Goal: Task Accomplishment & Management: Manage account settings

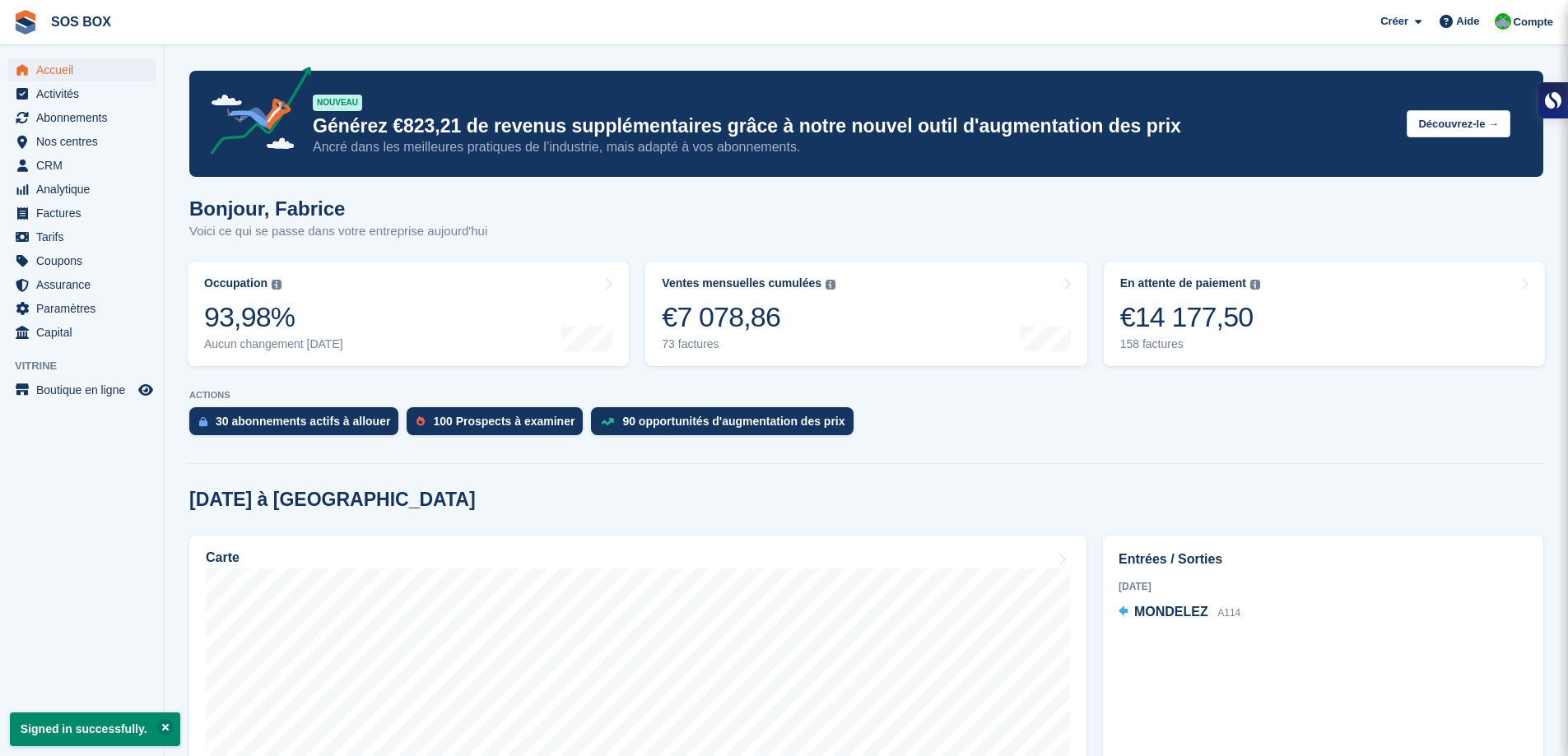
click at [79, 211] on span "Factures" at bounding box center [86, 213] width 99 height 23
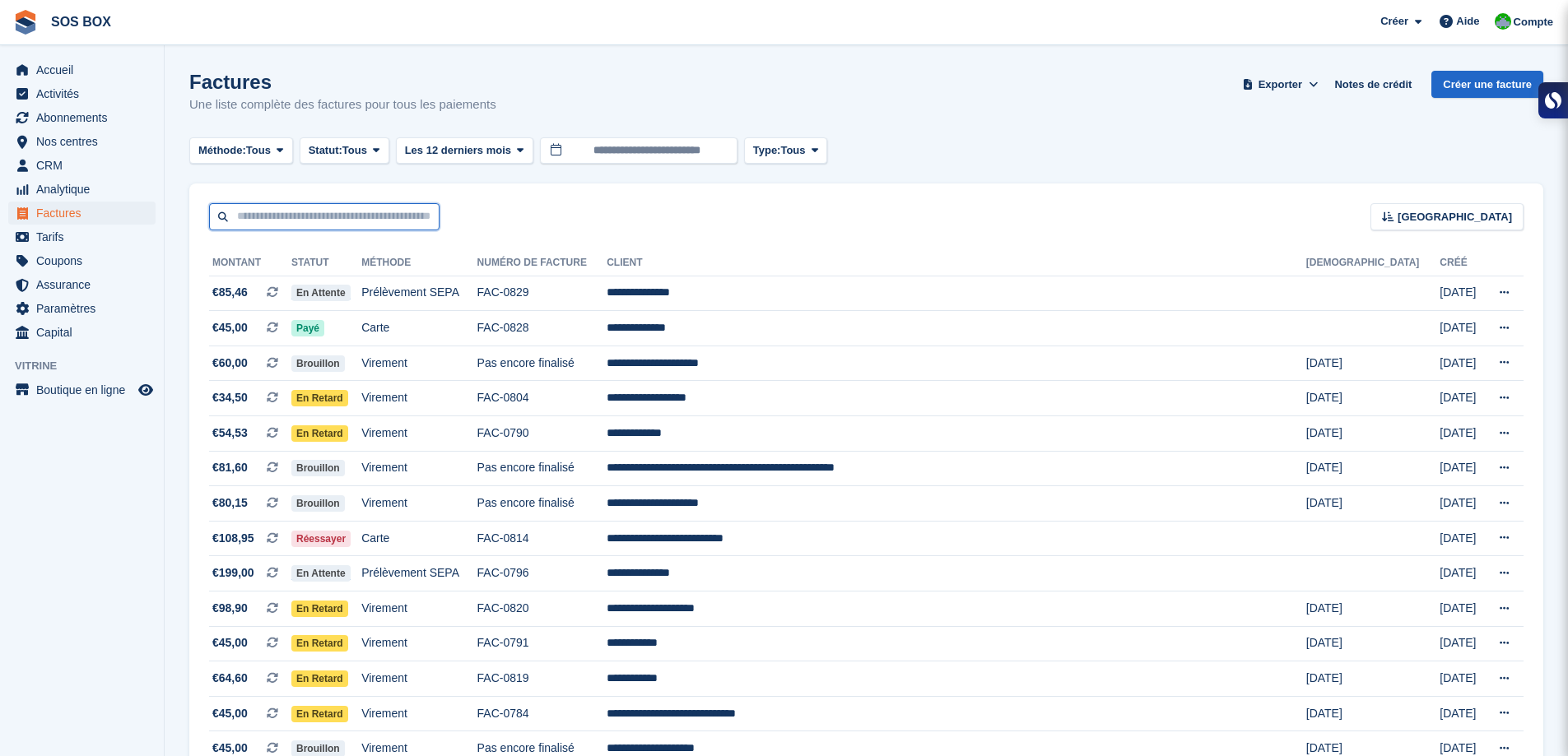
click at [243, 217] on input "text" at bounding box center [324, 216] width 230 height 27
type input "******"
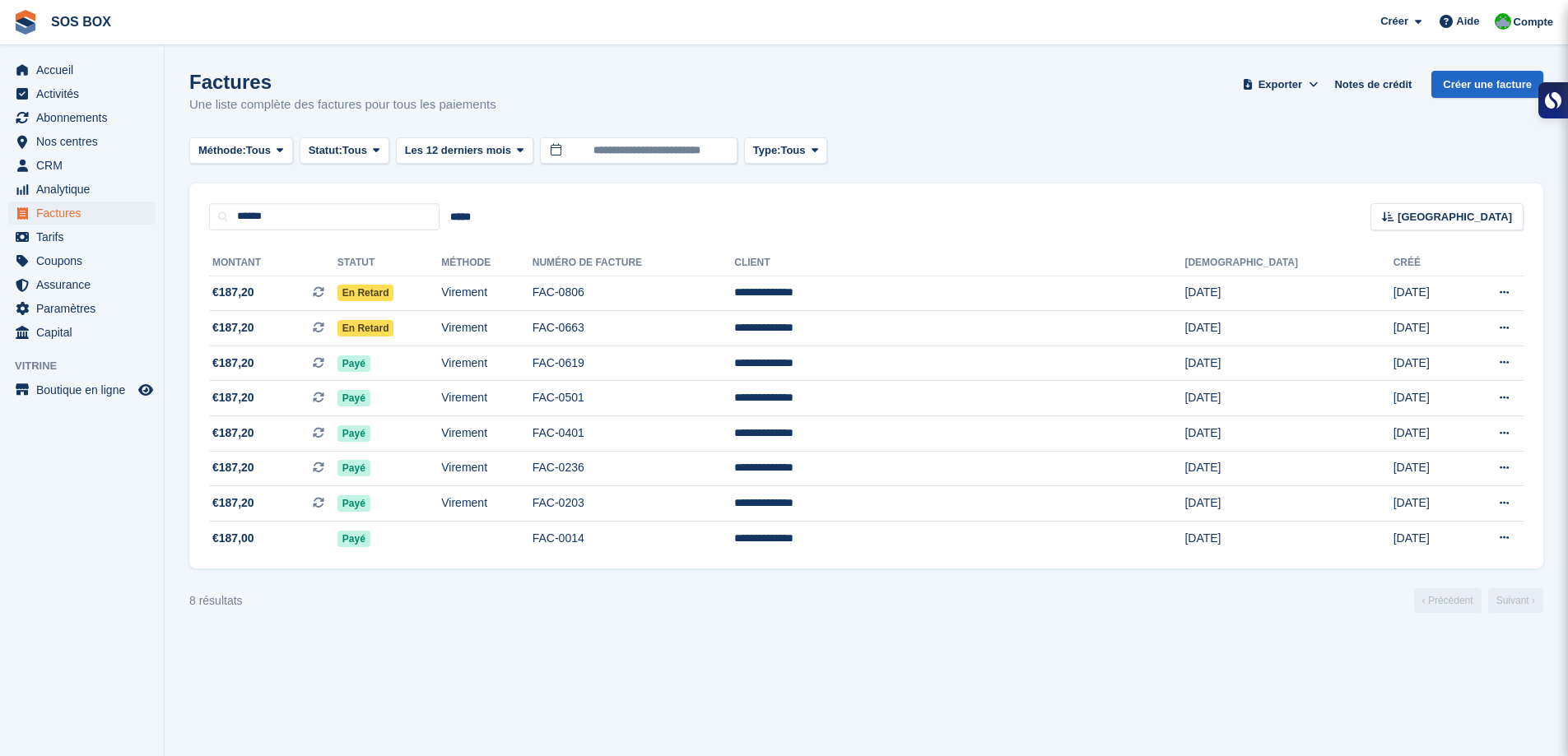
click at [624, 608] on div "8 résultats ‹ Précédent Suivant ›" at bounding box center [866, 600] width 1354 height 25
click at [532, 333] on td "Virement" at bounding box center [486, 328] width 91 height 36
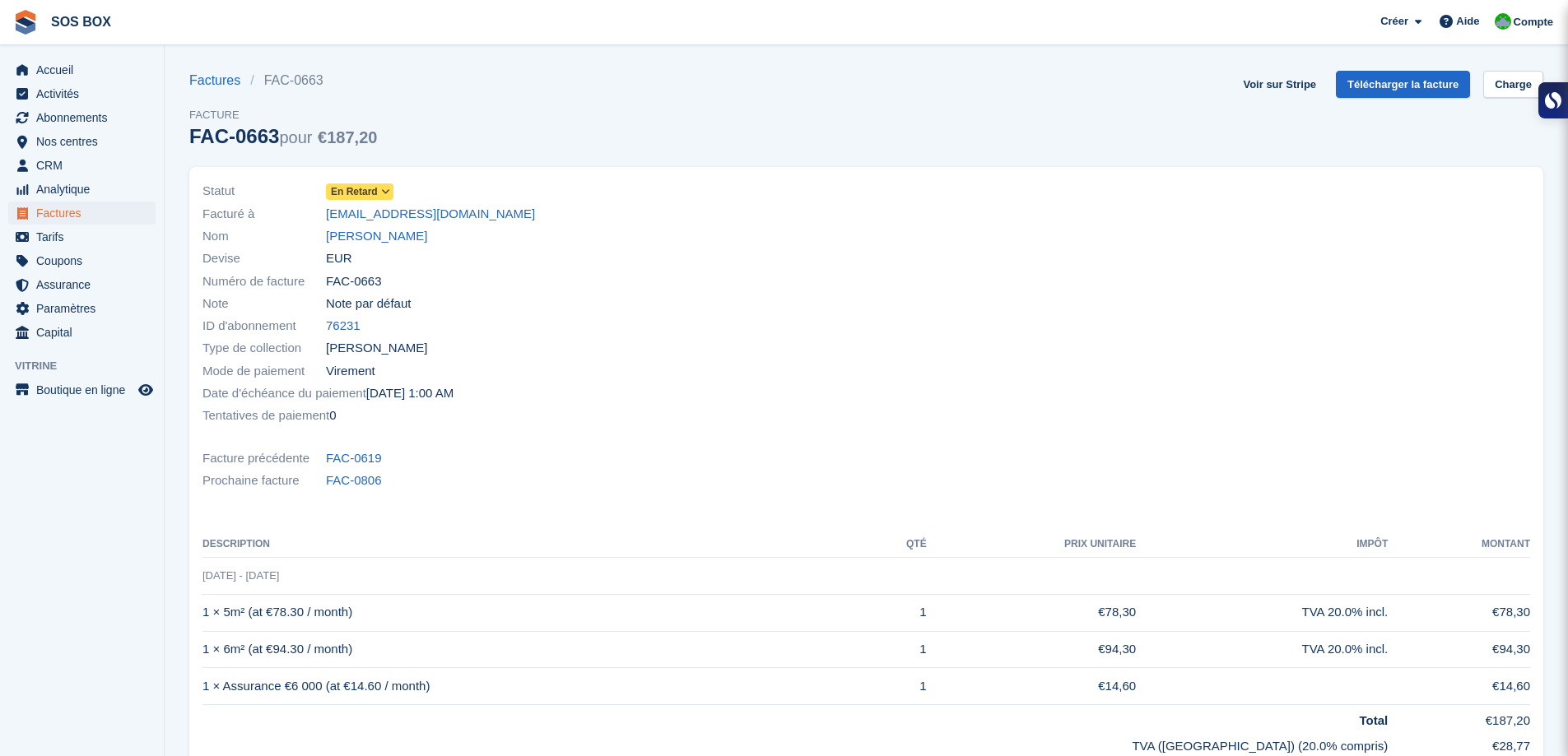
click at [386, 190] on icon at bounding box center [386, 191] width 9 height 10
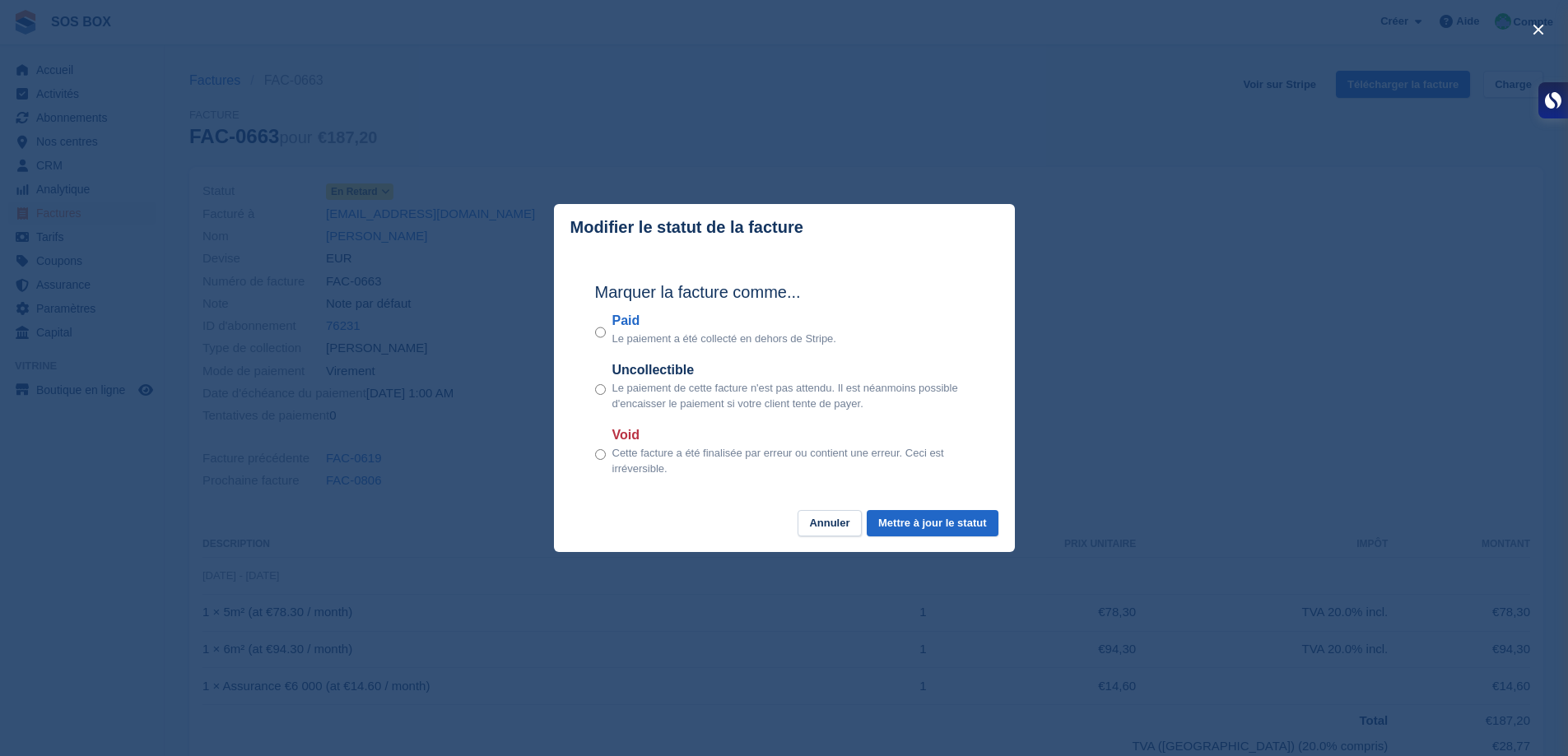
click at [606, 336] on div "Paid Le paiement a été collecté en dehors de Stripe." at bounding box center [784, 329] width 379 height 36
click at [915, 527] on button "Mettre à jour le statut" at bounding box center [932, 523] width 131 height 27
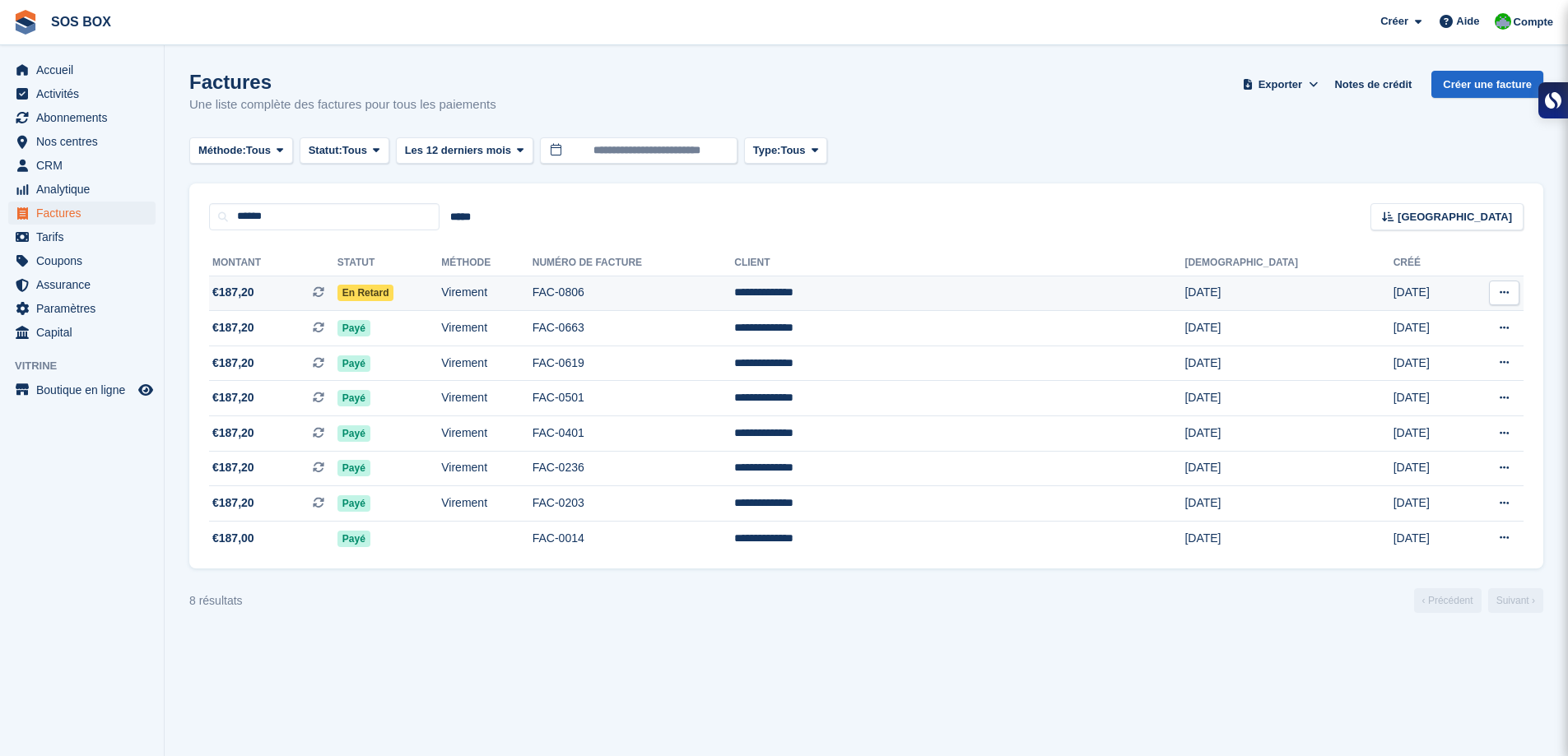
click at [532, 288] on td "Virement" at bounding box center [486, 293] width 91 height 36
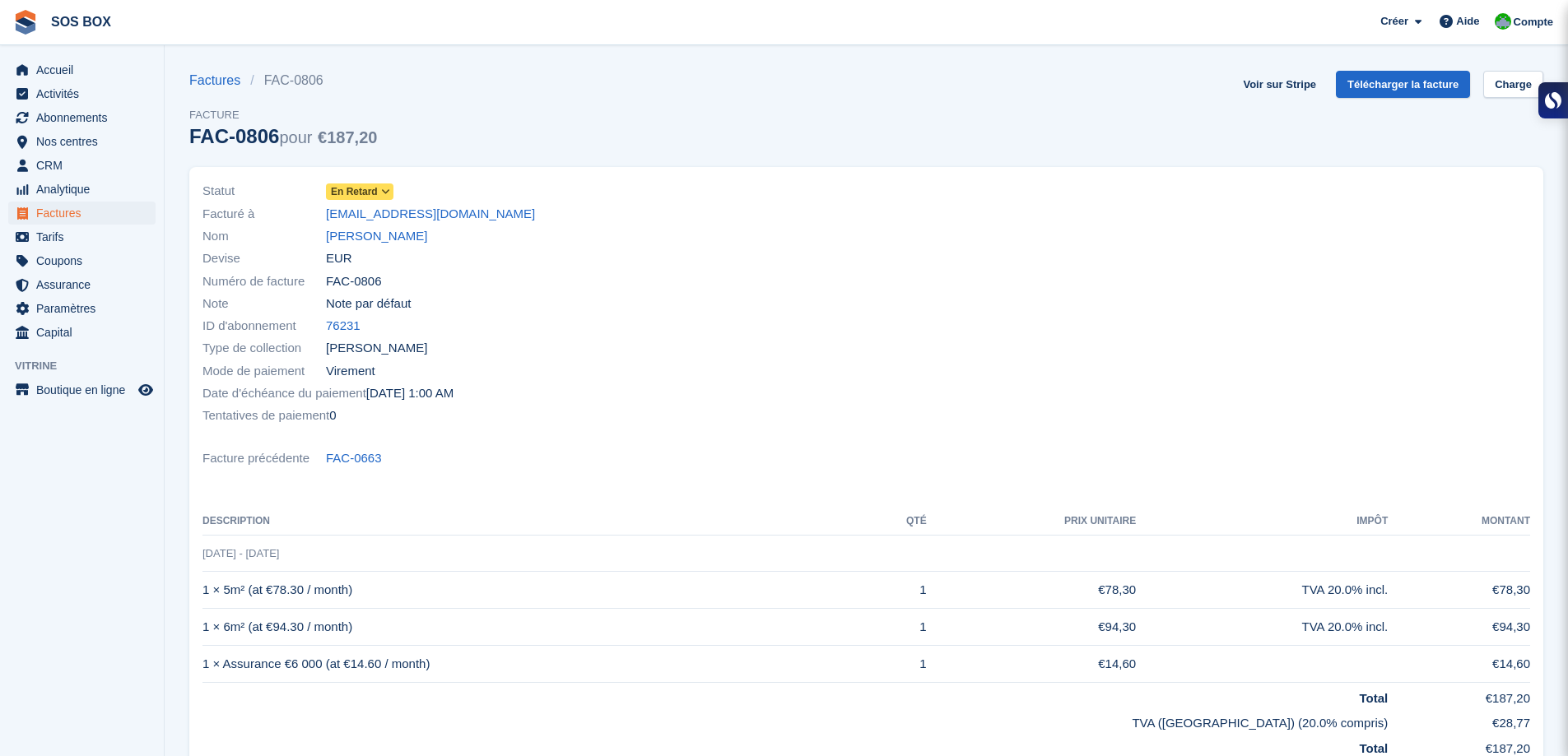
click at [383, 190] on icon at bounding box center [386, 191] width 9 height 10
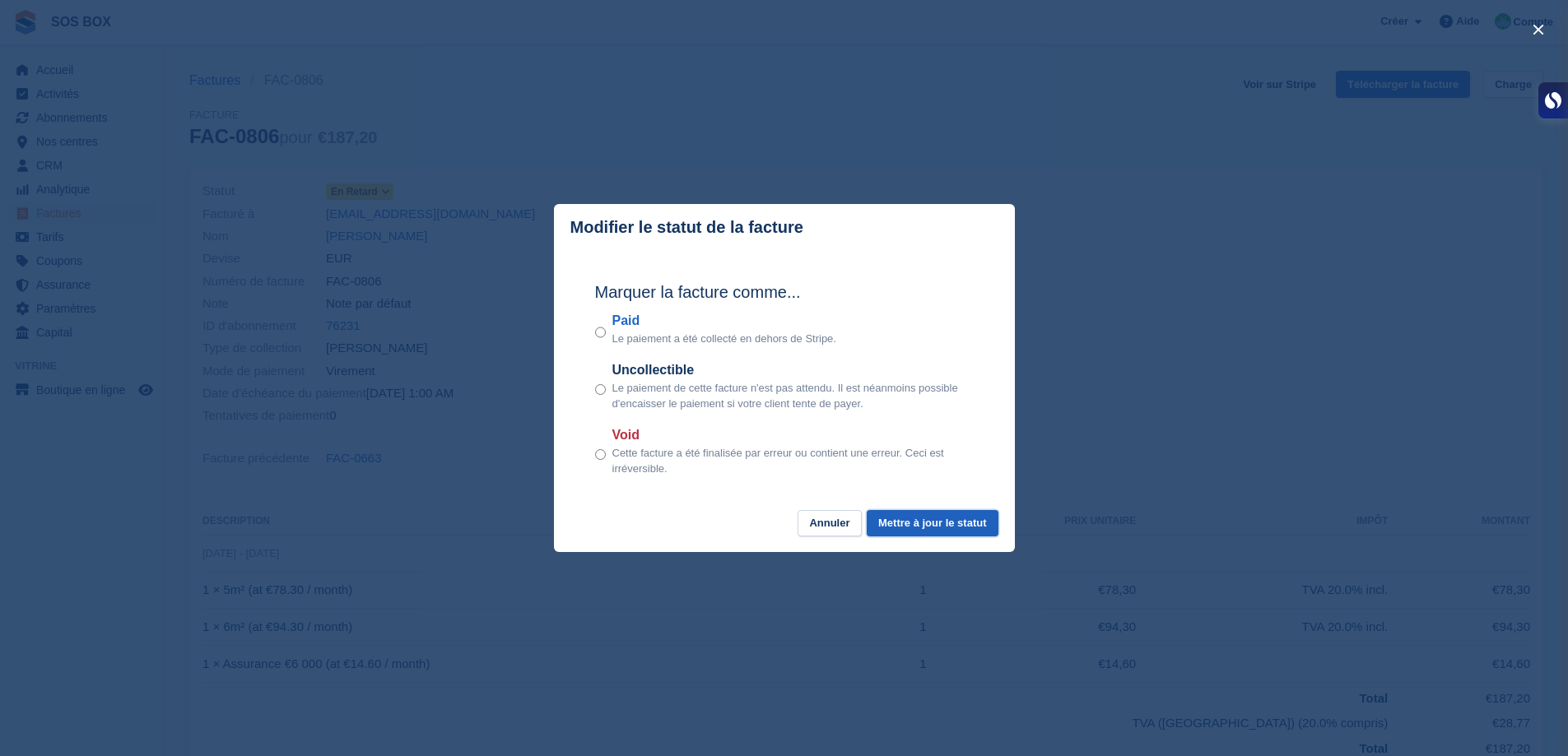
click at [917, 523] on button "Mettre à jour le statut" at bounding box center [932, 523] width 131 height 27
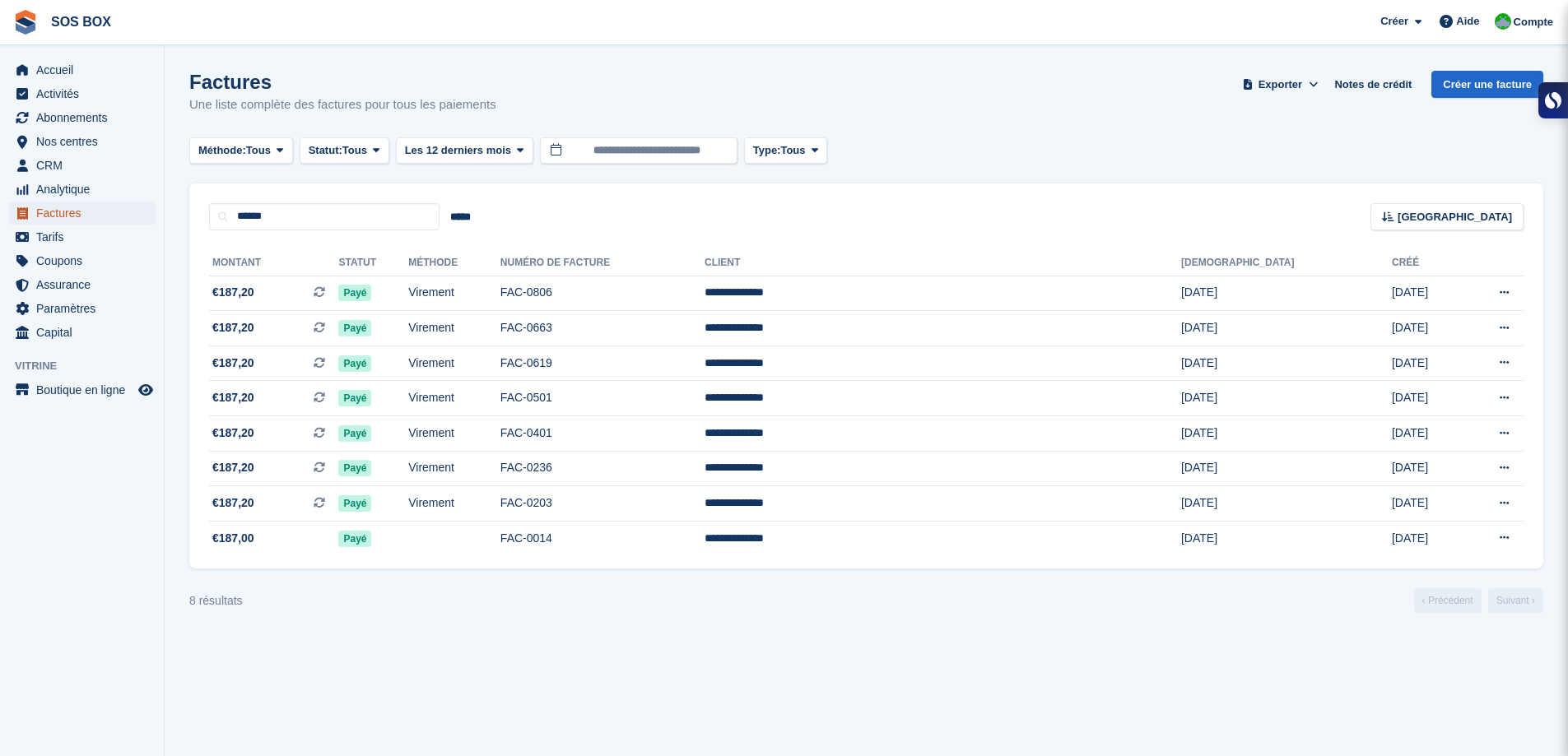
click at [91, 223] on span "Factures" at bounding box center [86, 213] width 99 height 23
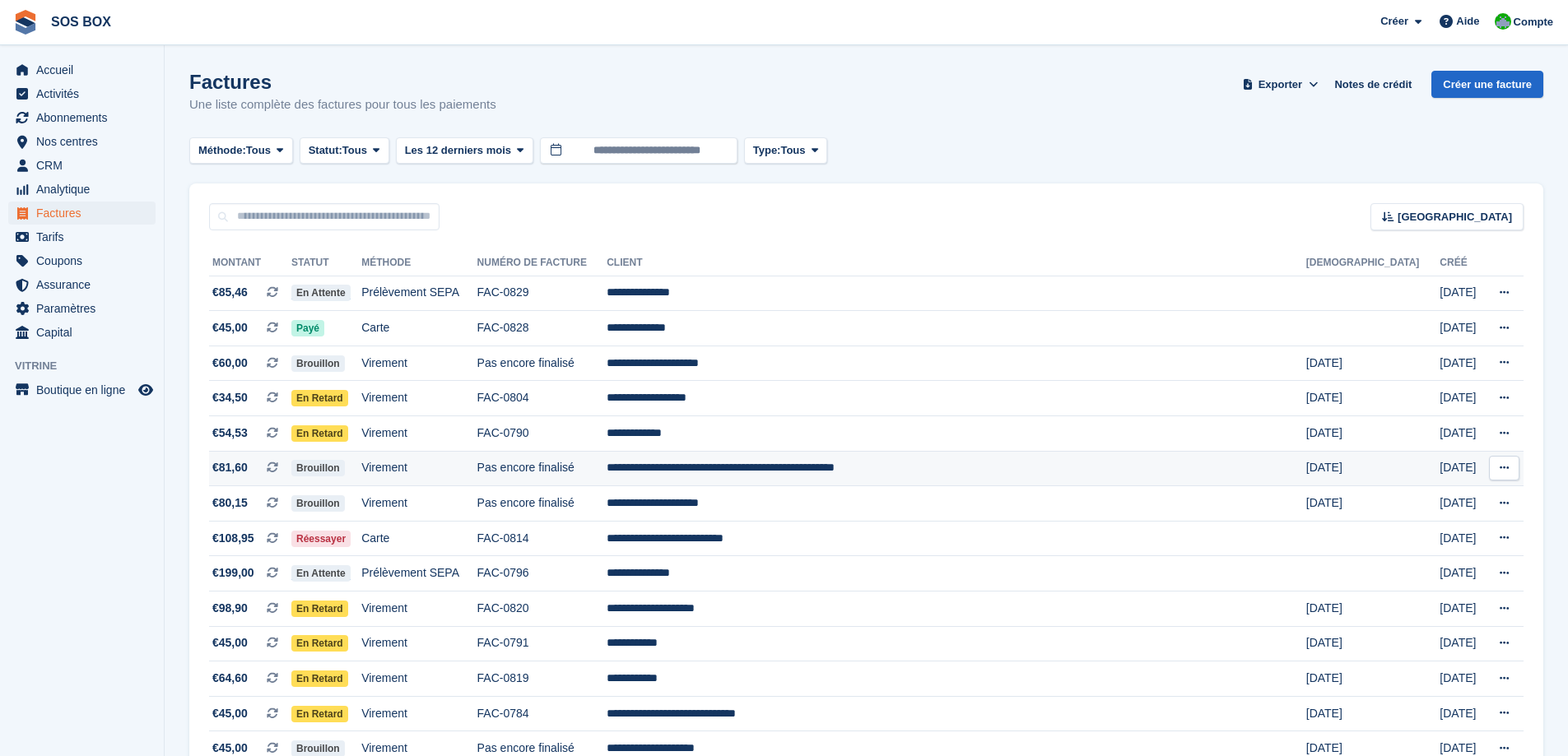
click at [476, 464] on td "Virement" at bounding box center [418, 468] width 115 height 36
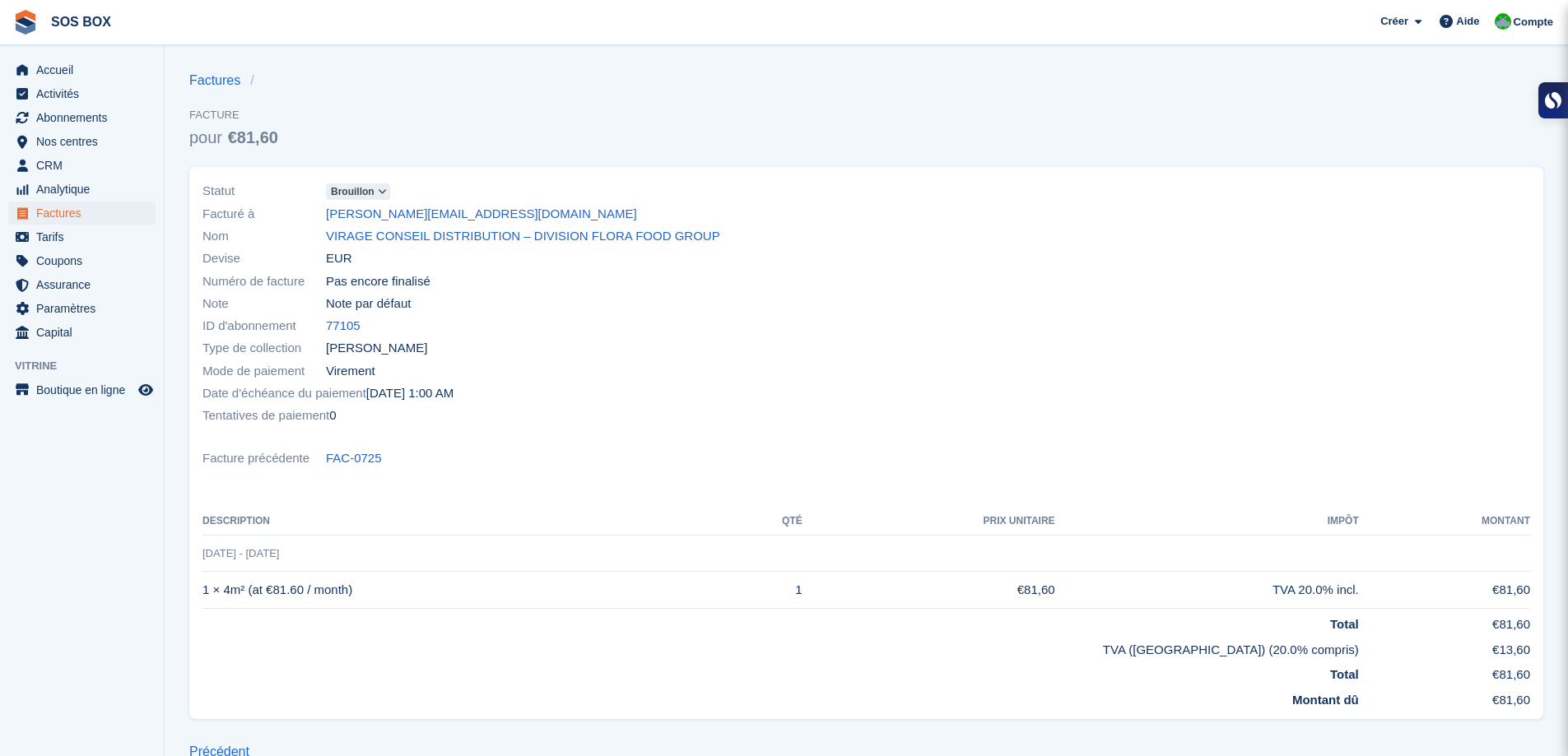
click at [383, 190] on icon at bounding box center [382, 191] width 9 height 10
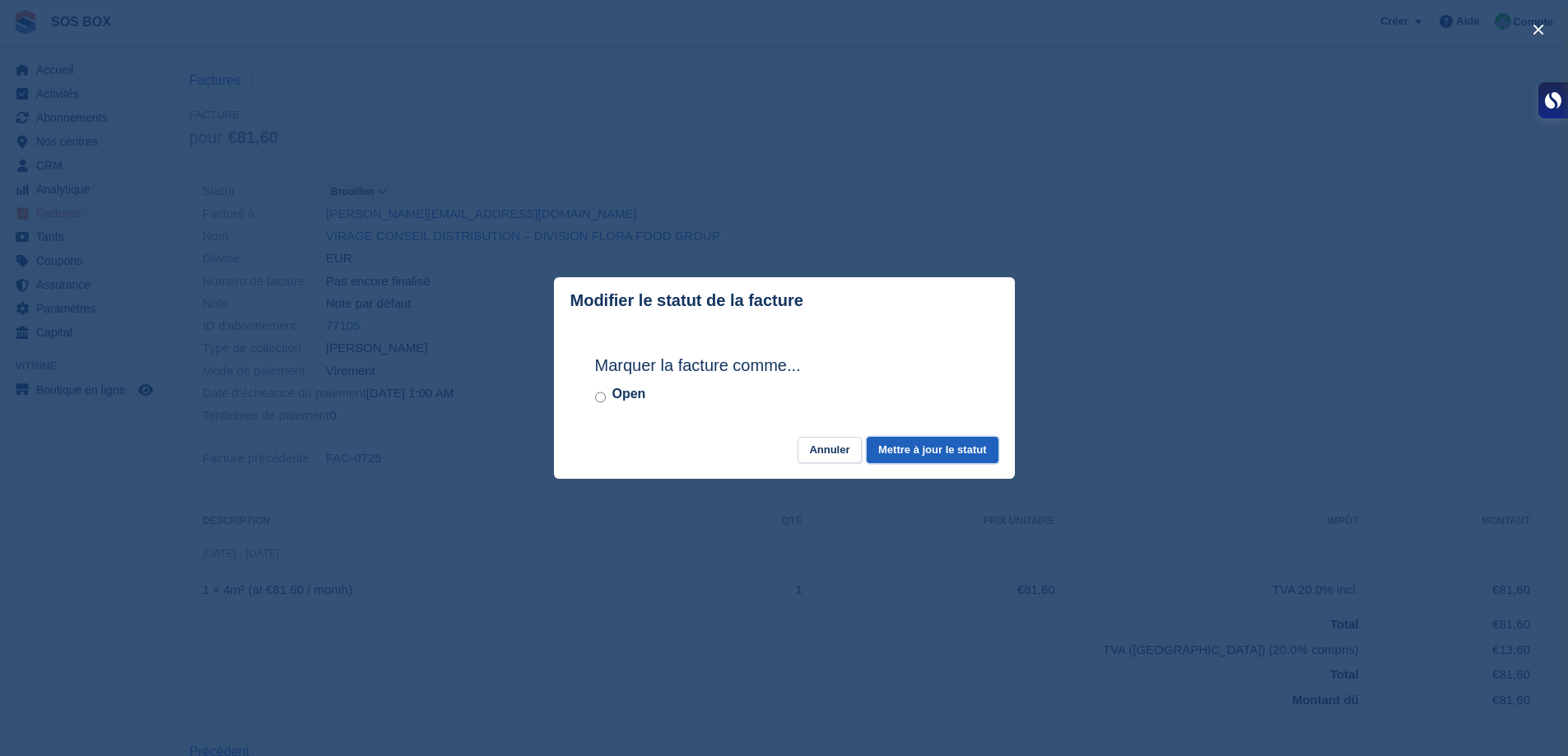
click at [936, 451] on button "Mettre à jour le statut" at bounding box center [932, 450] width 131 height 27
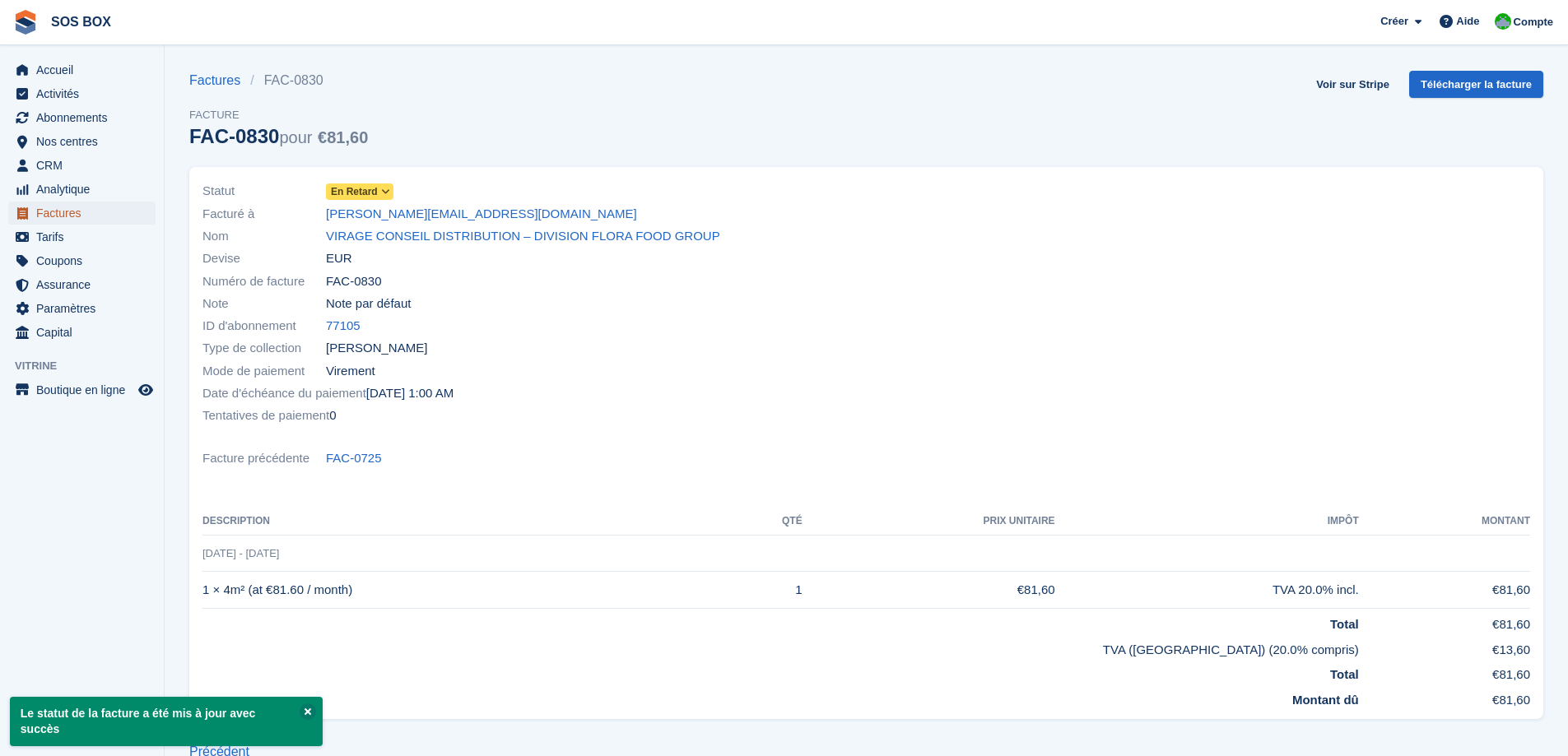
click at [55, 215] on span "Factures" at bounding box center [86, 213] width 99 height 23
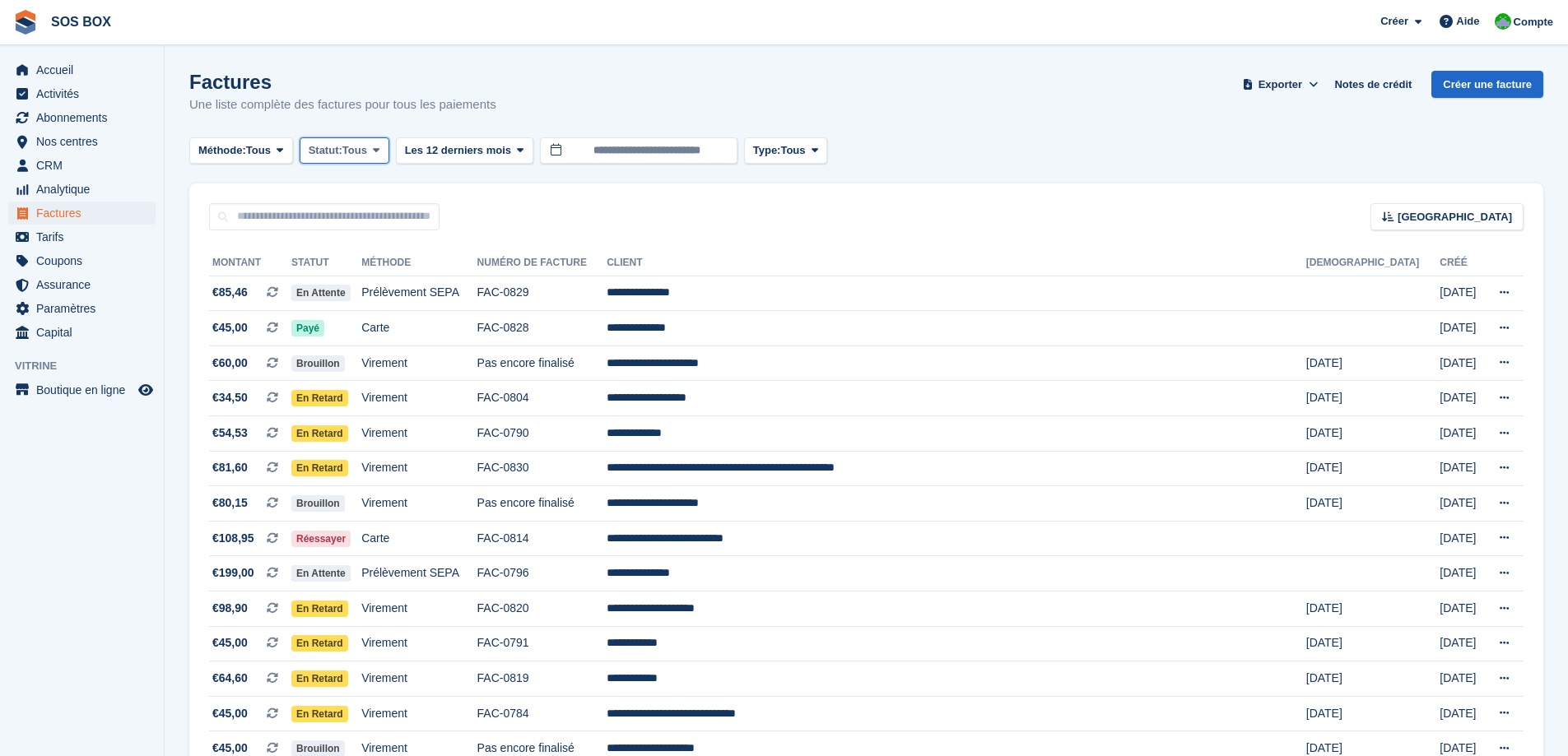
click at [372, 152] on button "Statut: Tous" at bounding box center [345, 151] width 90 height 27
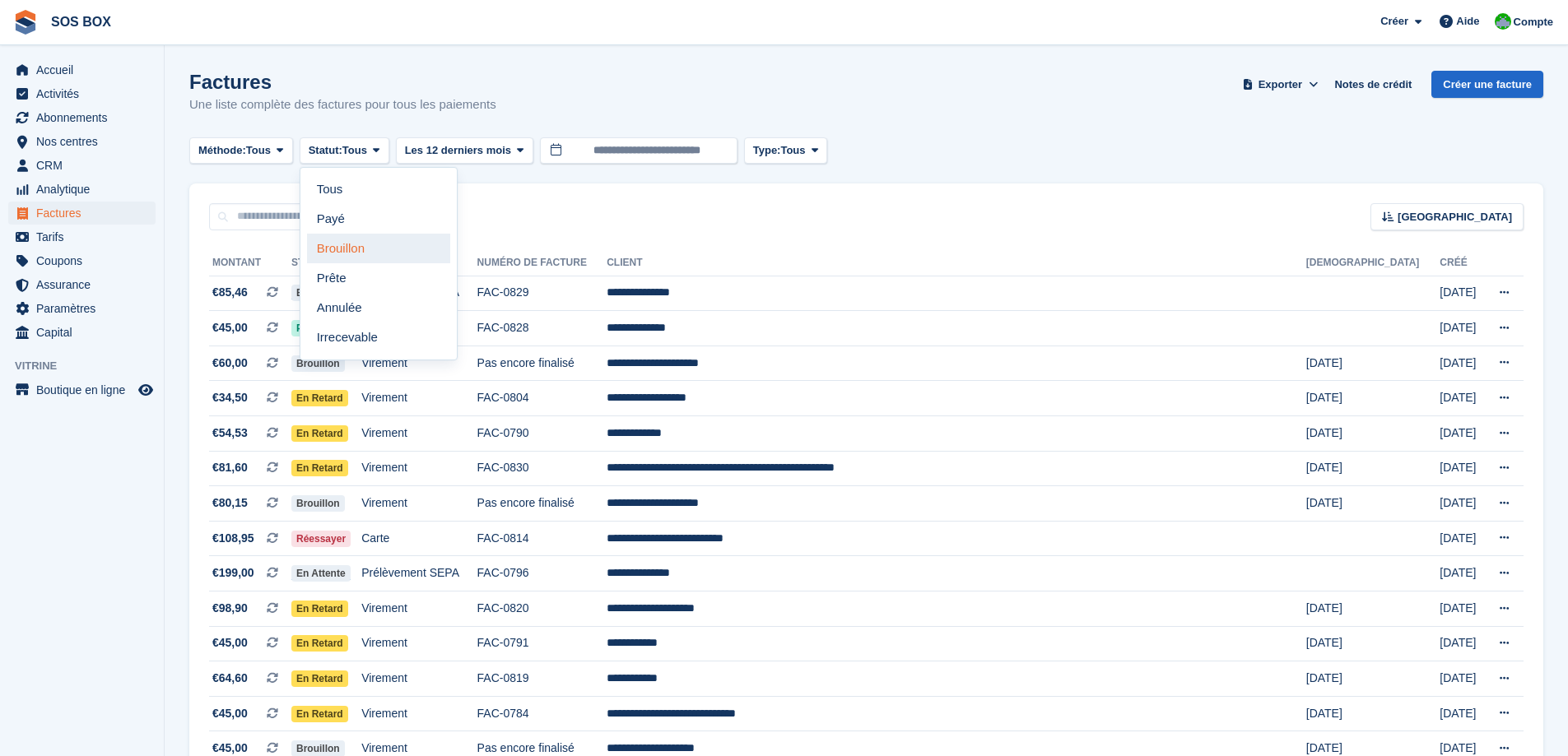
click at [353, 251] on link "Brouillon" at bounding box center [378, 249] width 143 height 29
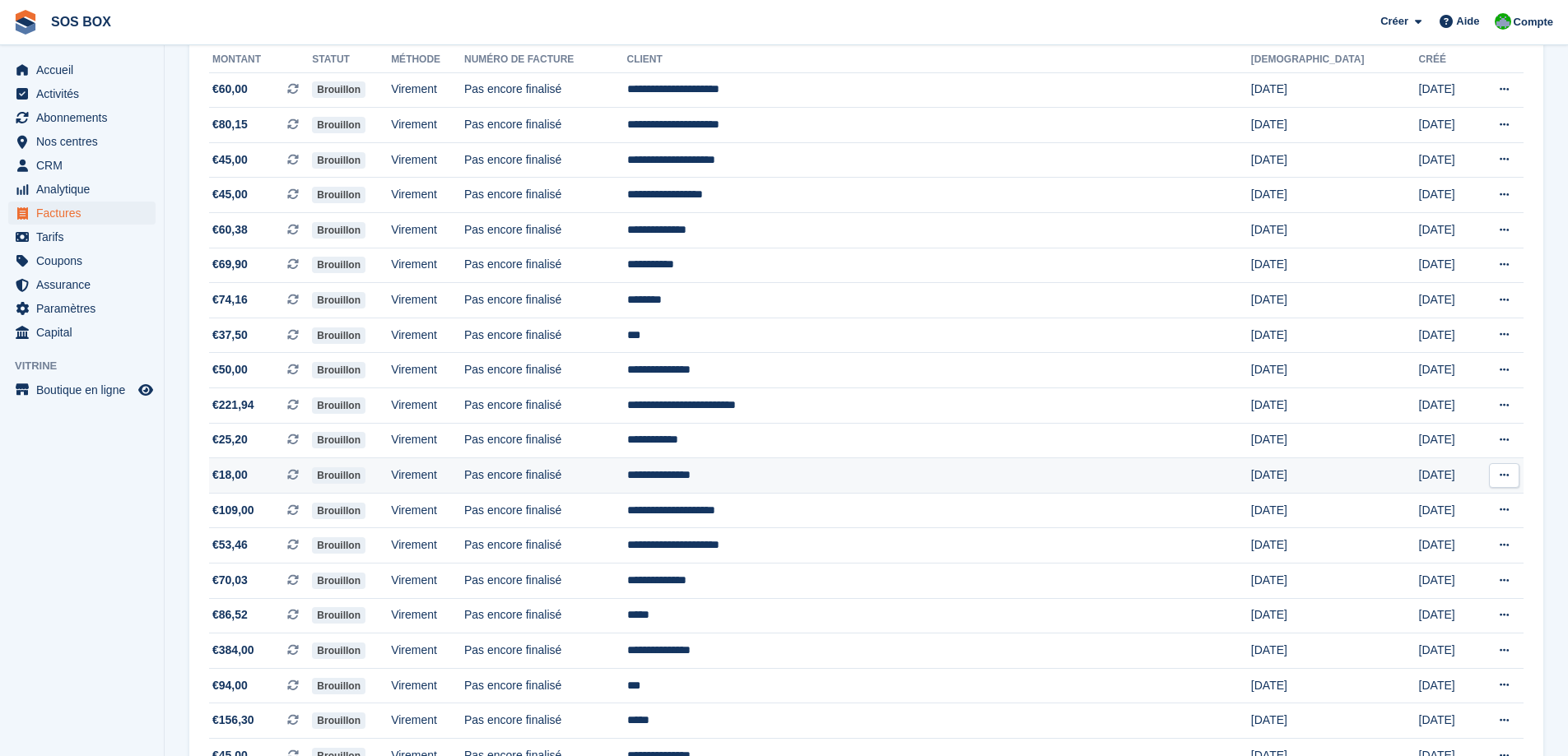
scroll to position [208, 0]
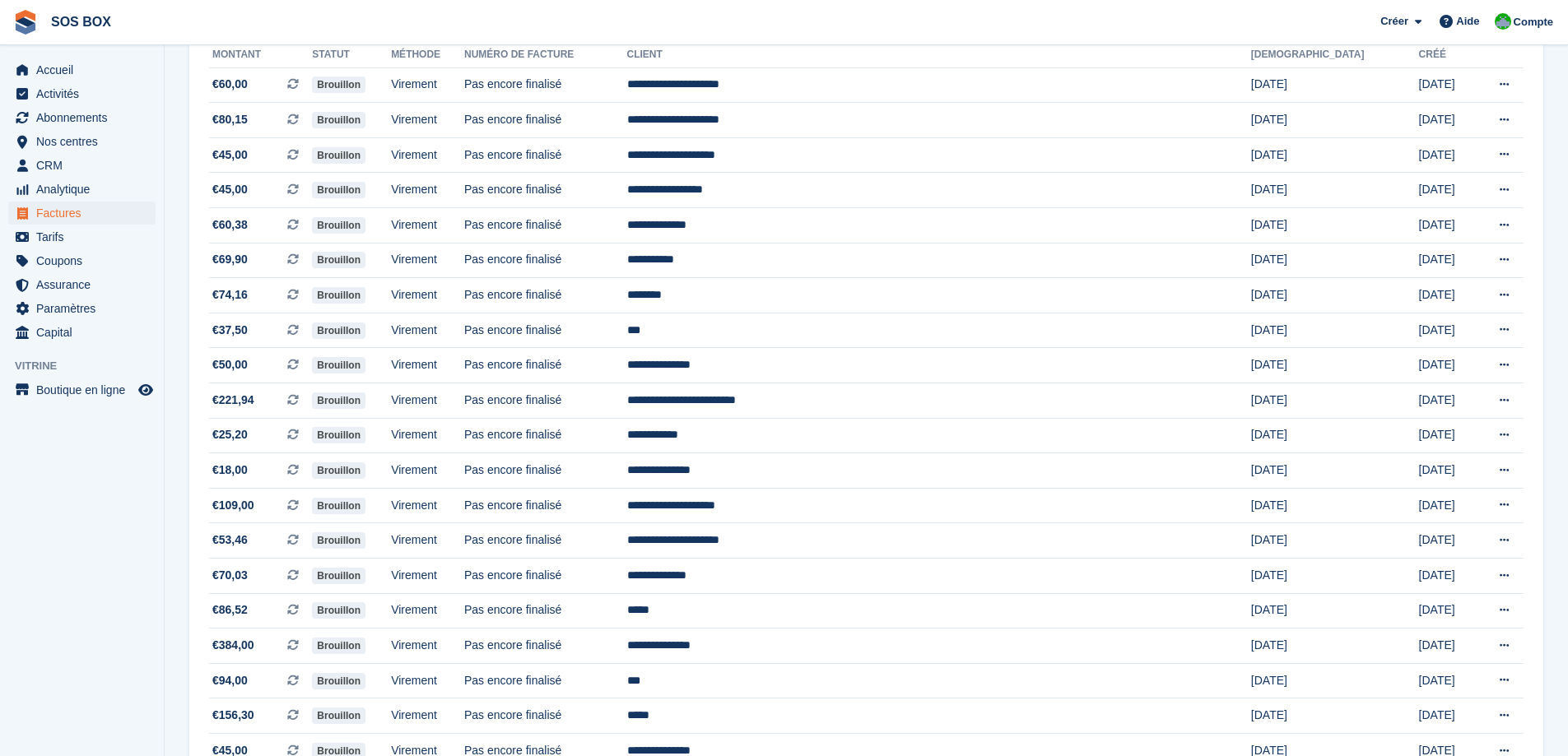
click at [139, 477] on aside "Accueil Activités Abonnements Abonnements Abonnements Augmentation des prix NOU…" at bounding box center [81, 382] width 164 height 674
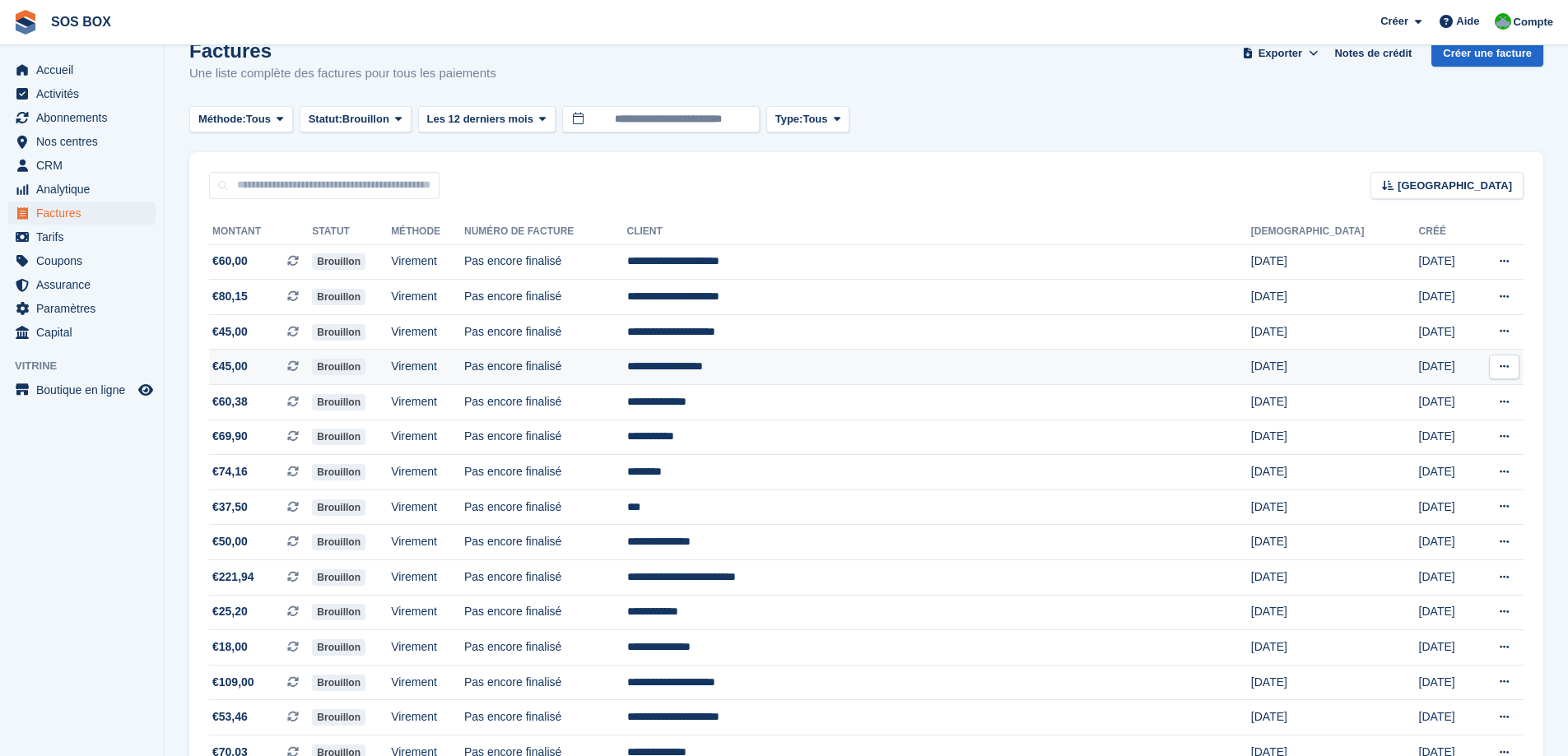
scroll to position [0, 0]
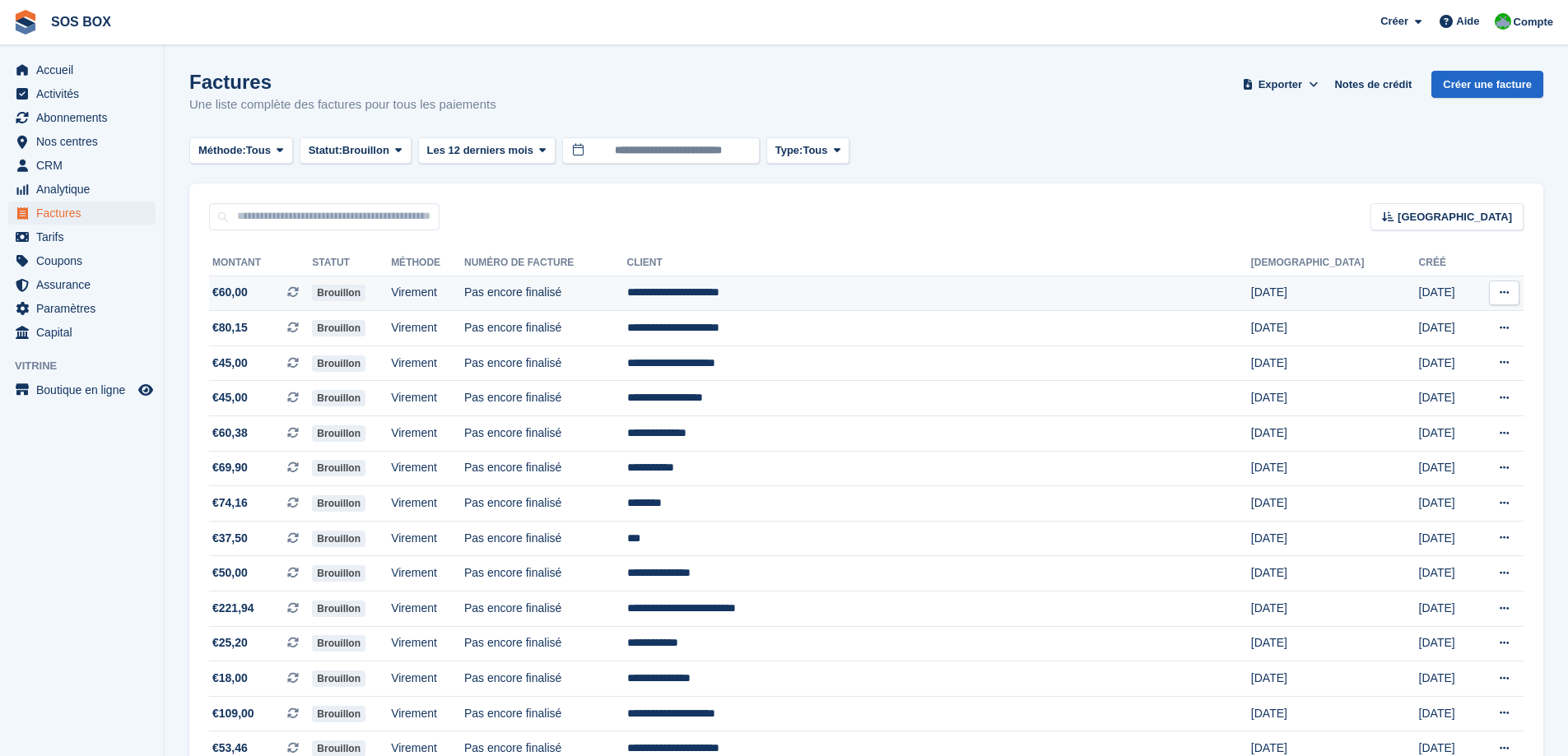
click at [627, 294] on td "Pas encore finalisé" at bounding box center [546, 293] width 163 height 36
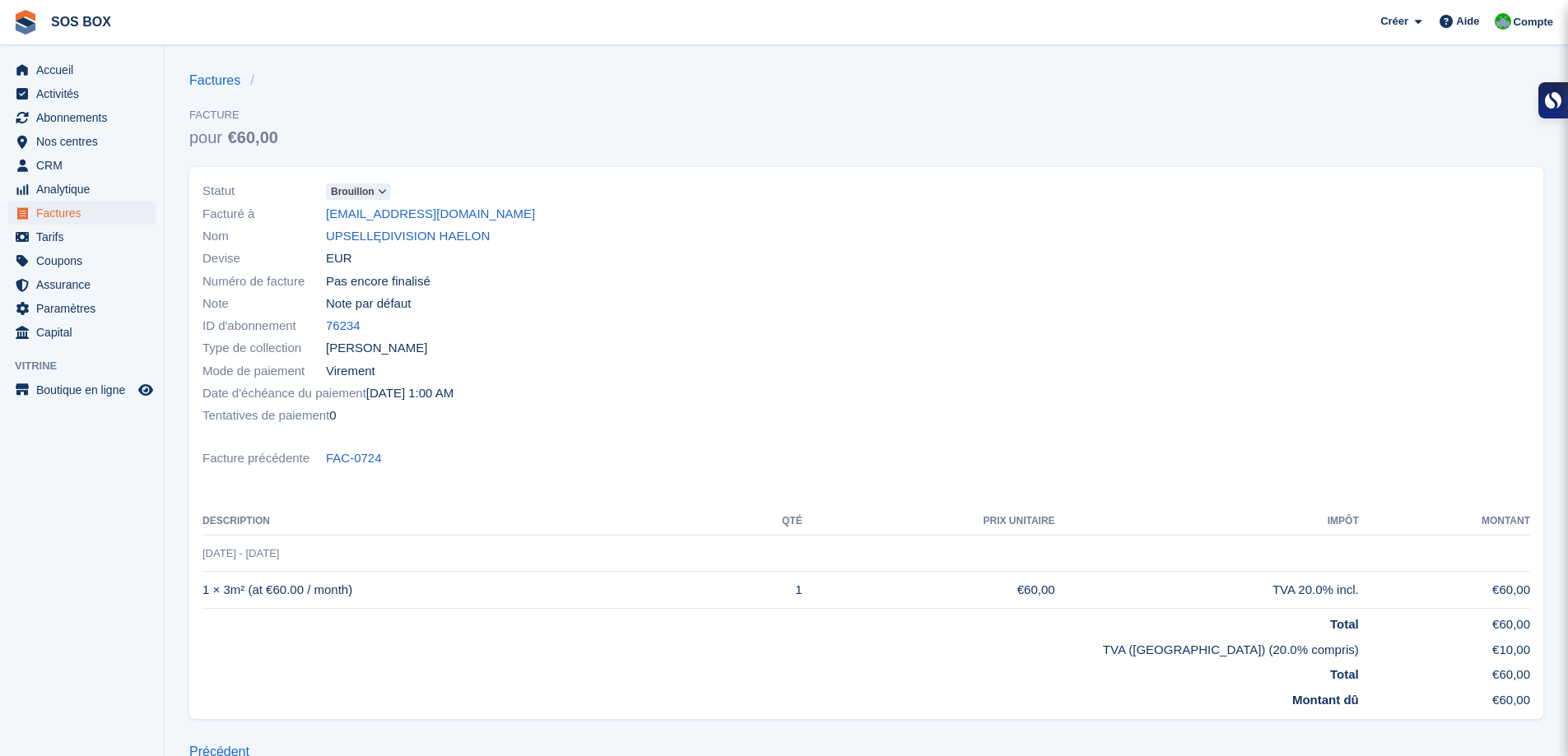
click at [385, 190] on icon at bounding box center [382, 191] width 9 height 10
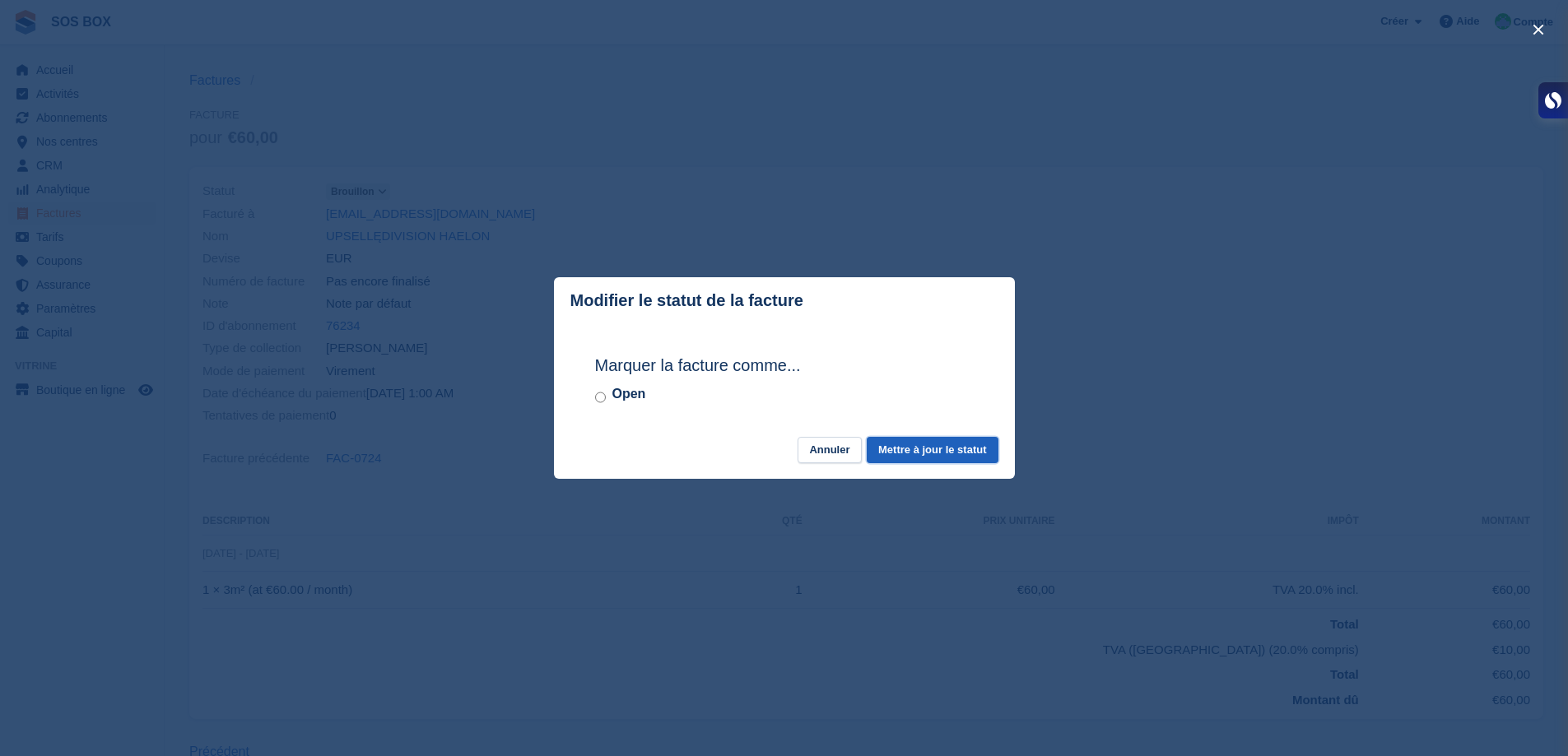
click at [914, 455] on button "Mettre à jour le statut" at bounding box center [932, 450] width 131 height 27
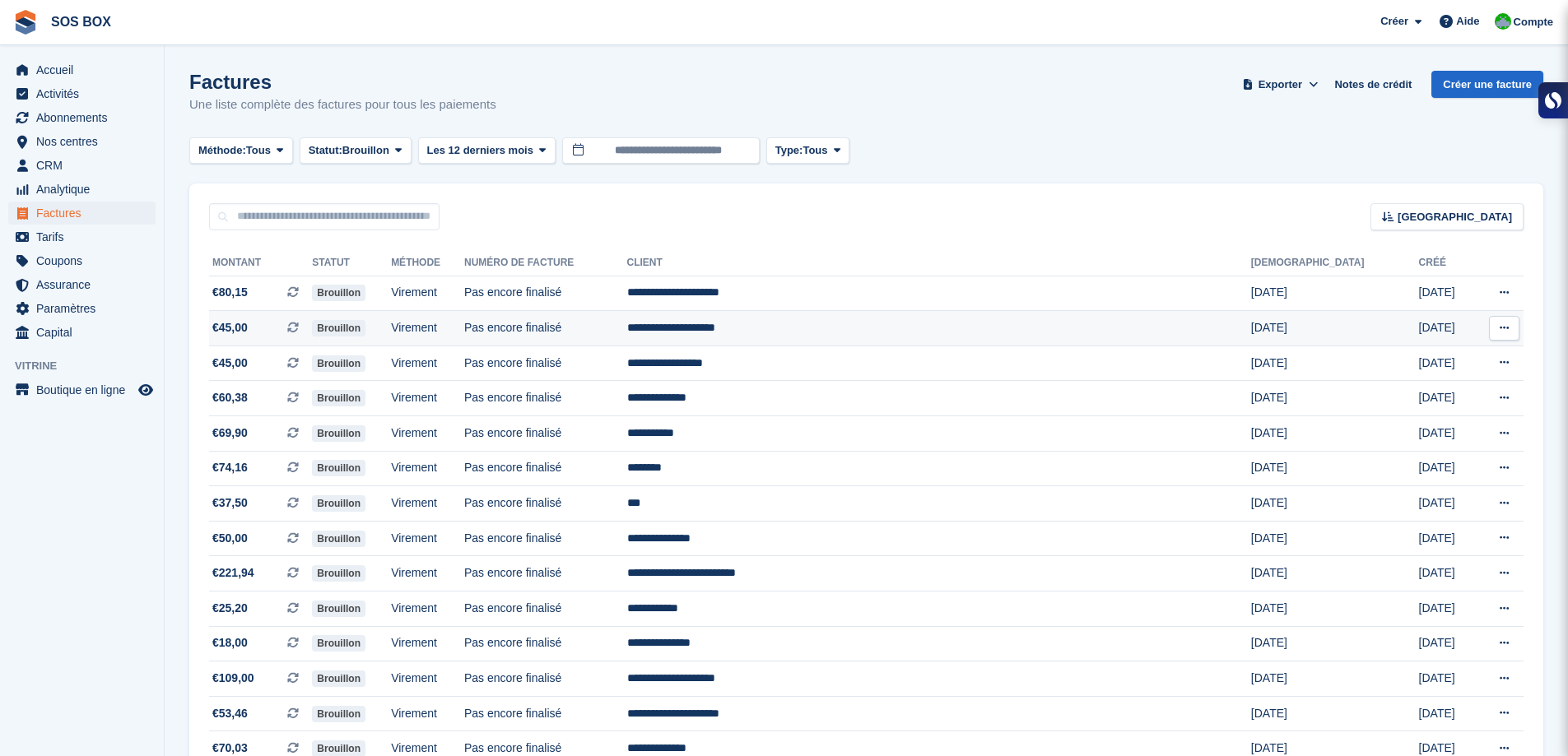
click at [627, 316] on td "Pas encore finalisé" at bounding box center [546, 328] width 163 height 36
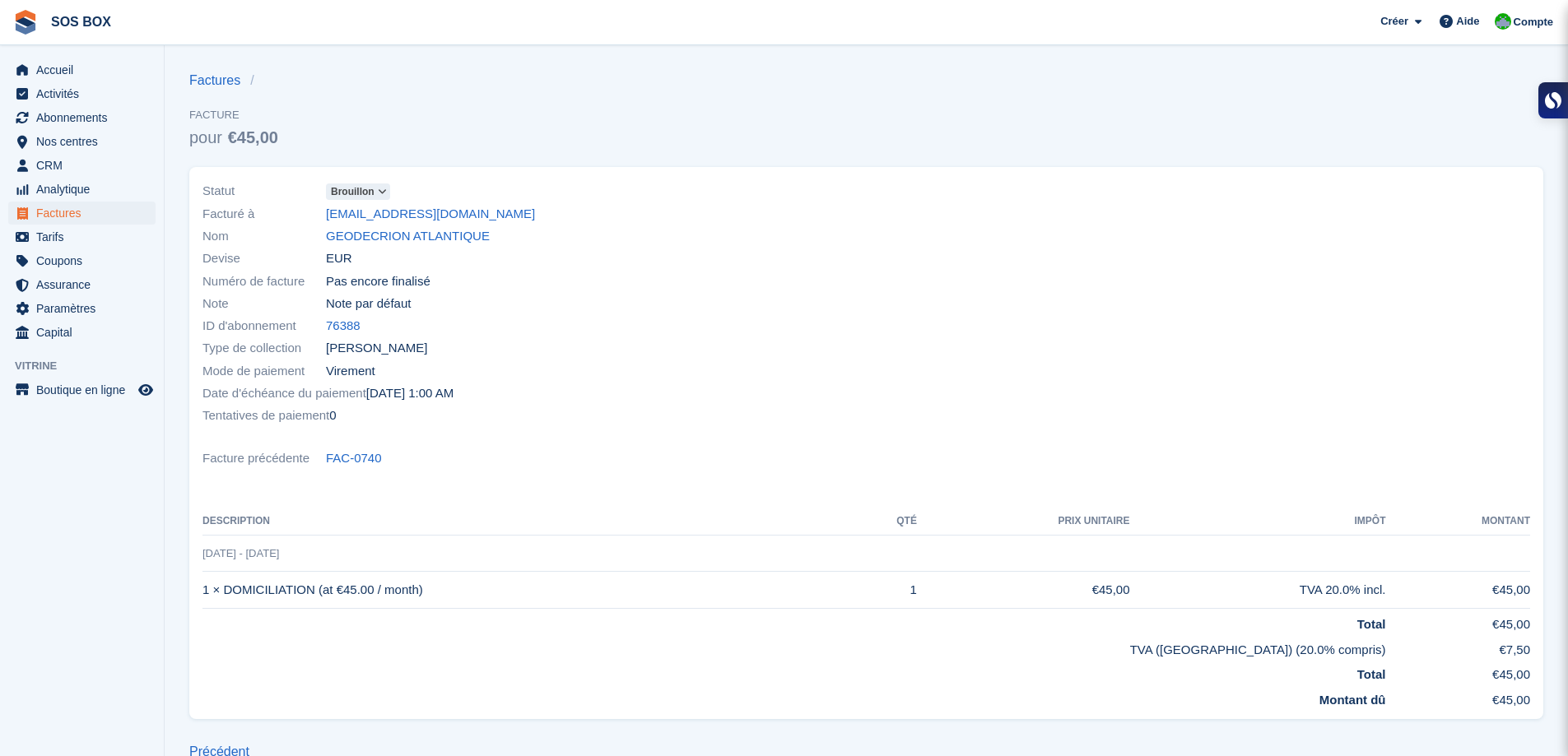
click at [390, 193] on div "Statut [GEOGRAPHIC_DATA]" at bounding box center [529, 191] width 654 height 23
click at [381, 193] on icon at bounding box center [382, 191] width 9 height 10
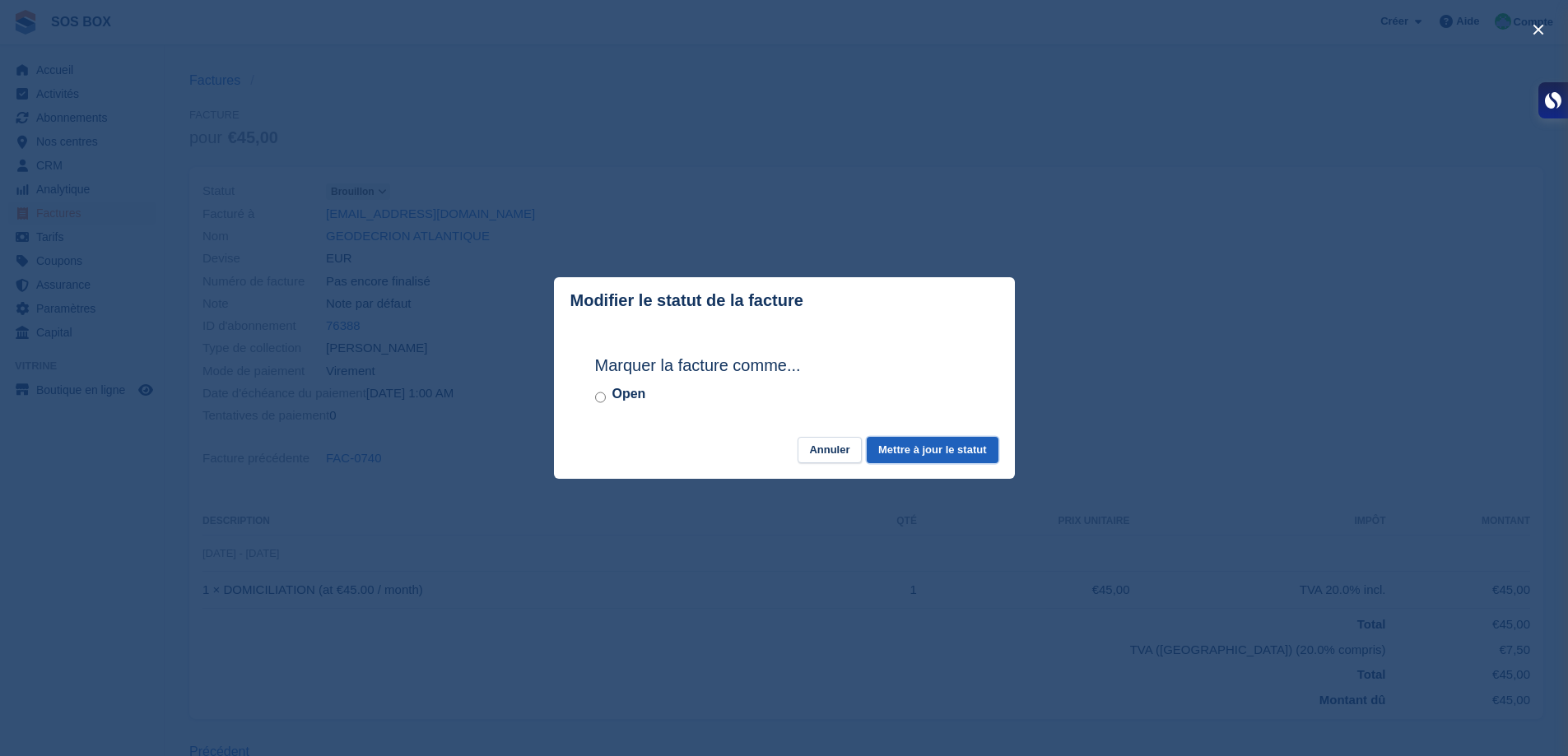
click at [900, 444] on button "Mettre à jour le statut" at bounding box center [932, 450] width 131 height 27
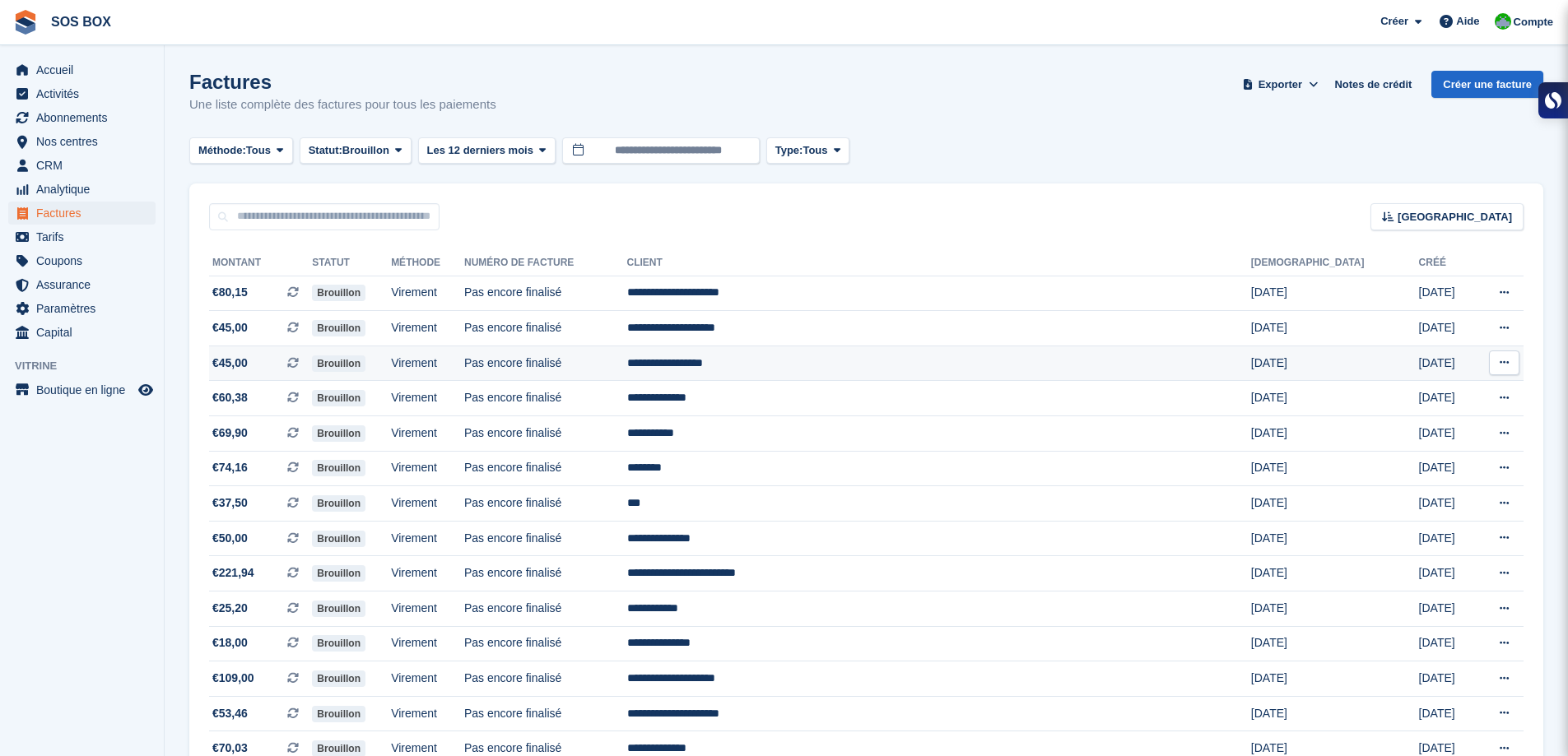
click at [627, 359] on td "Pas encore finalisé" at bounding box center [546, 363] width 163 height 36
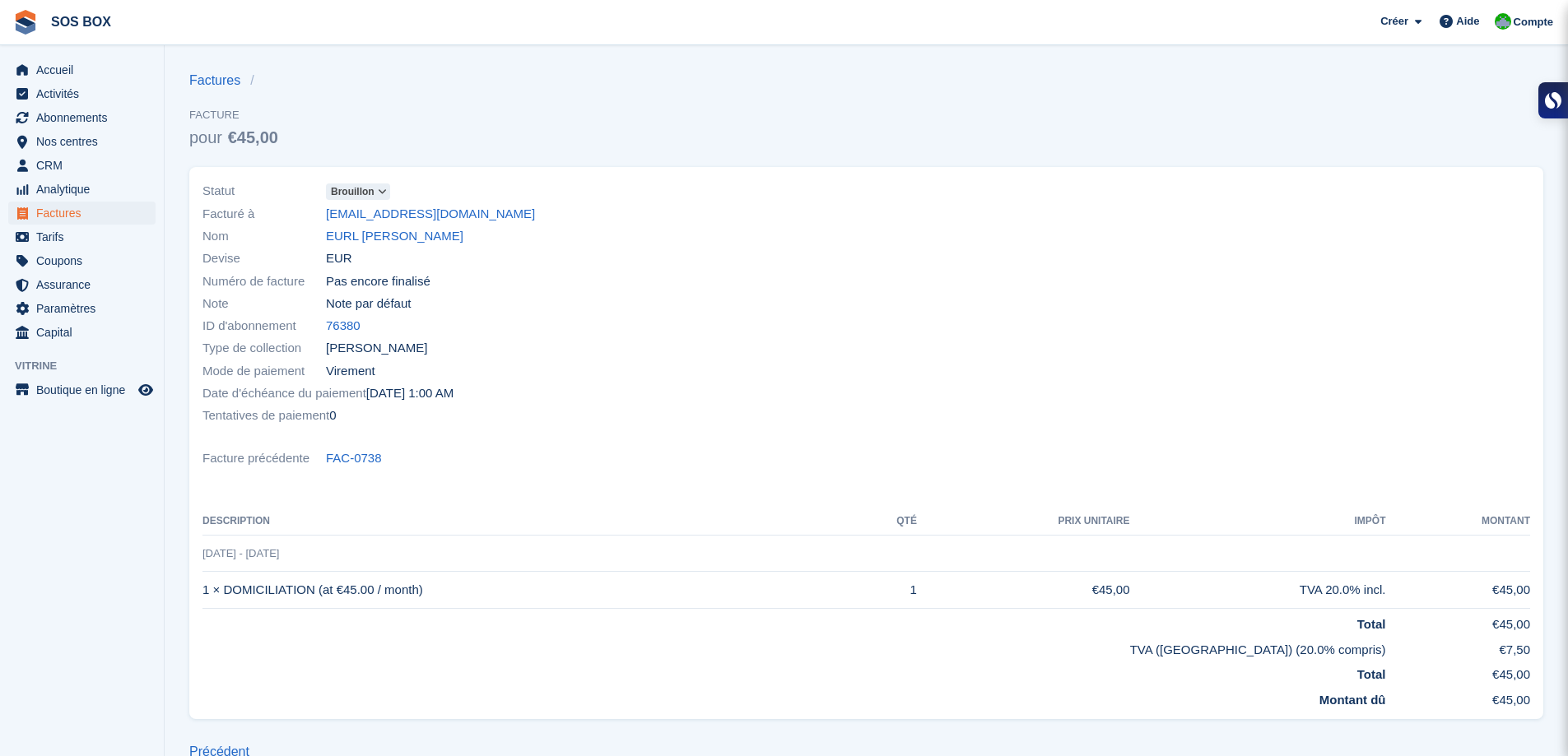
click at [378, 192] on icon at bounding box center [382, 191] width 9 height 10
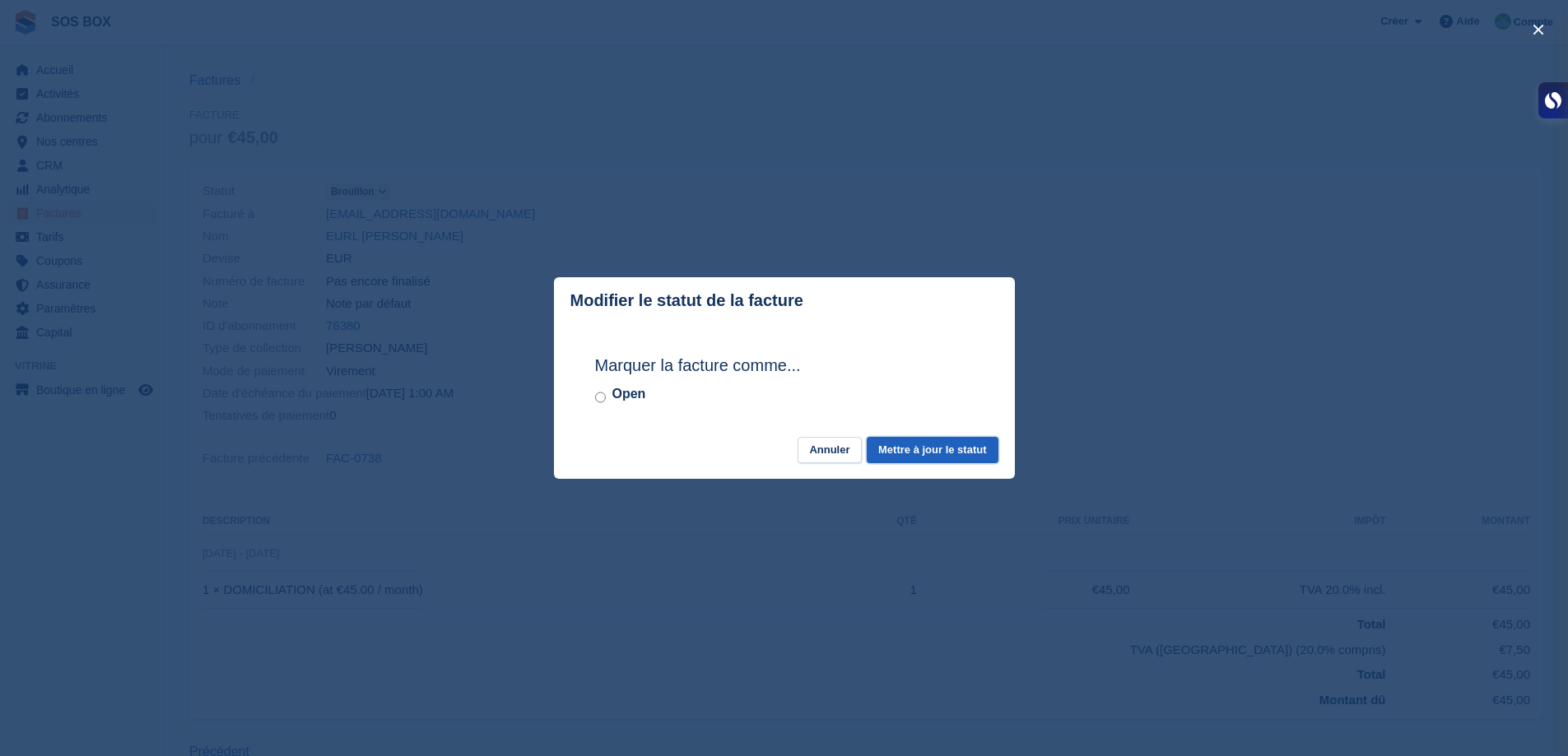
click at [912, 449] on button "Mettre à jour le statut" at bounding box center [932, 450] width 131 height 27
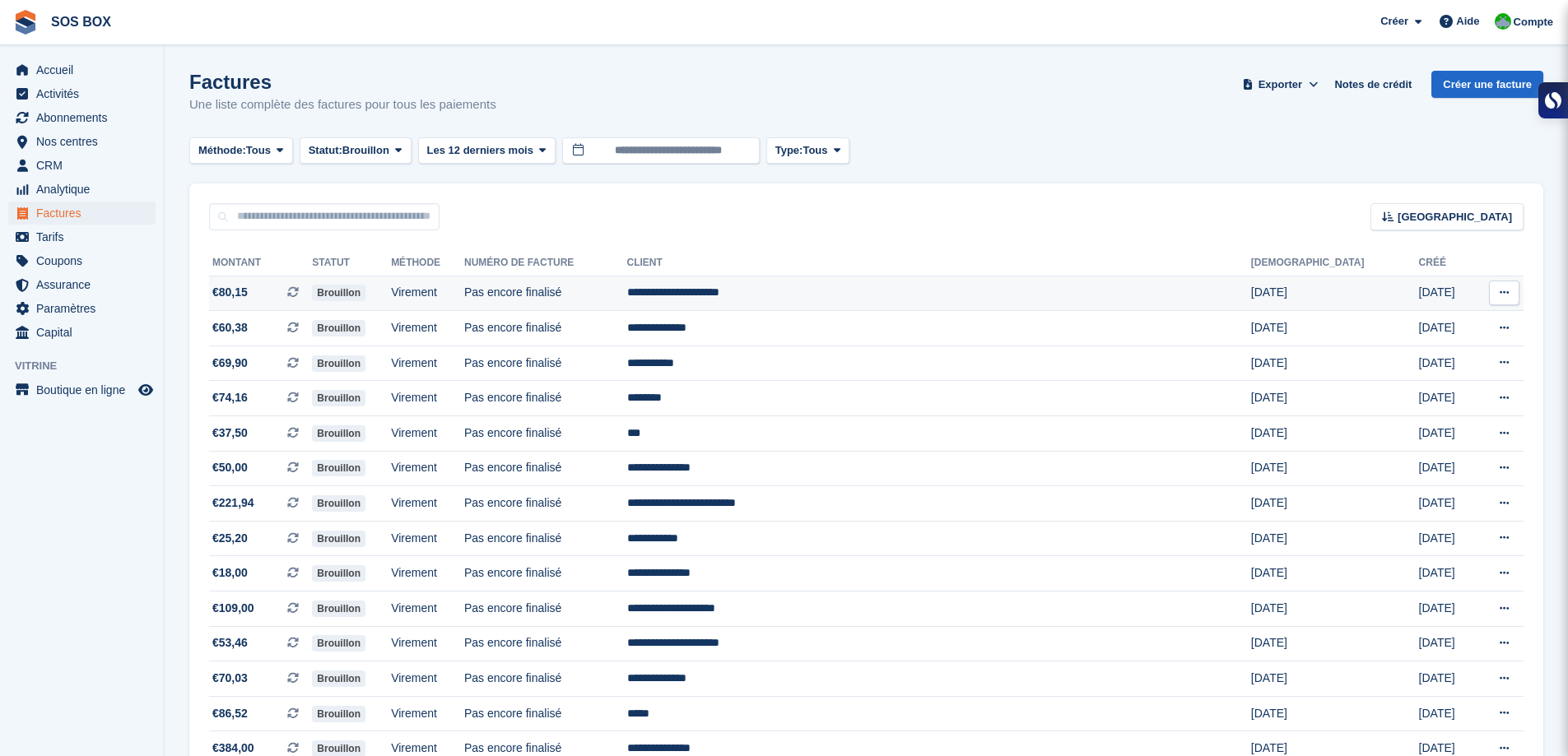
click at [627, 307] on td "Pas encore finalisé" at bounding box center [546, 293] width 163 height 36
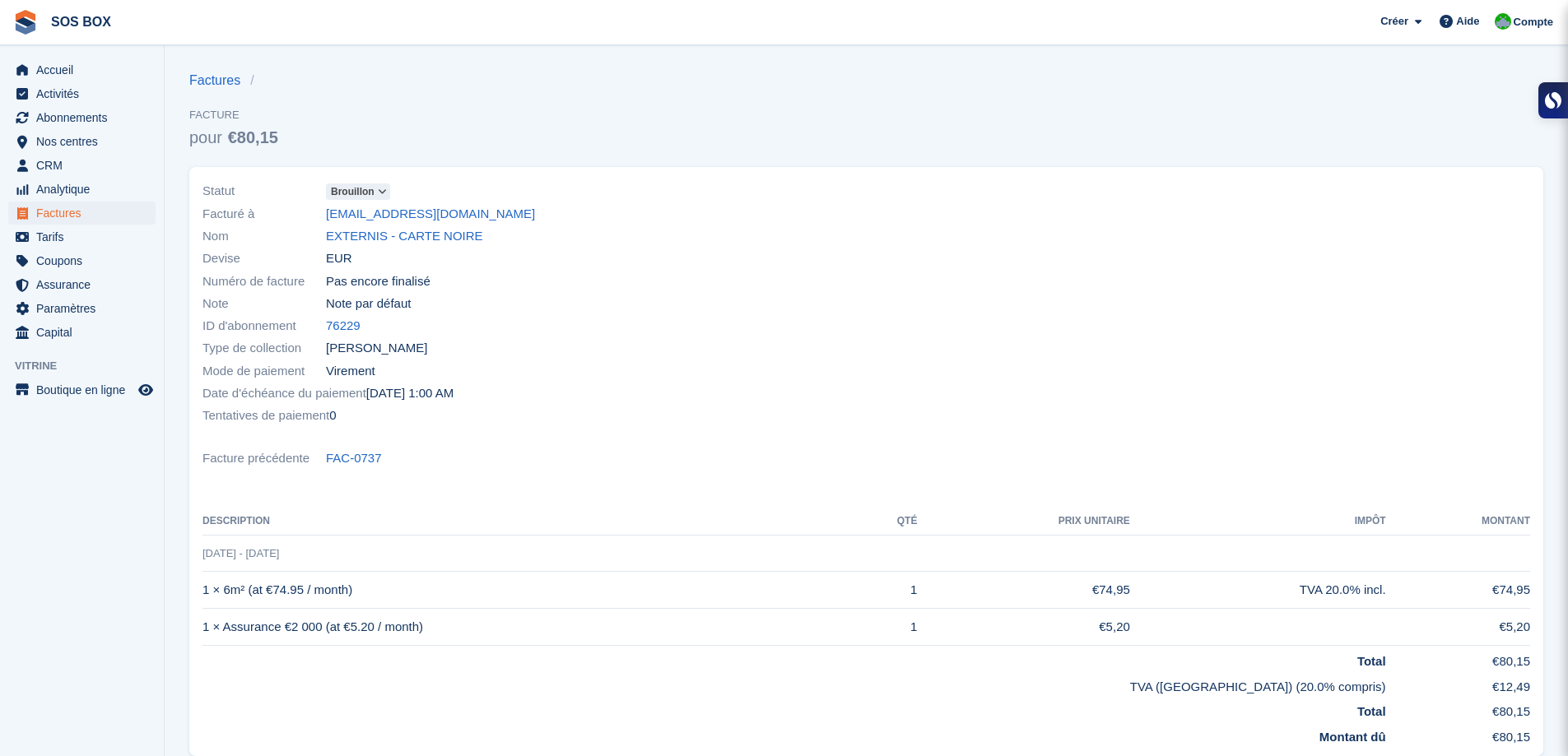
click at [379, 190] on icon at bounding box center [382, 191] width 9 height 10
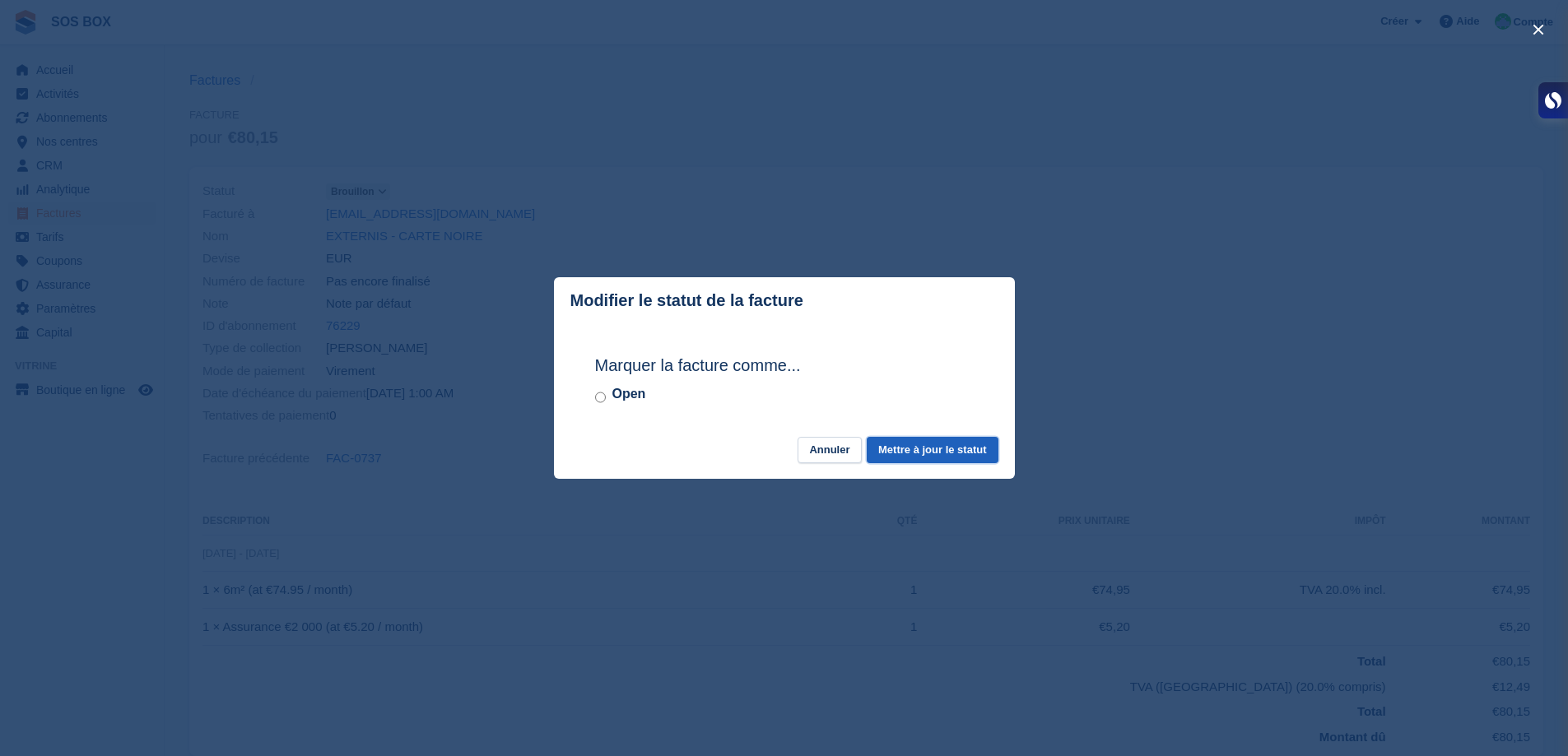
click at [904, 441] on button "Mettre à jour le statut" at bounding box center [932, 450] width 131 height 27
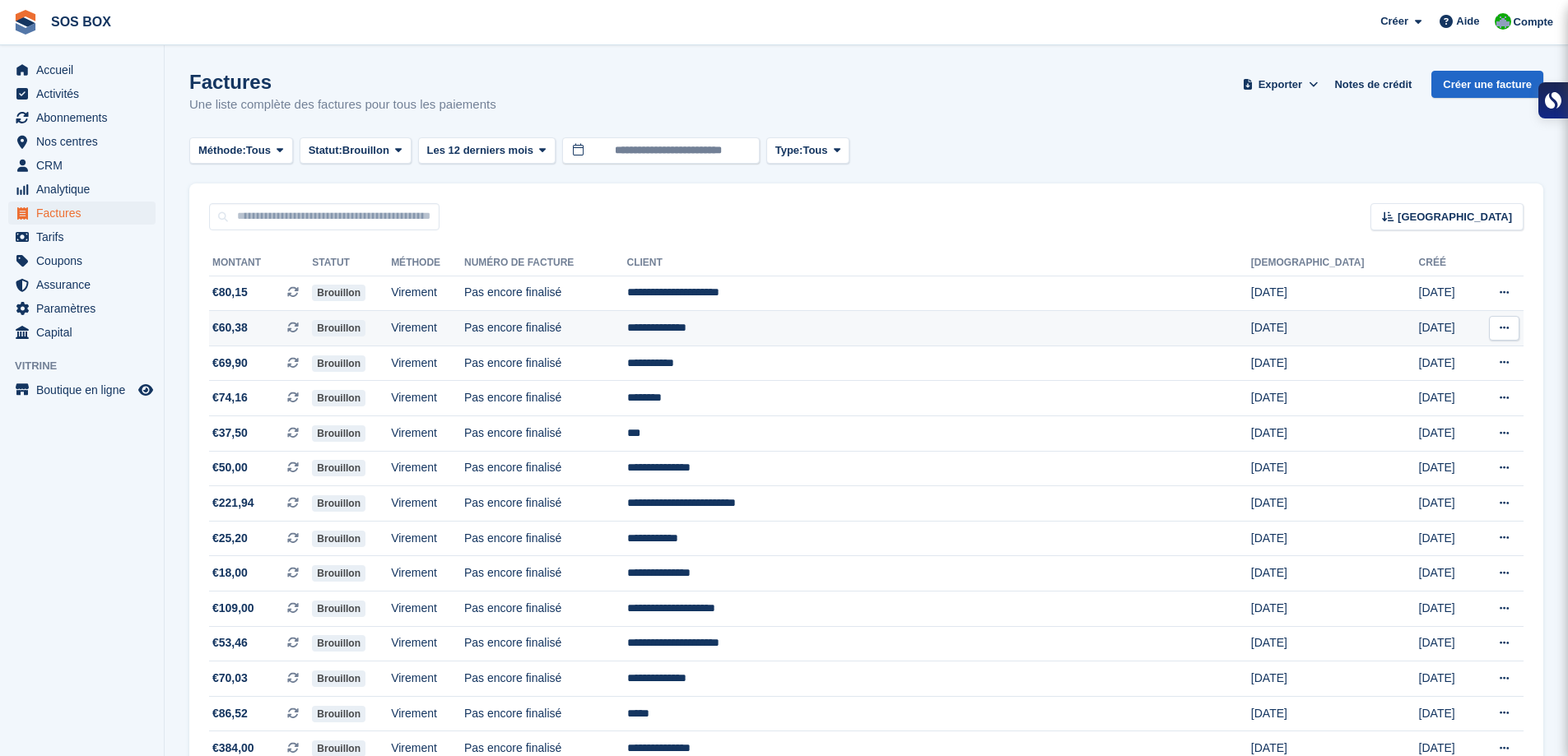
click at [627, 318] on td "Pas encore finalisé" at bounding box center [546, 328] width 163 height 36
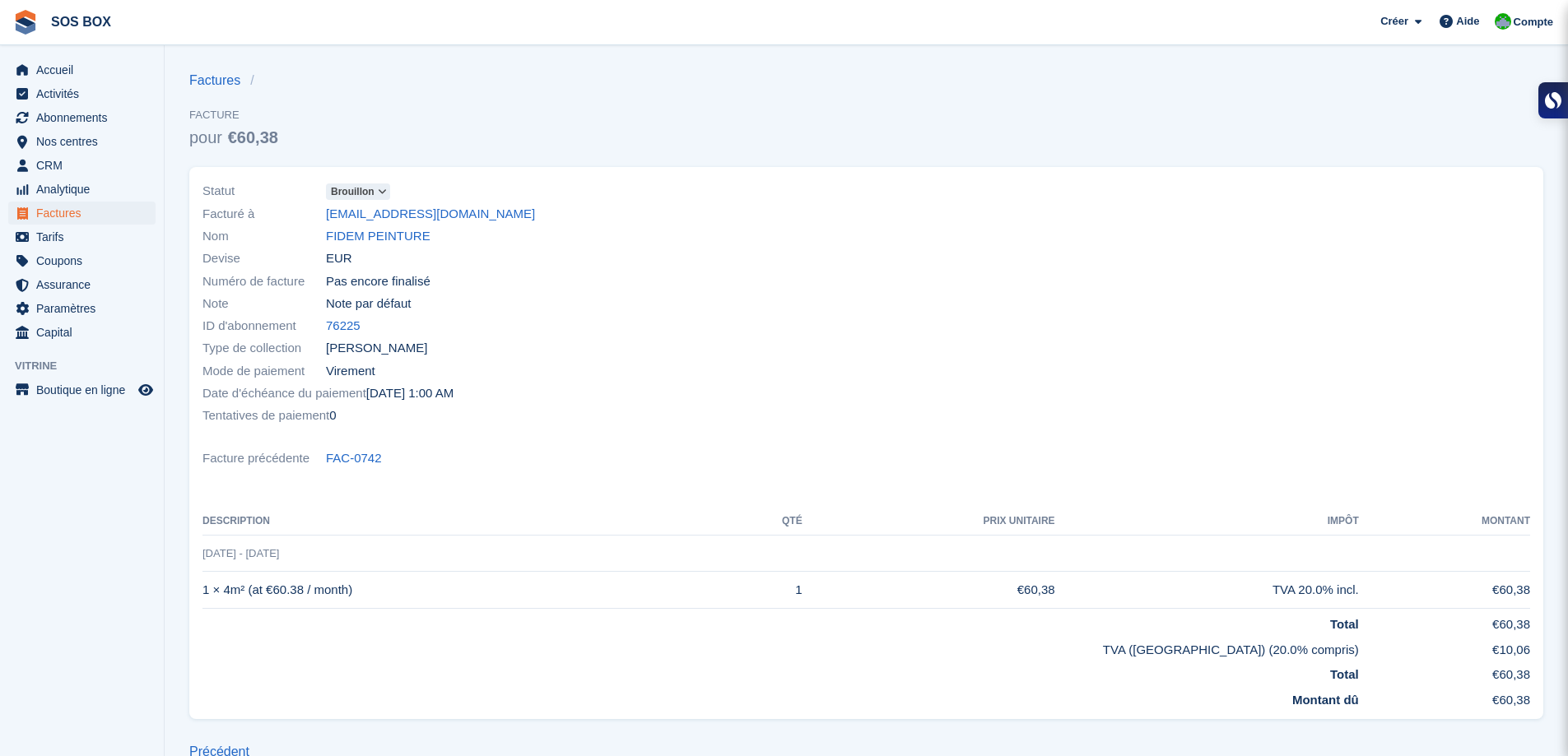
click at [381, 190] on icon at bounding box center [382, 191] width 9 height 10
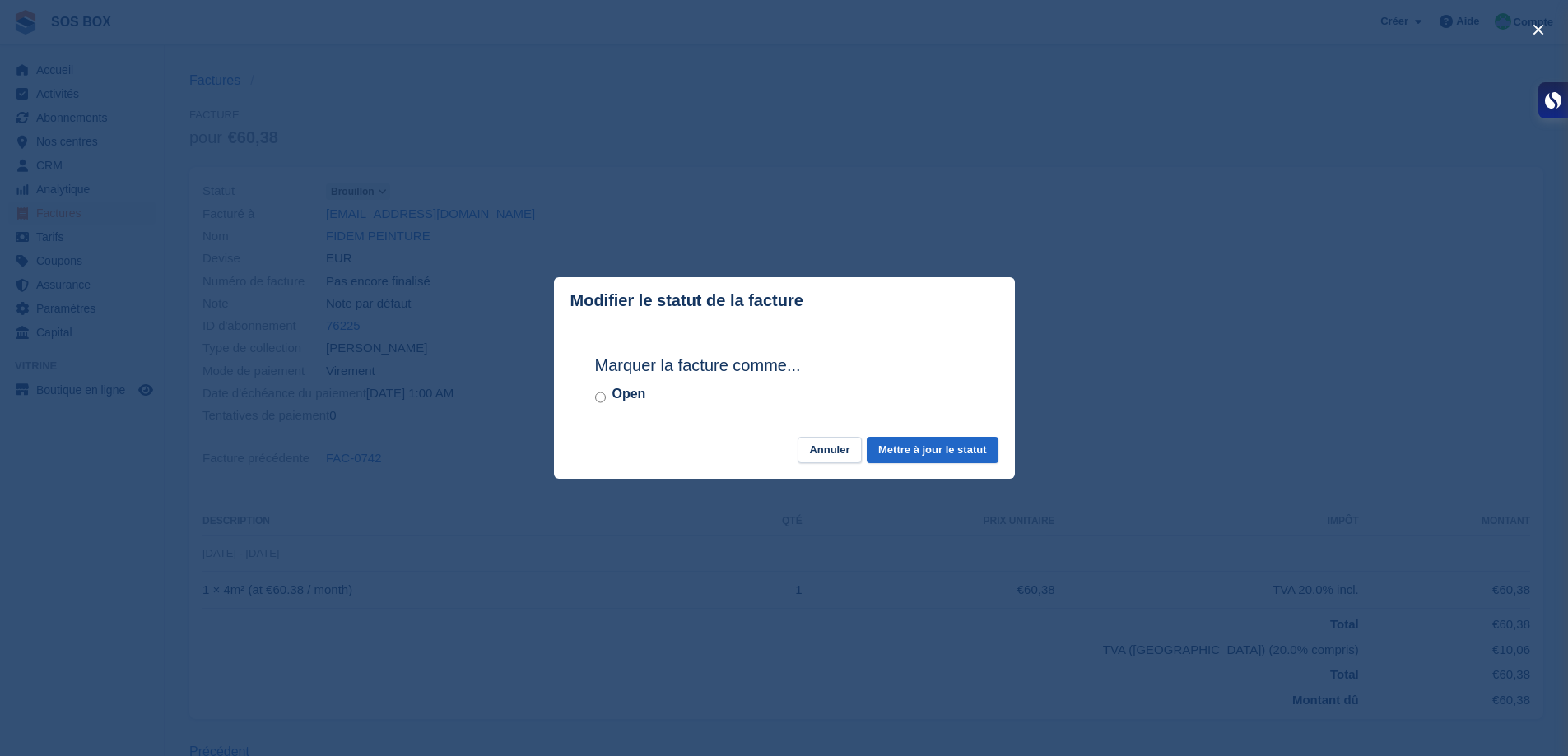
click at [591, 394] on div "Marquer la facture comme... Open" at bounding box center [784, 380] width 411 height 113
click at [946, 456] on button "Mettre à jour le statut" at bounding box center [932, 450] width 131 height 27
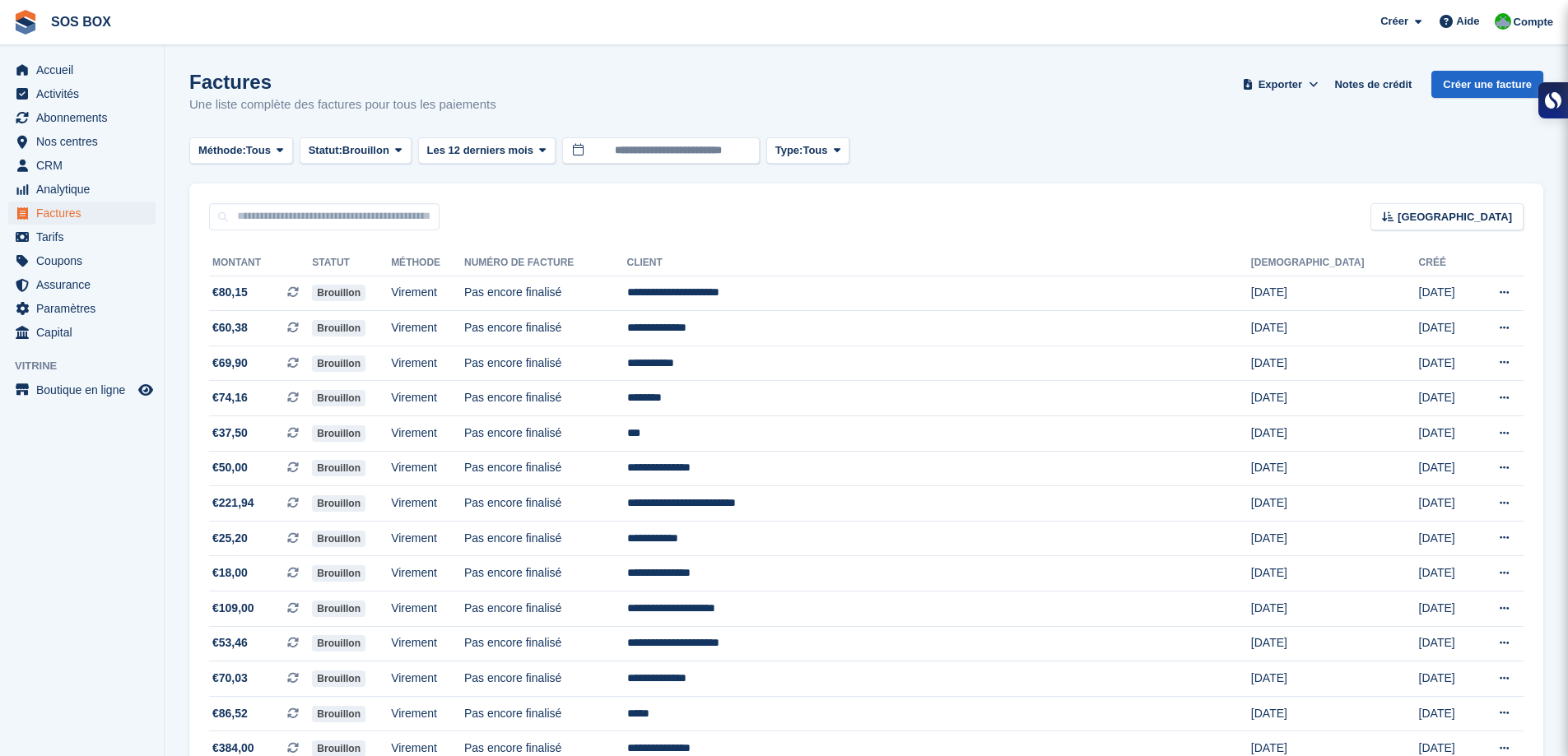
click at [627, 423] on td "Pas encore finalisé" at bounding box center [546, 434] width 163 height 36
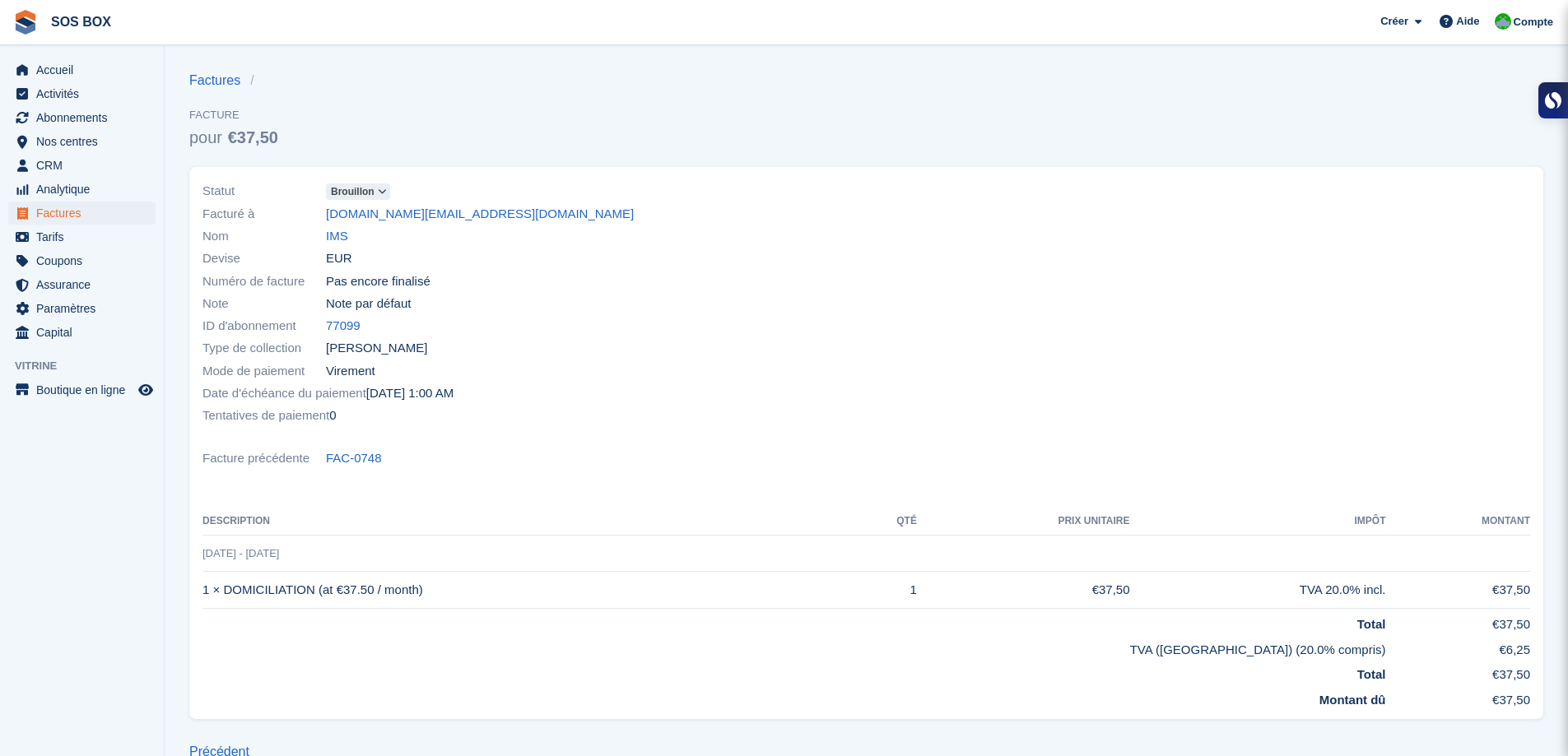
click at [378, 187] on icon at bounding box center [382, 191] width 9 height 10
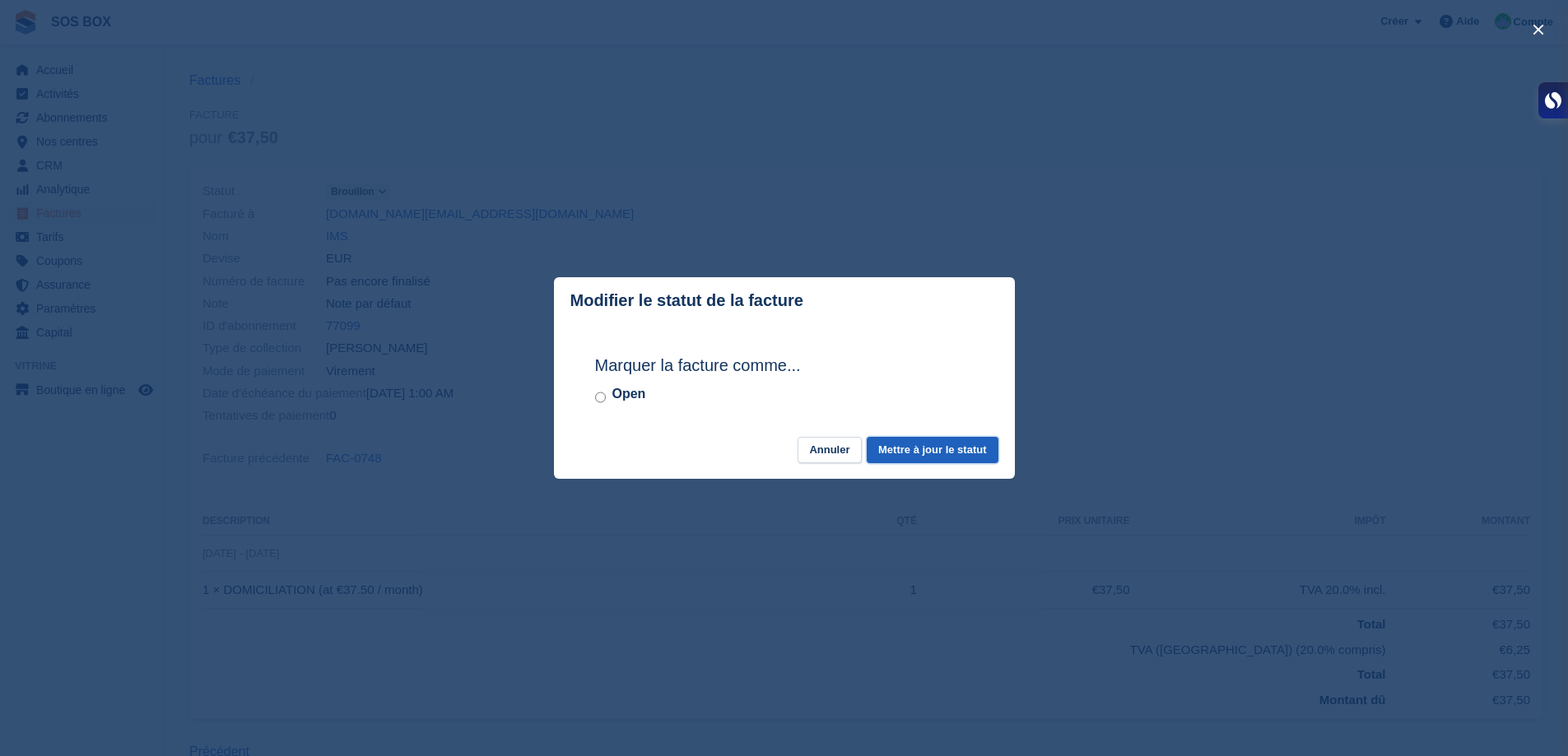
click at [910, 457] on button "Mettre à jour le statut" at bounding box center [932, 450] width 131 height 27
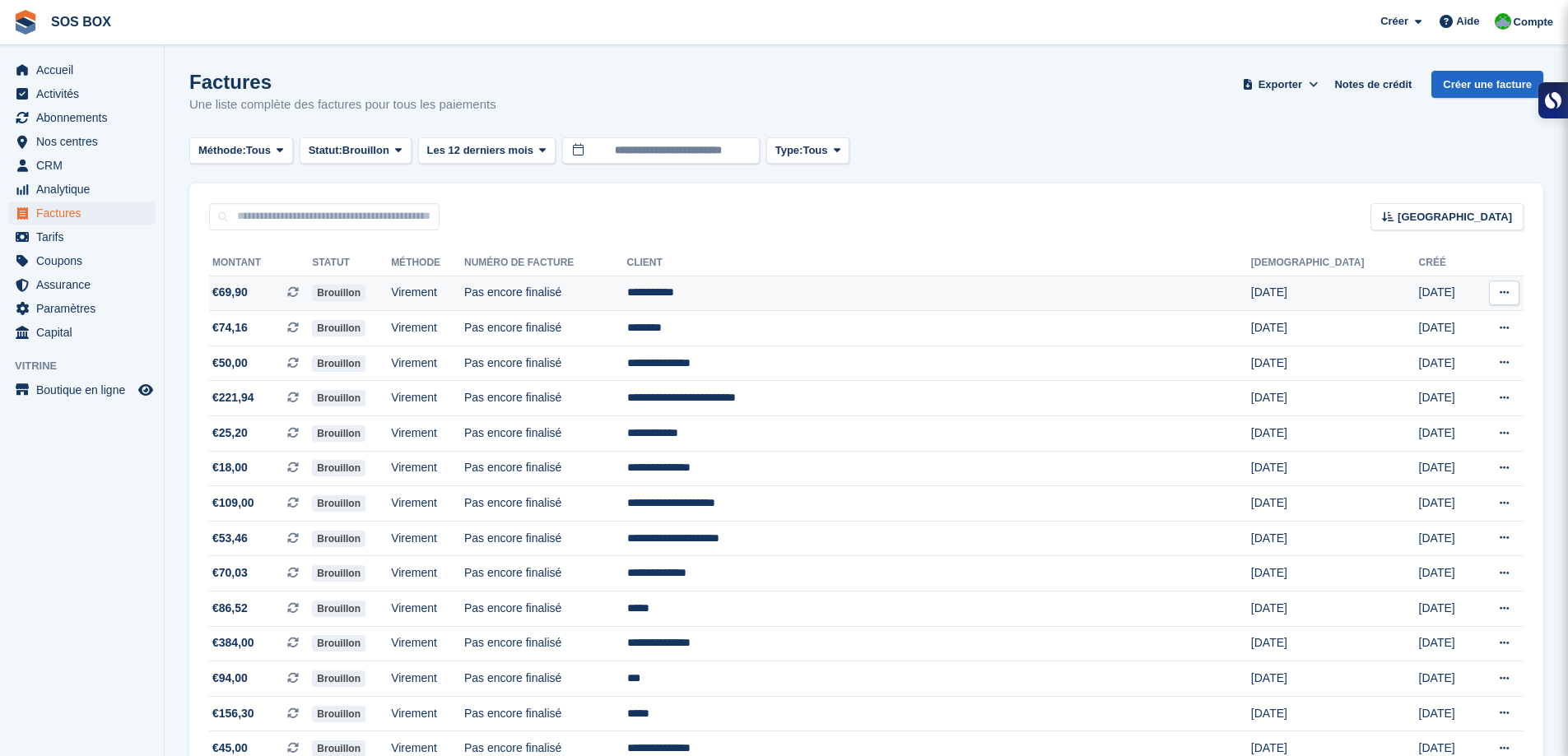
click at [627, 289] on td "Pas encore finalisé" at bounding box center [546, 293] width 163 height 36
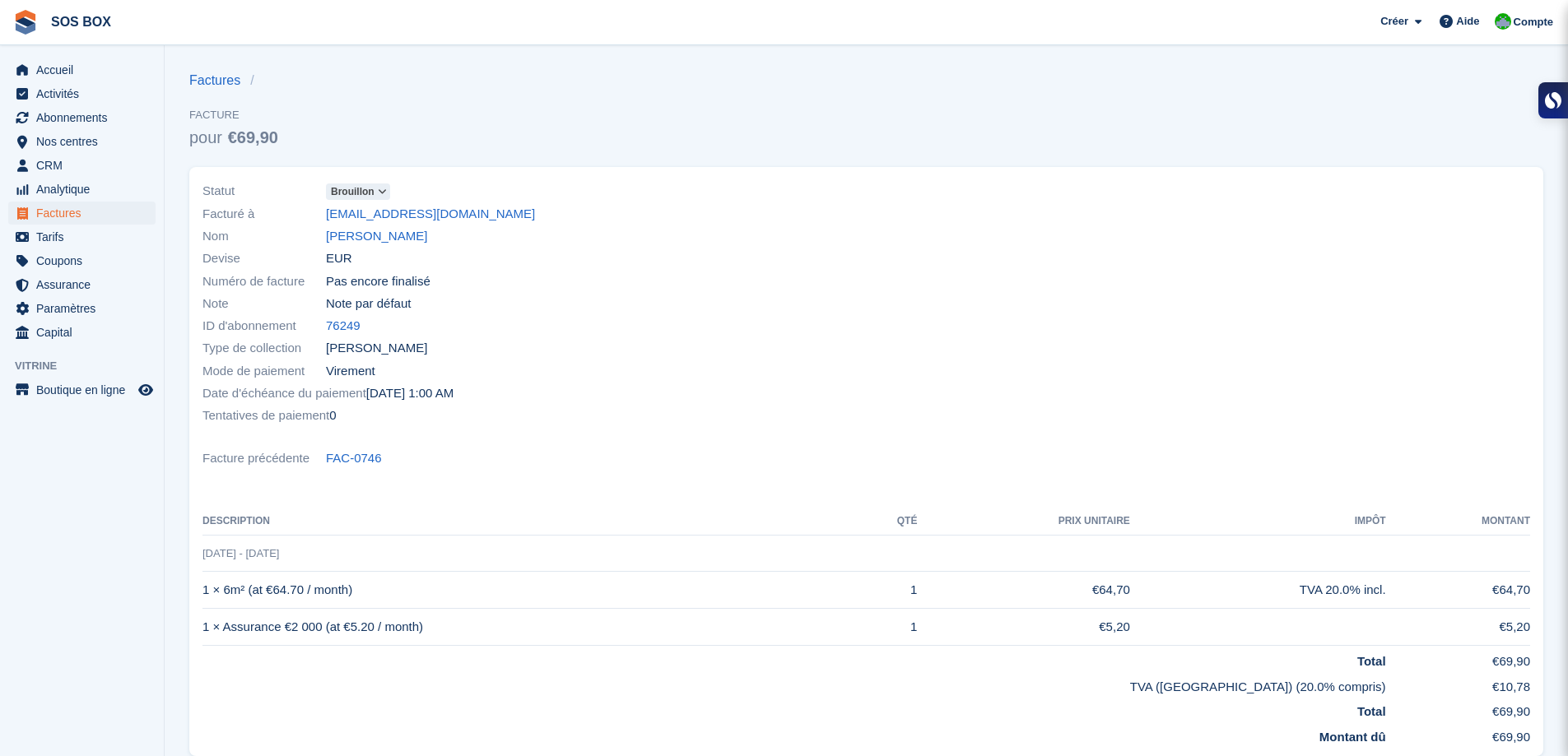
click at [376, 193] on span at bounding box center [382, 191] width 13 height 13
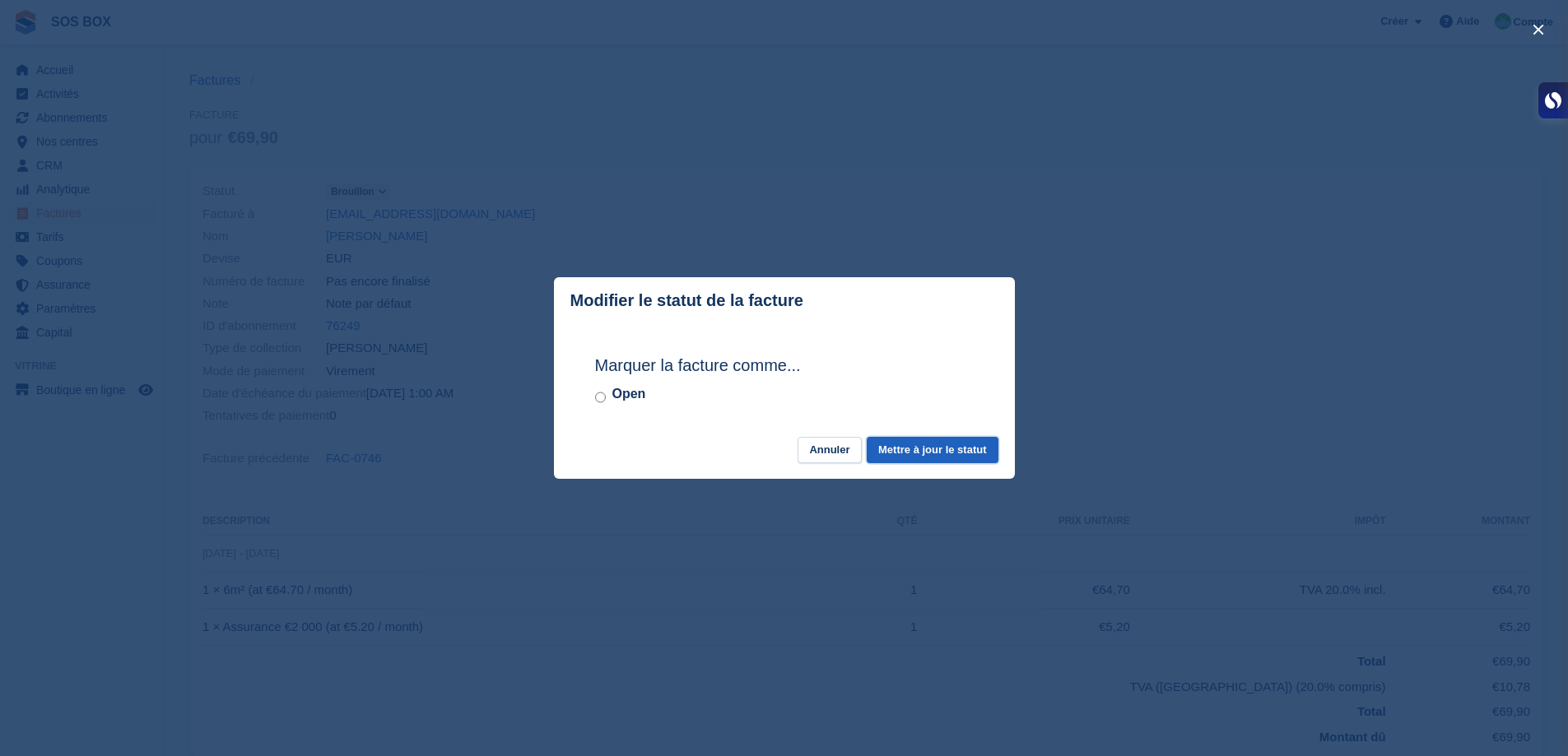
click at [943, 453] on button "Mettre à jour le statut" at bounding box center [932, 450] width 131 height 27
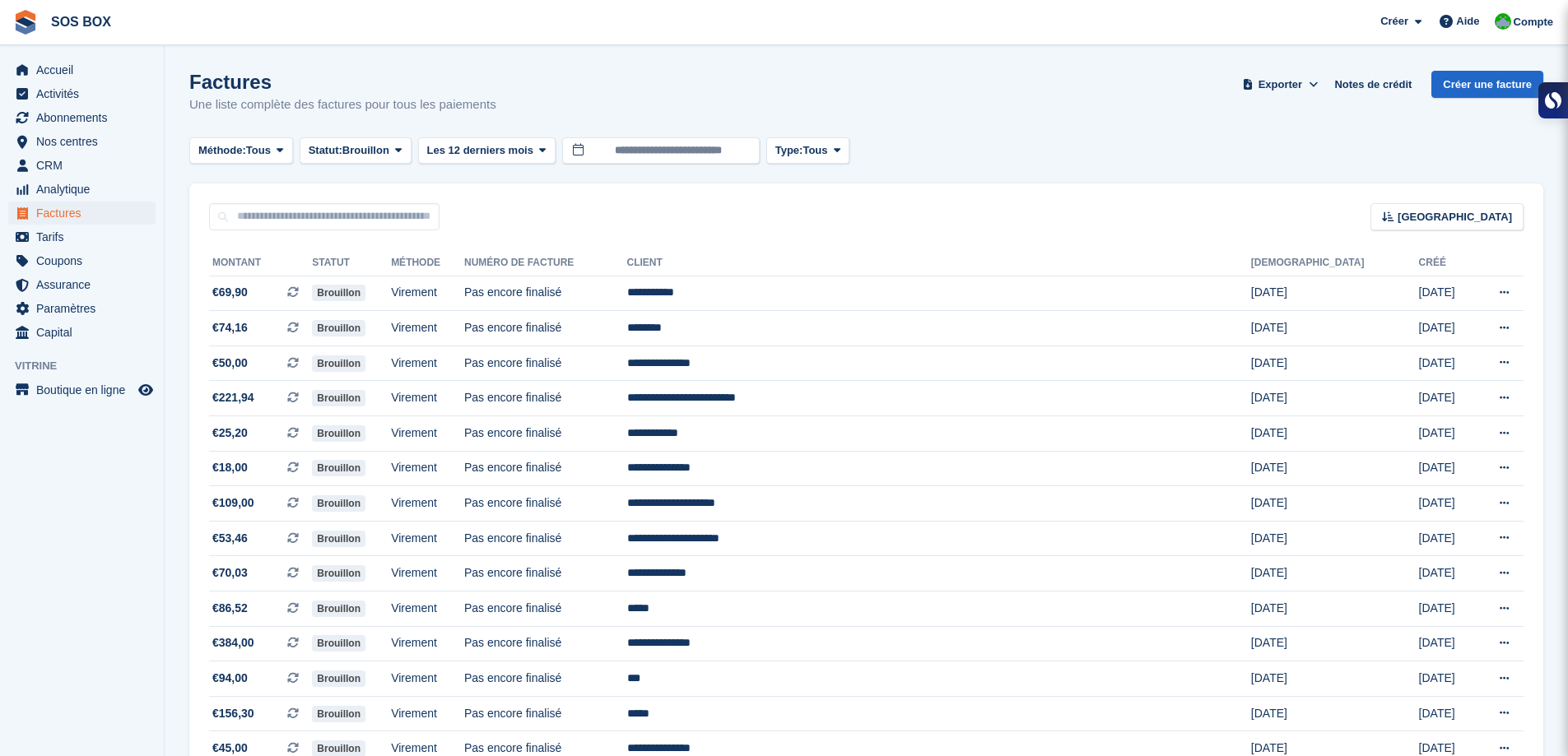
click at [627, 379] on td "Pas encore finalisé" at bounding box center [546, 363] width 163 height 36
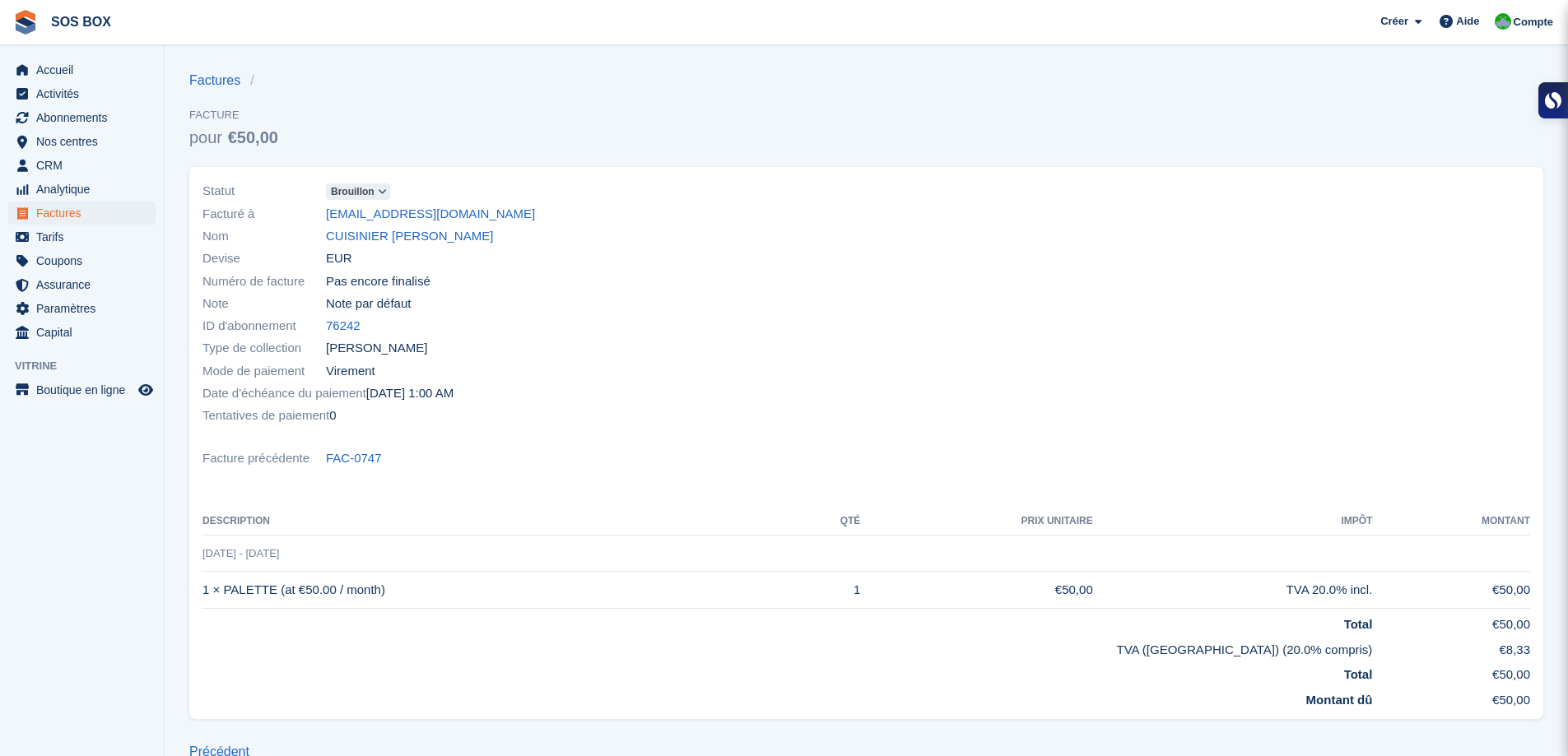
click at [385, 190] on icon at bounding box center [382, 191] width 9 height 10
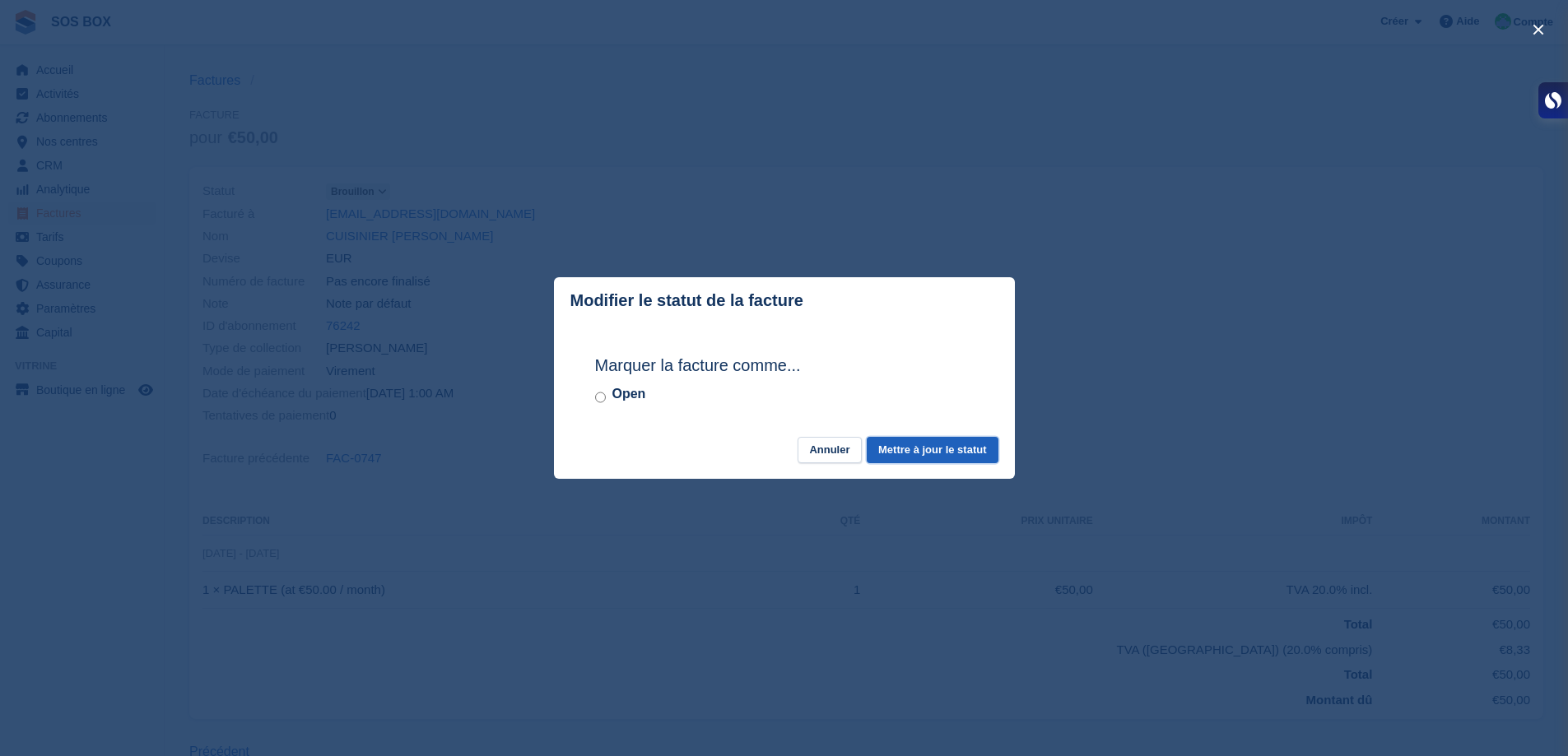
click at [921, 458] on button "Mettre à jour le statut" at bounding box center [932, 450] width 131 height 27
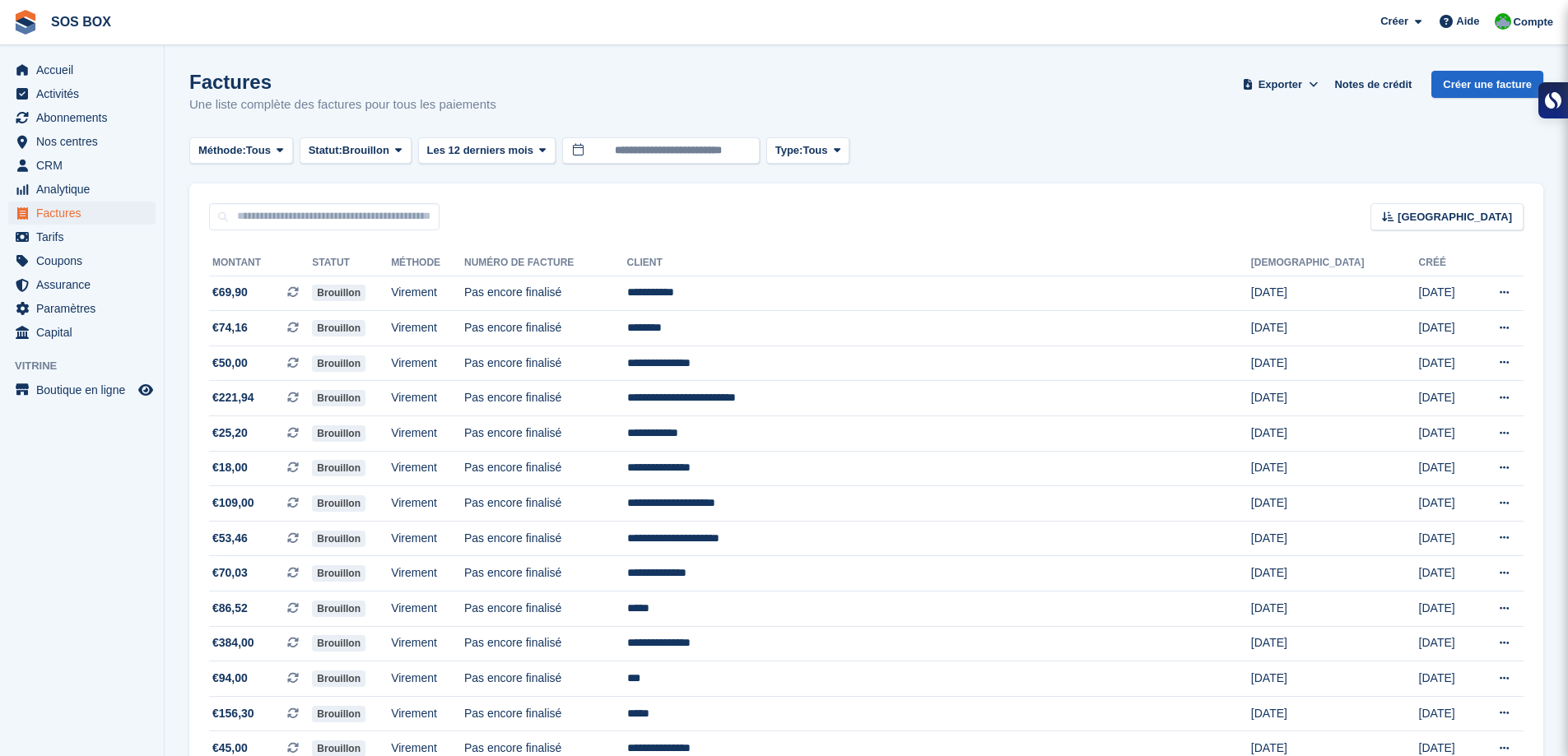
click at [627, 423] on td "Pas encore finalisé" at bounding box center [546, 434] width 163 height 36
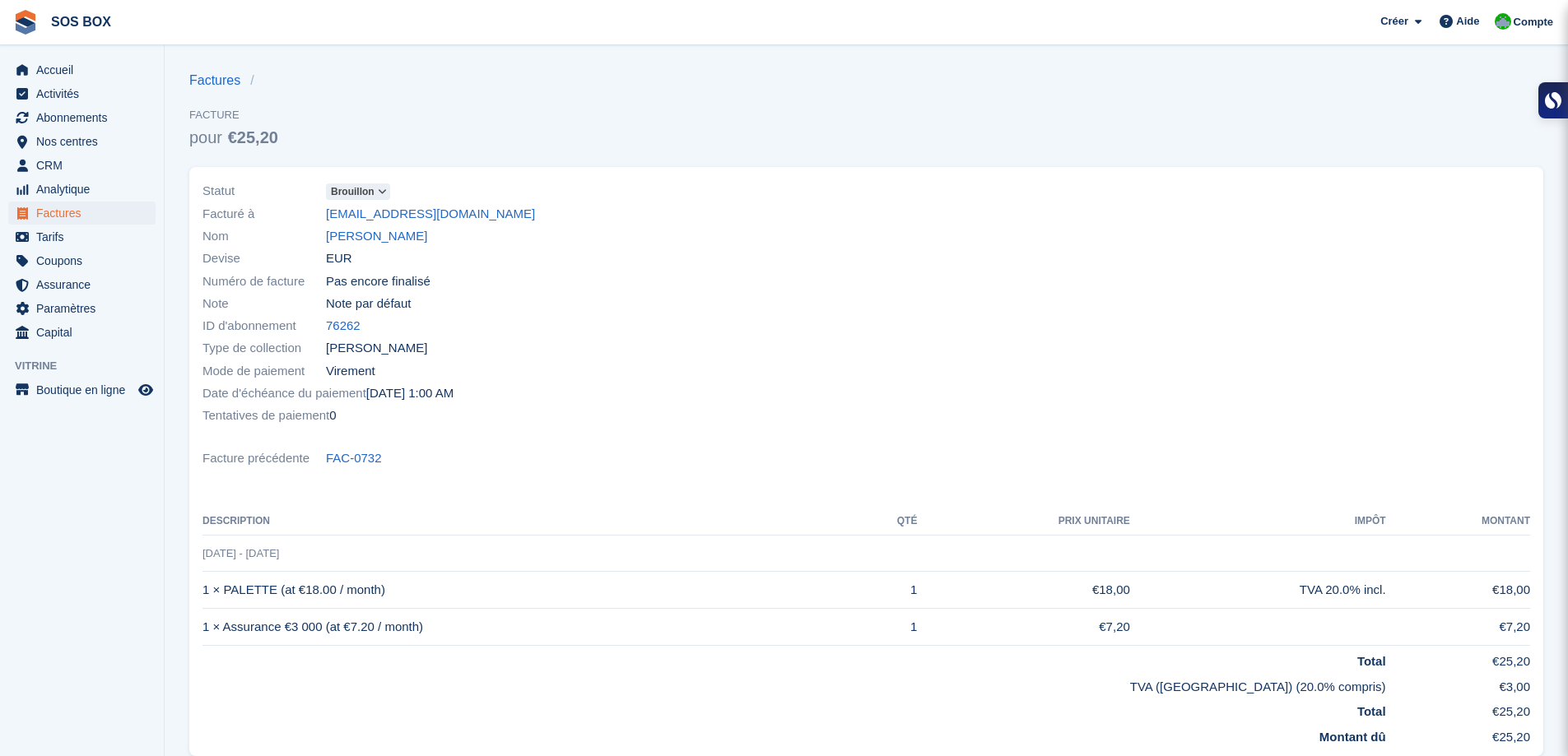
click at [378, 190] on icon at bounding box center [382, 191] width 9 height 10
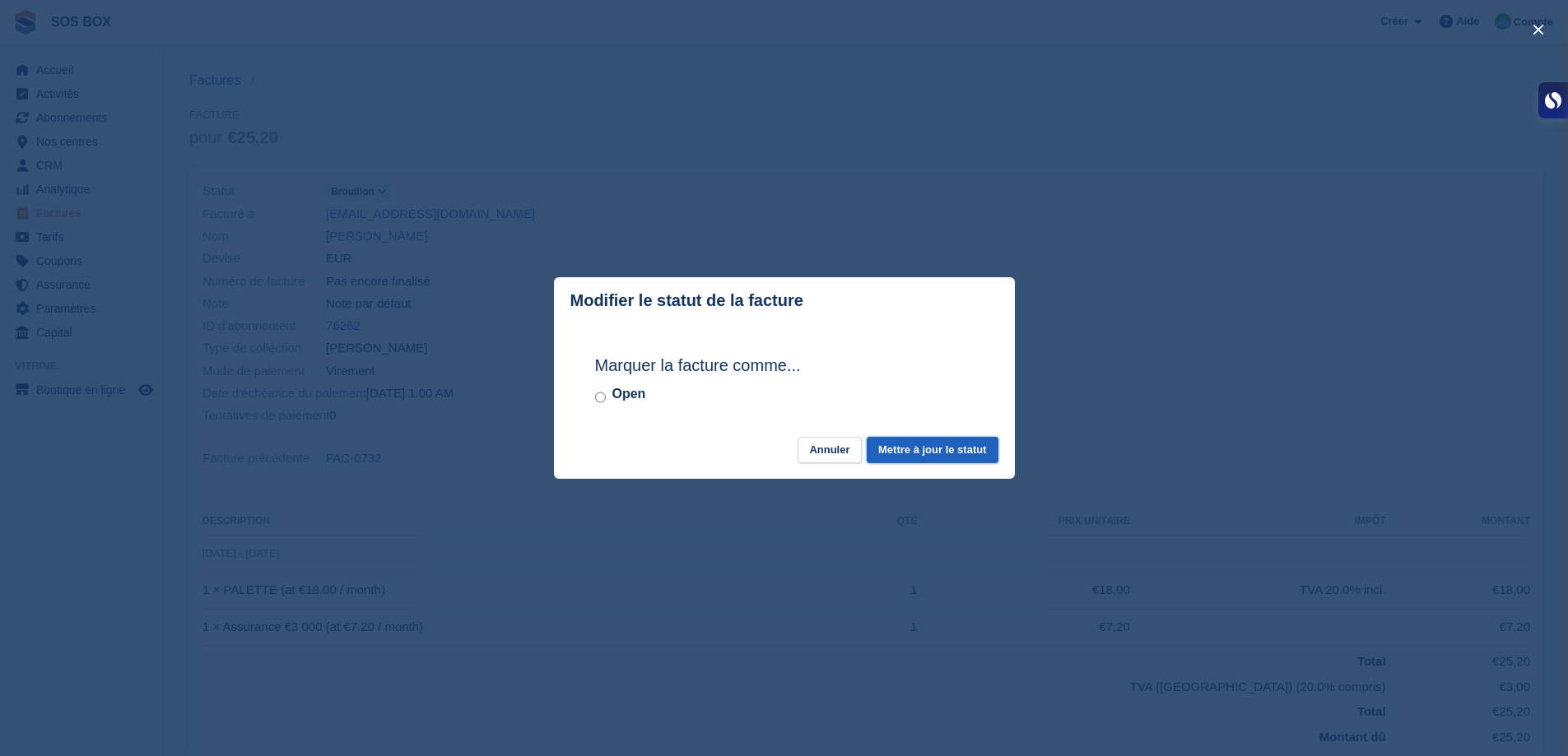
click at [902, 452] on button "Mettre à jour le statut" at bounding box center [932, 450] width 131 height 27
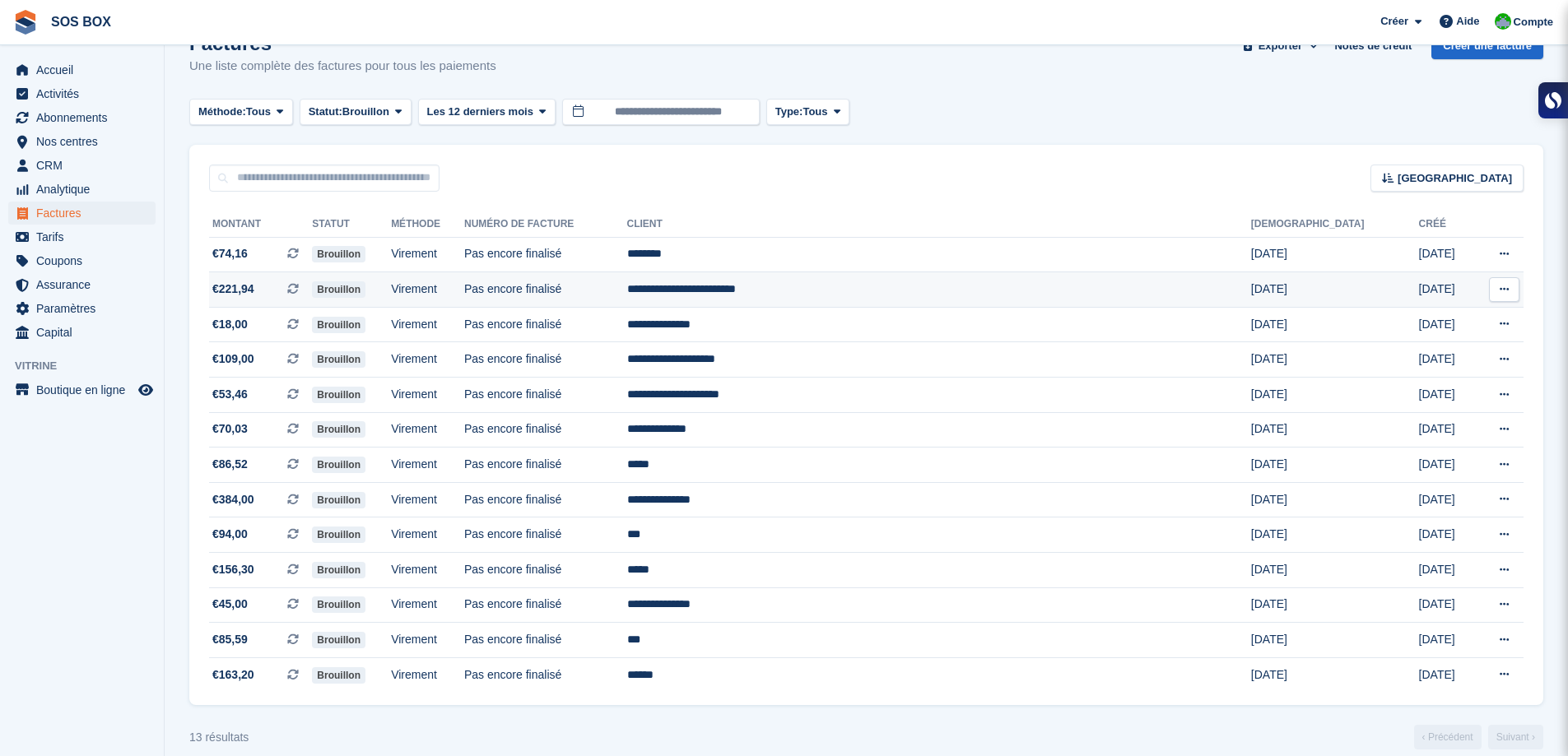
scroll to position [57, 0]
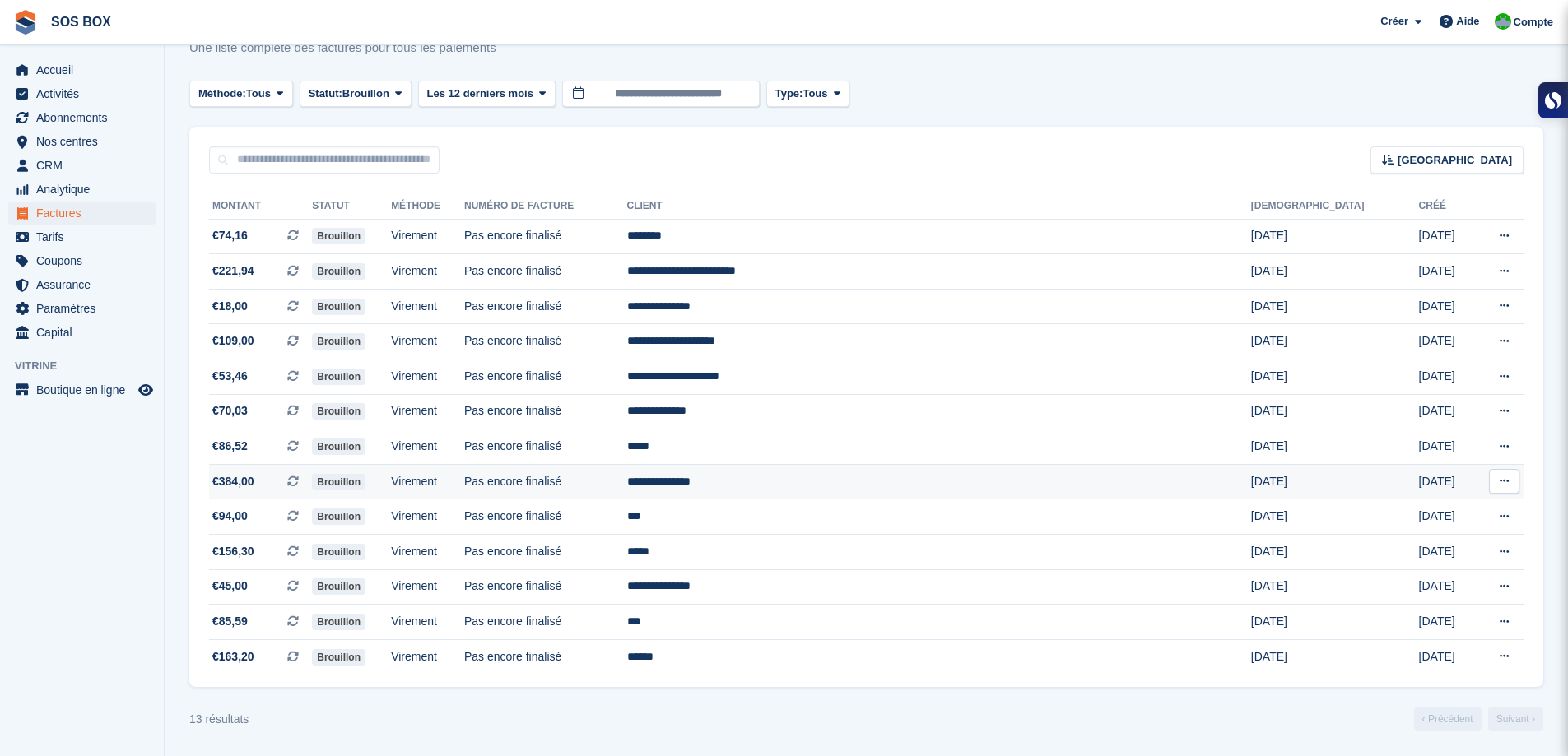
click at [627, 482] on td "Pas encore finalisé" at bounding box center [546, 481] width 163 height 36
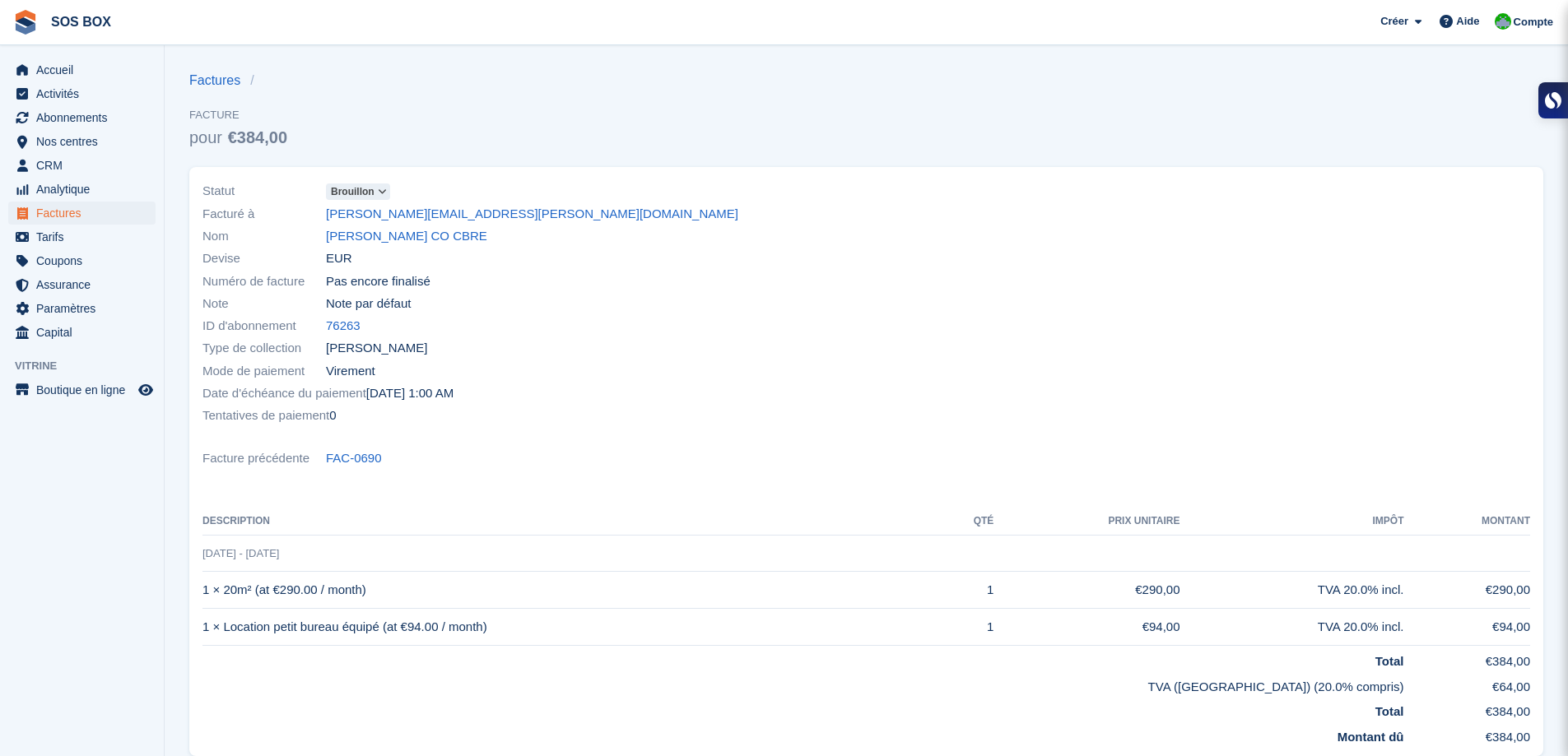
click at [376, 191] on span at bounding box center [382, 191] width 13 height 13
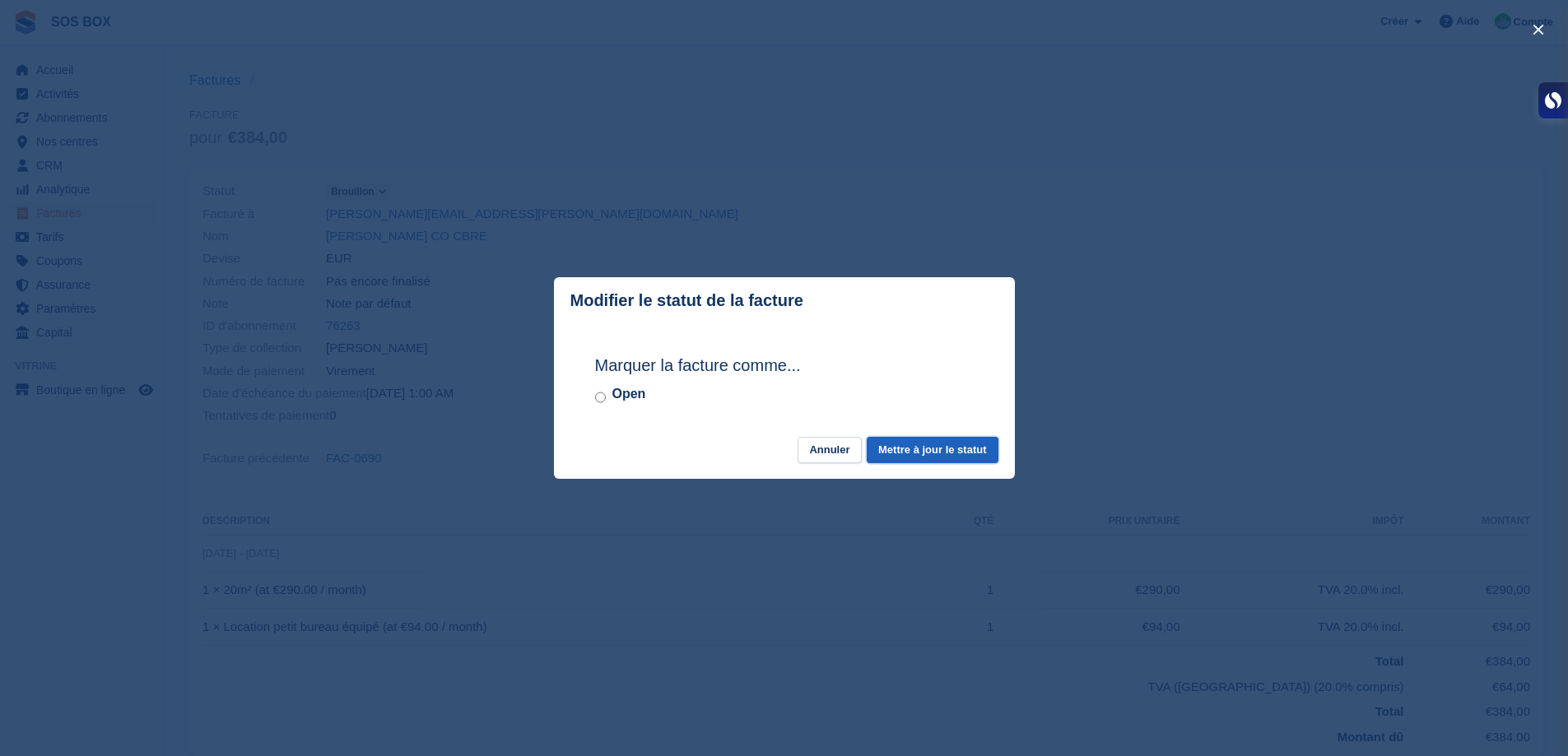
click at [969, 449] on button "Mettre à jour le statut" at bounding box center [932, 450] width 131 height 27
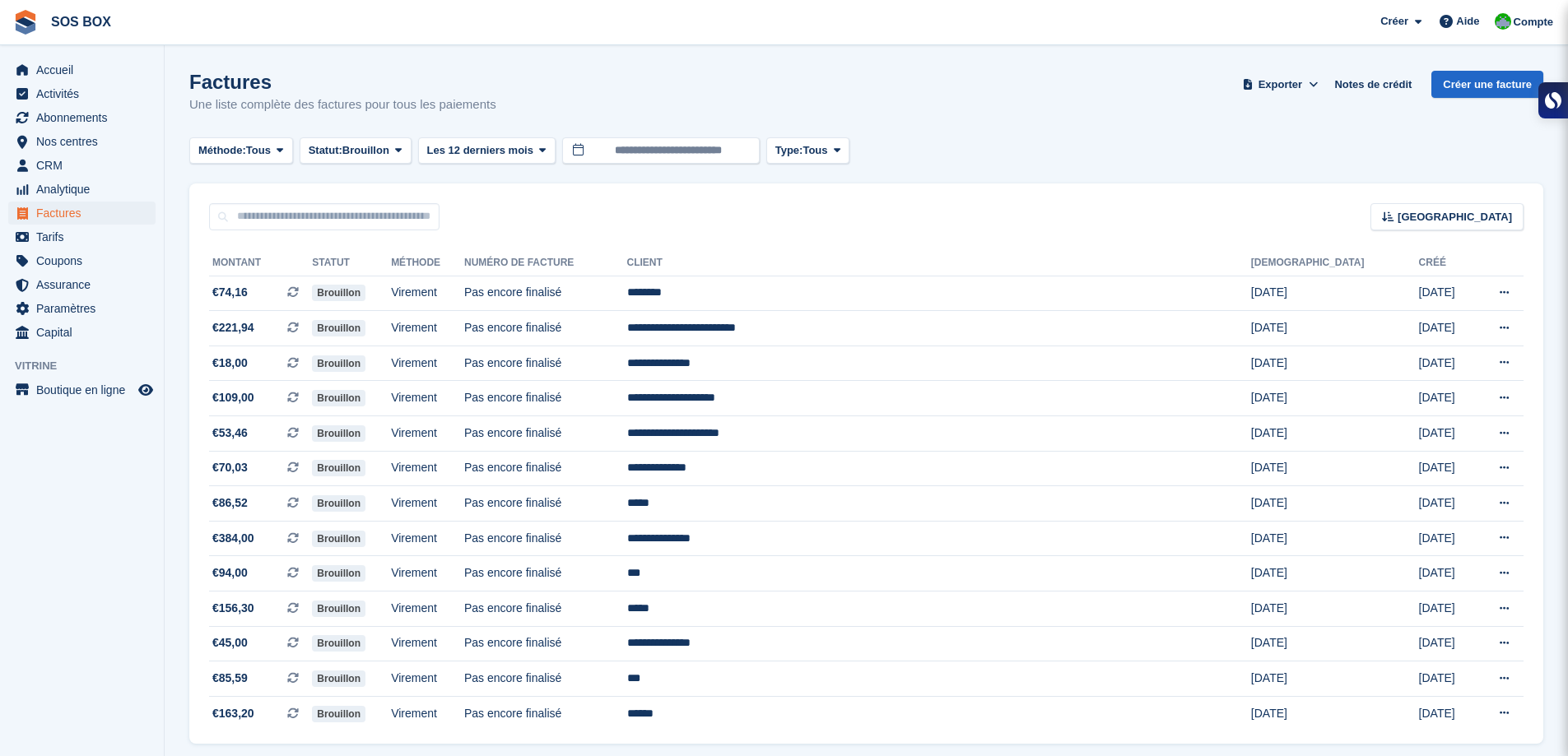
scroll to position [56, 0]
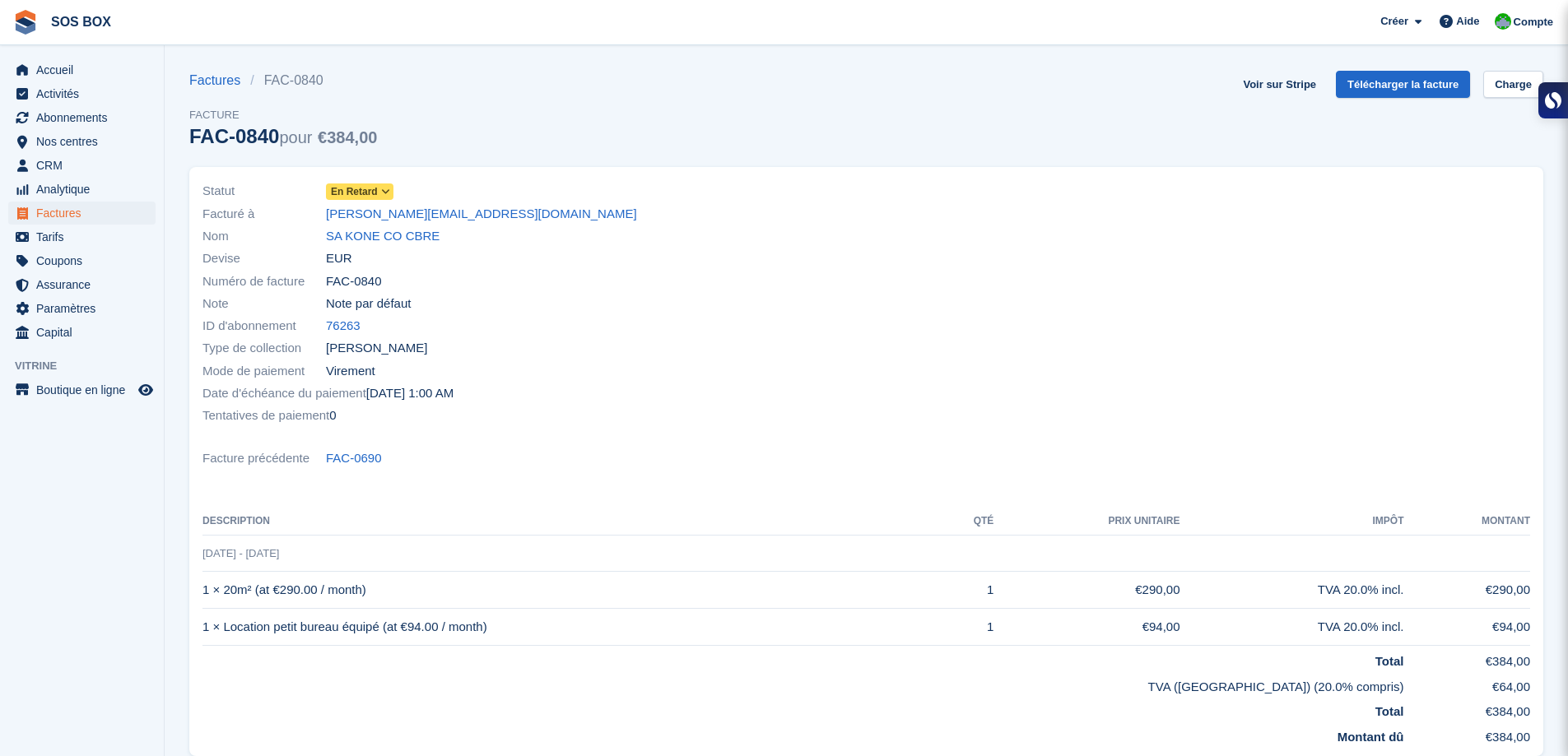
click at [388, 191] on span at bounding box center [386, 191] width 13 height 13
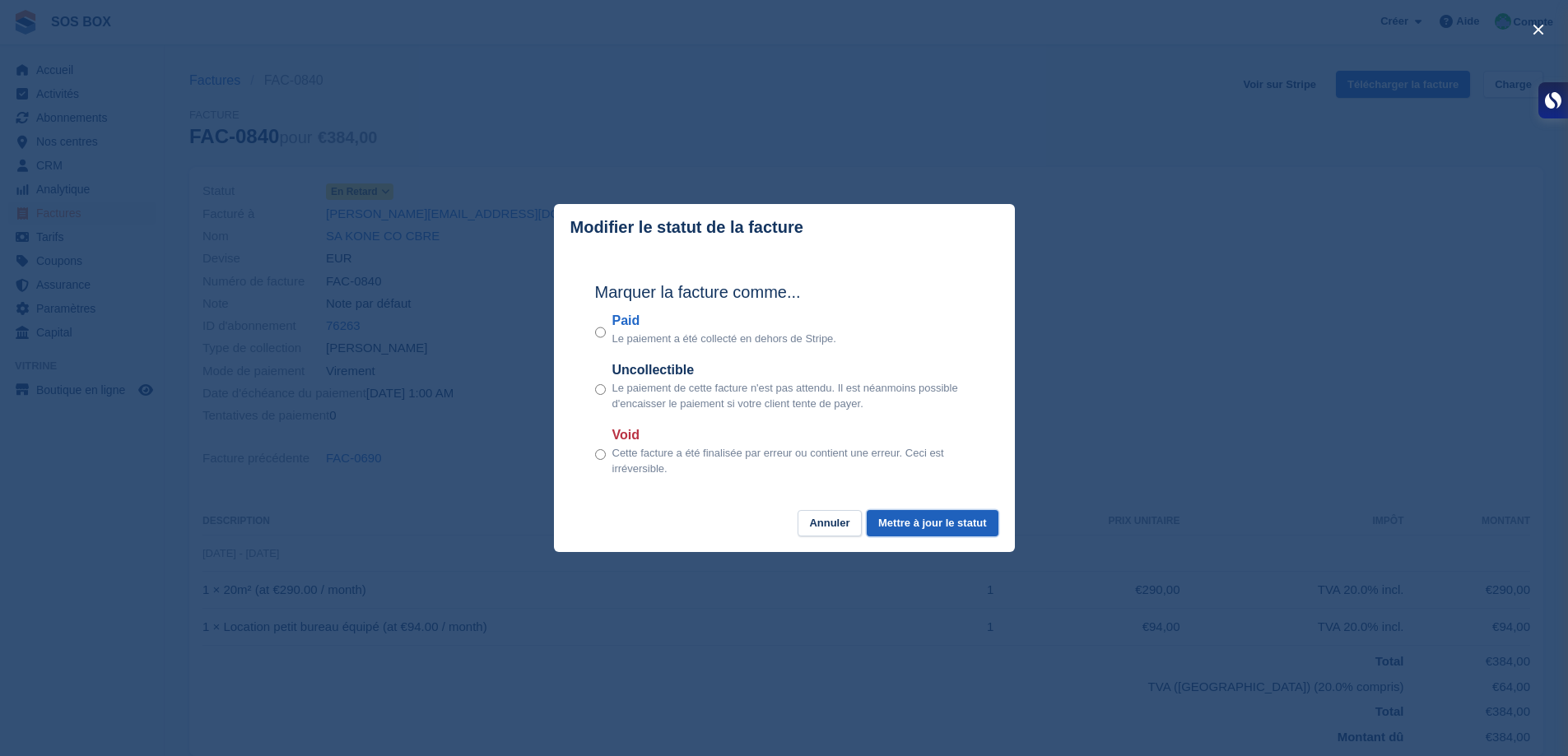
click at [933, 525] on button "Mettre à jour le statut" at bounding box center [932, 523] width 131 height 27
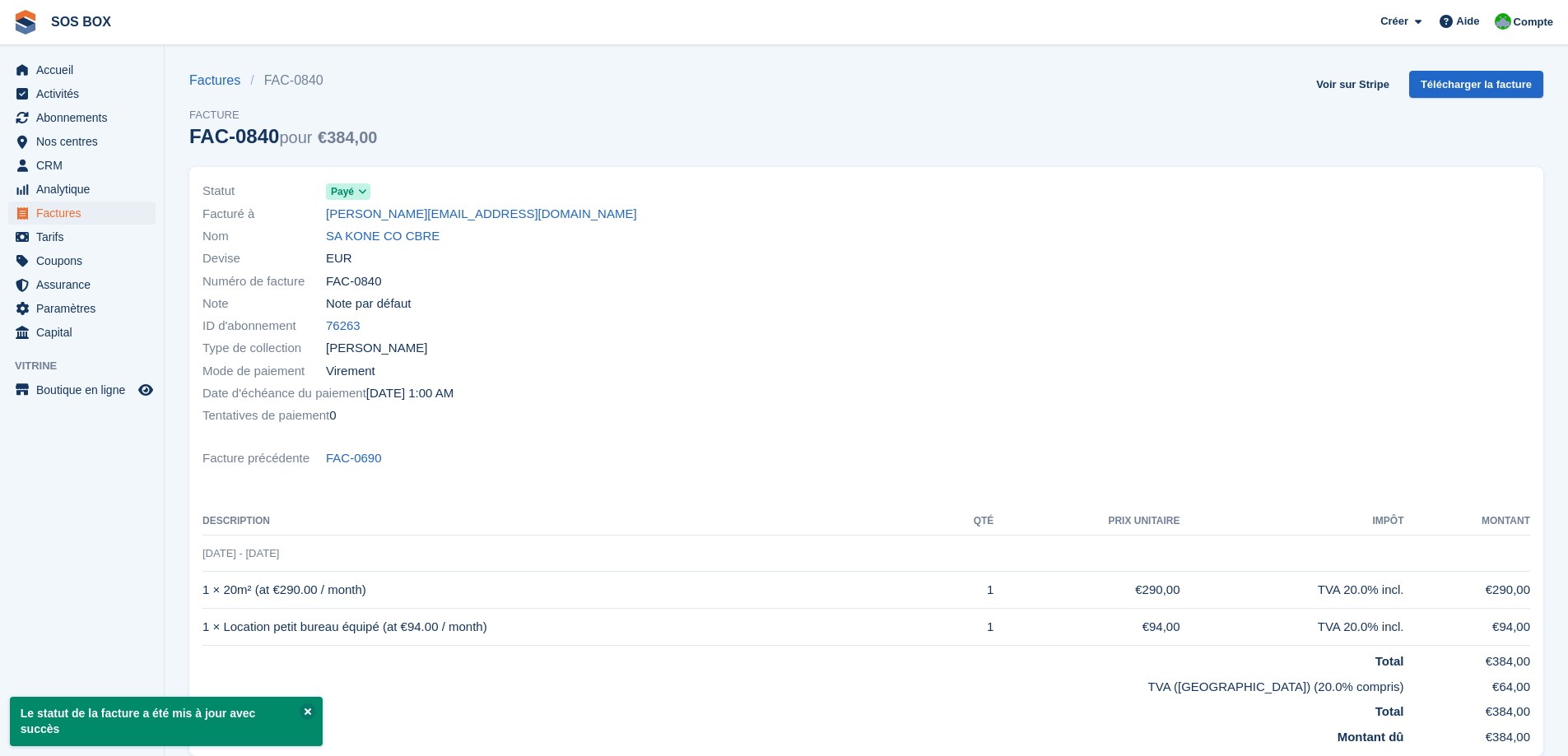
click at [363, 191] on icon at bounding box center [362, 191] width 9 height 10
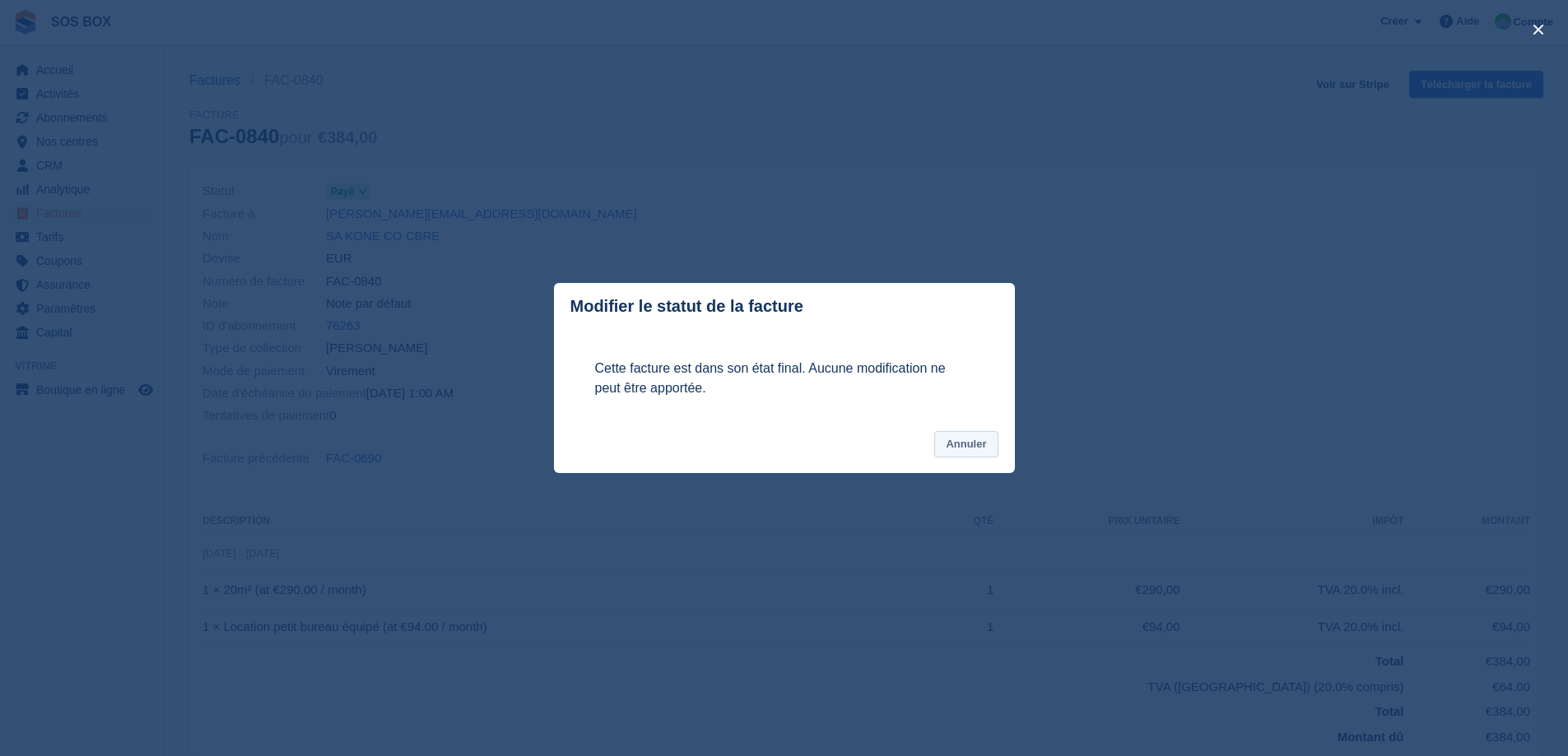
click at [968, 449] on button "Annuler" at bounding box center [965, 444] width 63 height 27
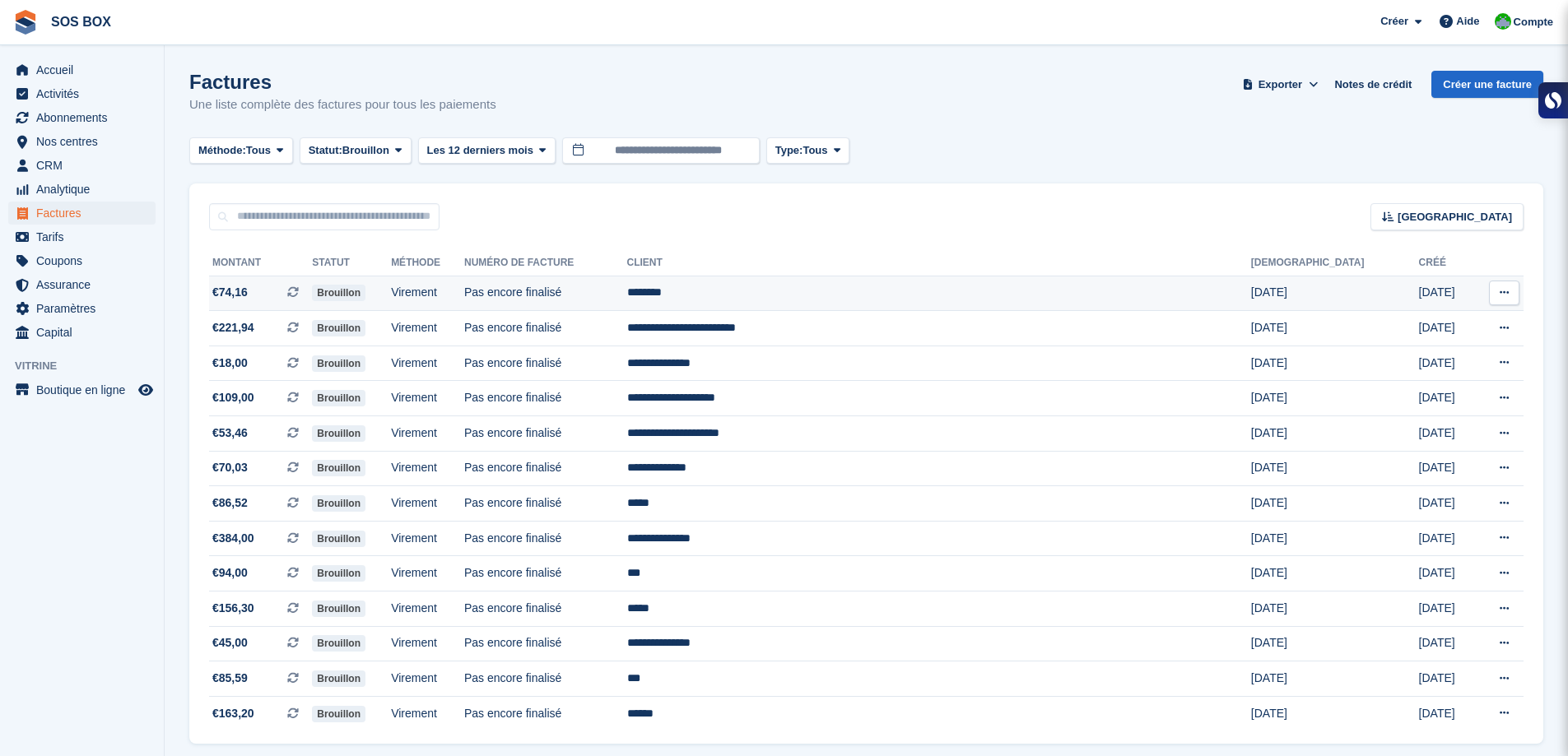
scroll to position [56, 0]
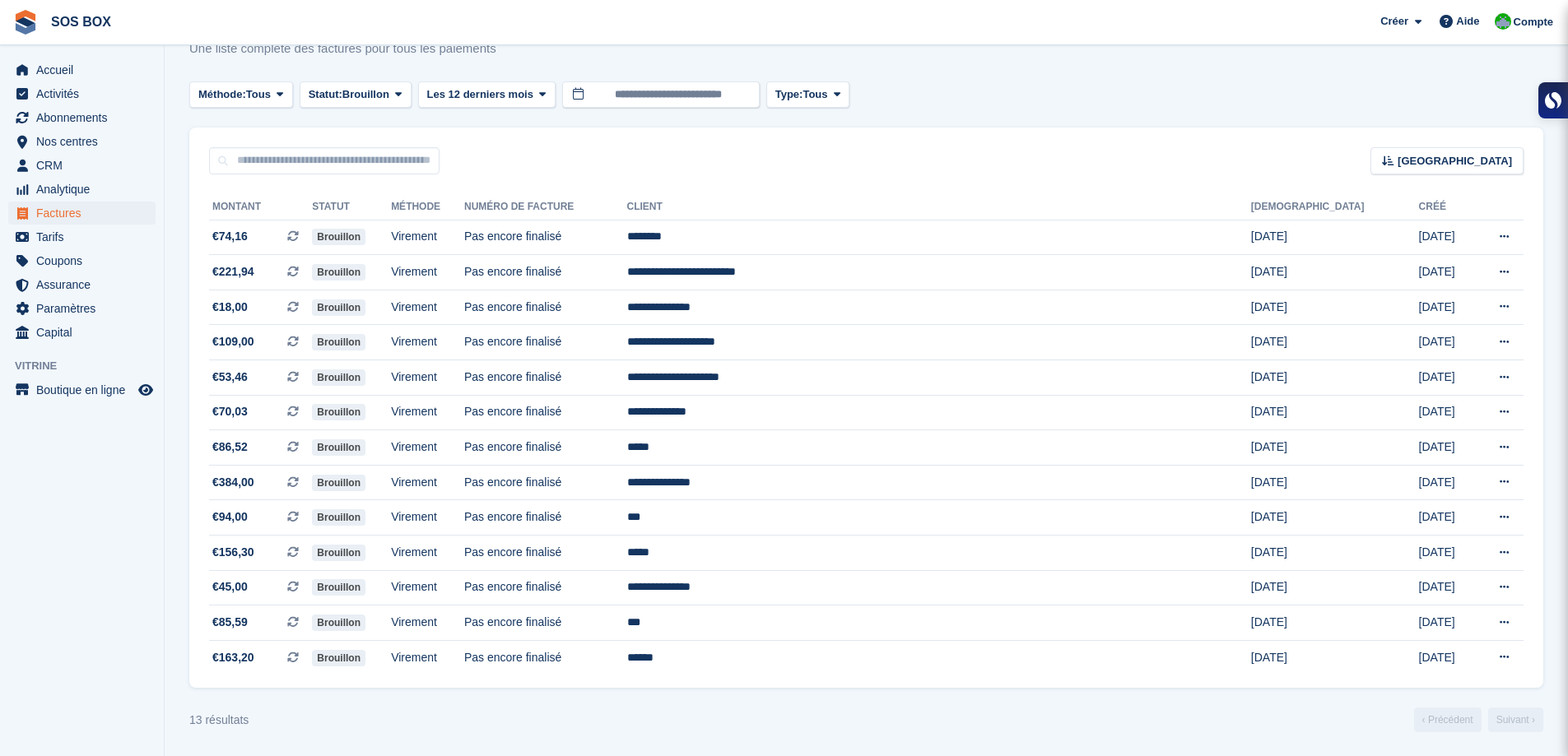
click at [512, 161] on div "Trier Sort by Date de création Créé (le plus ancien en premier) Créé (le plus r…" at bounding box center [866, 151] width 1354 height 47
click at [44, 206] on span "Factures" at bounding box center [86, 213] width 99 height 23
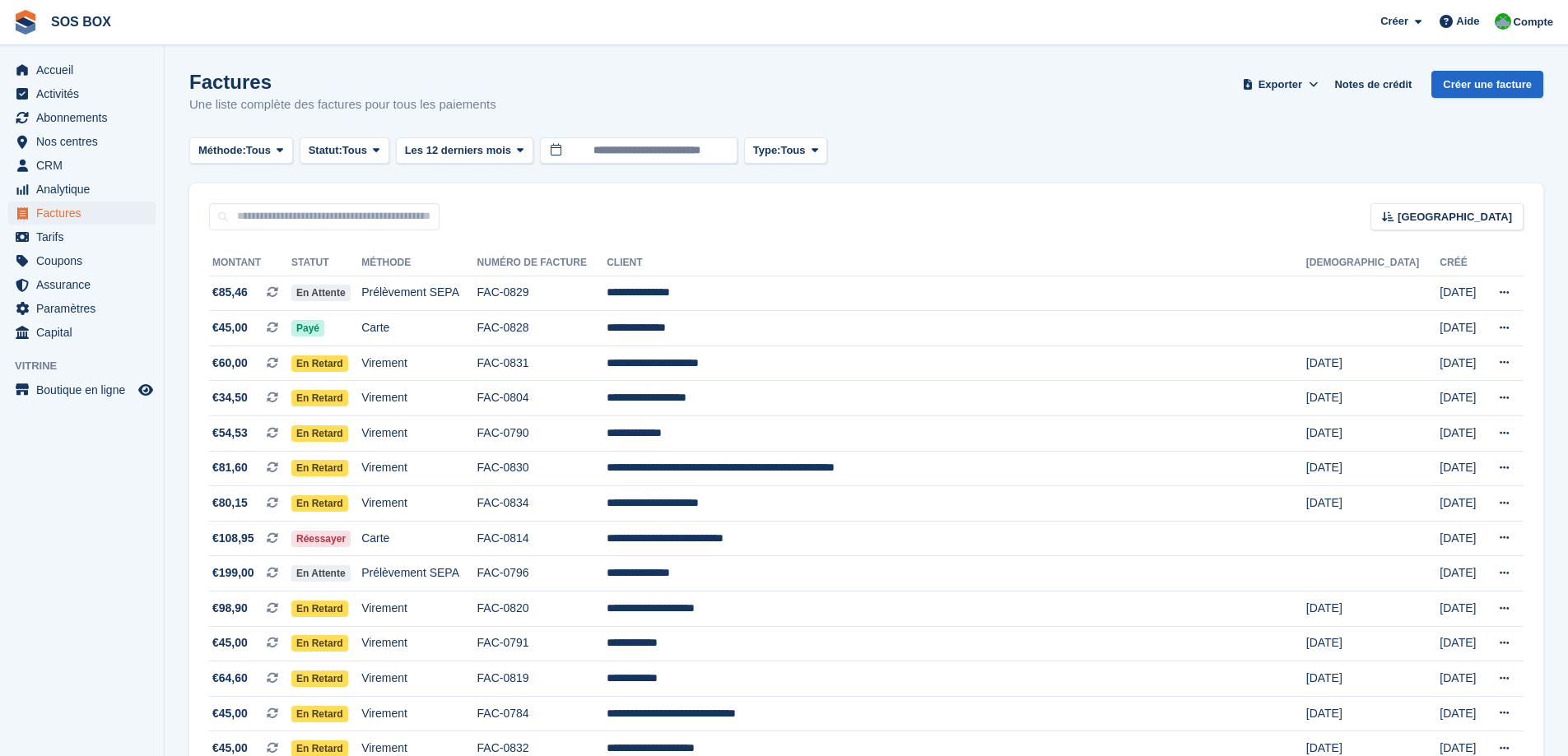
click at [360, 203] on div "Trier Sort by Date de création Créé (le plus ancien en premier) Créé (le plus r…" at bounding box center [866, 207] width 1354 height 47
click at [355, 222] on input "text" at bounding box center [324, 216] width 230 height 27
type input "****"
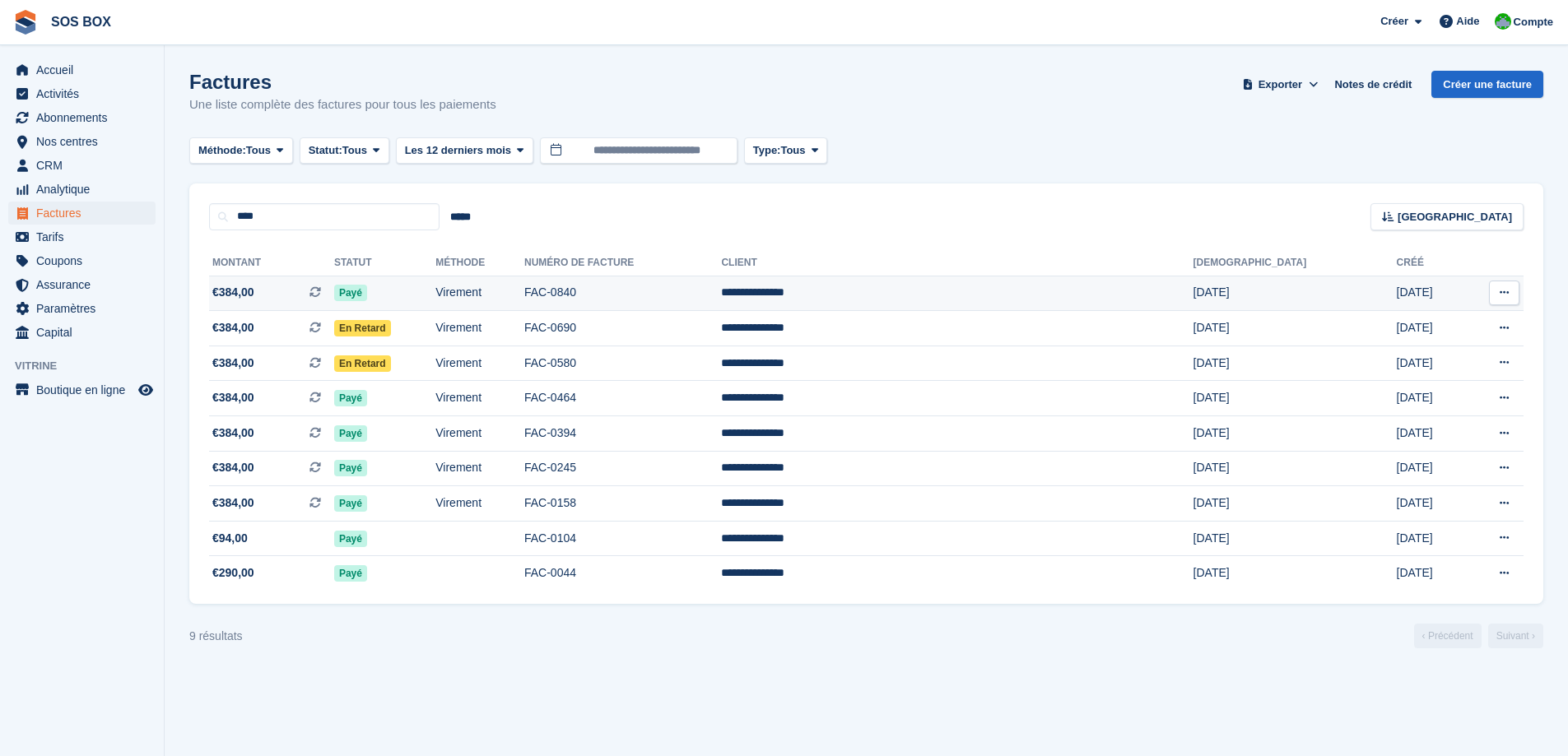
click at [367, 289] on span "Payé" at bounding box center [351, 293] width 33 height 16
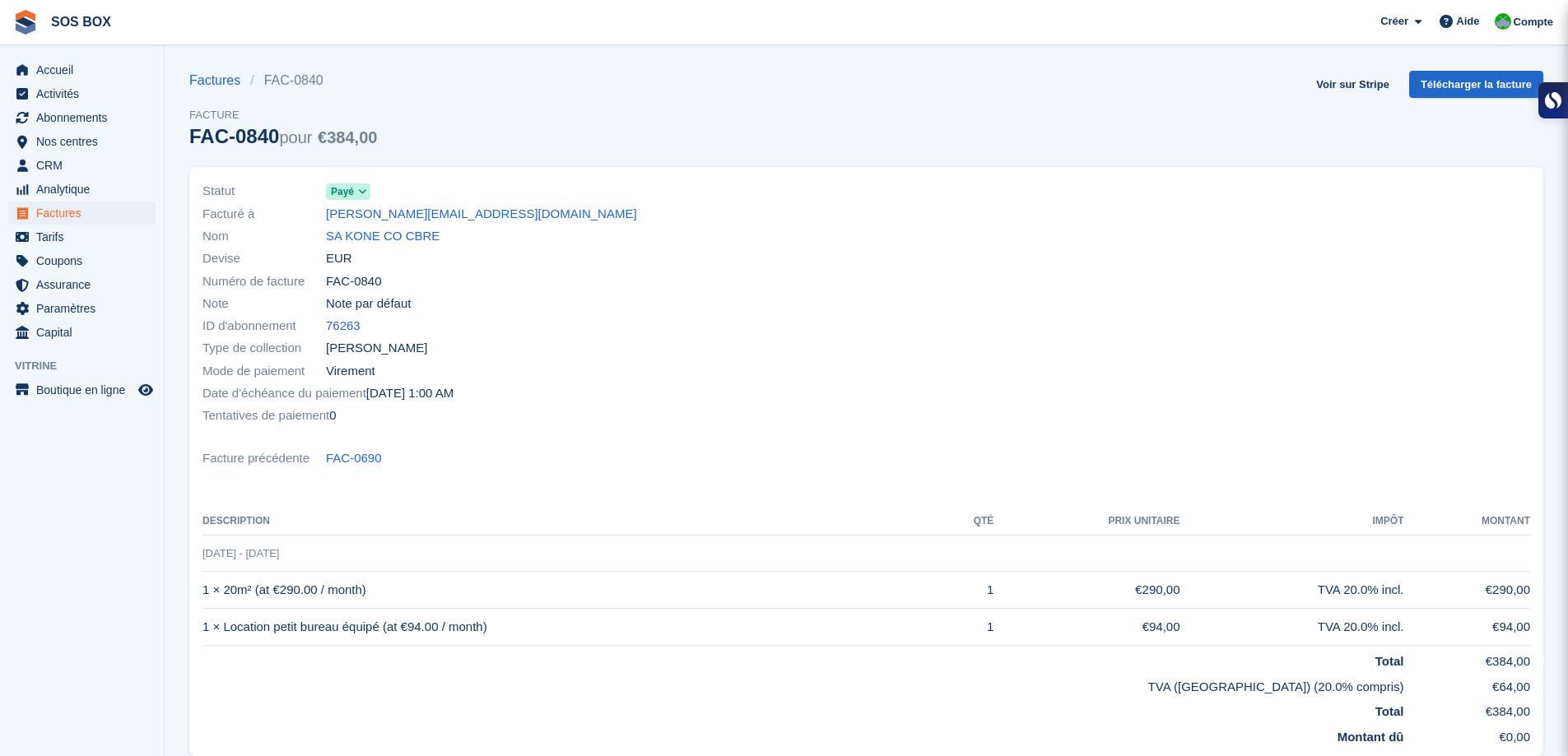
click at [362, 191] on icon at bounding box center [362, 191] width 9 height 10
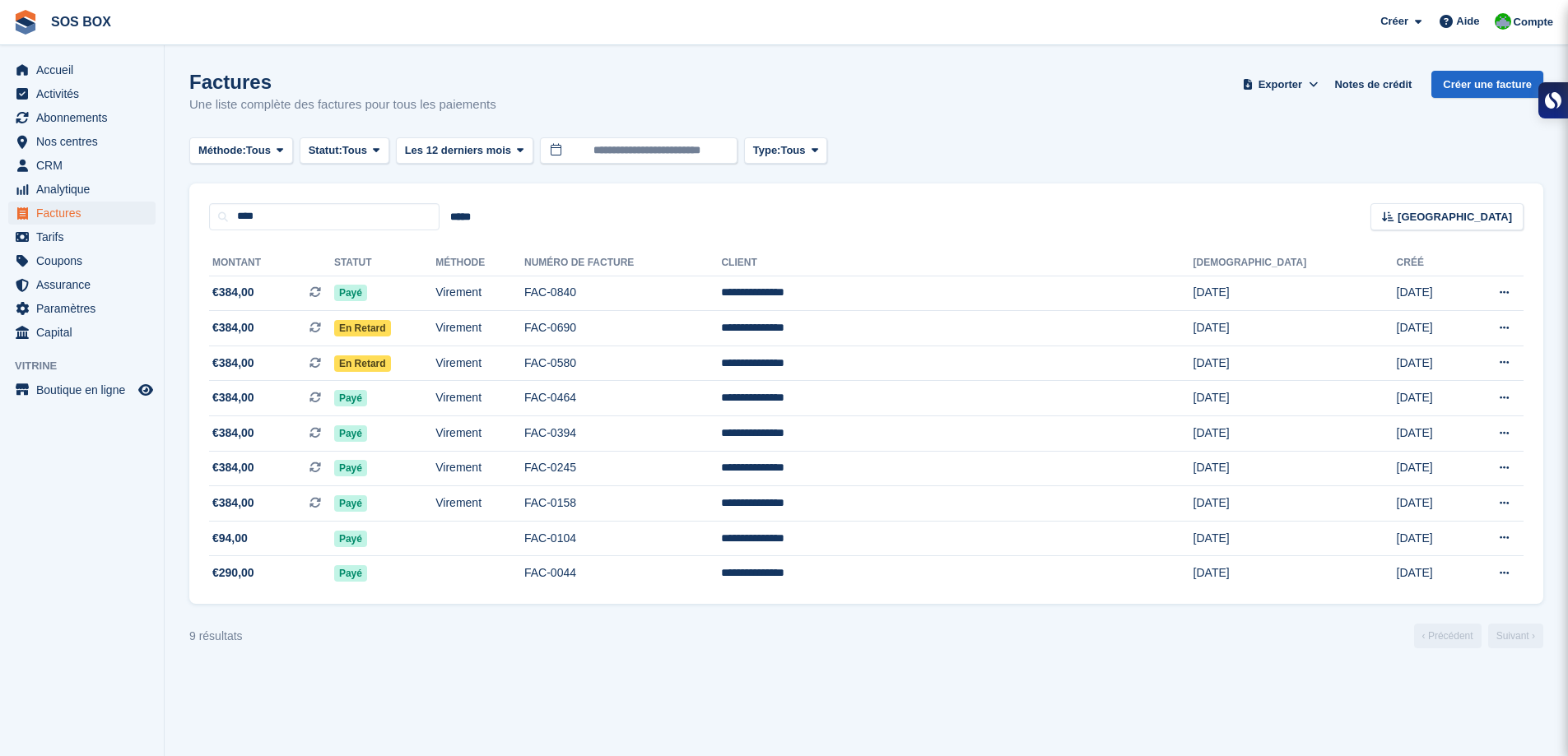
click at [632, 675] on section "Factures Une liste complète des factures pour tous les paiements Exporter Expor…" at bounding box center [866, 378] width 1403 height 756
click at [75, 211] on span "Factures" at bounding box center [86, 213] width 99 height 23
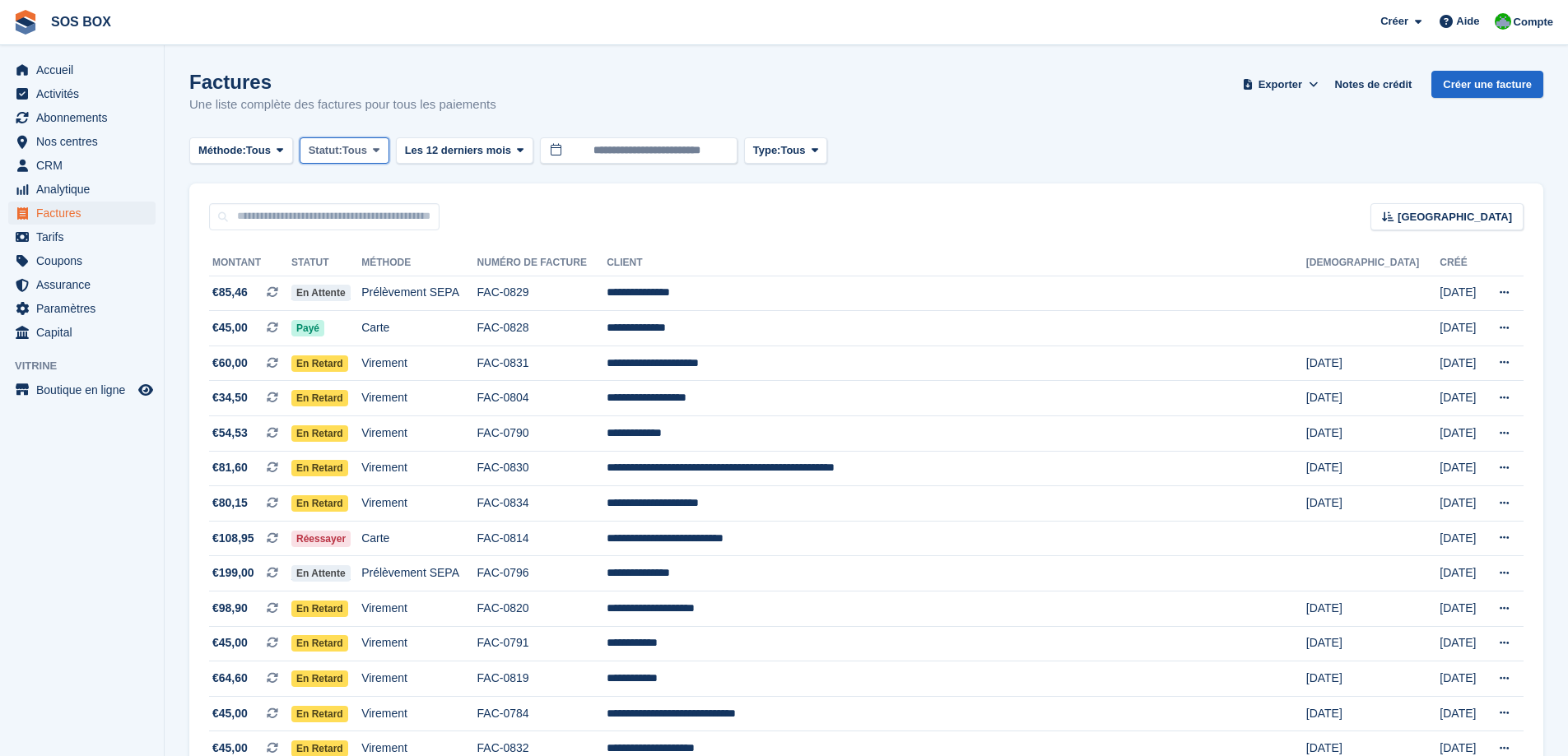
click at [379, 148] on icon at bounding box center [376, 150] width 7 height 10
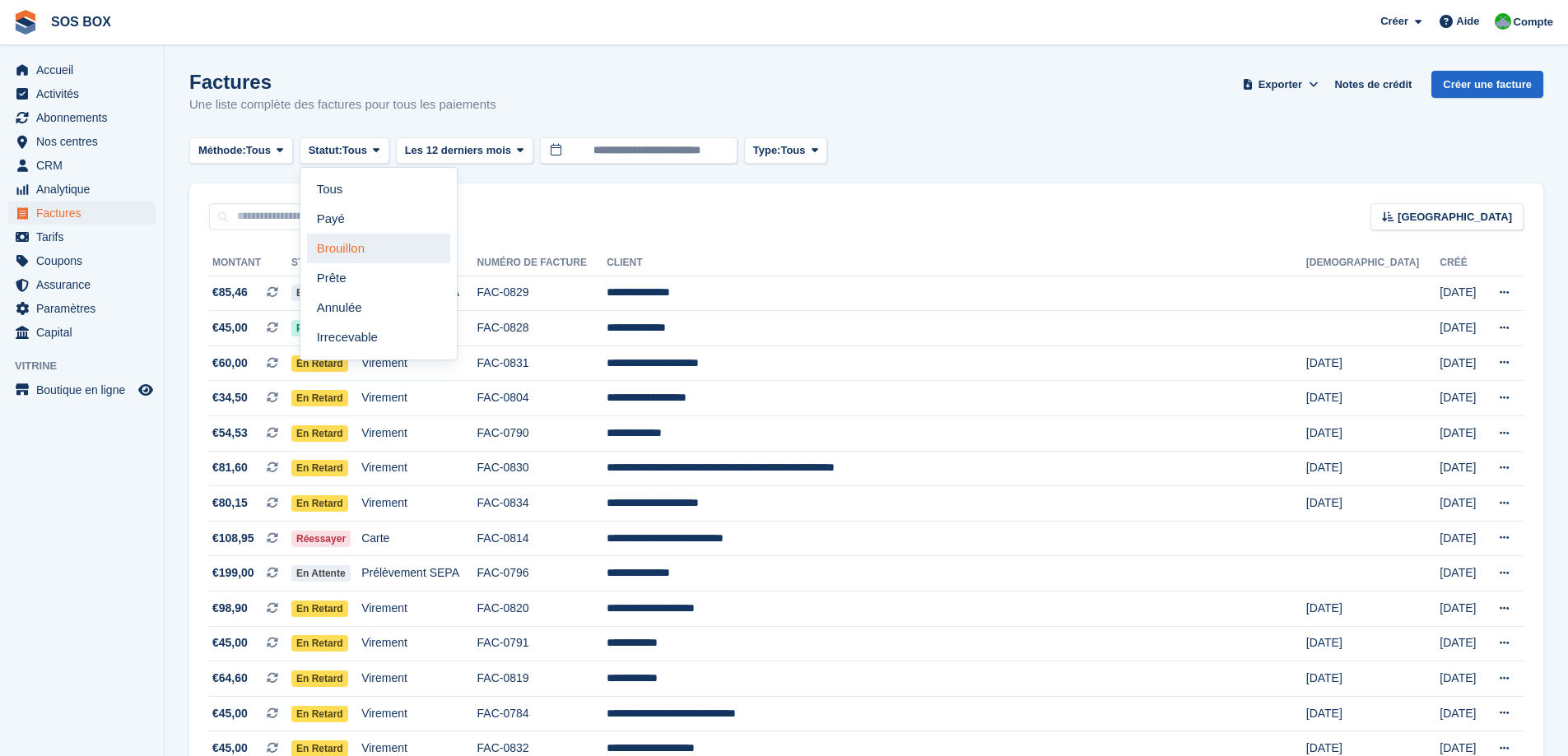
click at [365, 249] on link "Brouillon" at bounding box center [378, 249] width 143 height 29
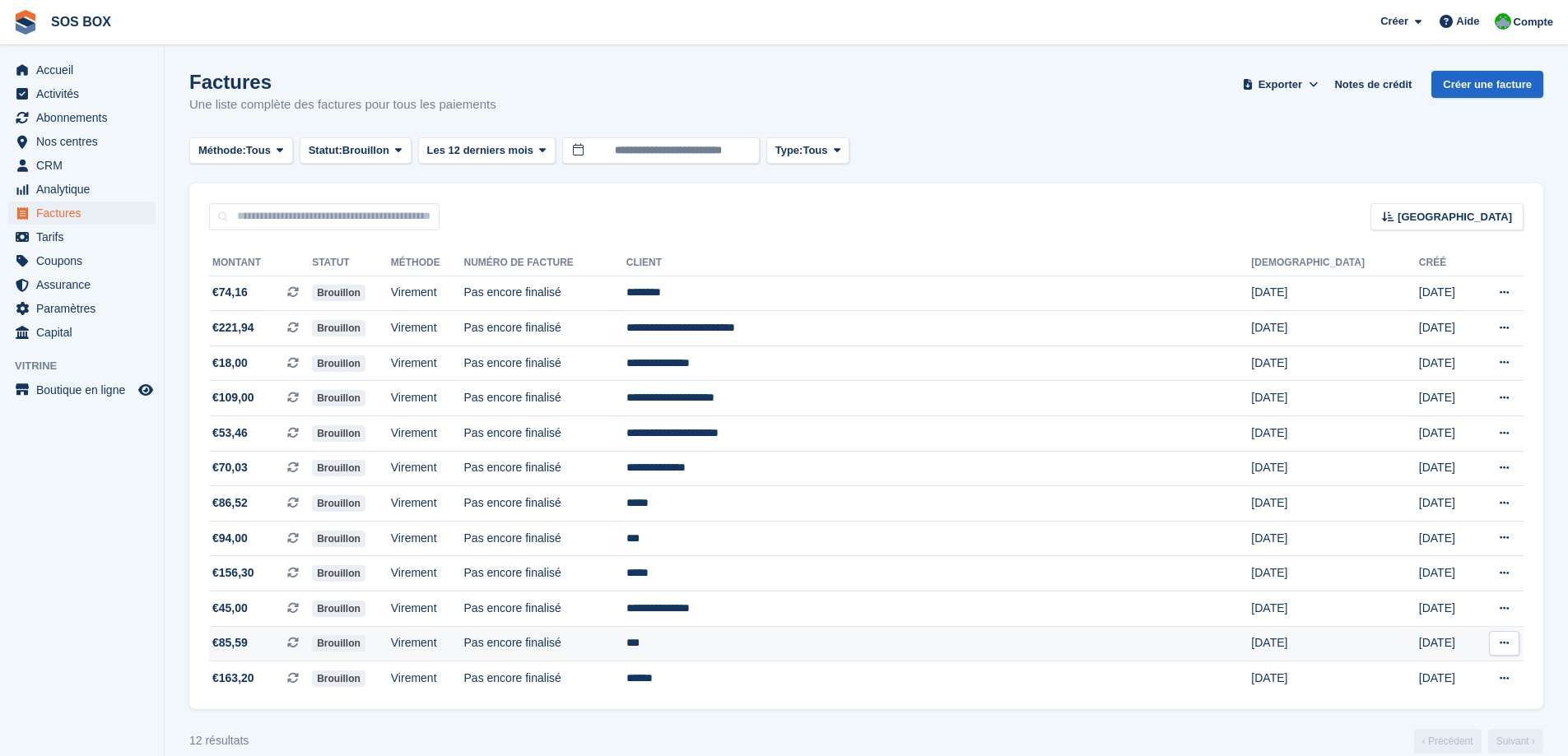
click at [626, 637] on td "Pas encore finalisé" at bounding box center [545, 643] width 162 height 36
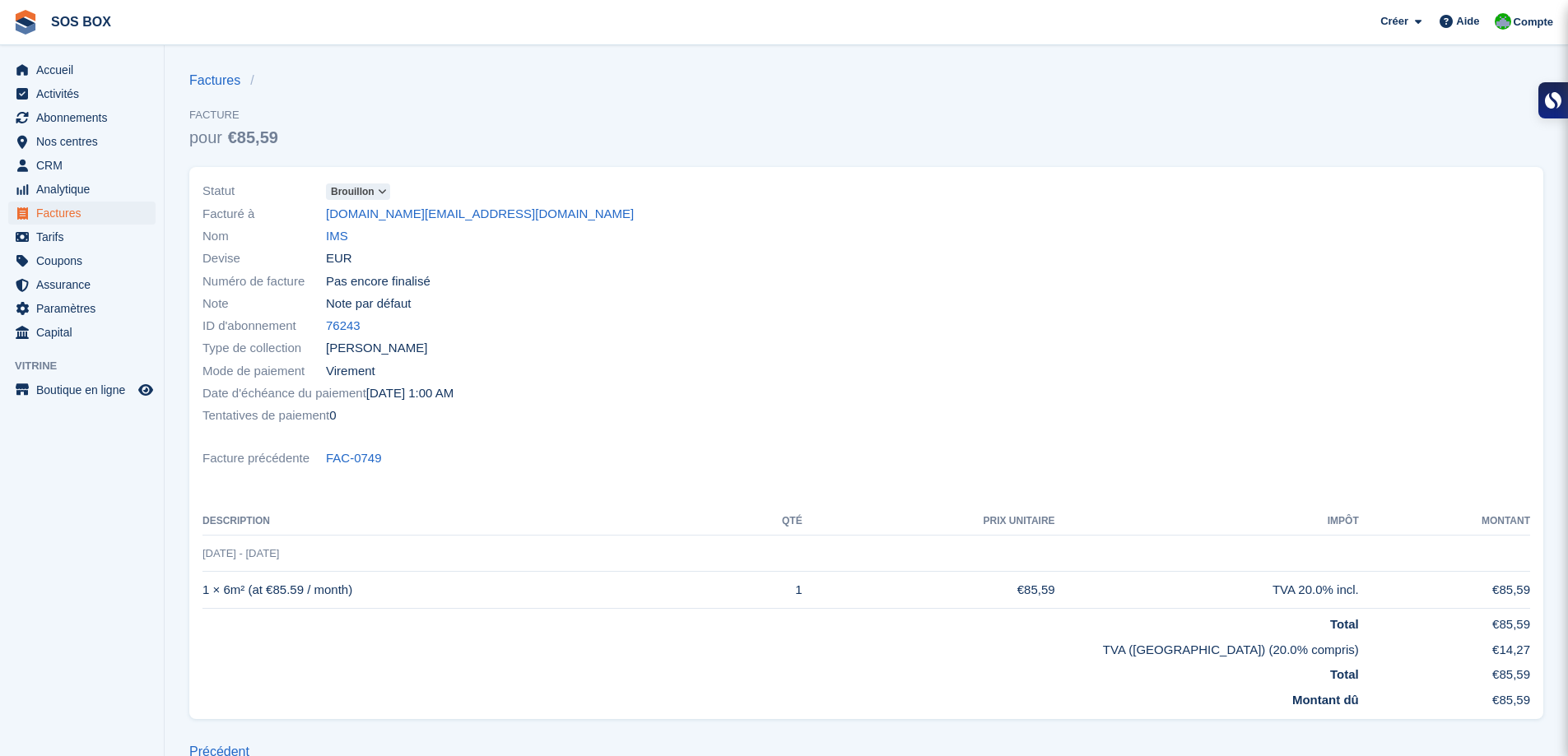
click at [378, 188] on icon at bounding box center [382, 191] width 9 height 10
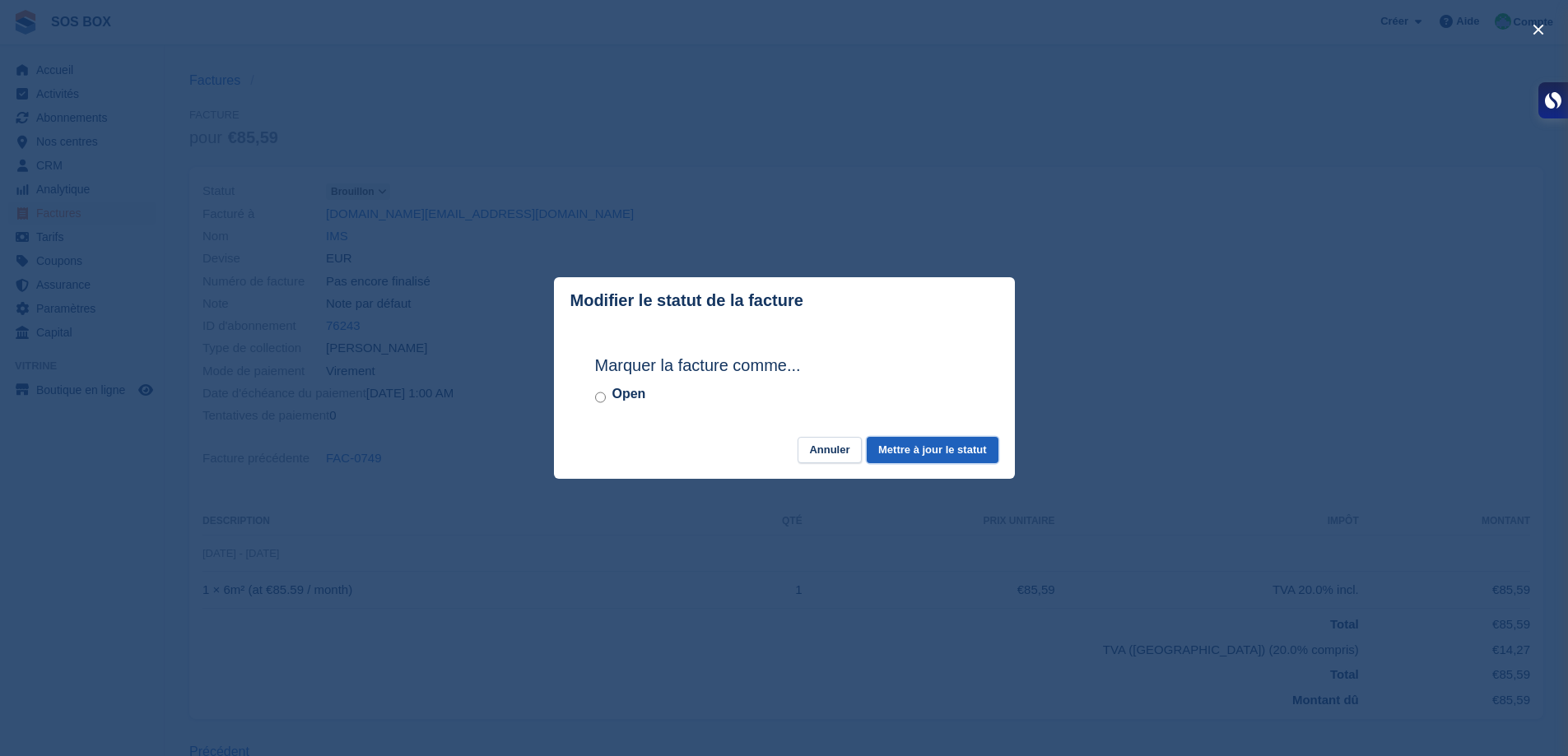
click at [973, 456] on button "Mettre à jour le statut" at bounding box center [932, 450] width 131 height 27
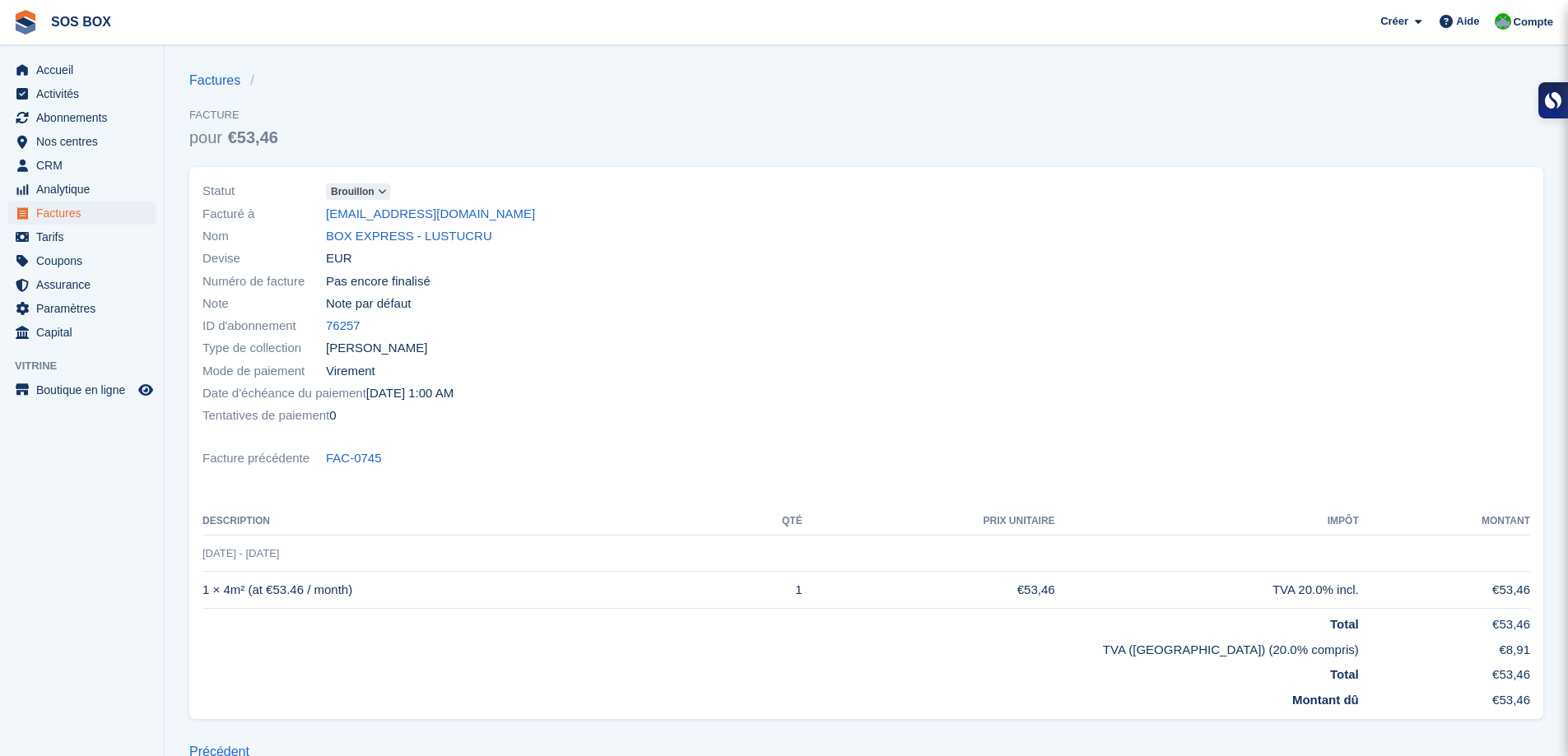
click at [380, 193] on icon at bounding box center [382, 191] width 9 height 10
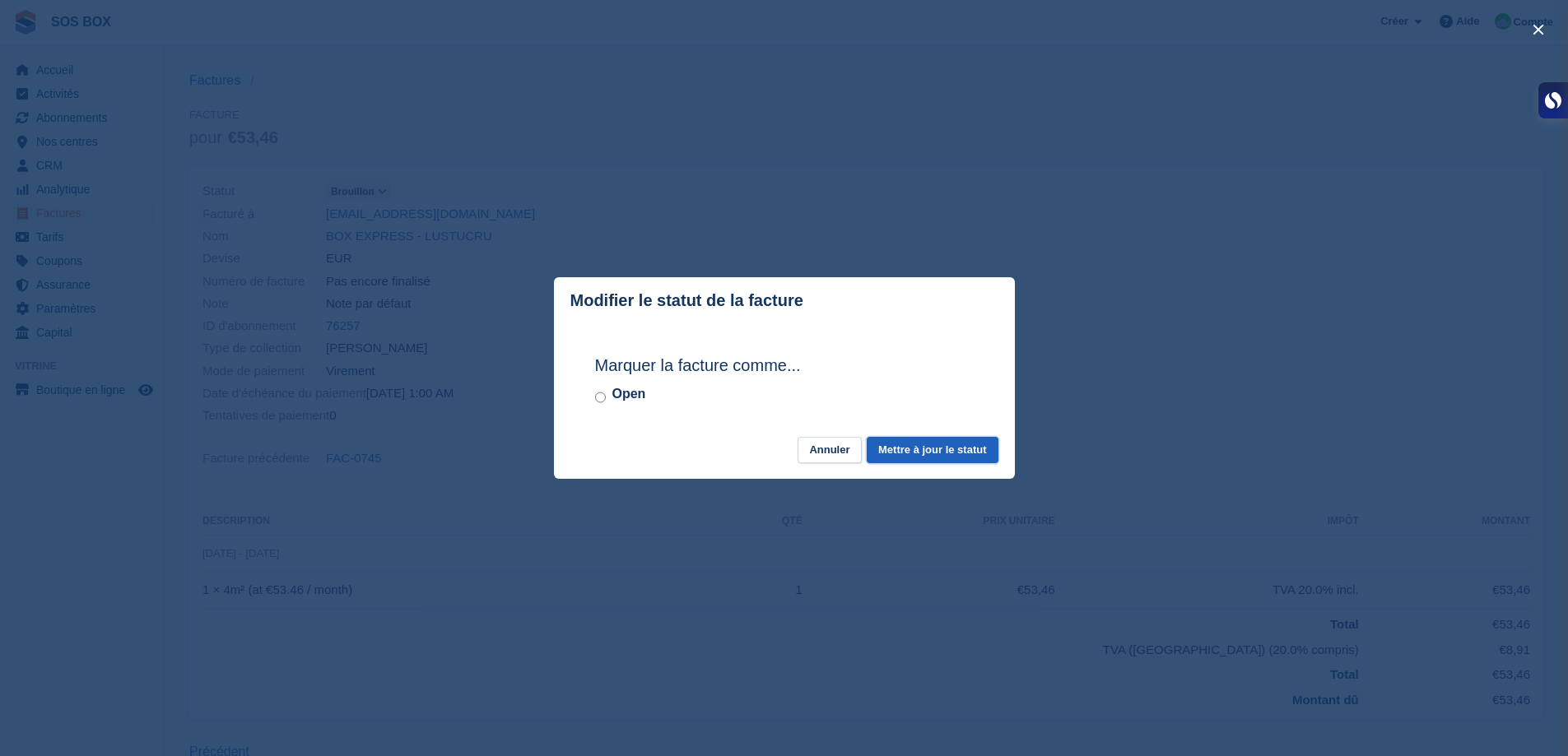
click at [921, 451] on button "Mettre à jour le statut" at bounding box center [932, 450] width 131 height 27
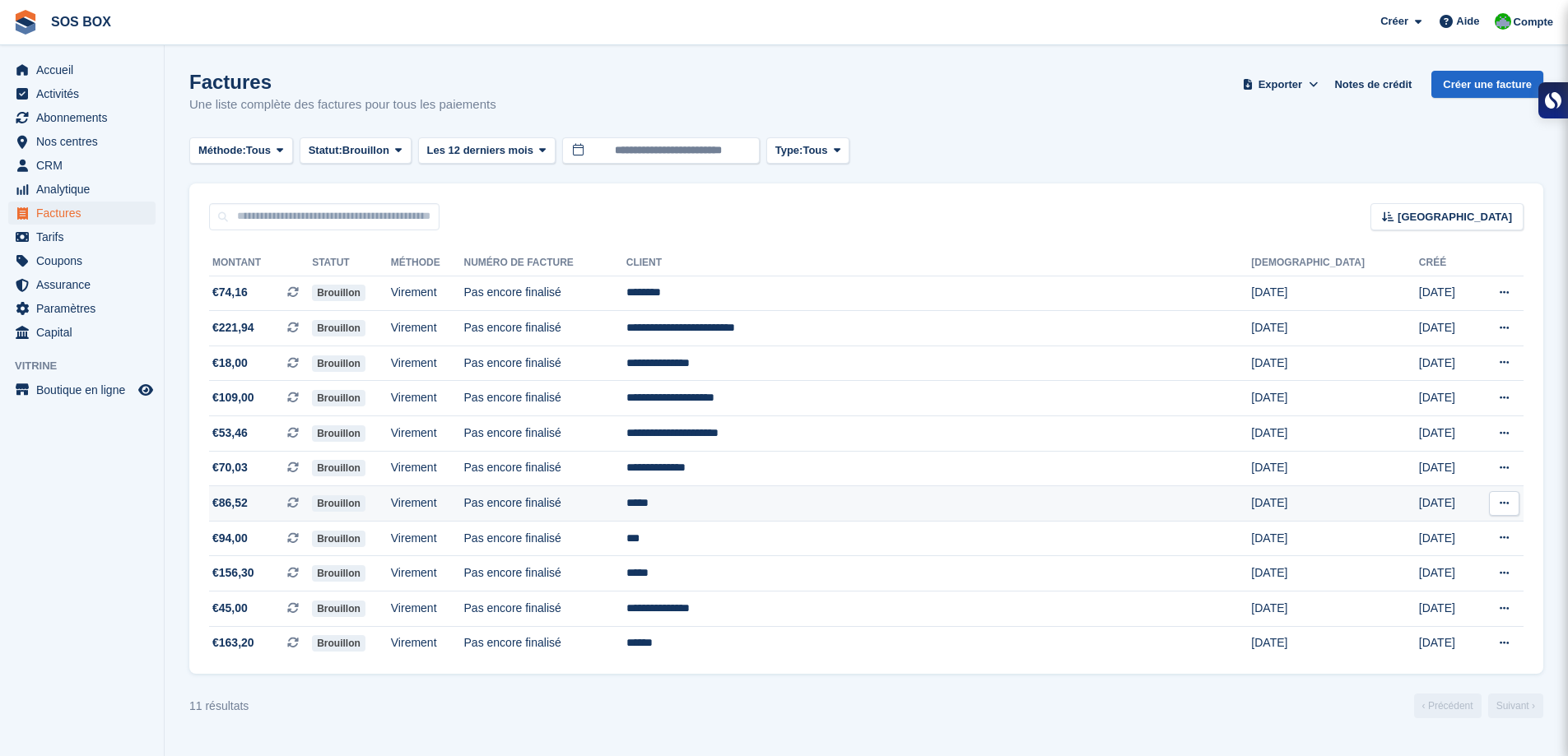
click at [464, 503] on td "Virement" at bounding box center [427, 504] width 74 height 36
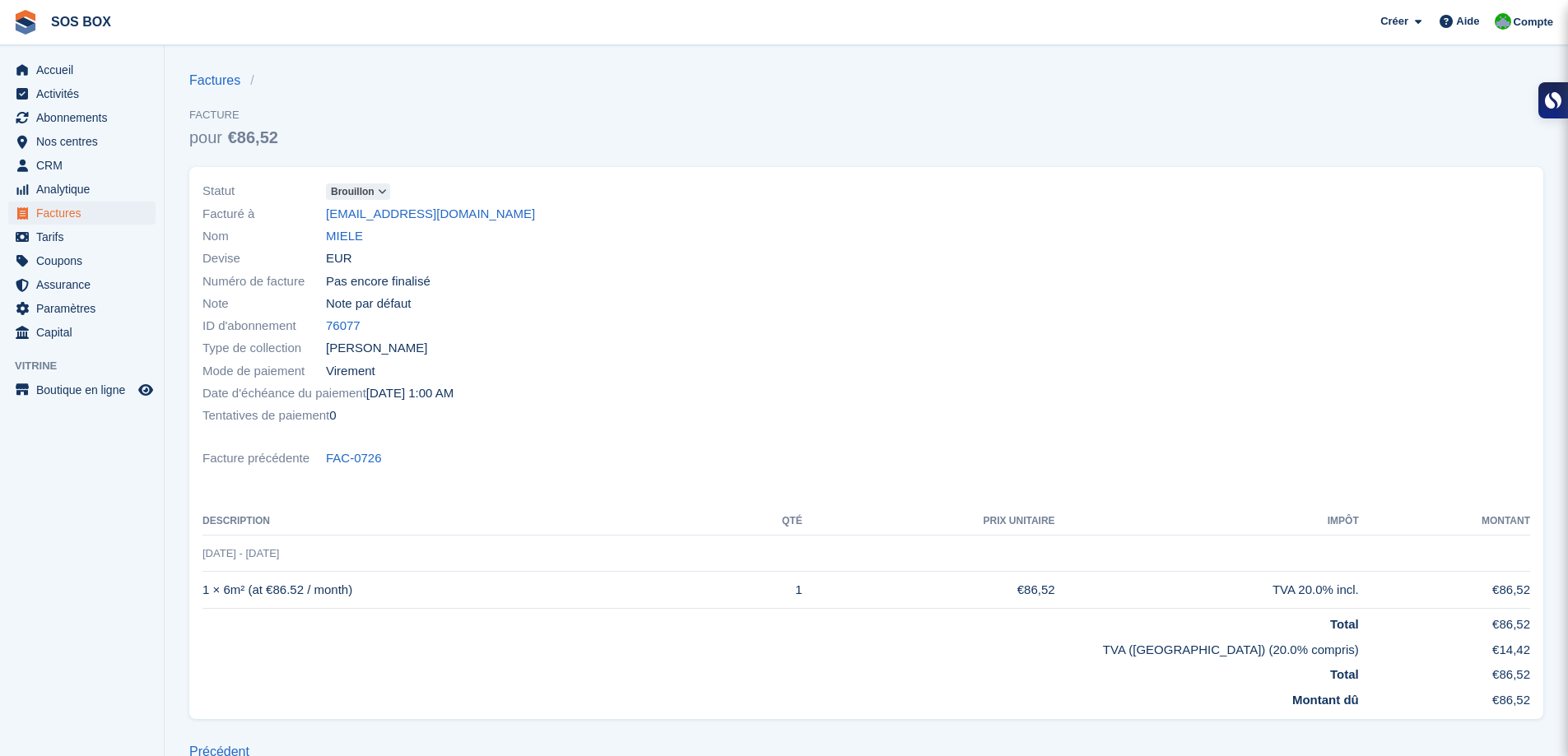
click at [378, 191] on icon at bounding box center [382, 191] width 9 height 10
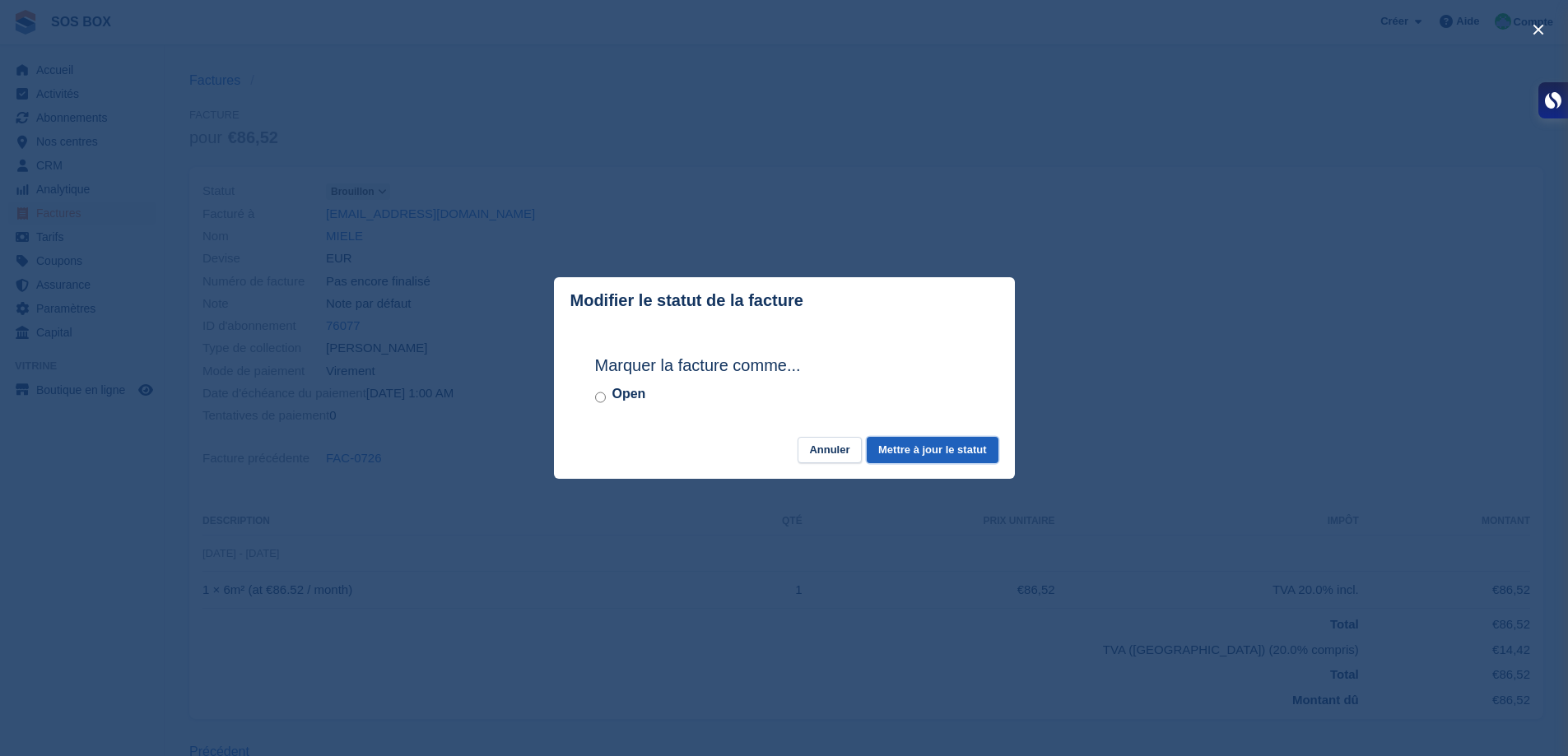
click at [939, 461] on button "Mettre à jour le statut" at bounding box center [932, 450] width 131 height 27
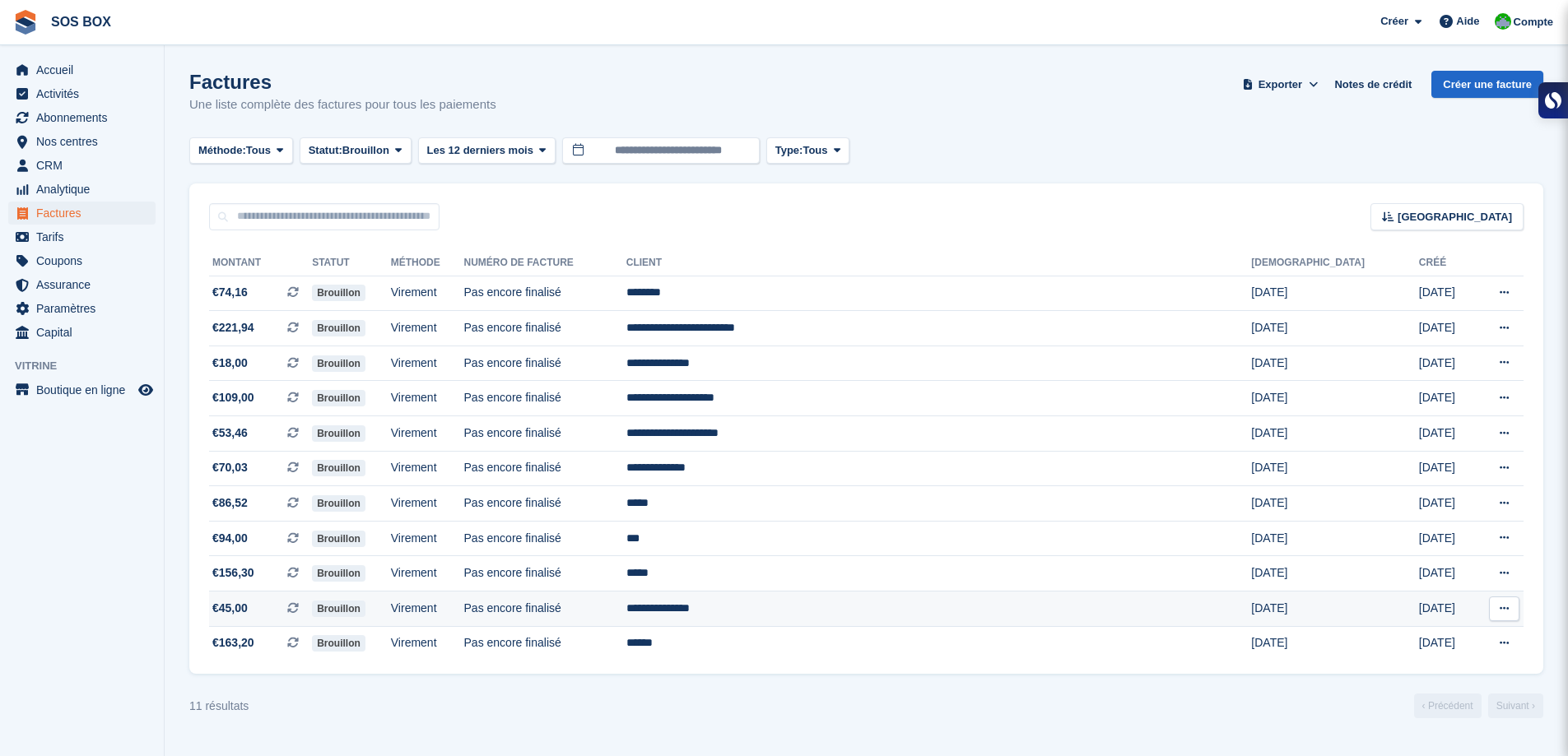
click at [626, 605] on td "Pas encore finalisé" at bounding box center [545, 609] width 162 height 36
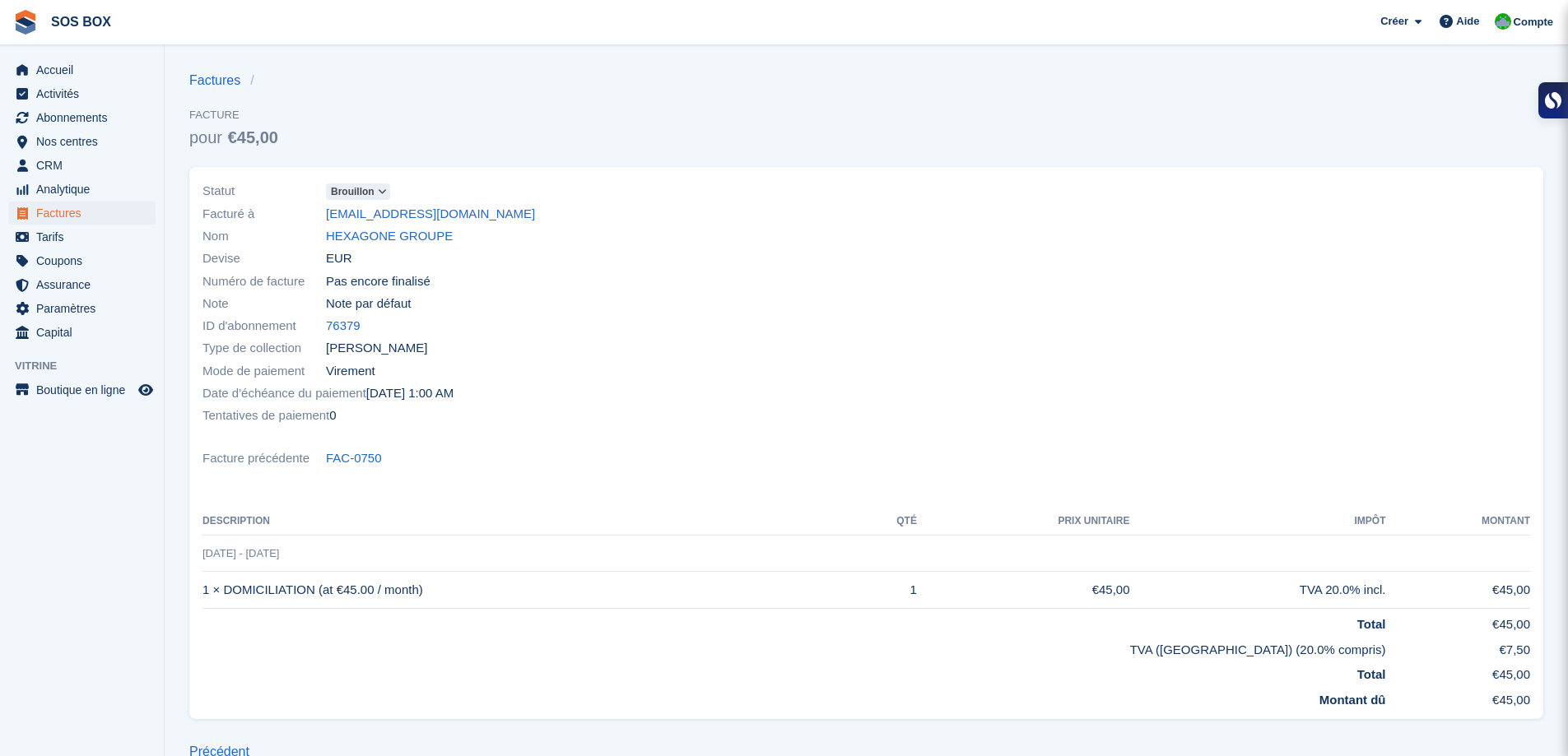
click at [380, 183] on link "Brouillon" at bounding box center [358, 191] width 64 height 19
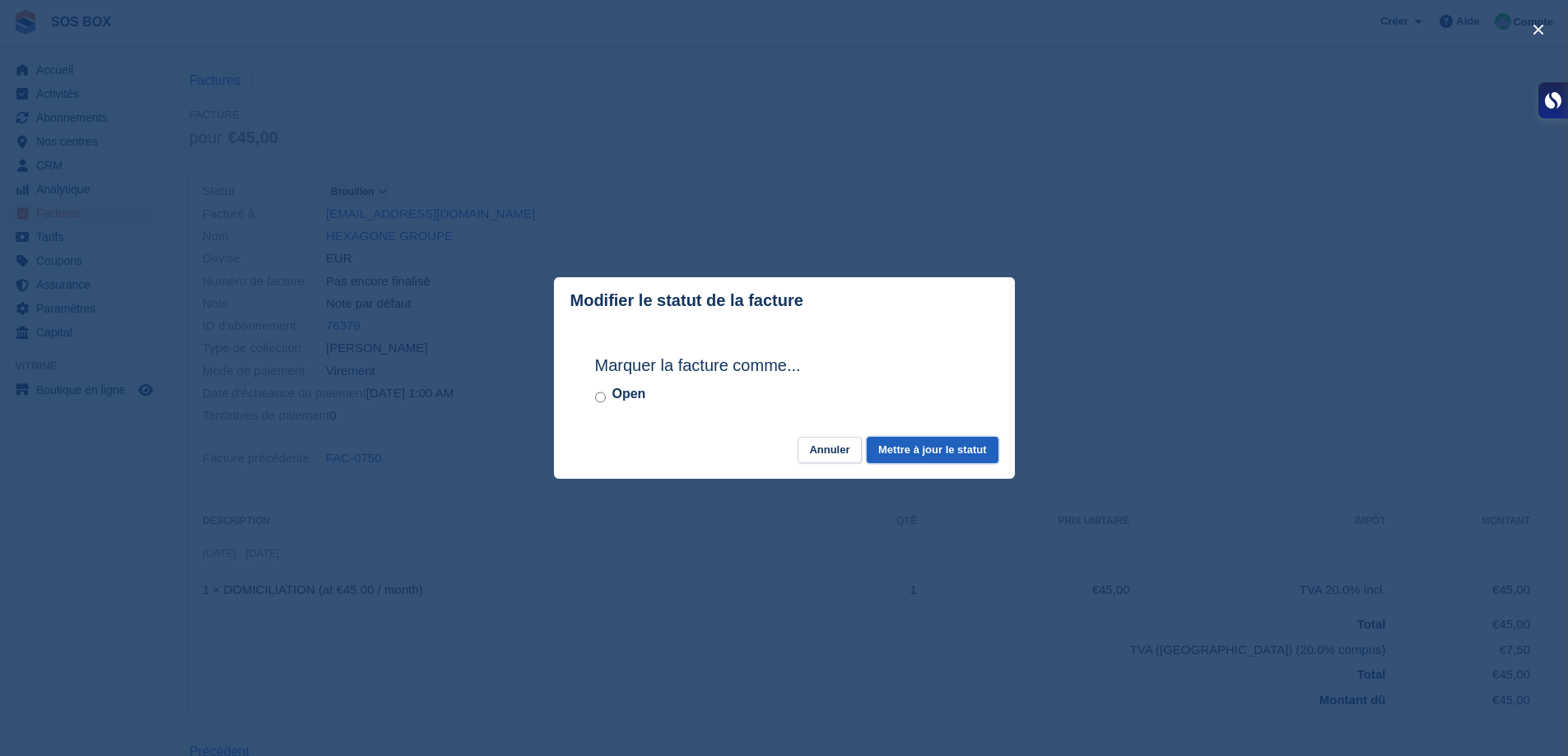
click at [956, 458] on button "Mettre à jour le statut" at bounding box center [932, 450] width 131 height 27
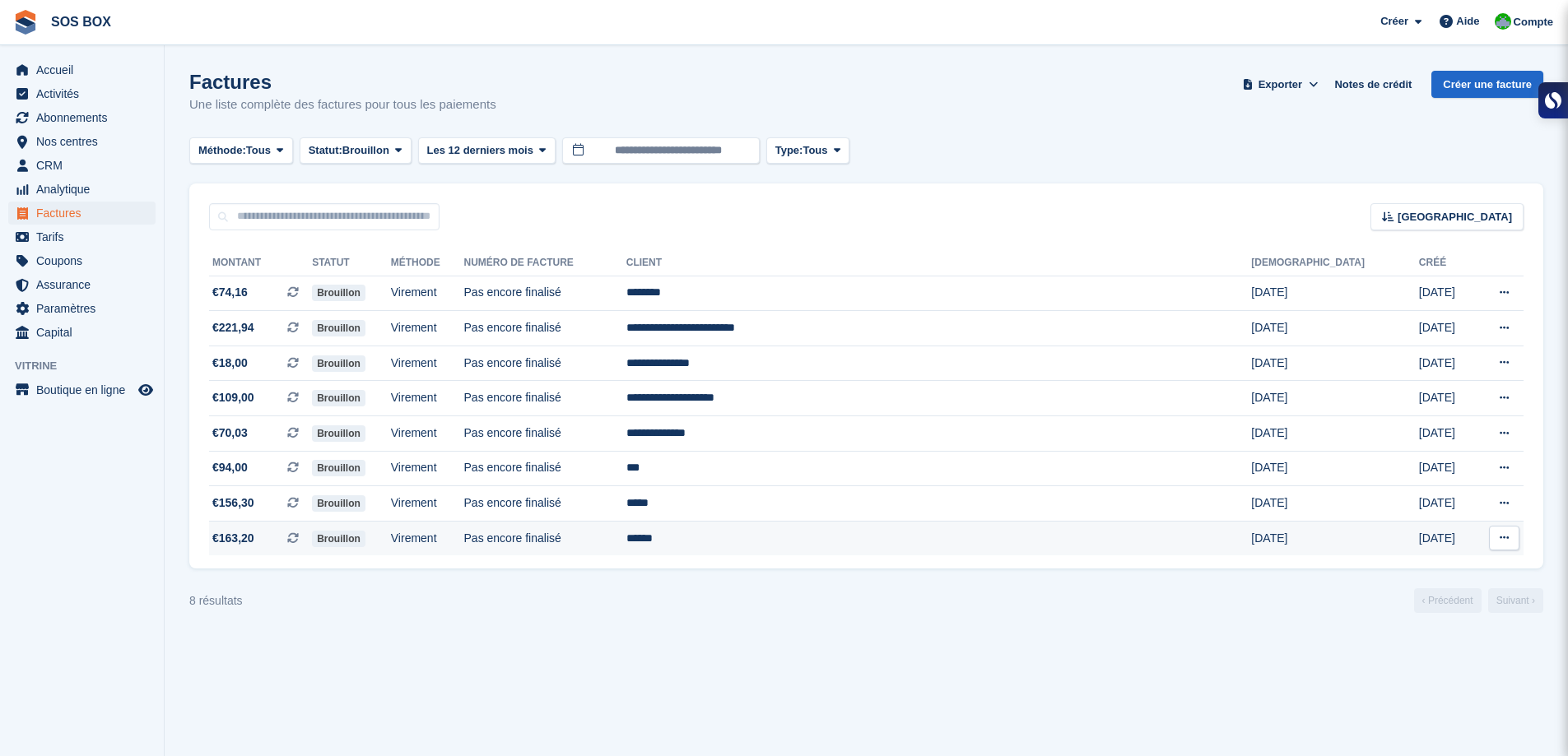
click at [626, 538] on td "Pas encore finalisé" at bounding box center [545, 538] width 162 height 35
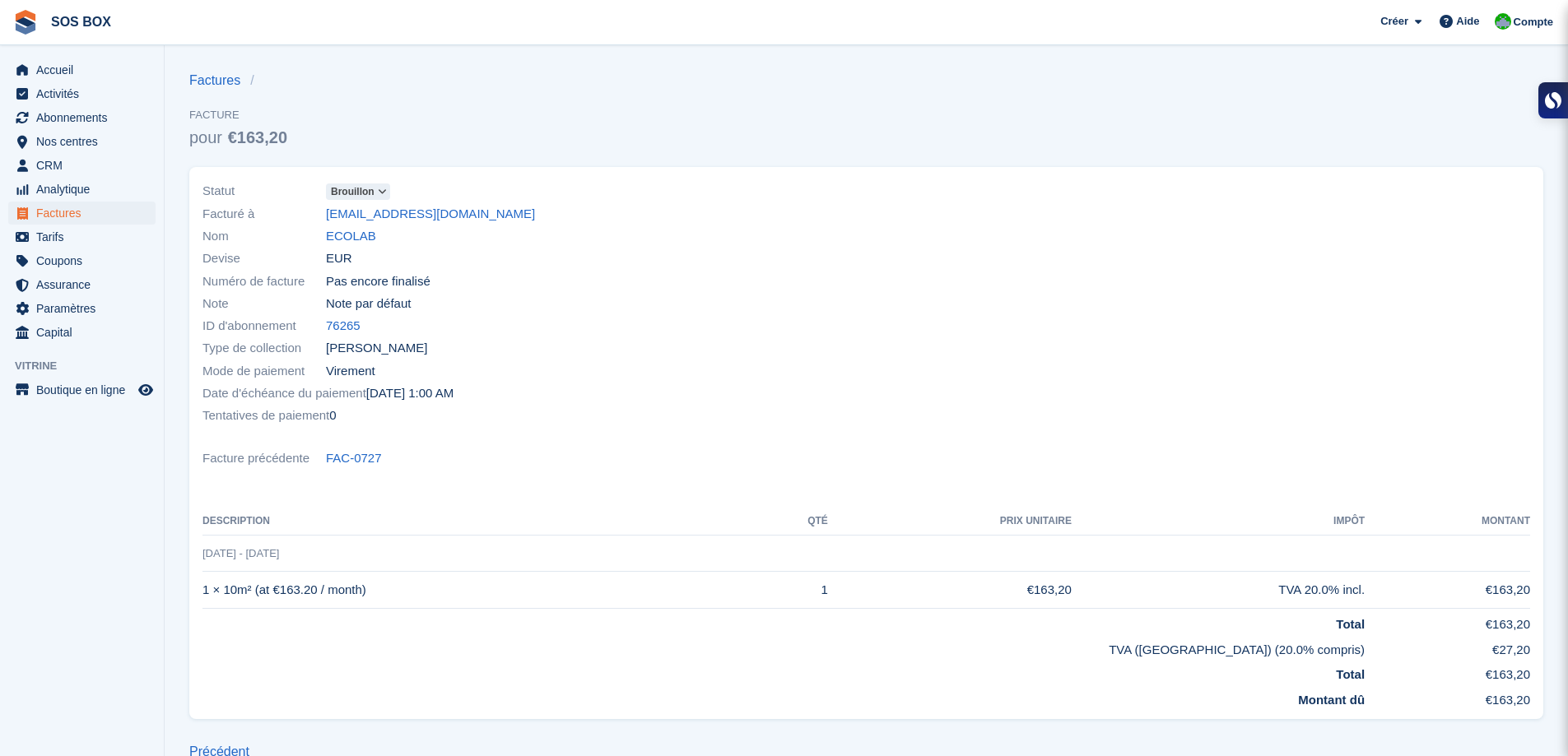
click at [379, 194] on icon at bounding box center [382, 191] width 9 height 10
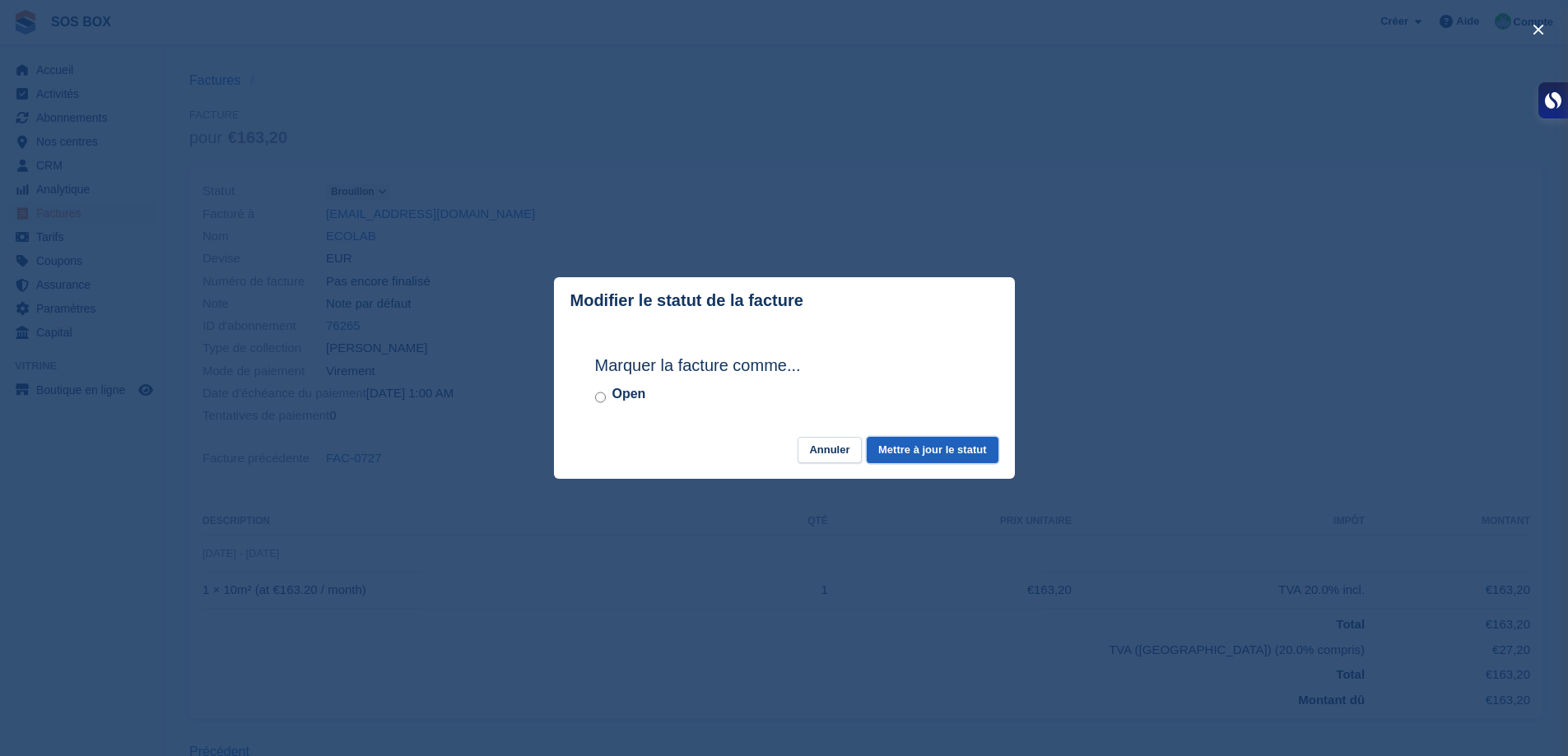
click at [923, 457] on button "Mettre à jour le statut" at bounding box center [932, 450] width 131 height 27
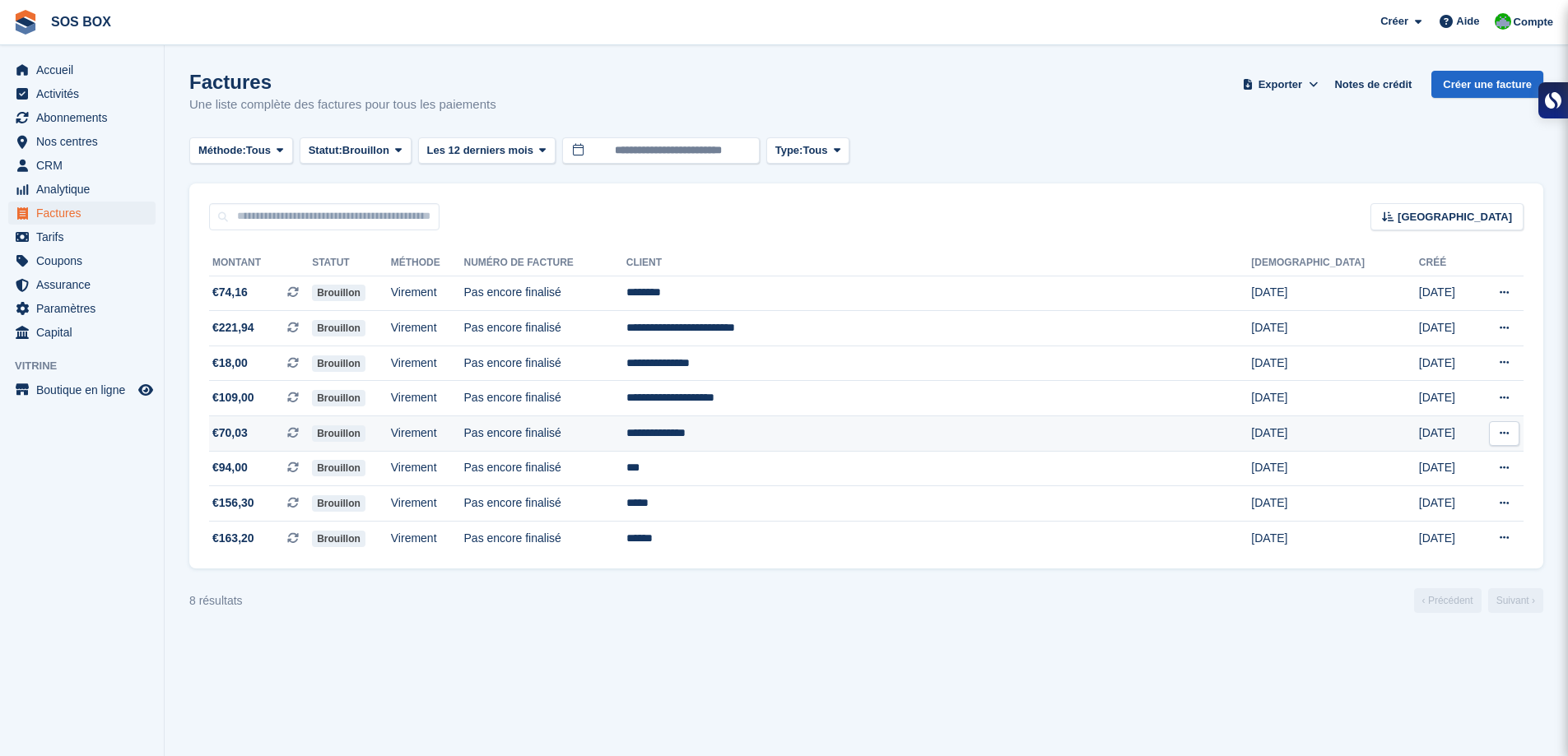
click at [626, 441] on td "Pas encore finalisé" at bounding box center [545, 434] width 162 height 36
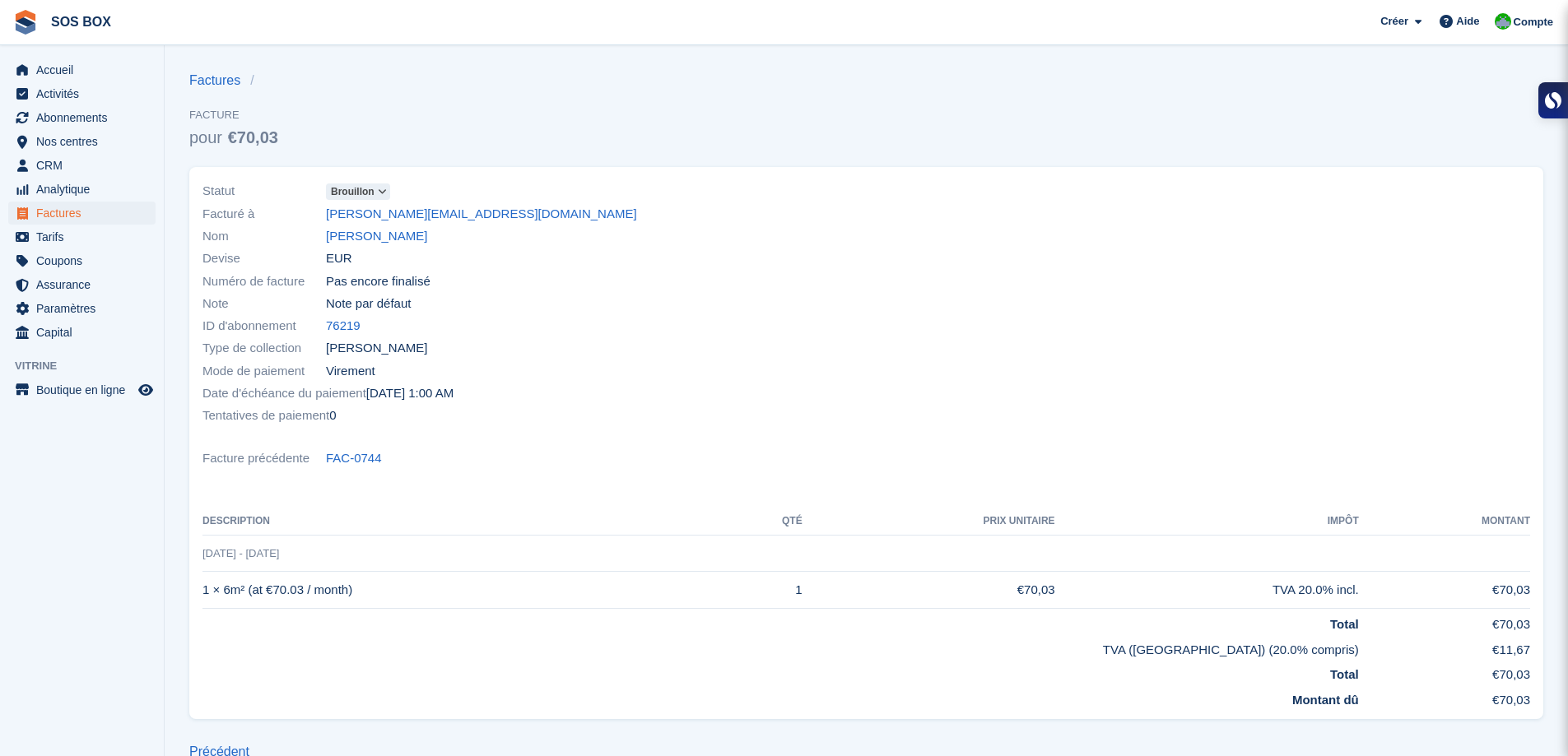
click at [378, 190] on icon at bounding box center [382, 191] width 9 height 10
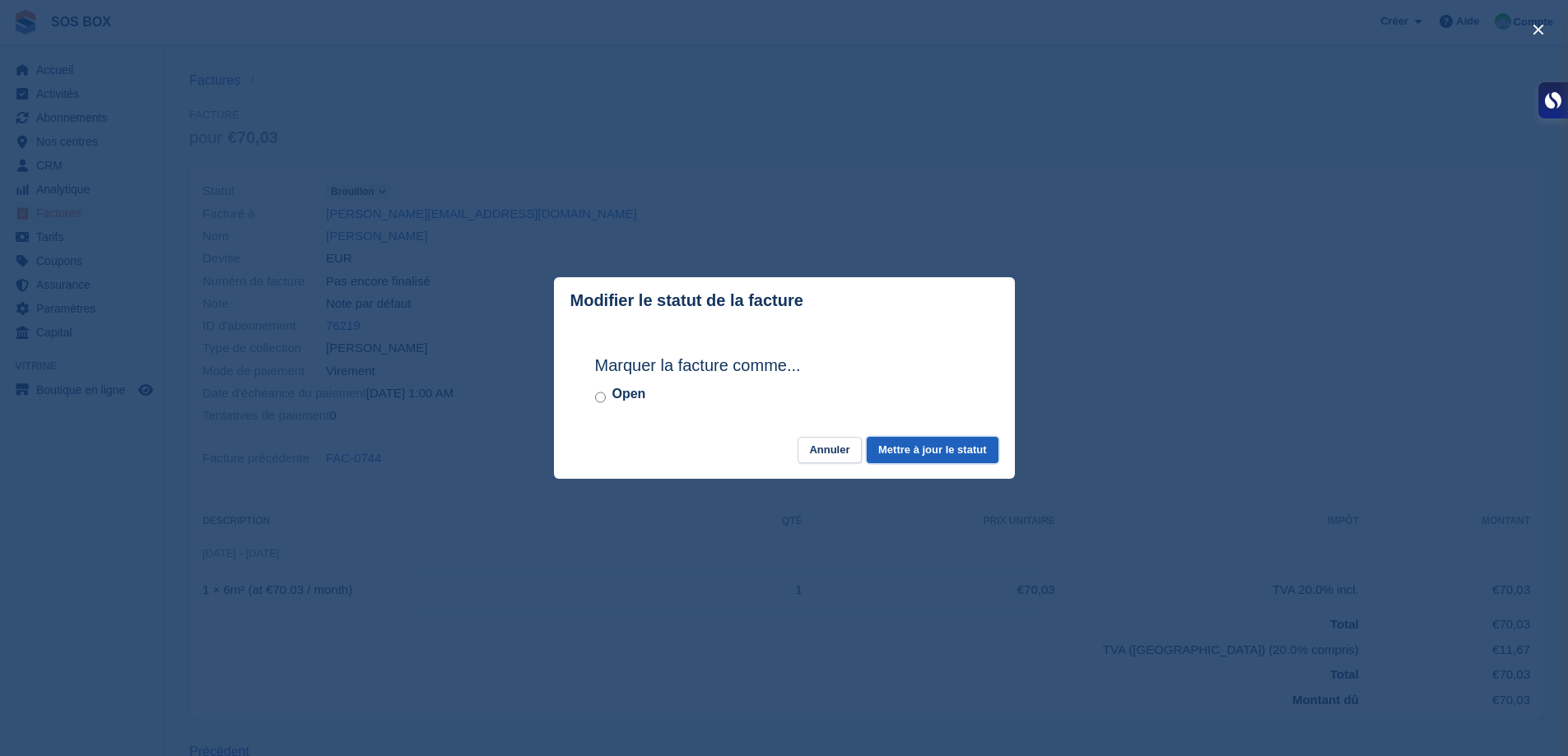
click at [949, 443] on button "Mettre à jour le statut" at bounding box center [932, 450] width 131 height 27
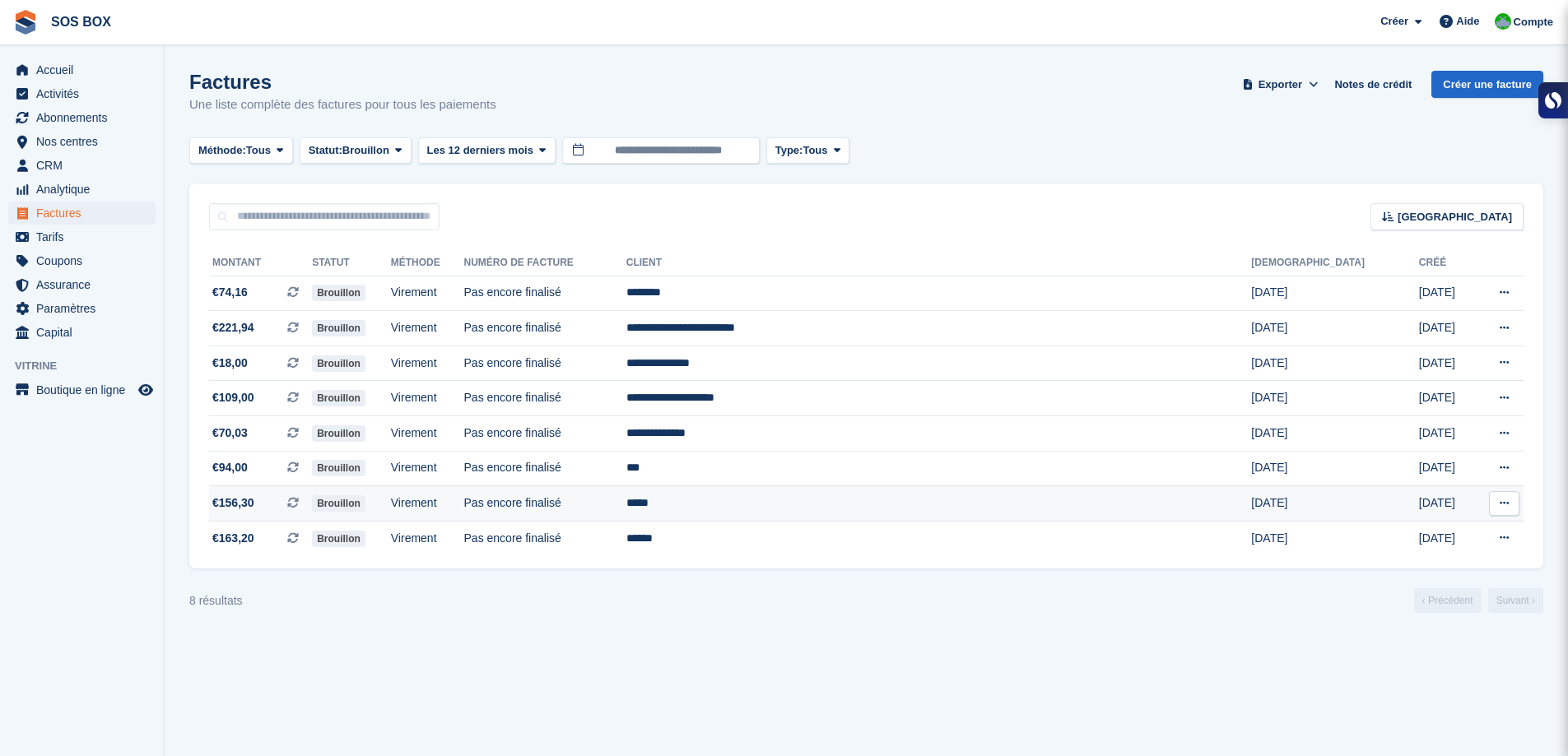
click at [935, 509] on td "*****" at bounding box center [939, 504] width 625 height 36
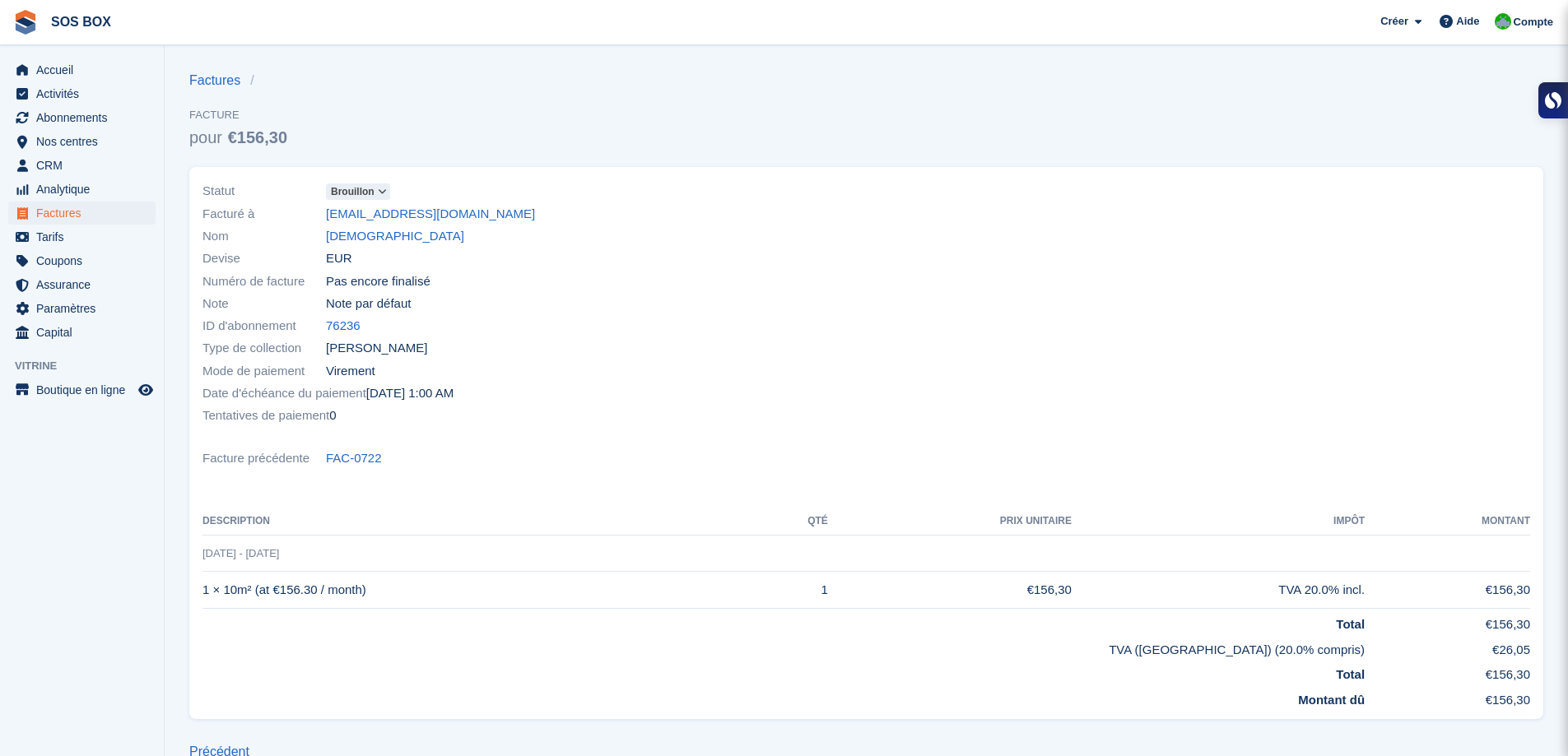
click at [379, 192] on icon at bounding box center [382, 191] width 9 height 10
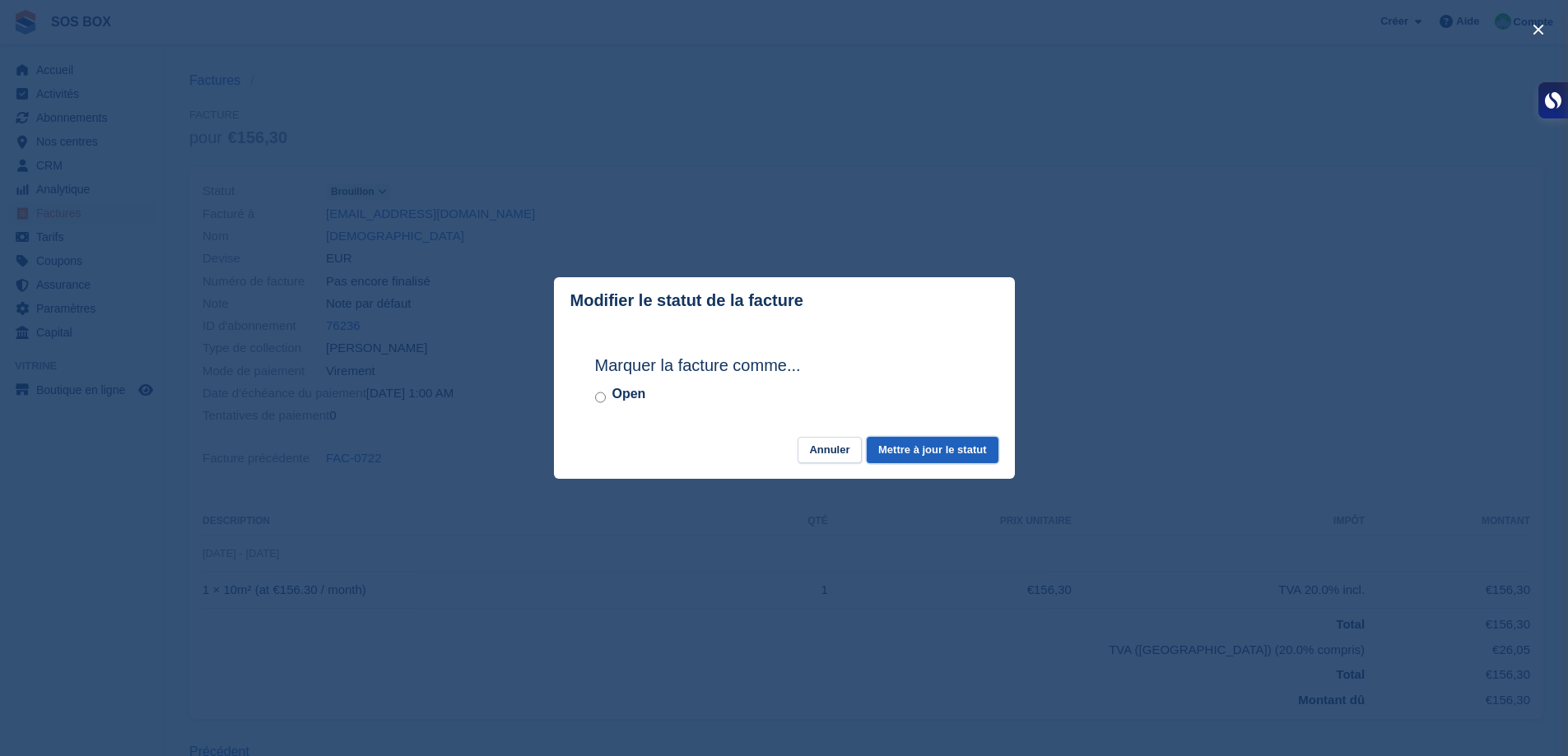
click at [936, 462] on button "Mettre à jour le statut" at bounding box center [932, 450] width 131 height 27
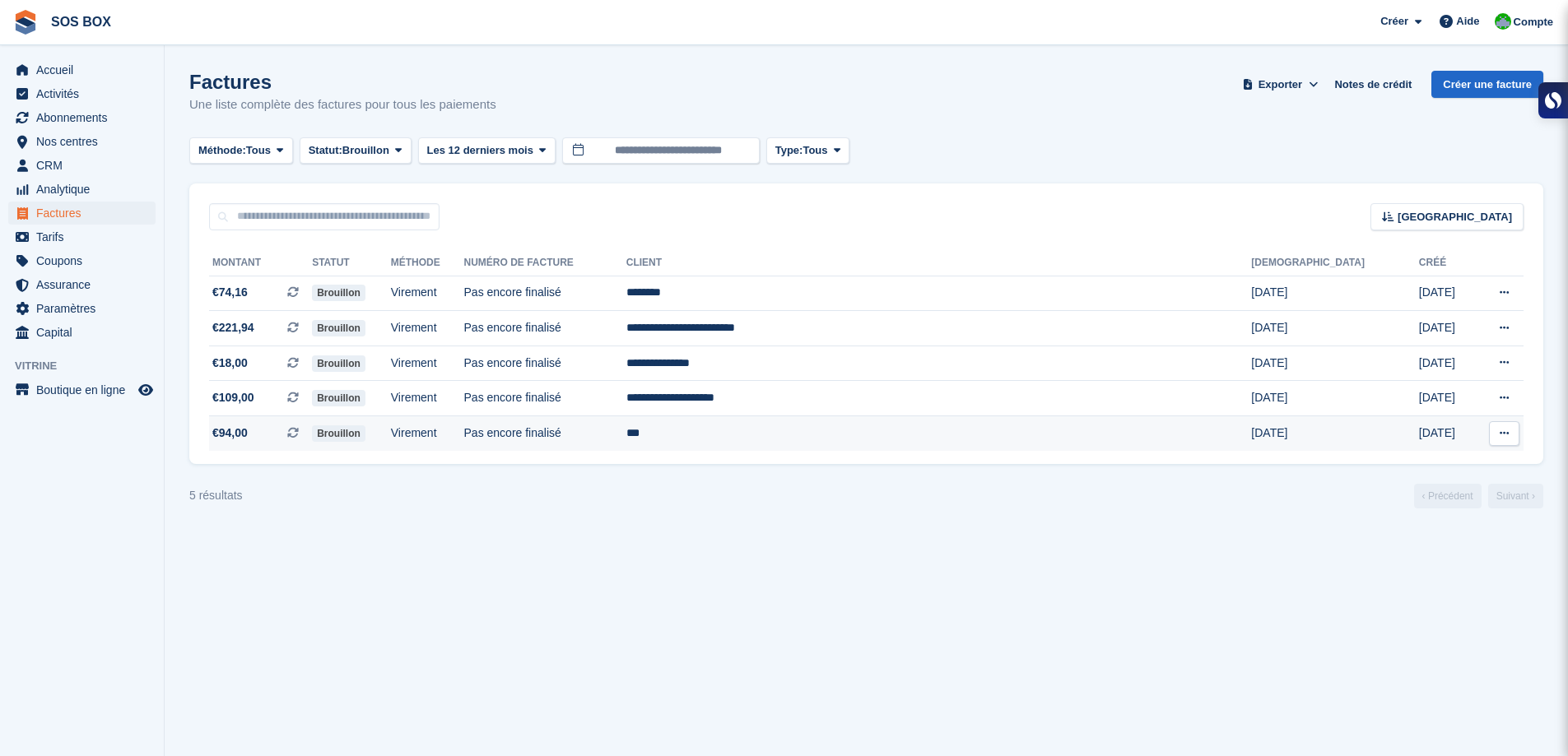
click at [626, 428] on td "Pas encore finalisé" at bounding box center [545, 434] width 162 height 35
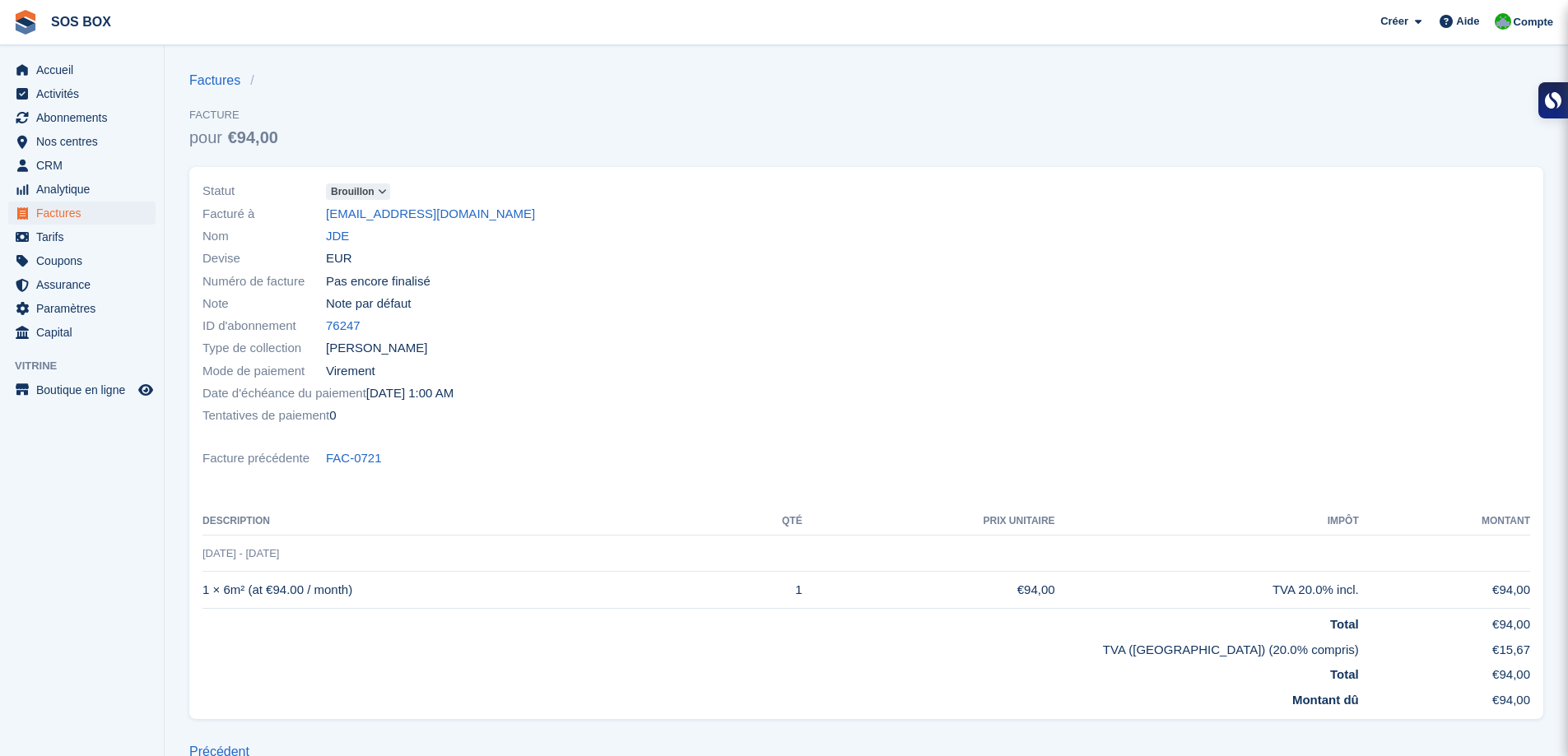
click at [381, 194] on icon at bounding box center [382, 191] width 9 height 10
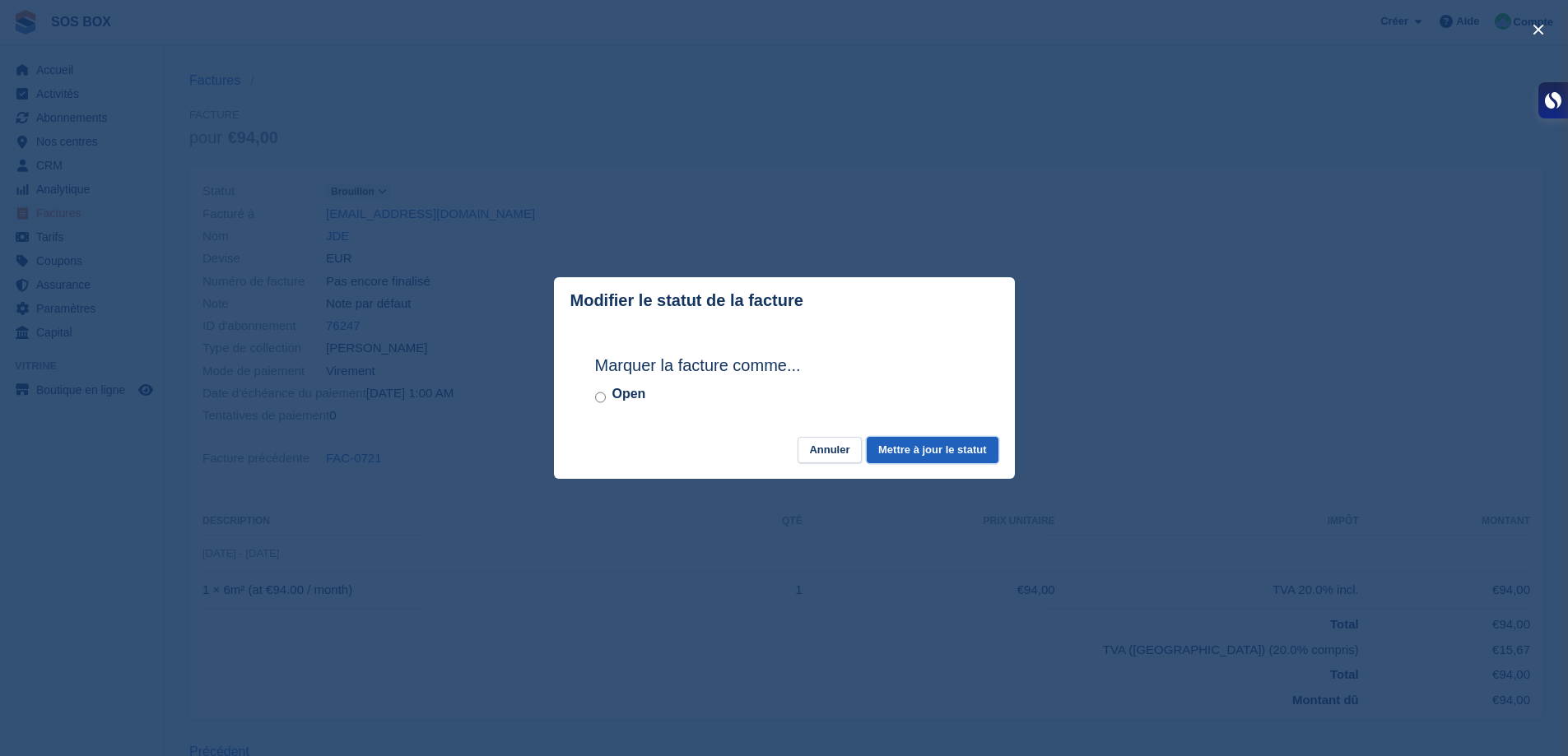
click at [975, 444] on button "Mettre à jour le statut" at bounding box center [932, 450] width 131 height 27
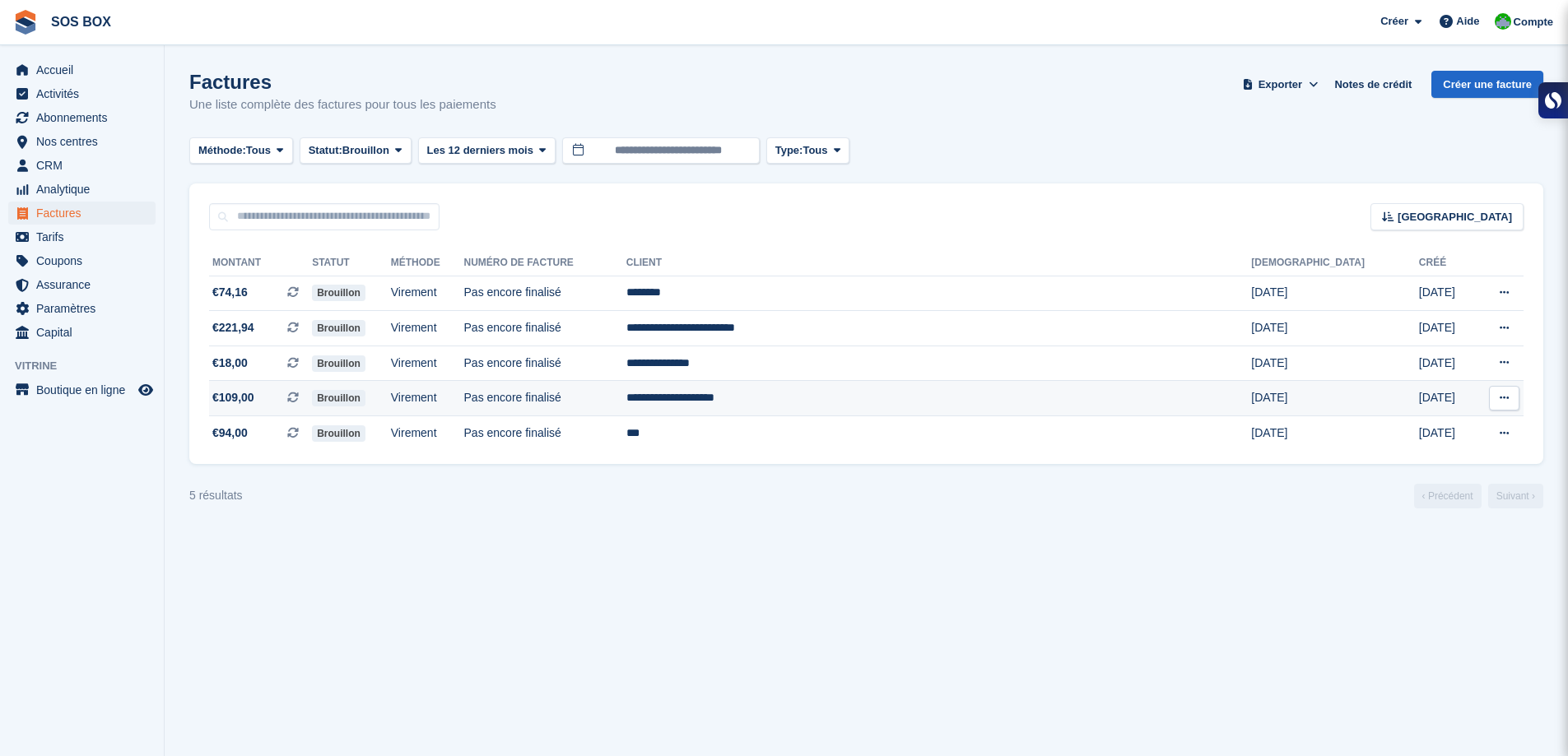
click at [626, 398] on td "Pas encore finalisé" at bounding box center [545, 398] width 162 height 36
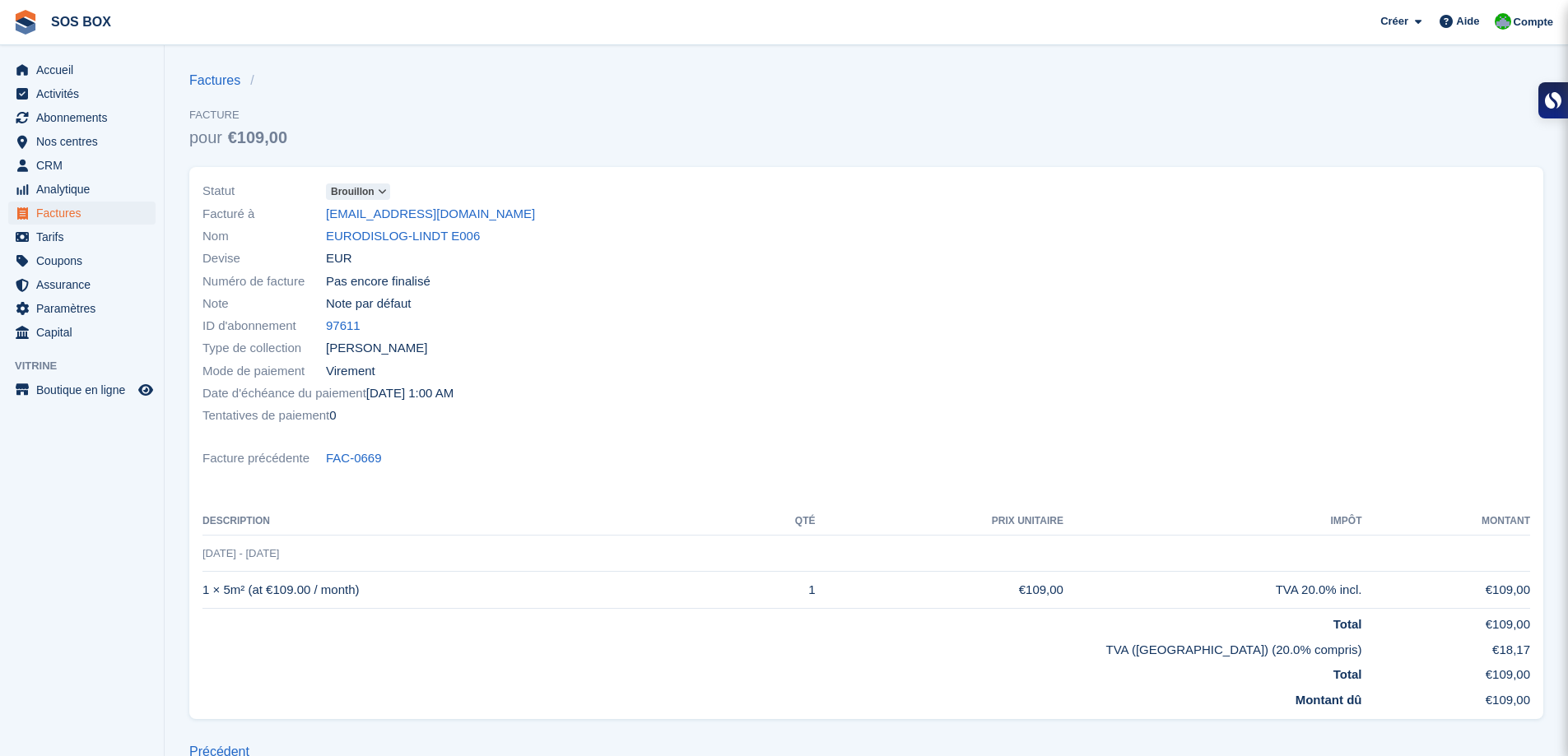
click at [388, 191] on span at bounding box center [382, 191] width 13 height 13
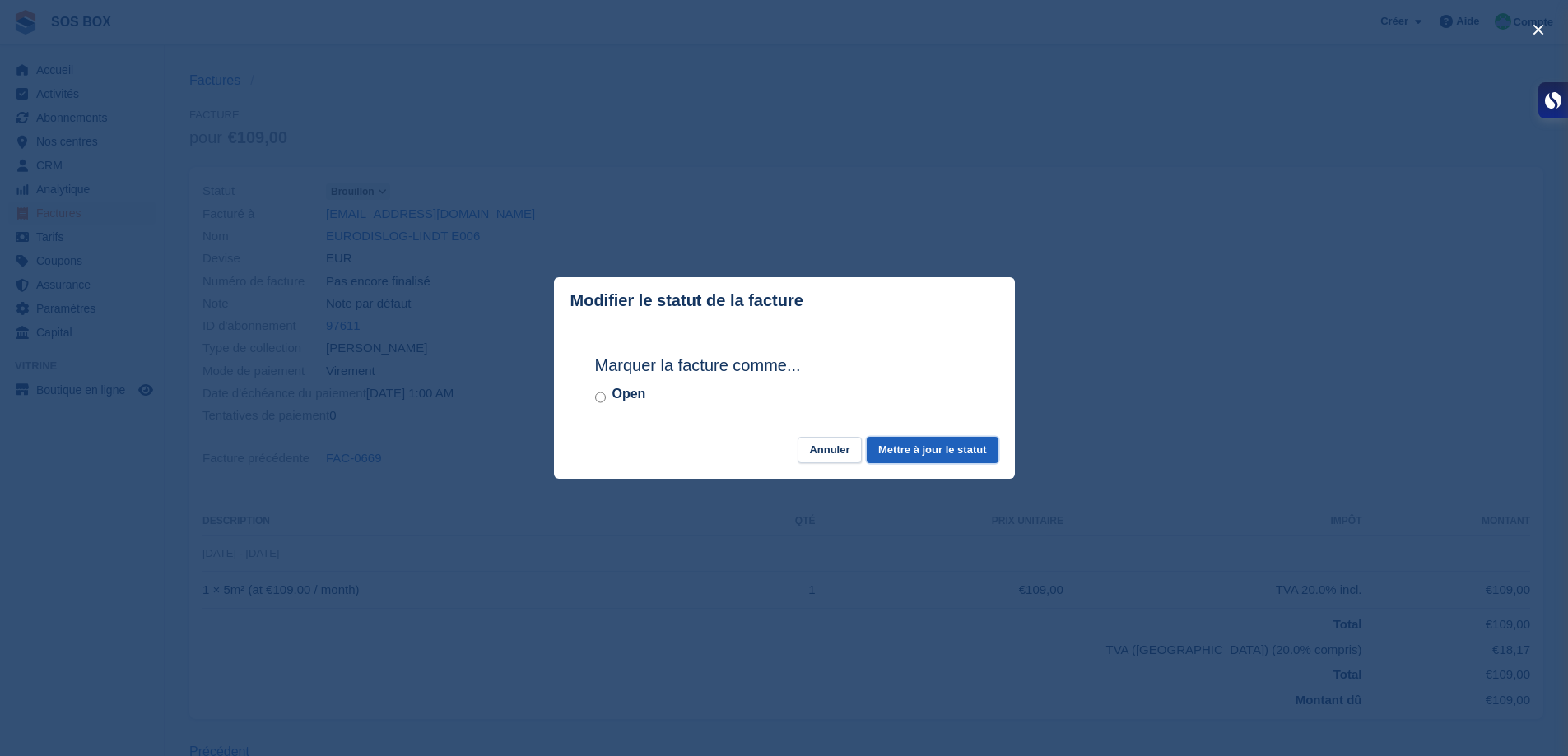
click at [927, 456] on button "Mettre à jour le statut" at bounding box center [932, 450] width 131 height 27
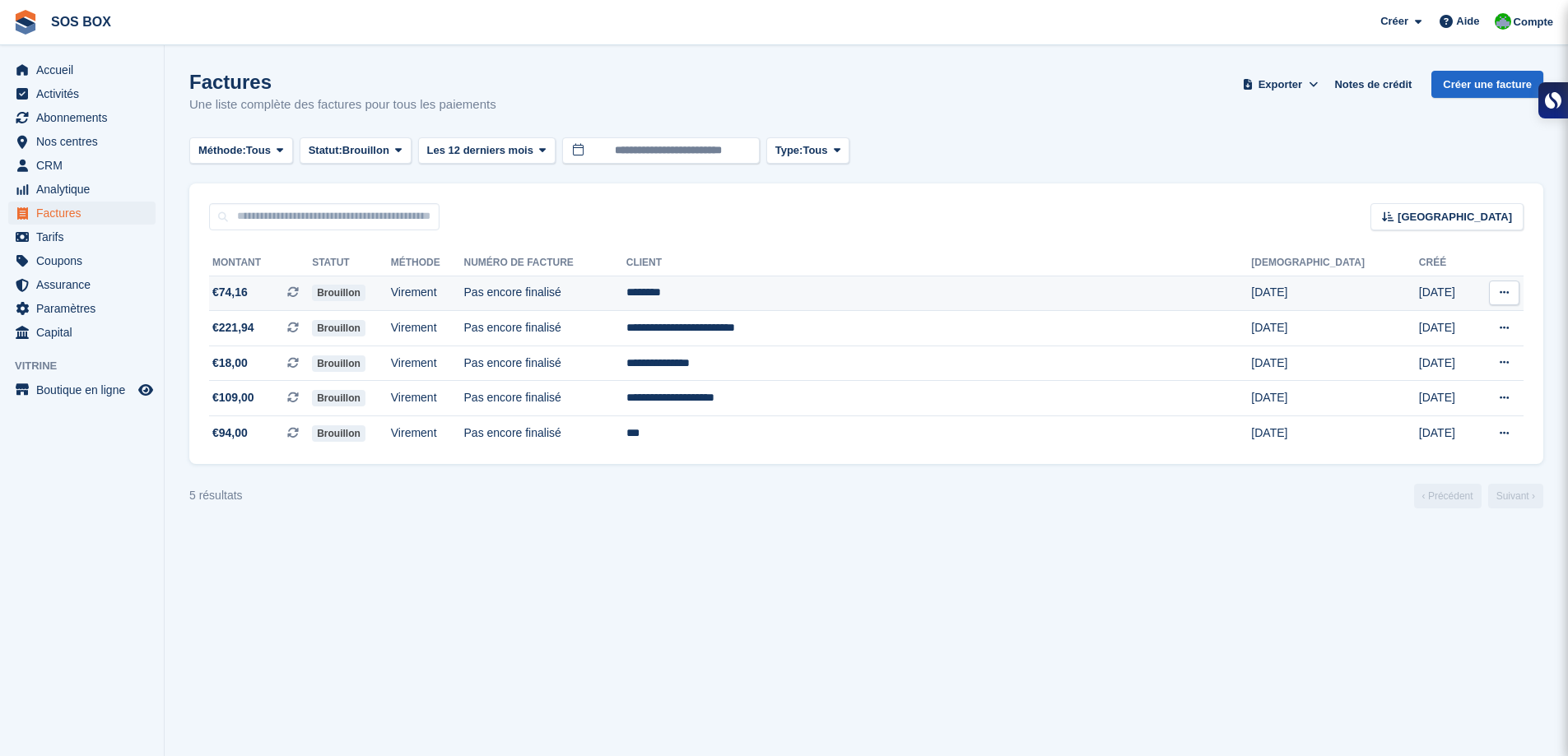
click at [626, 301] on td "Pas encore finalisé" at bounding box center [545, 293] width 162 height 36
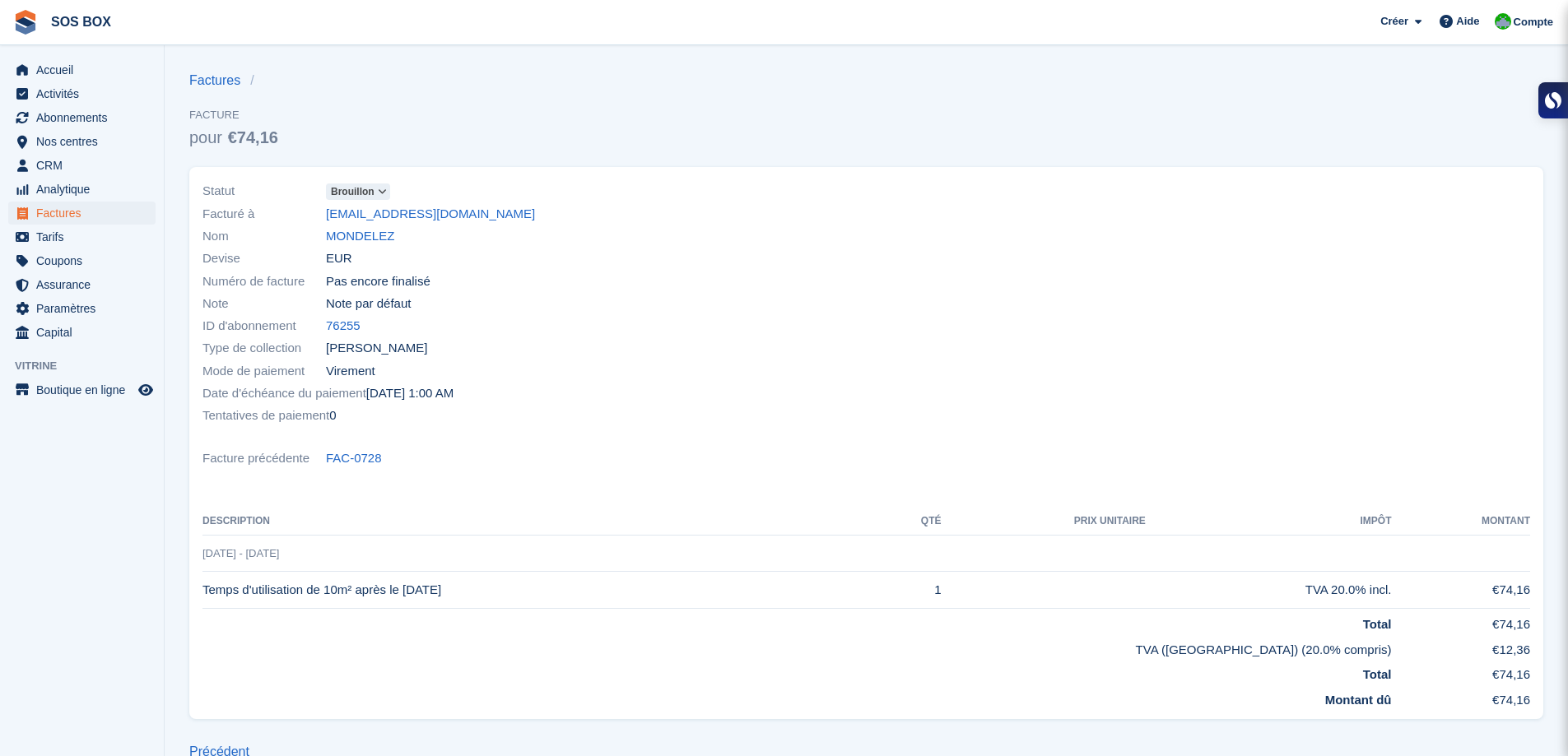
click at [388, 191] on span at bounding box center [382, 191] width 13 height 13
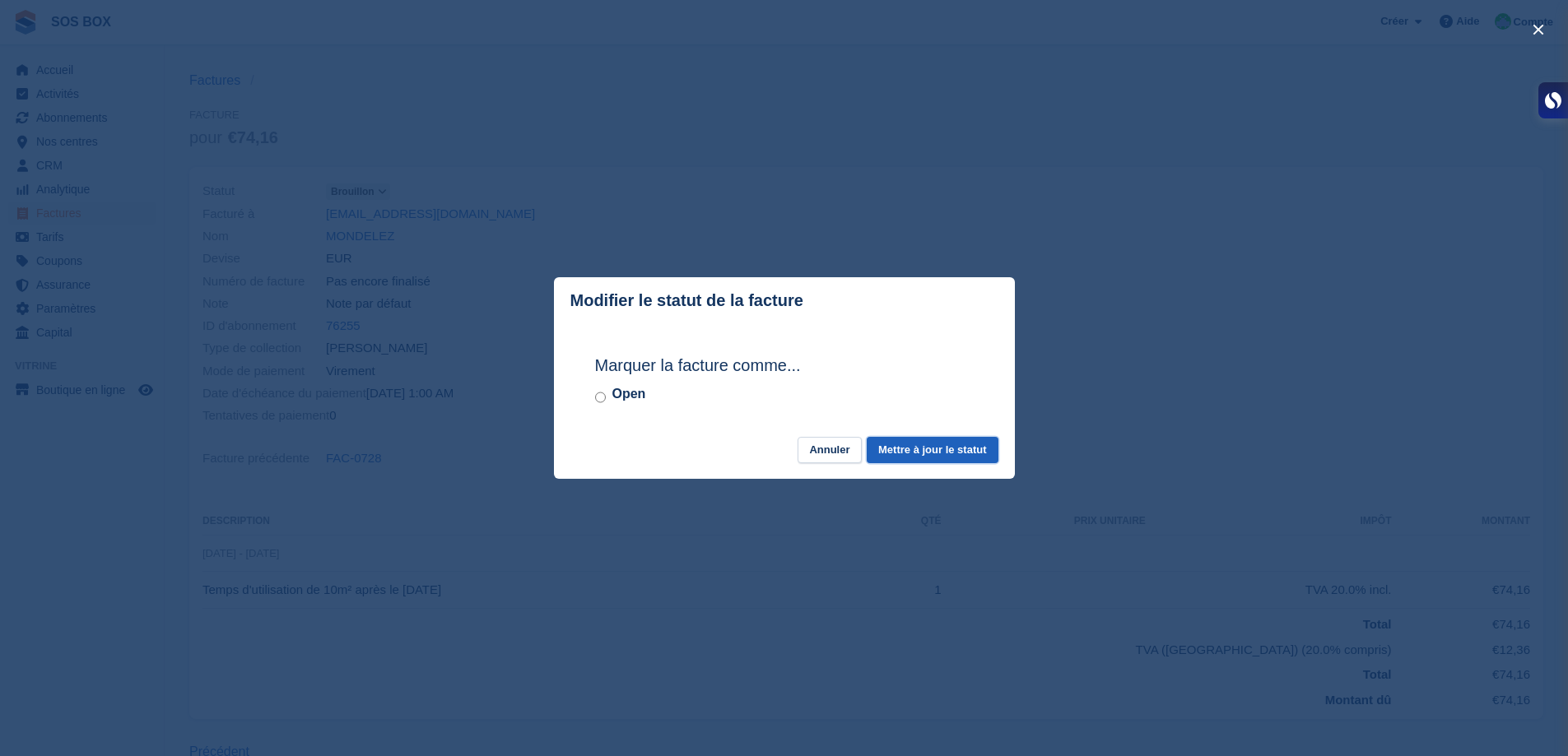
click at [926, 451] on button "Mettre à jour le statut" at bounding box center [932, 450] width 131 height 27
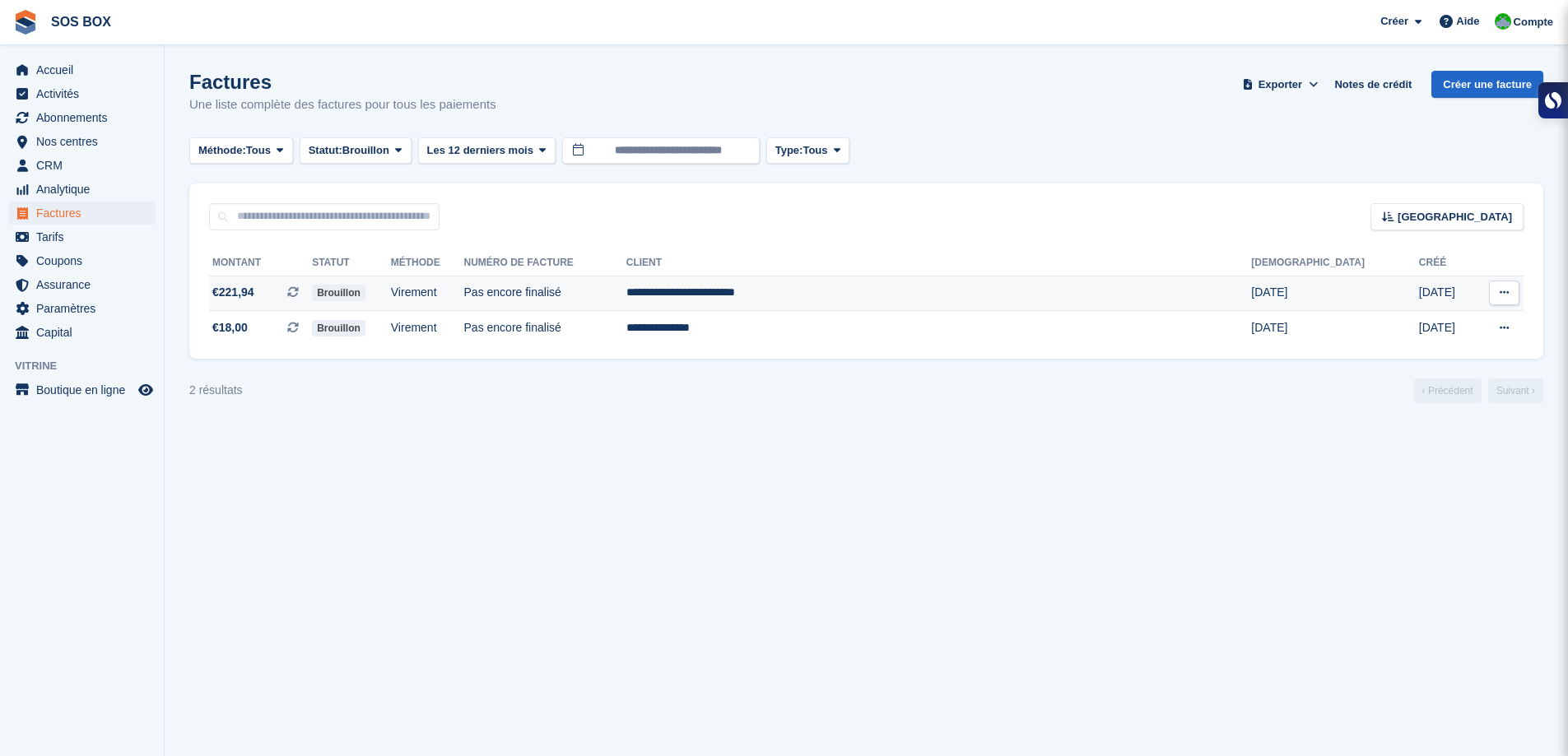
click at [626, 299] on td "Pas encore finalisé" at bounding box center [545, 293] width 162 height 36
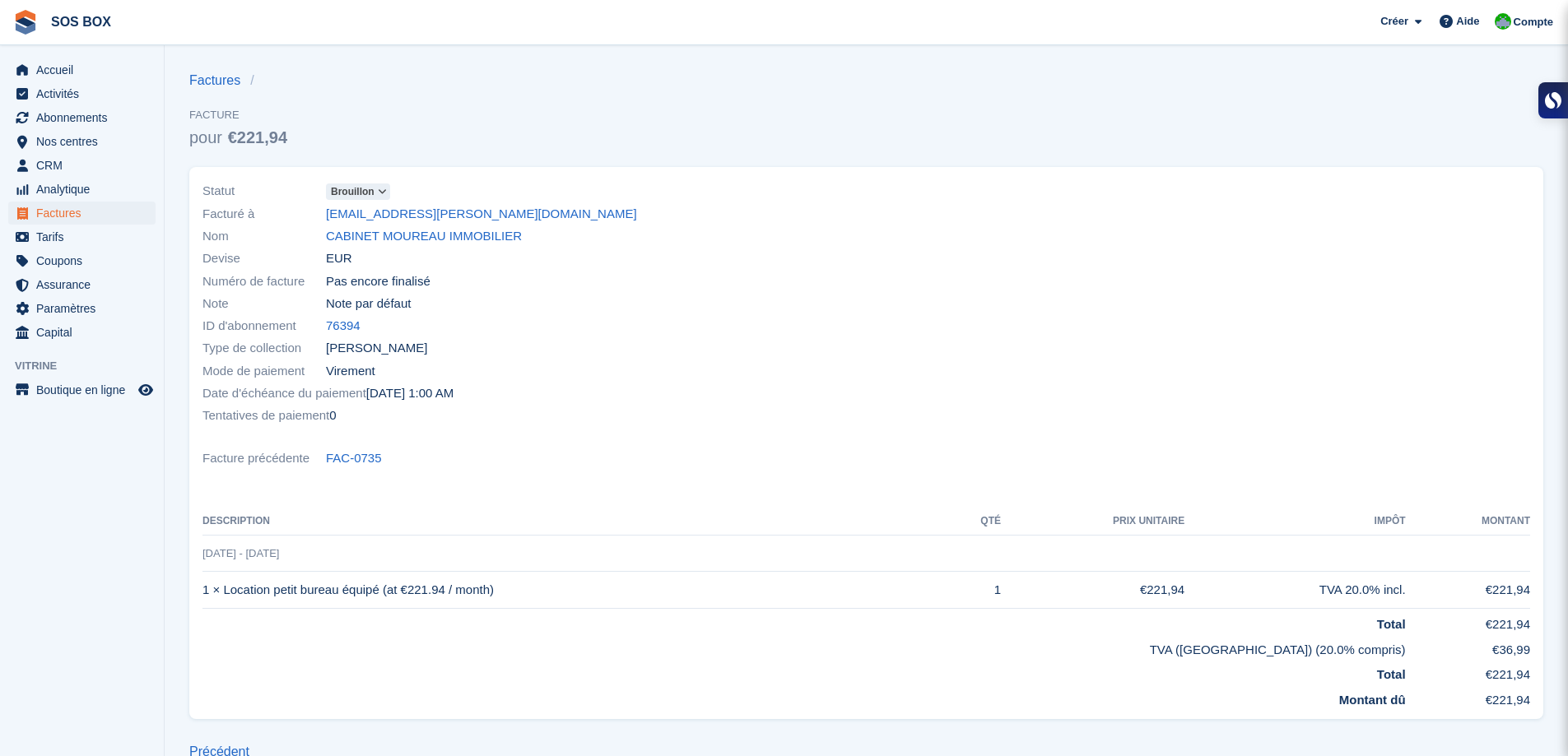
click at [383, 192] on icon at bounding box center [382, 191] width 9 height 10
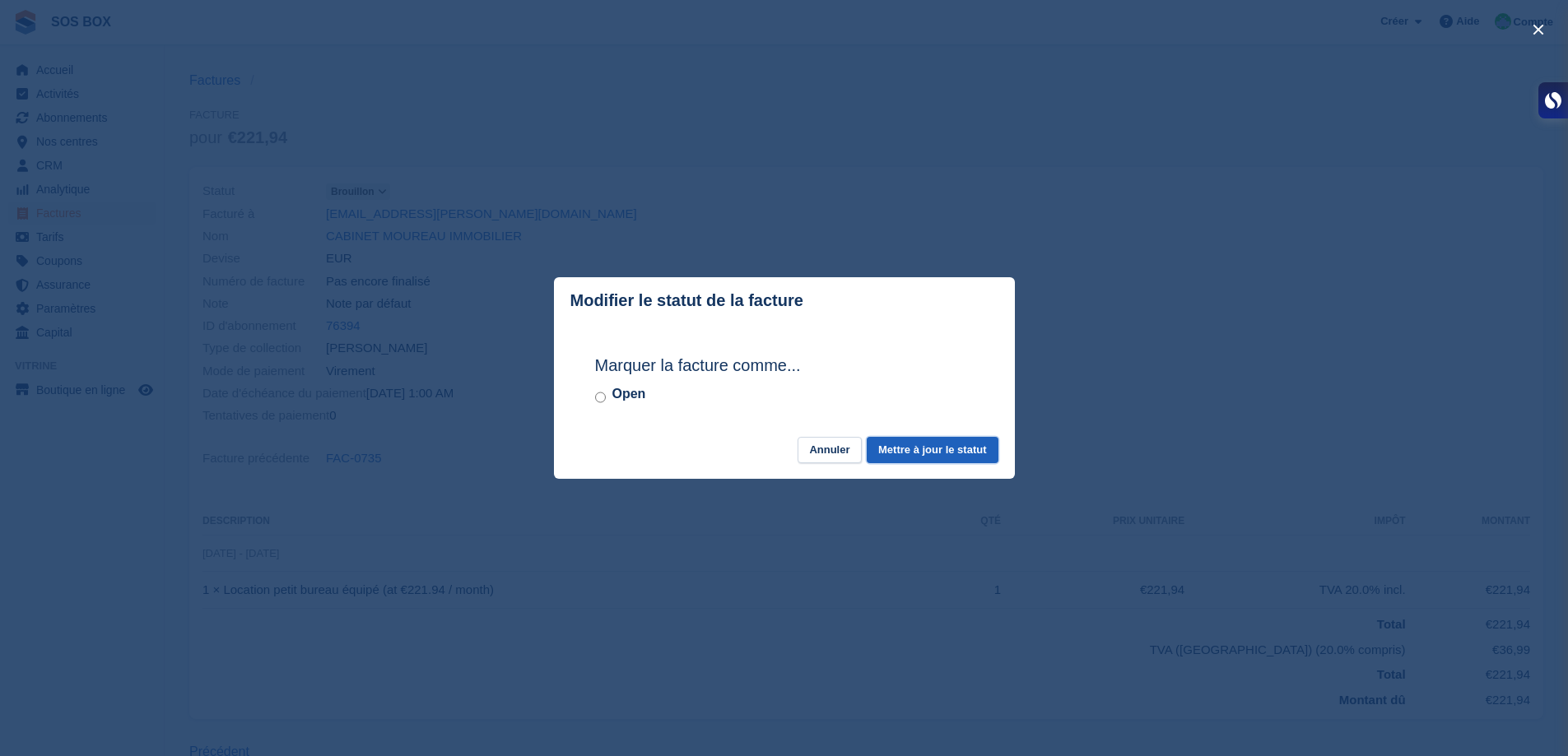
click at [951, 448] on button "Mettre à jour le statut" at bounding box center [932, 450] width 131 height 27
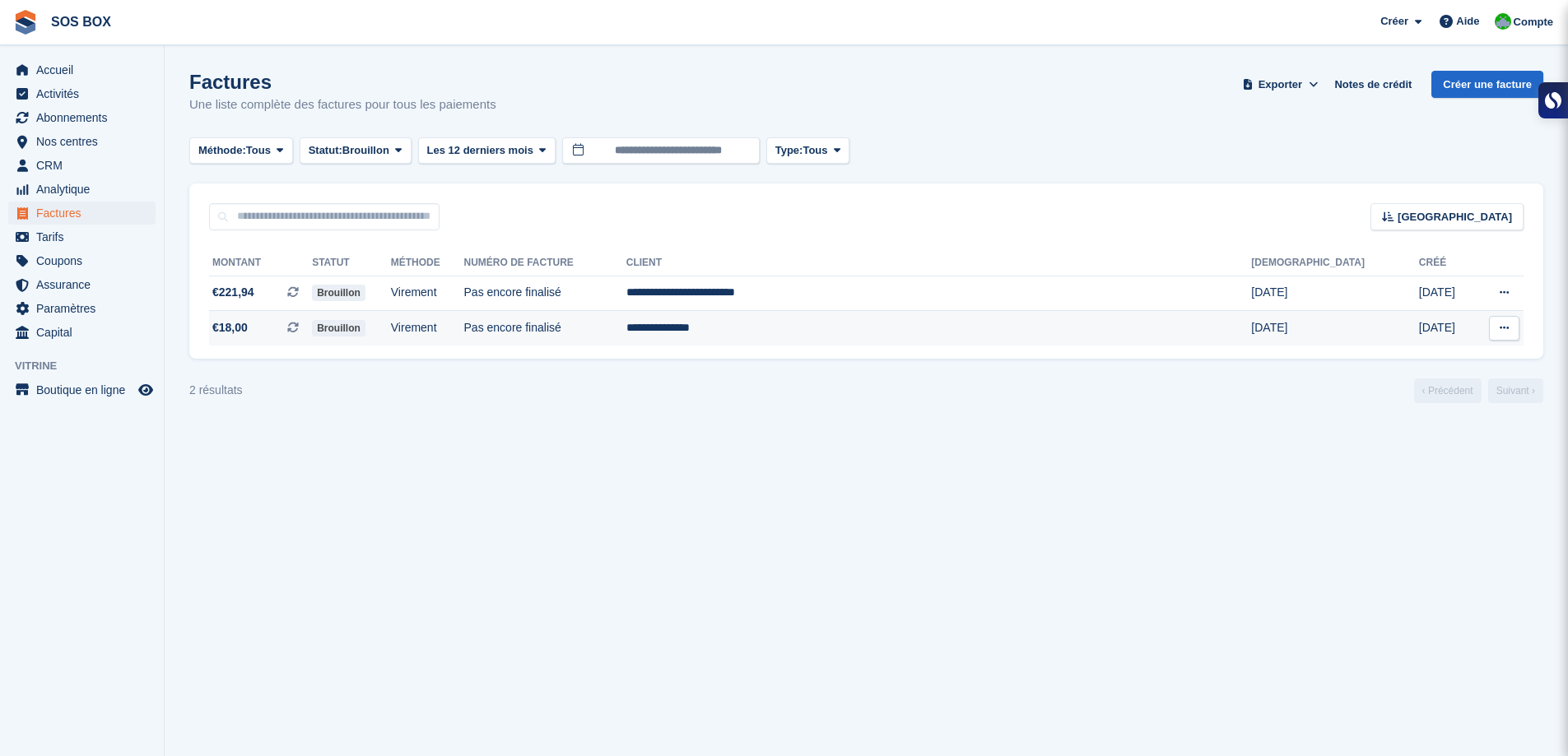
click at [889, 320] on td "**********" at bounding box center [939, 328] width 625 height 35
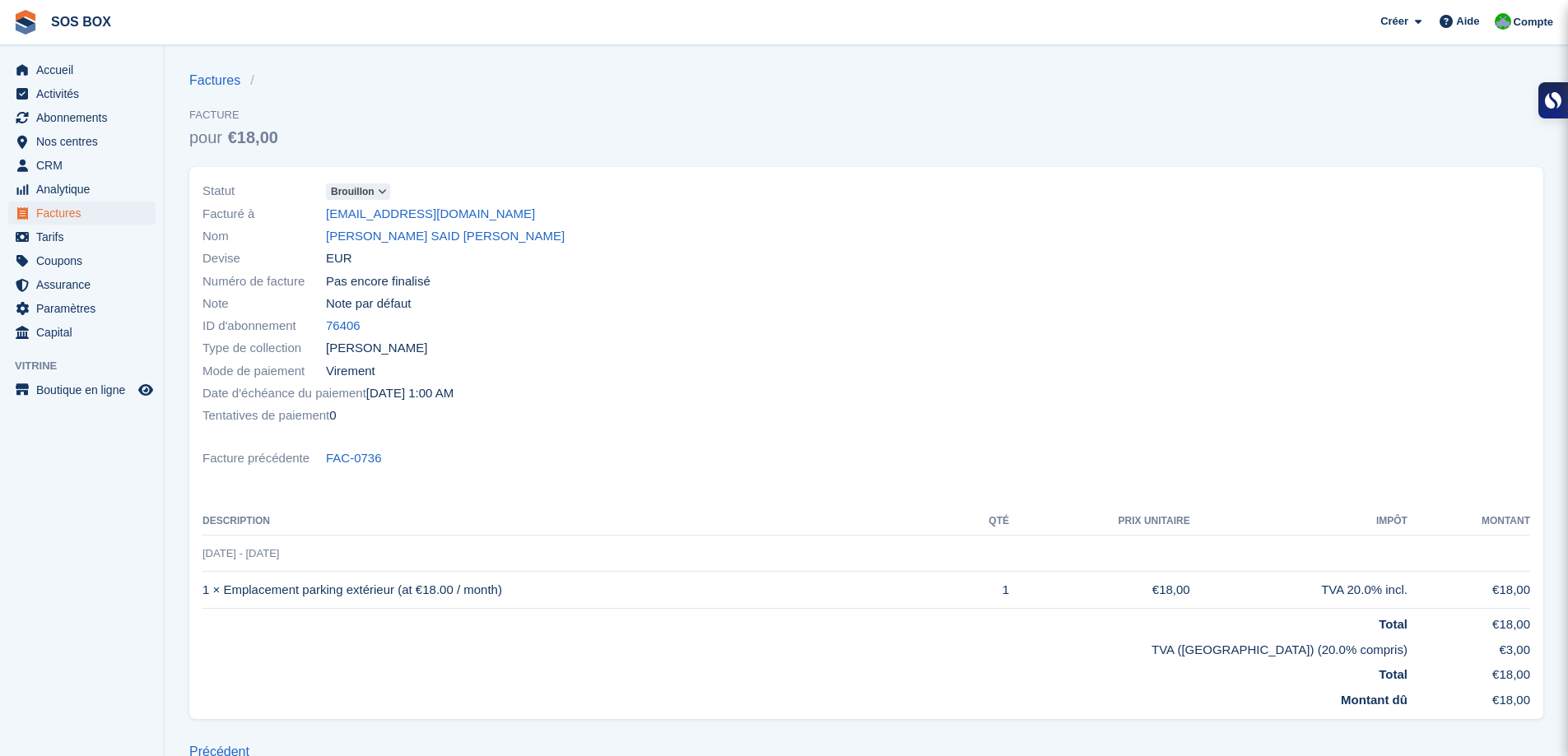
click at [388, 192] on span at bounding box center [382, 191] width 13 height 13
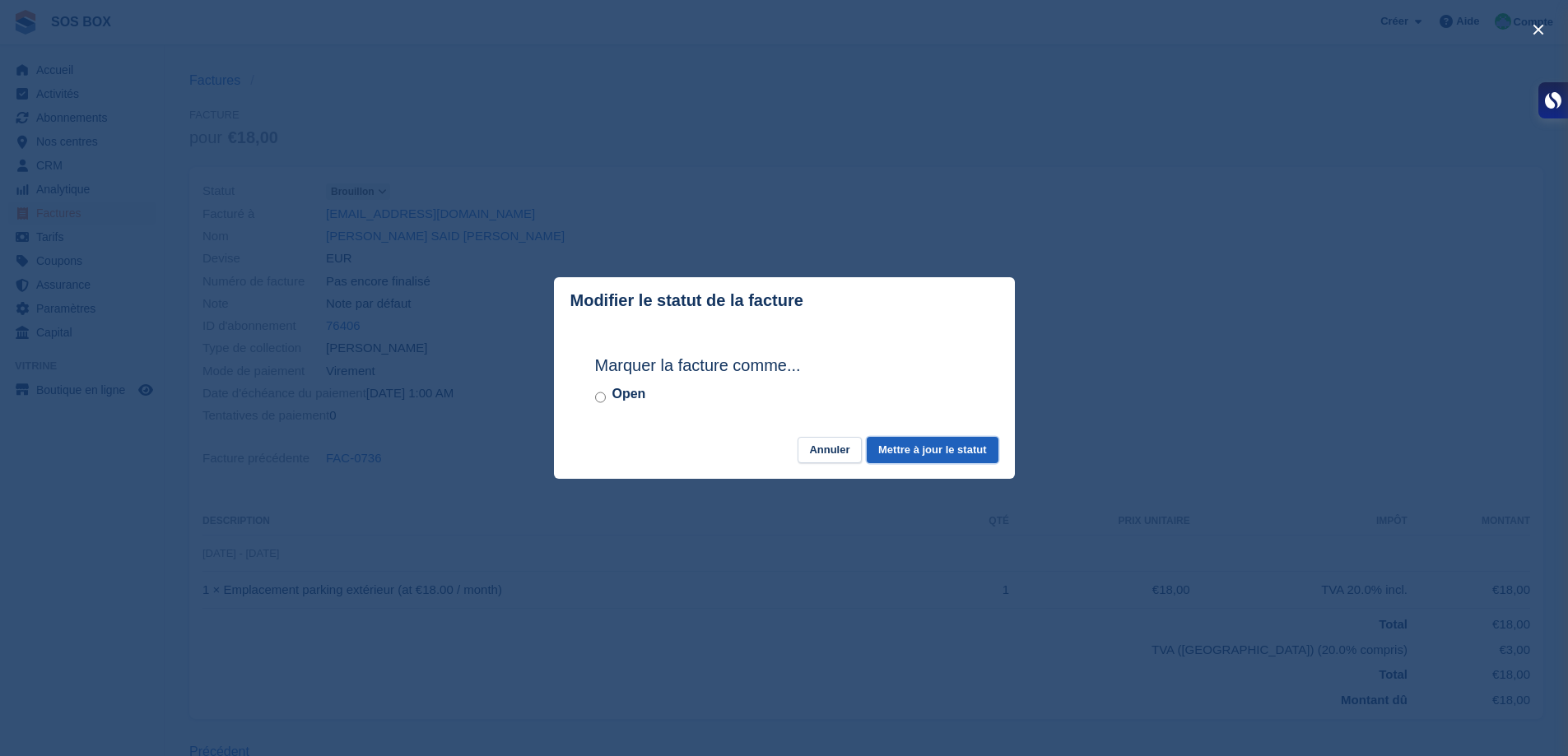
click at [896, 443] on button "Mettre à jour le statut" at bounding box center [932, 450] width 131 height 27
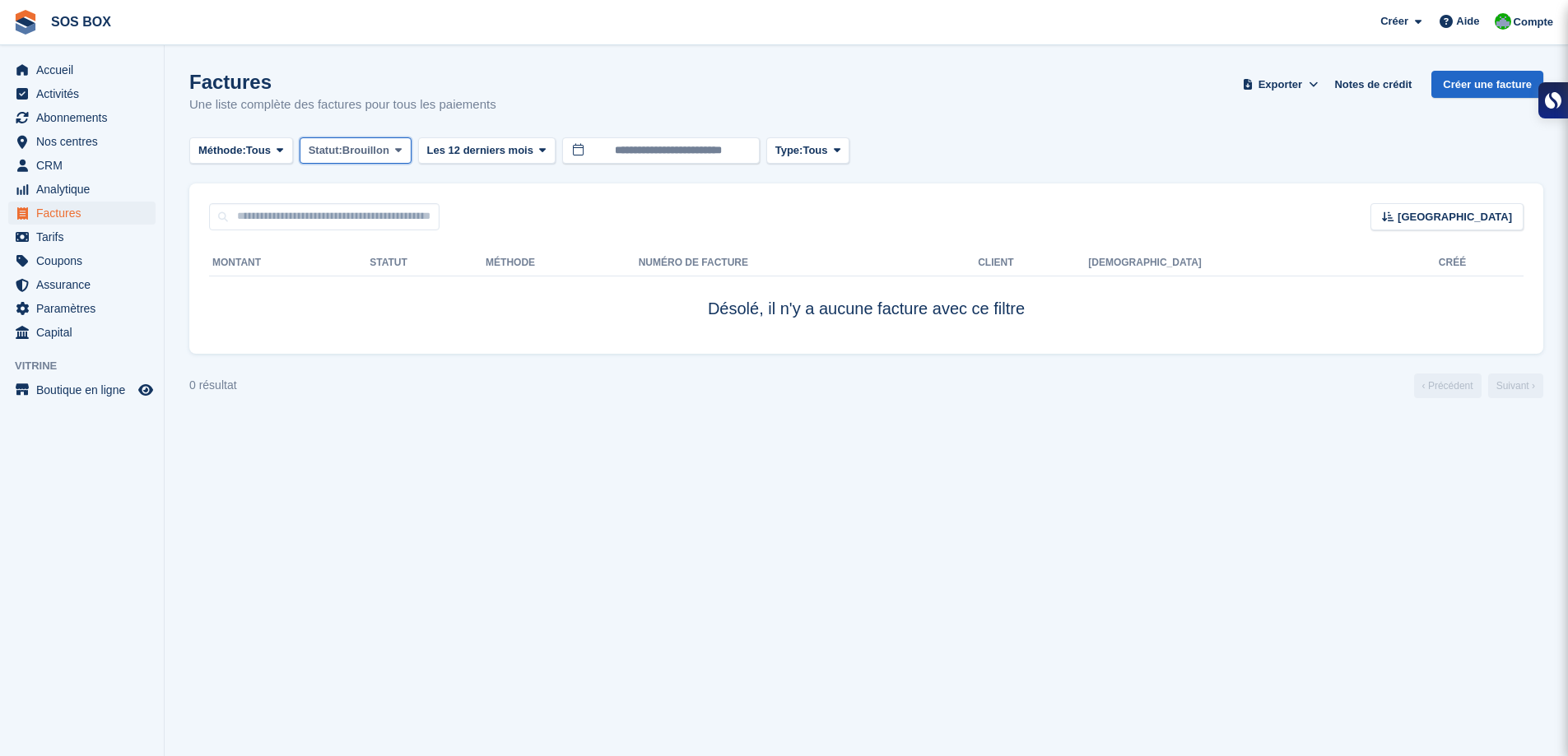
click at [398, 146] on icon at bounding box center [398, 150] width 7 height 10
click at [360, 271] on link "Prête" at bounding box center [378, 278] width 143 height 29
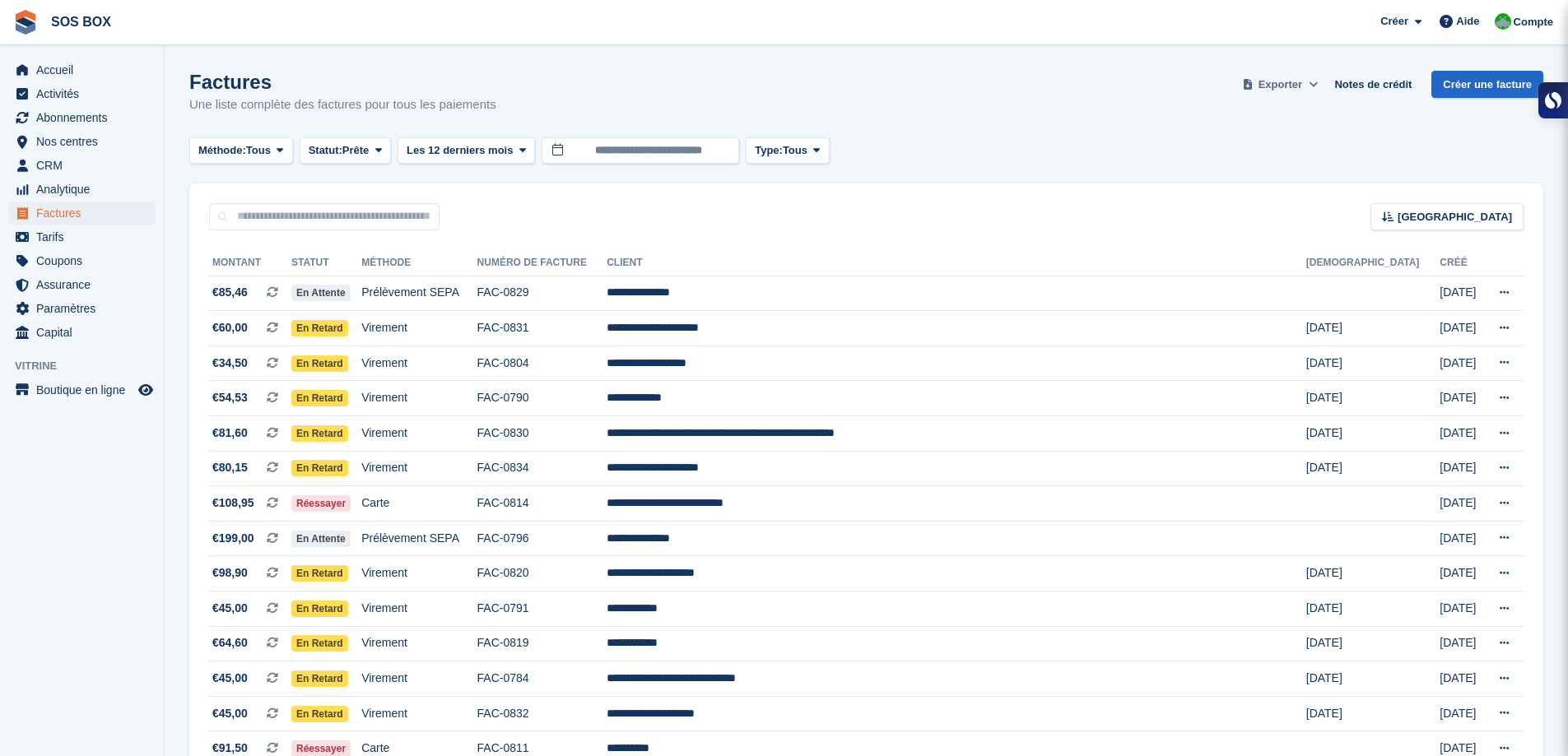
click at [1318, 86] on icon at bounding box center [1313, 84] width 9 height 10
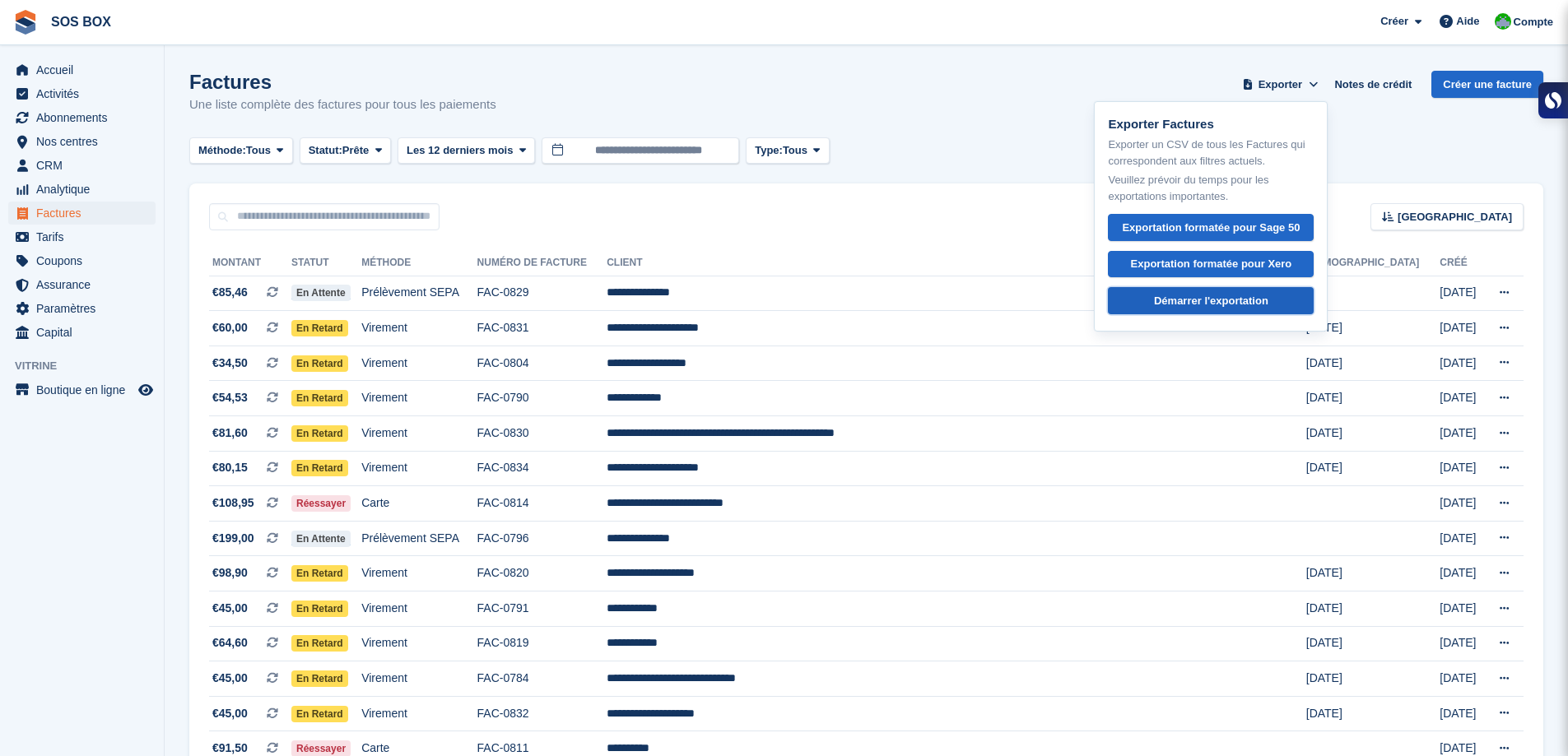
click at [1263, 300] on div "Démarrer l'exportation" at bounding box center [1211, 300] width 114 height 16
click at [355, 221] on input "text" at bounding box center [324, 216] width 230 height 27
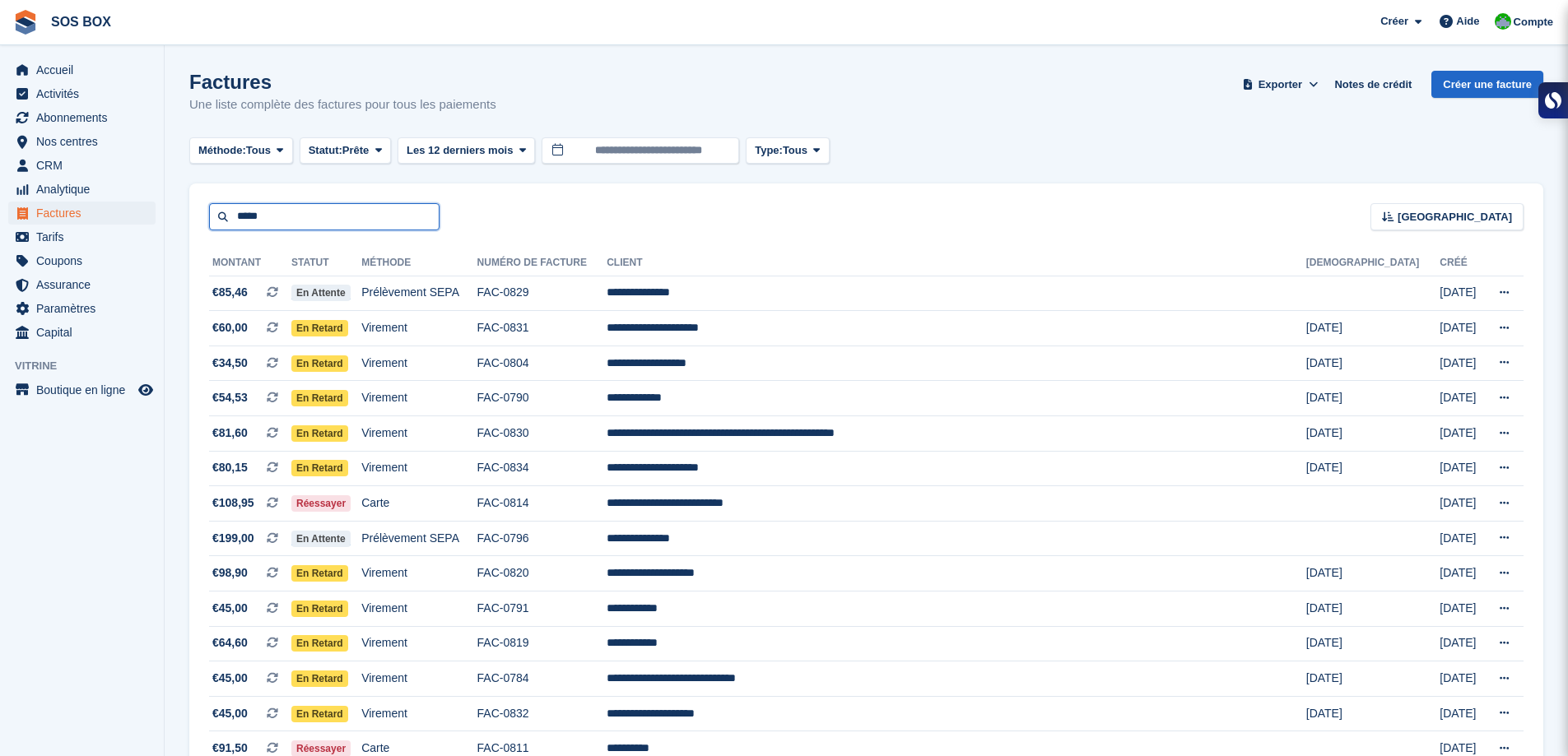
type input "*****"
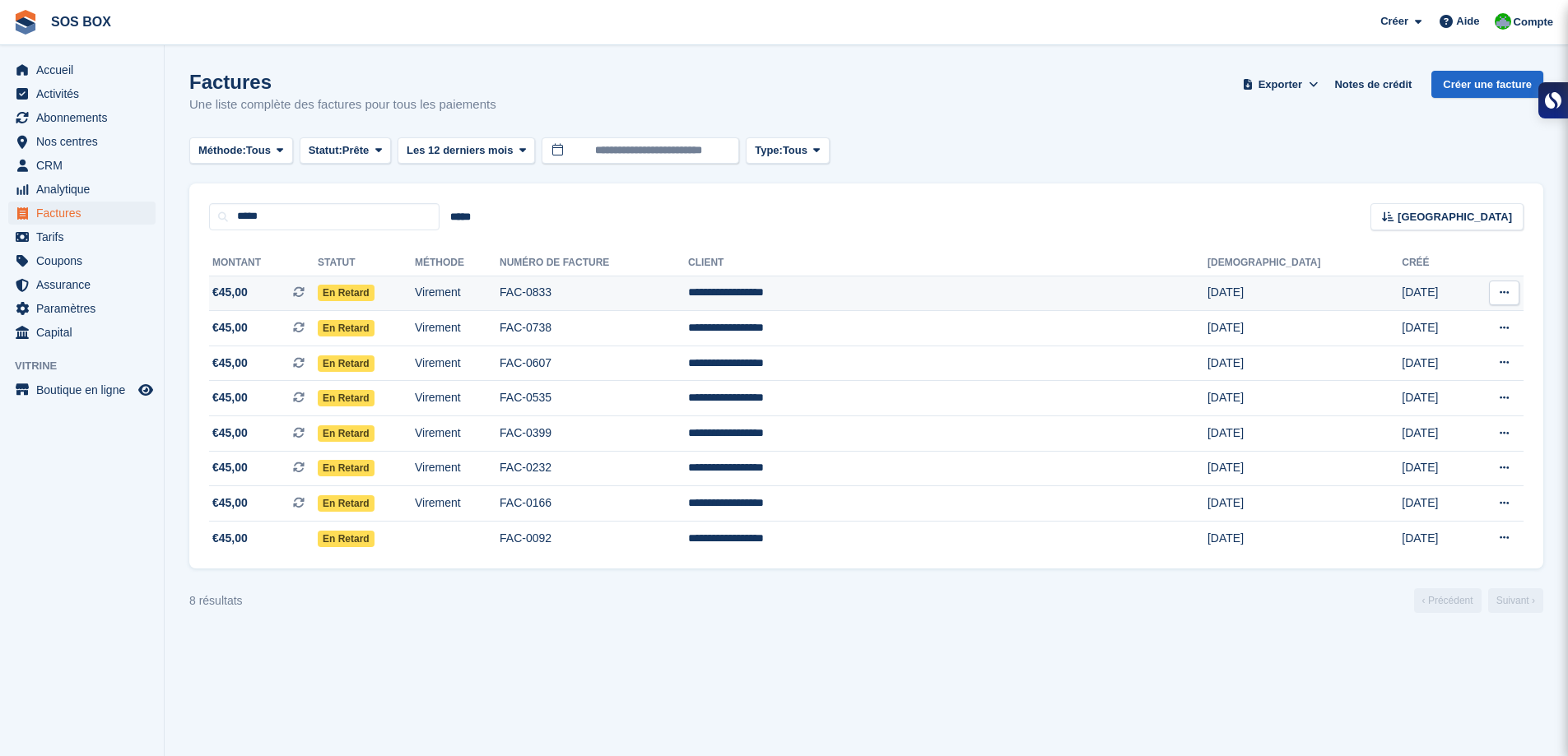
click at [688, 298] on td "FAC-0833" at bounding box center [594, 293] width 189 height 36
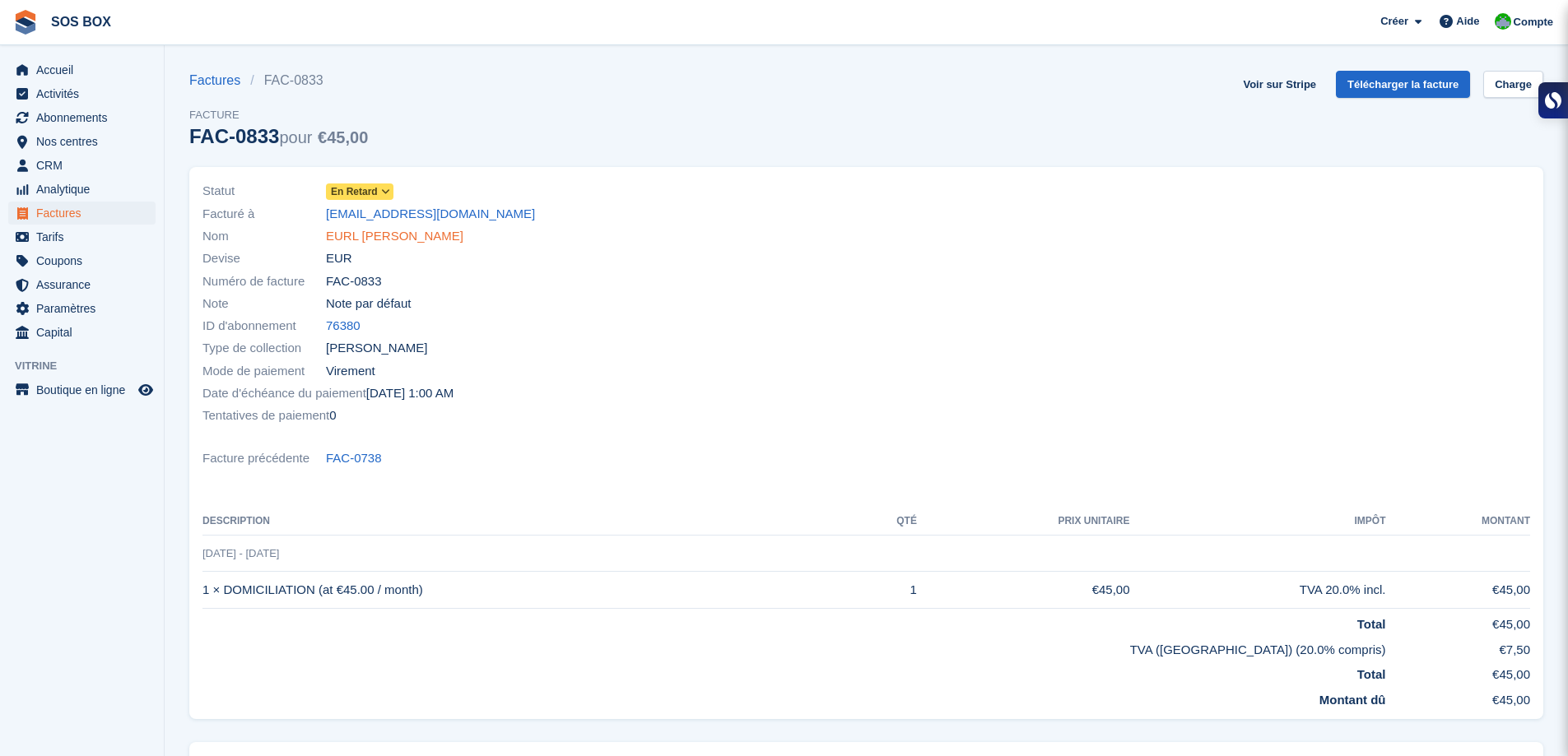
click at [356, 238] on link "EURL [PERSON_NAME]" at bounding box center [394, 236] width 138 height 19
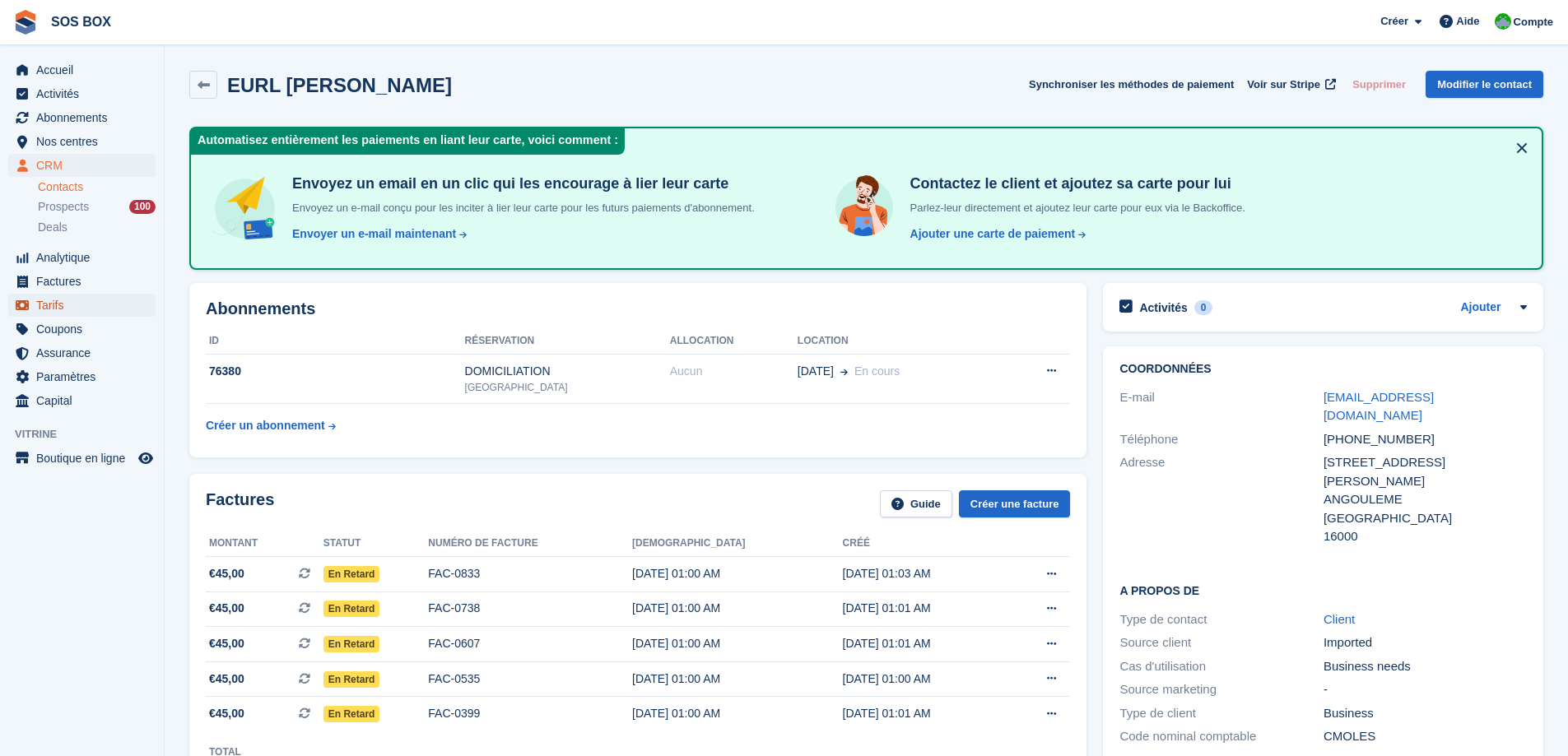
click at [53, 305] on span "Tarifs" at bounding box center [86, 305] width 99 height 23
click at [60, 276] on span "Factures" at bounding box center [86, 281] width 99 height 23
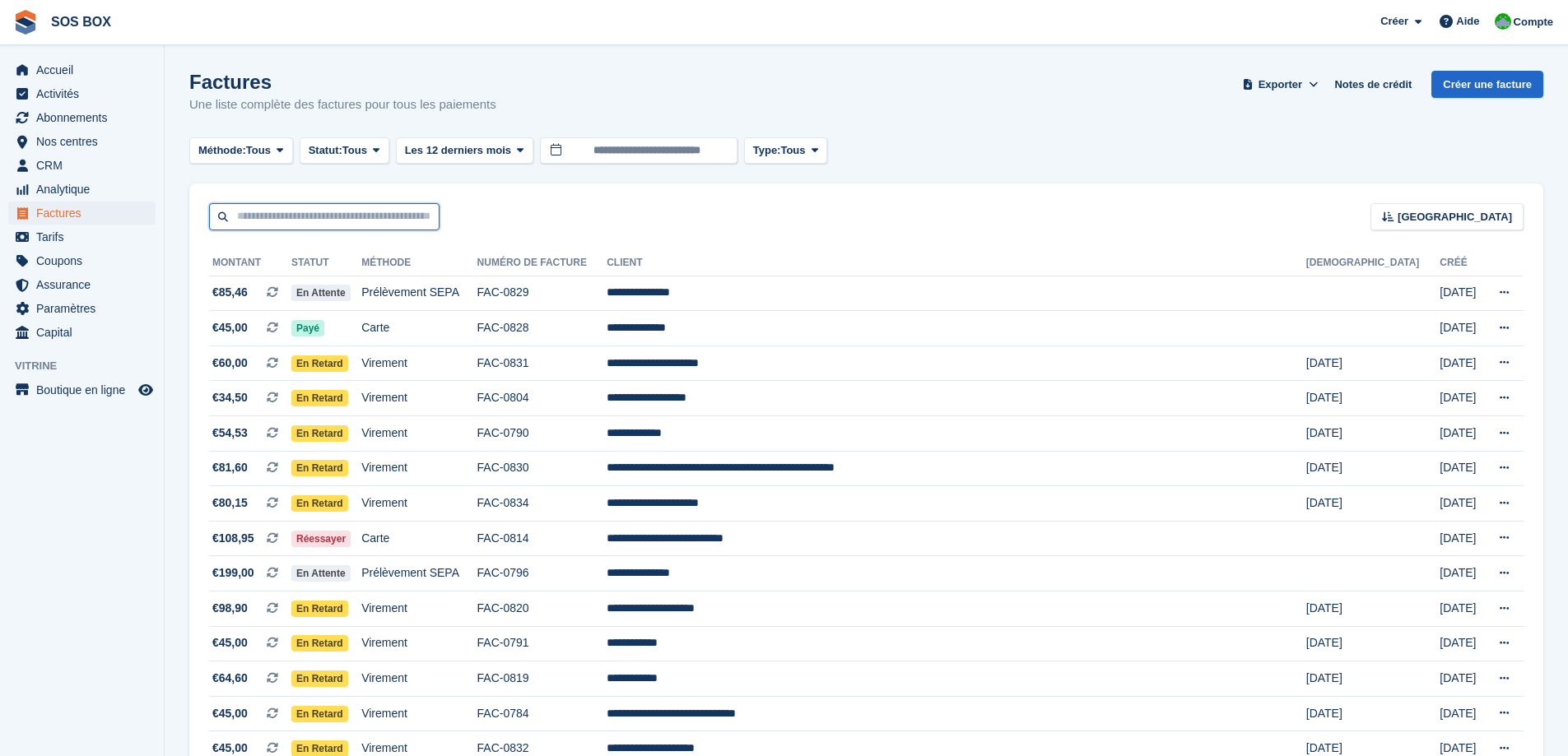
click at [339, 223] on input "text" at bounding box center [324, 216] width 230 height 27
type input "*****"
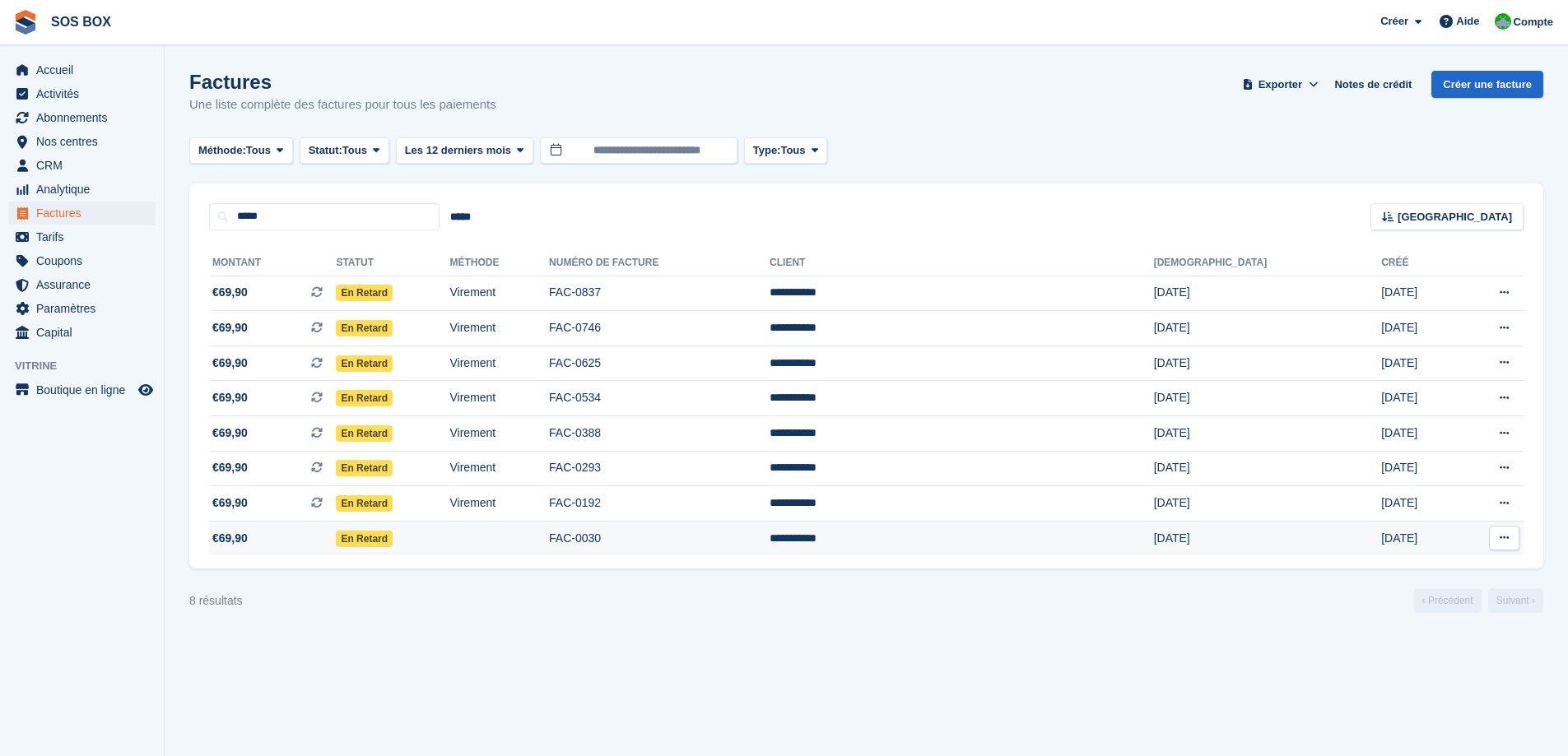
click at [769, 536] on td "FAC-0030" at bounding box center [659, 538] width 221 height 35
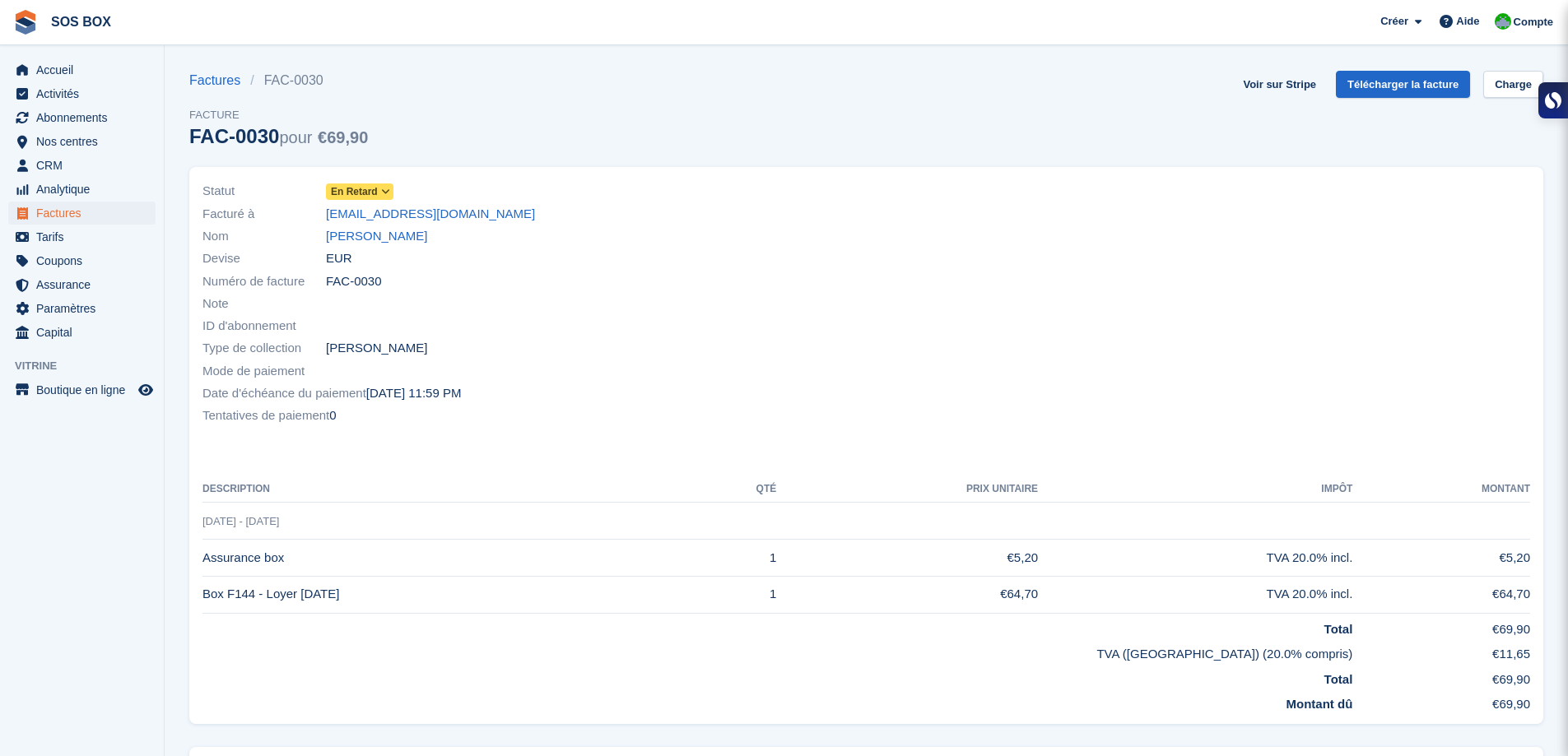
click at [388, 190] on icon at bounding box center [386, 191] width 9 height 10
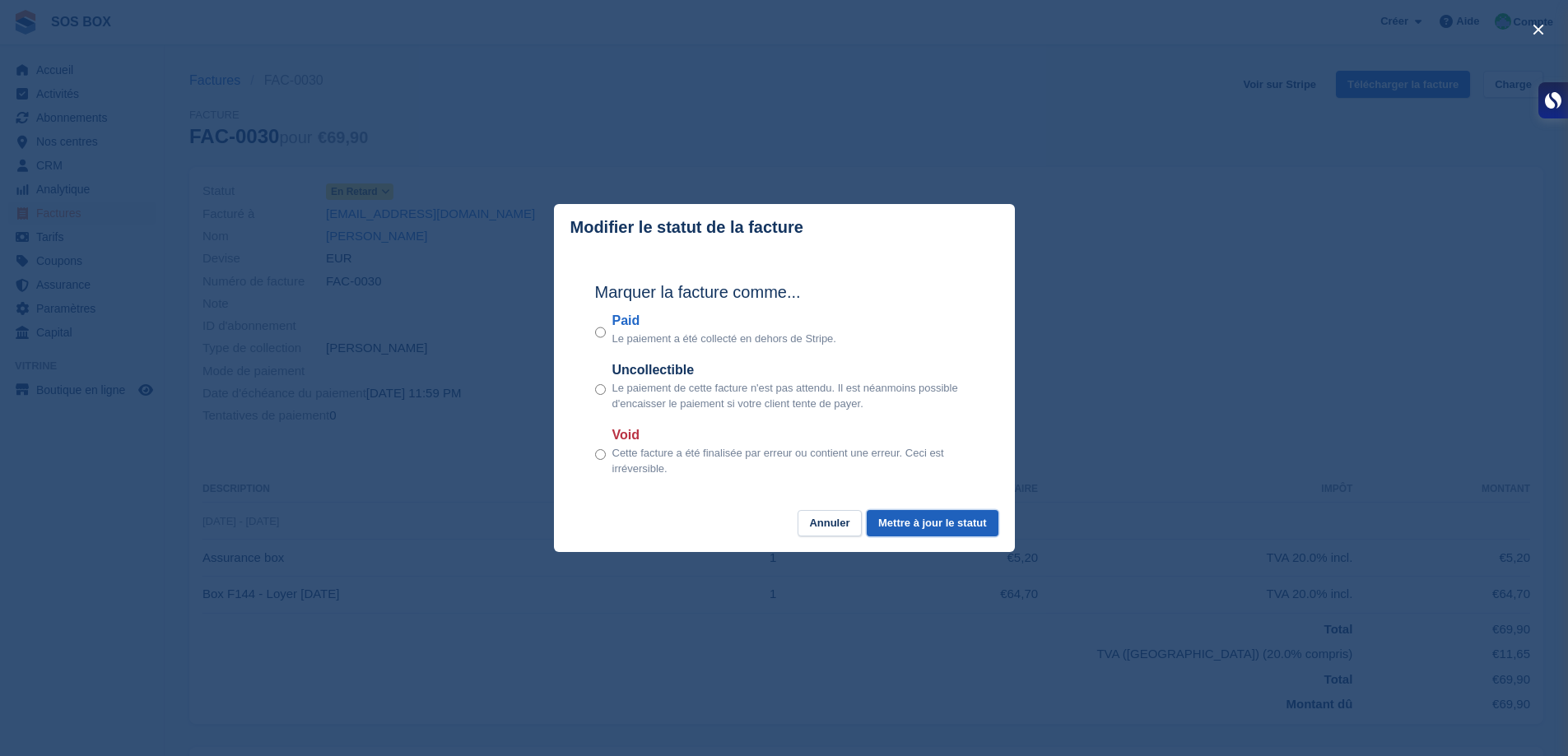
click at [900, 527] on button "Mettre à jour le statut" at bounding box center [932, 523] width 131 height 27
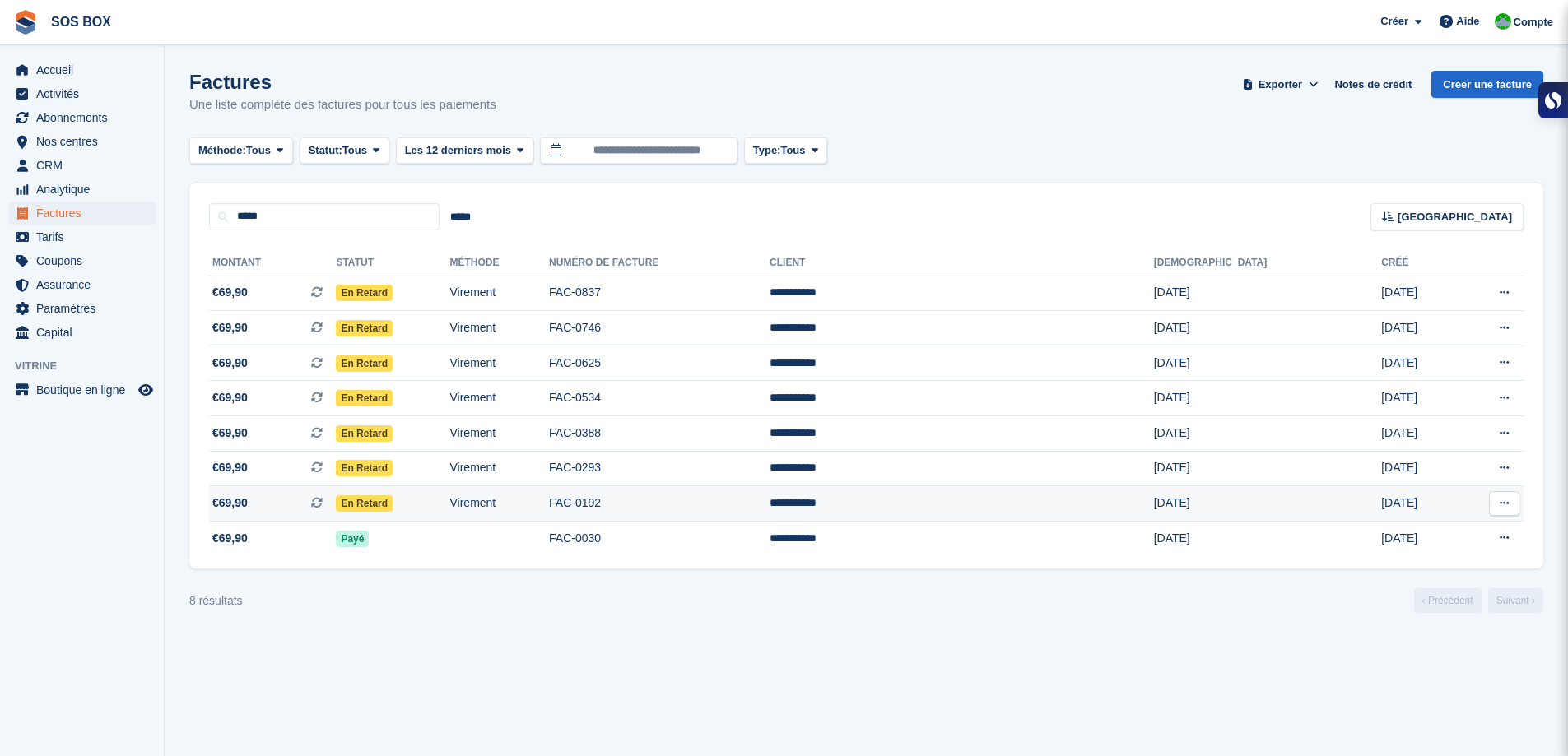
click at [549, 501] on td "Virement" at bounding box center [499, 504] width 100 height 36
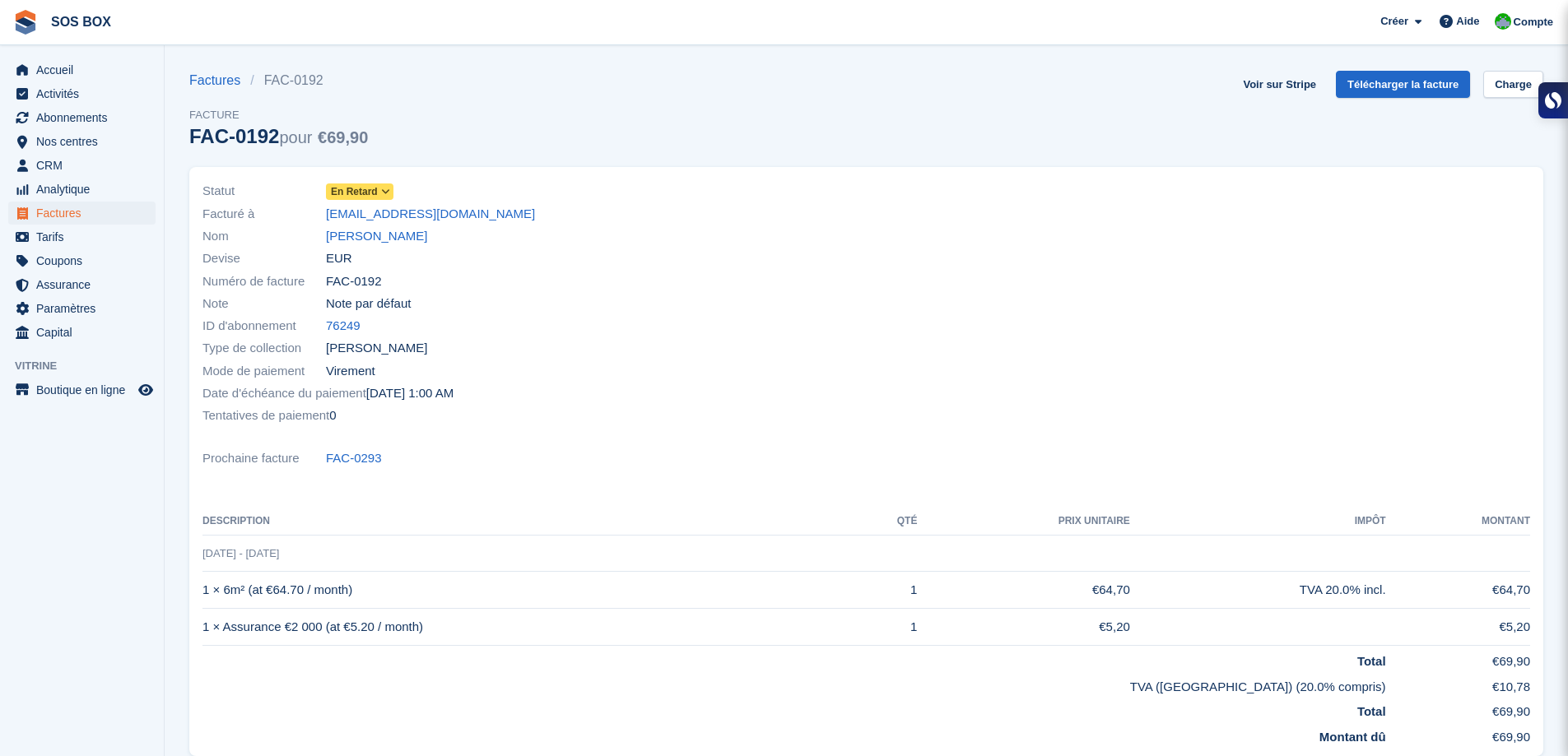
click at [388, 190] on span at bounding box center [386, 191] width 13 height 13
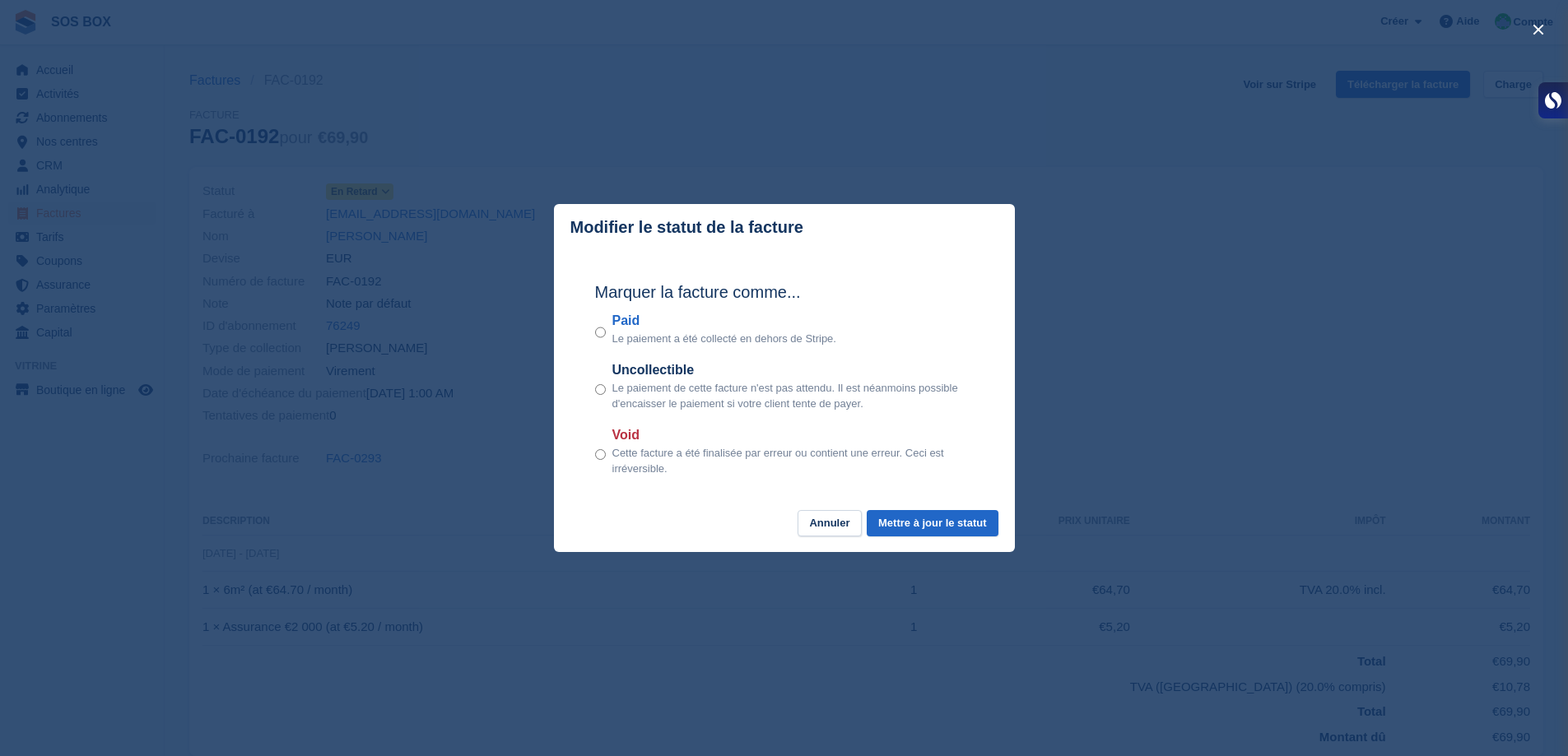
click at [607, 336] on div "Paid Le paiement a été collecté en dehors de Stripe." at bounding box center [784, 329] width 379 height 36
click at [900, 531] on button "Mettre à jour le statut" at bounding box center [932, 523] width 131 height 27
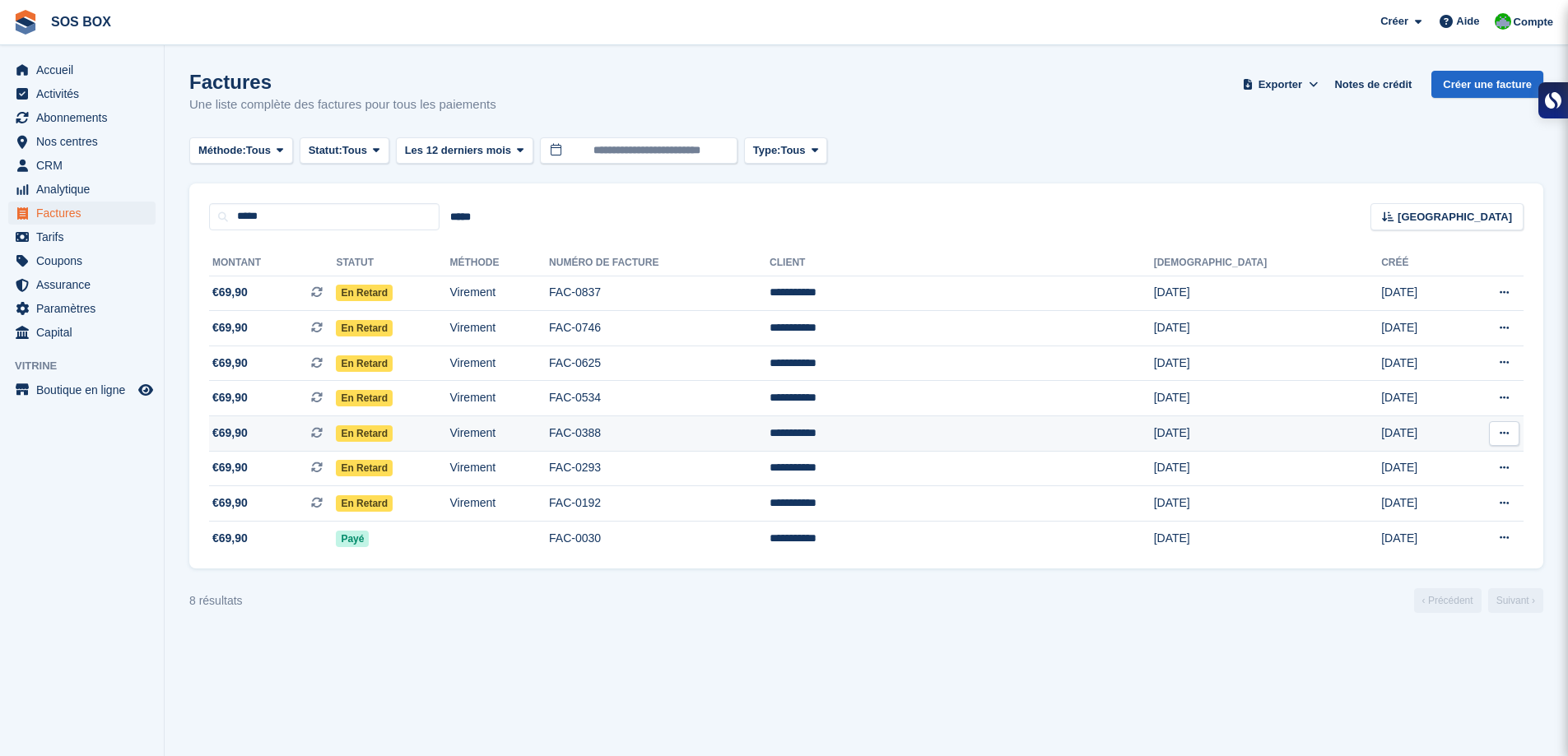
click at [450, 446] on td "En retard" at bounding box center [392, 434] width 113 height 36
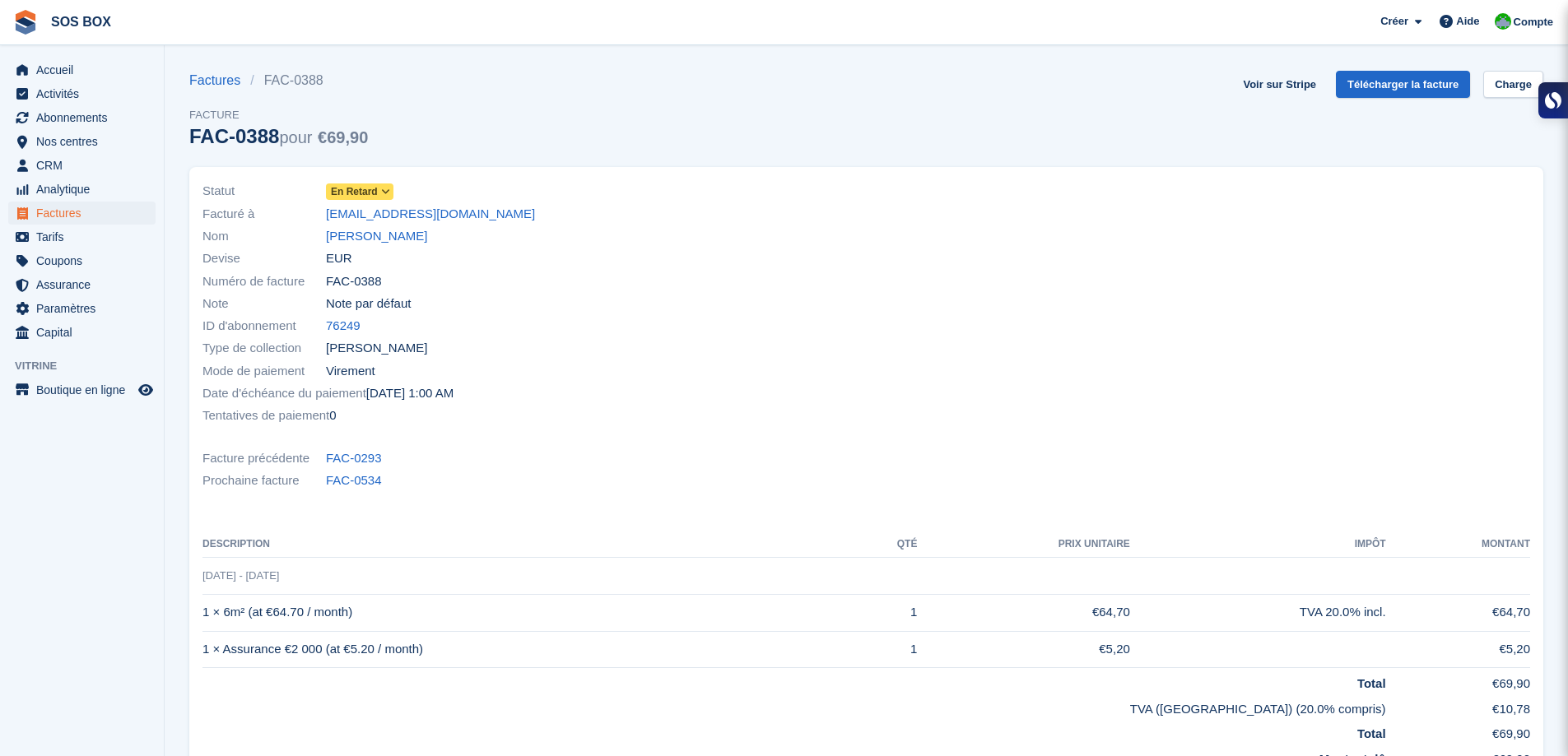
click at [388, 197] on span at bounding box center [386, 191] width 13 height 13
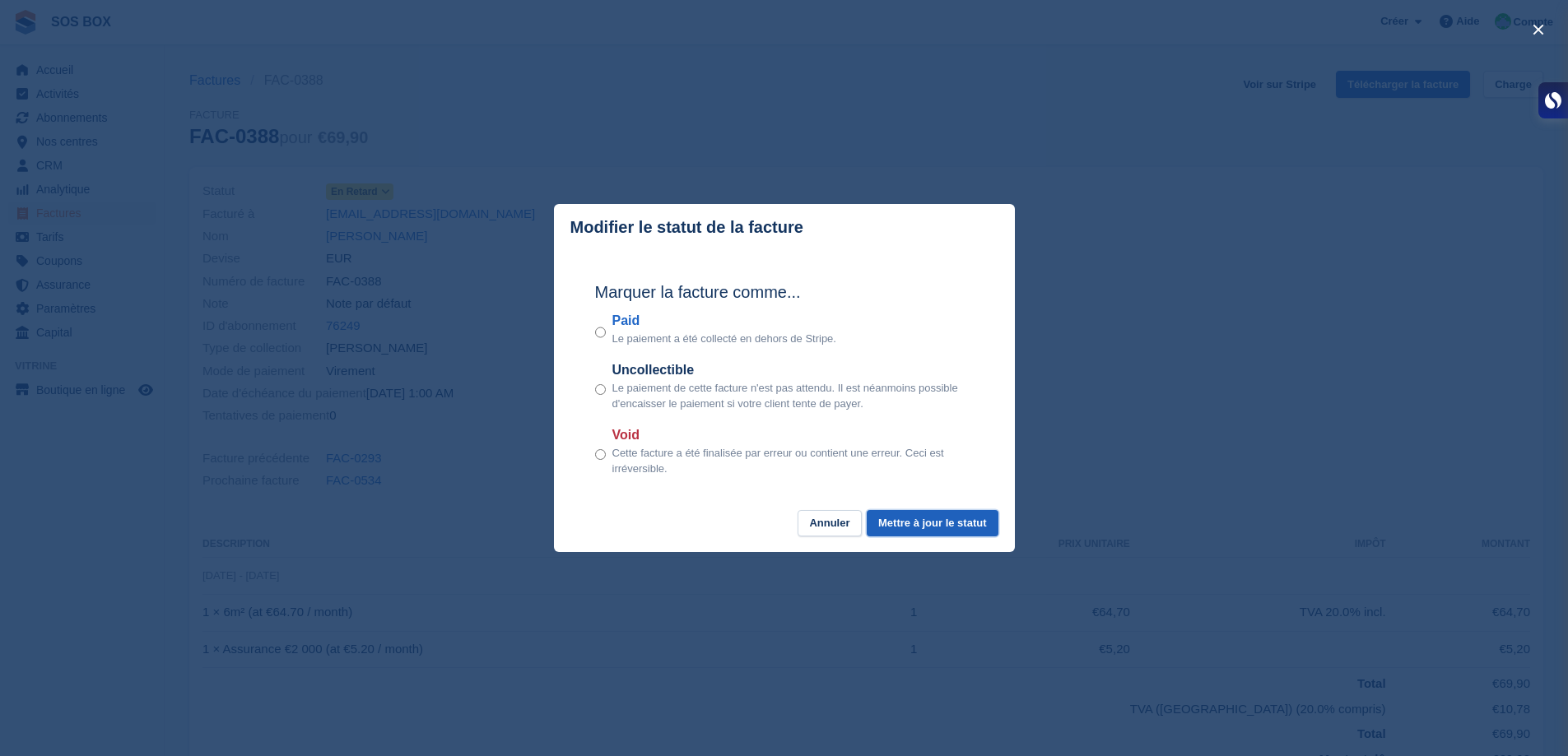
click at [921, 524] on button "Mettre à jour le statut" at bounding box center [932, 523] width 131 height 27
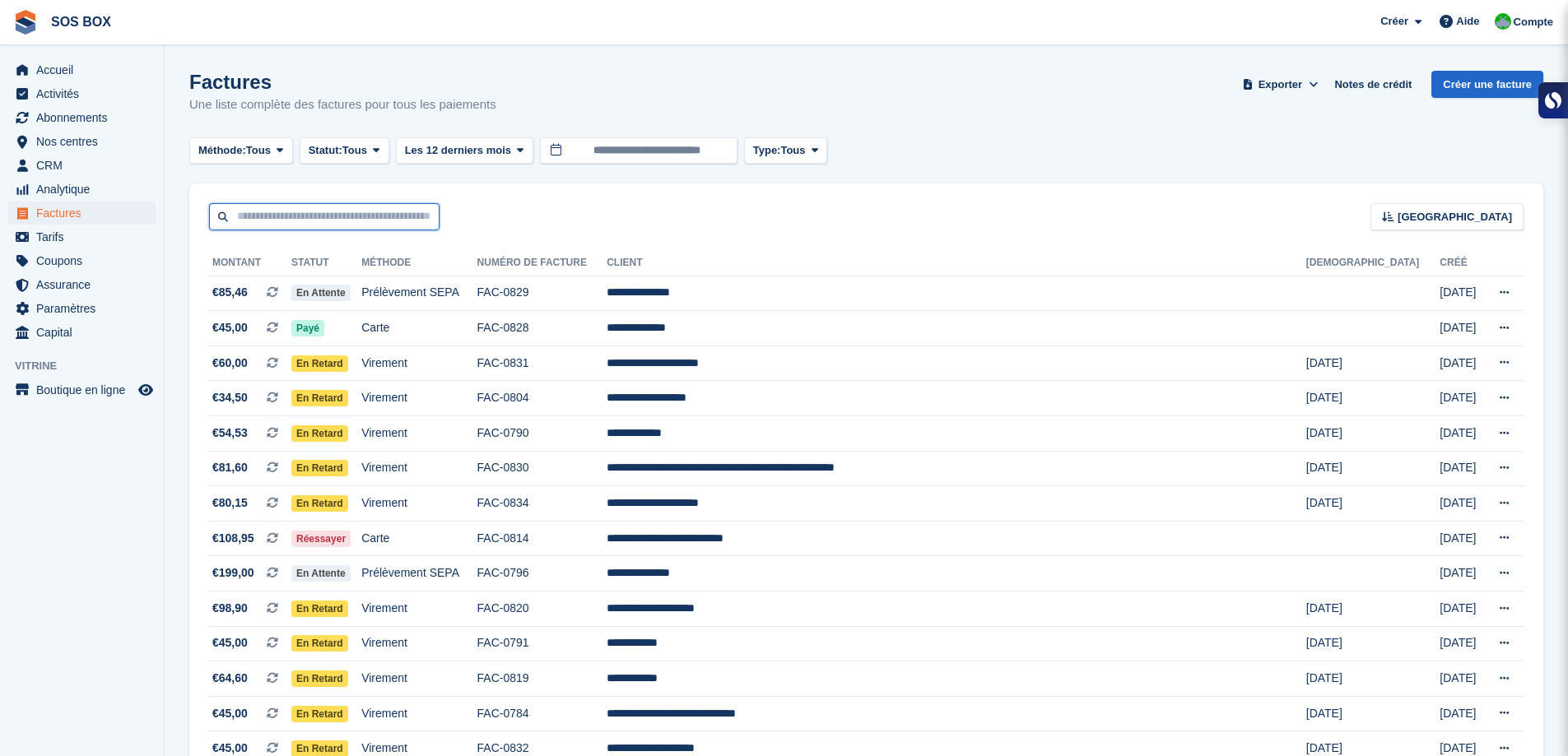
click at [291, 220] on input "text" at bounding box center [324, 216] width 230 height 27
type input "*****"
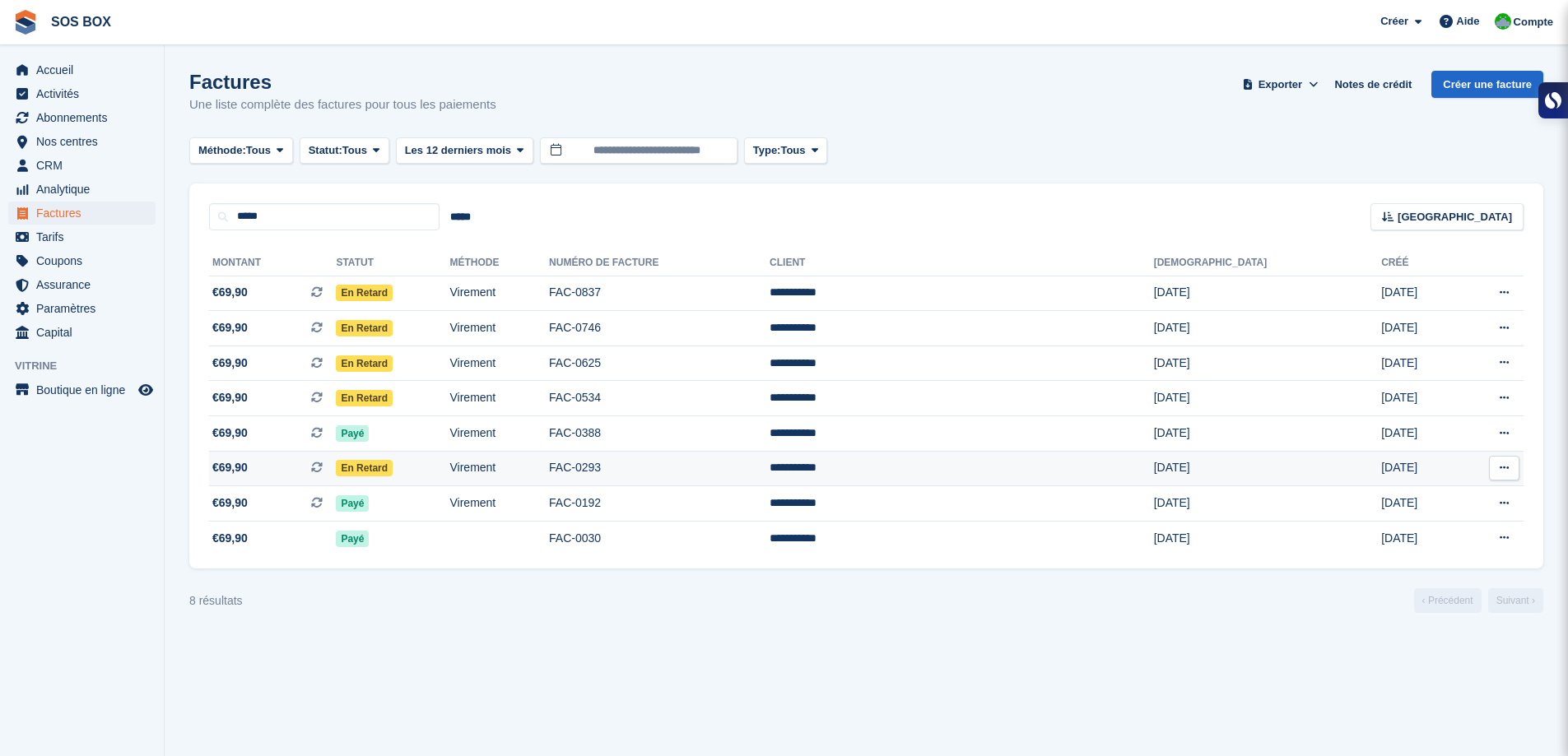
click at [549, 466] on td "Virement" at bounding box center [499, 468] width 100 height 36
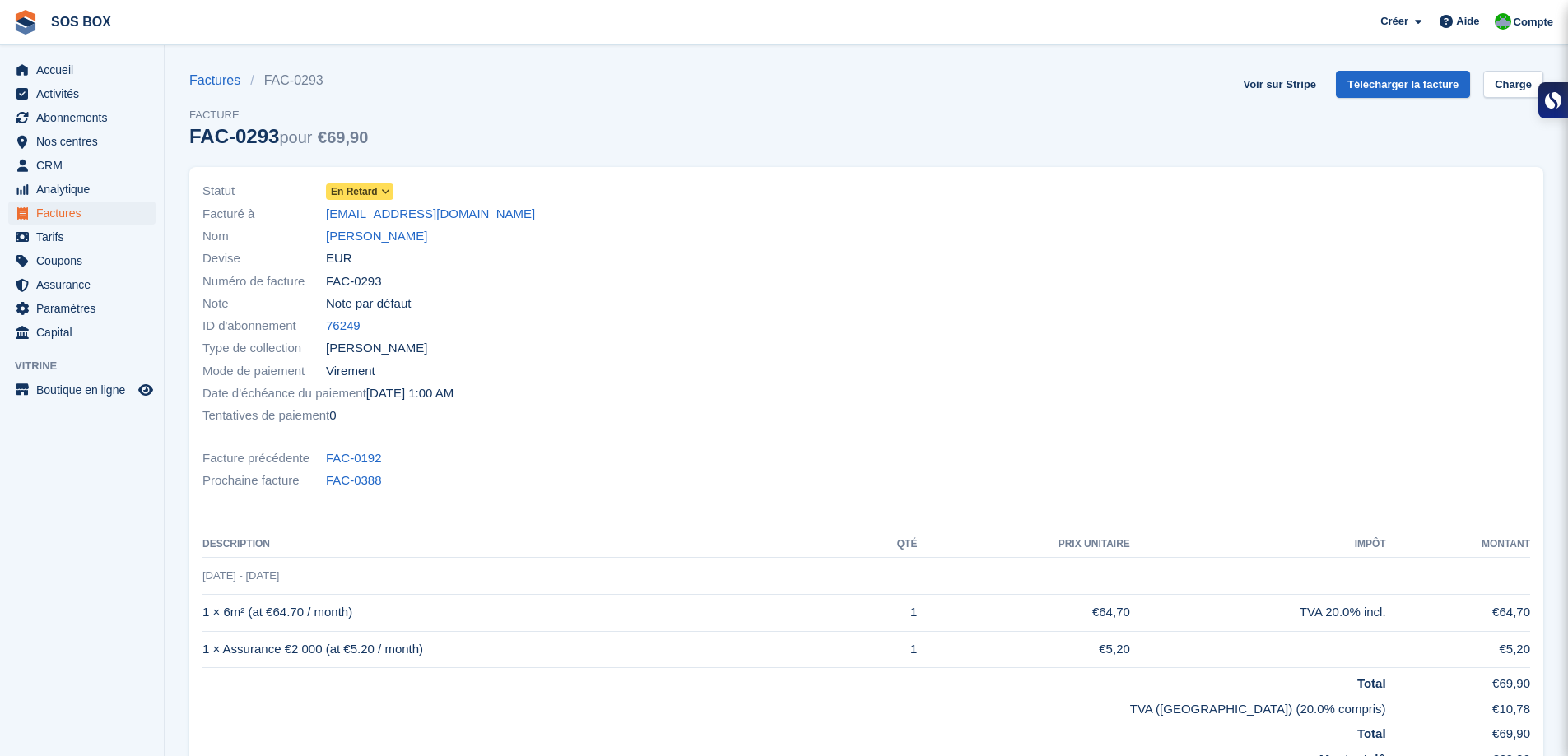
click at [386, 187] on icon at bounding box center [386, 191] width 9 height 10
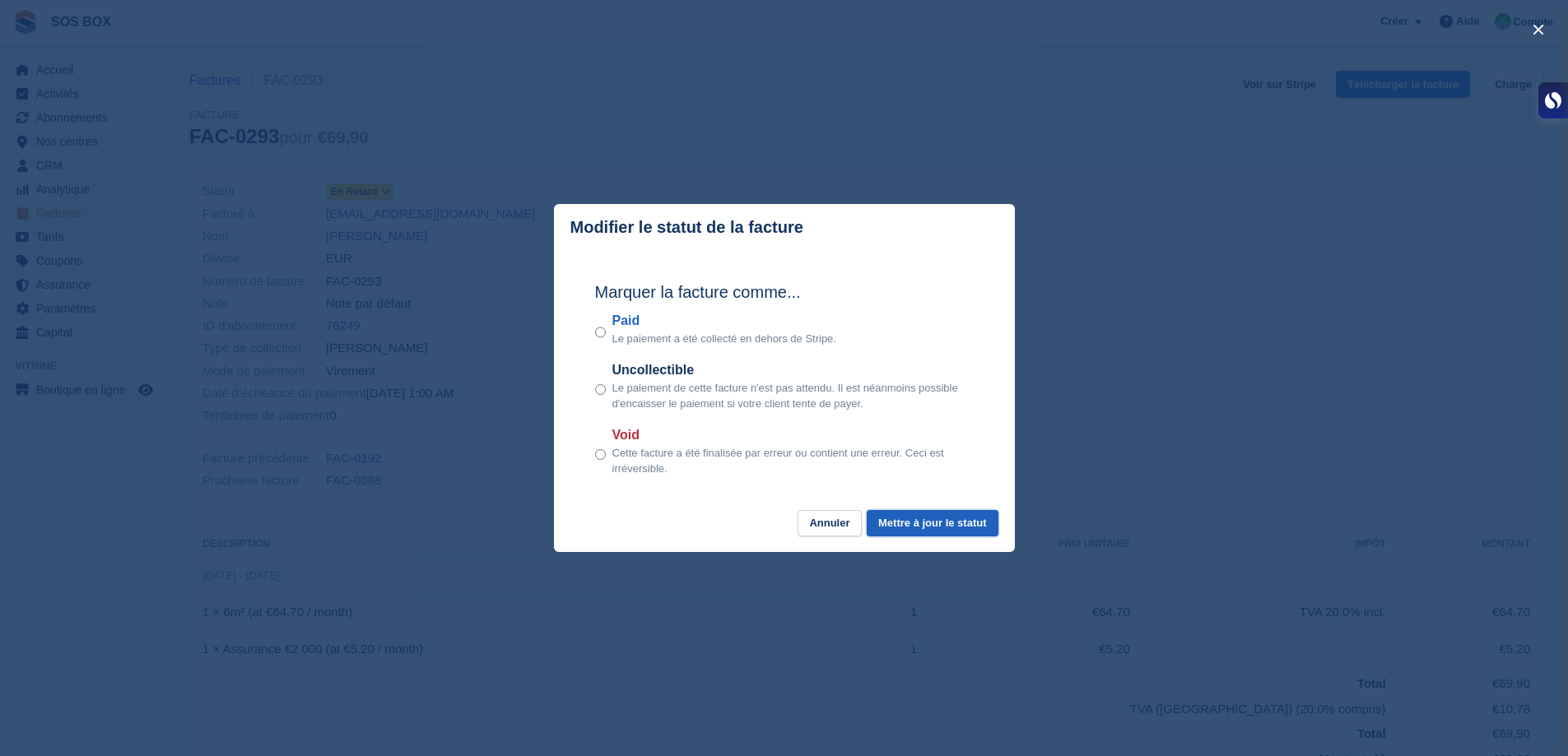
click at [909, 534] on button "Mettre à jour le statut" at bounding box center [932, 523] width 131 height 27
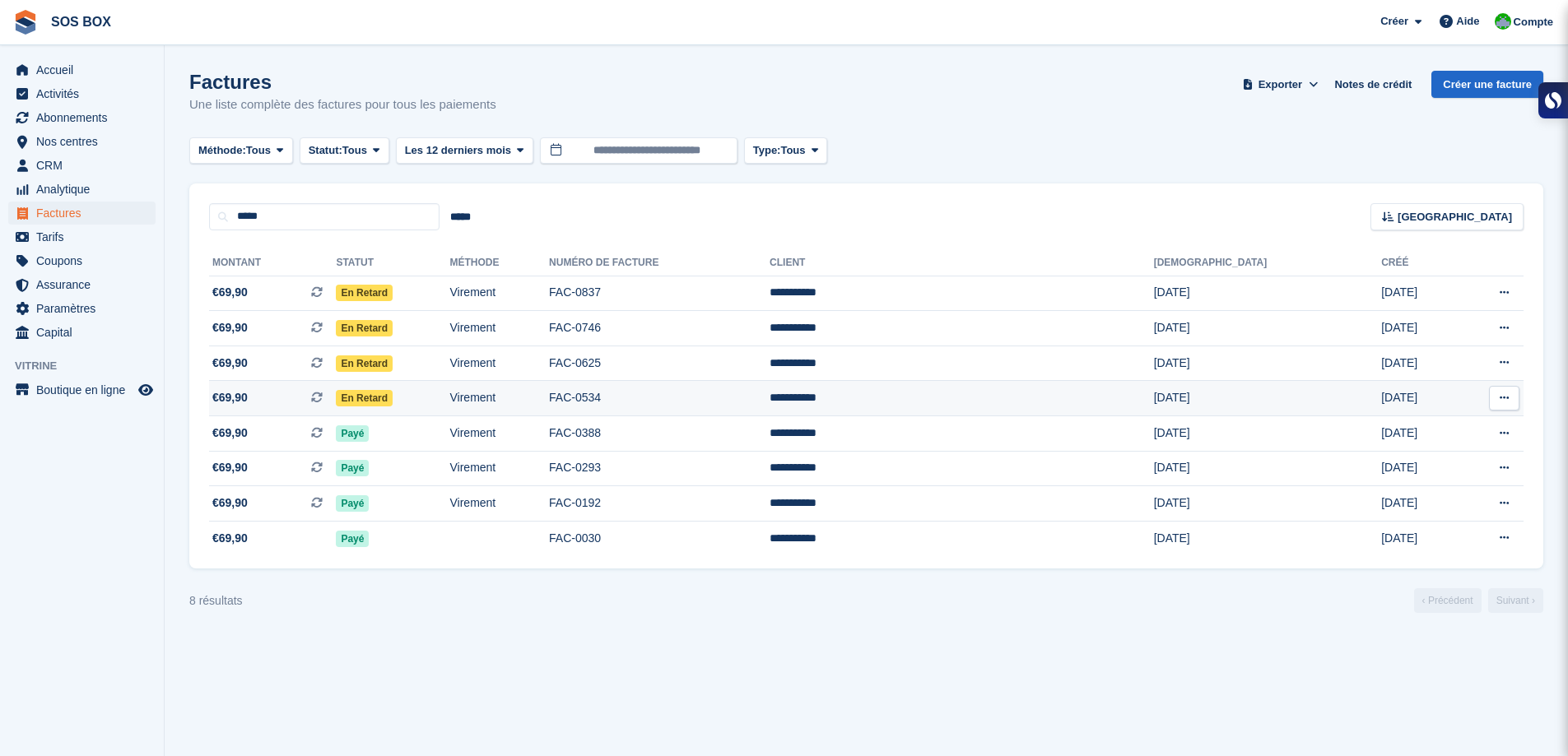
click at [720, 391] on td "FAC-0534" at bounding box center [659, 398] width 221 height 36
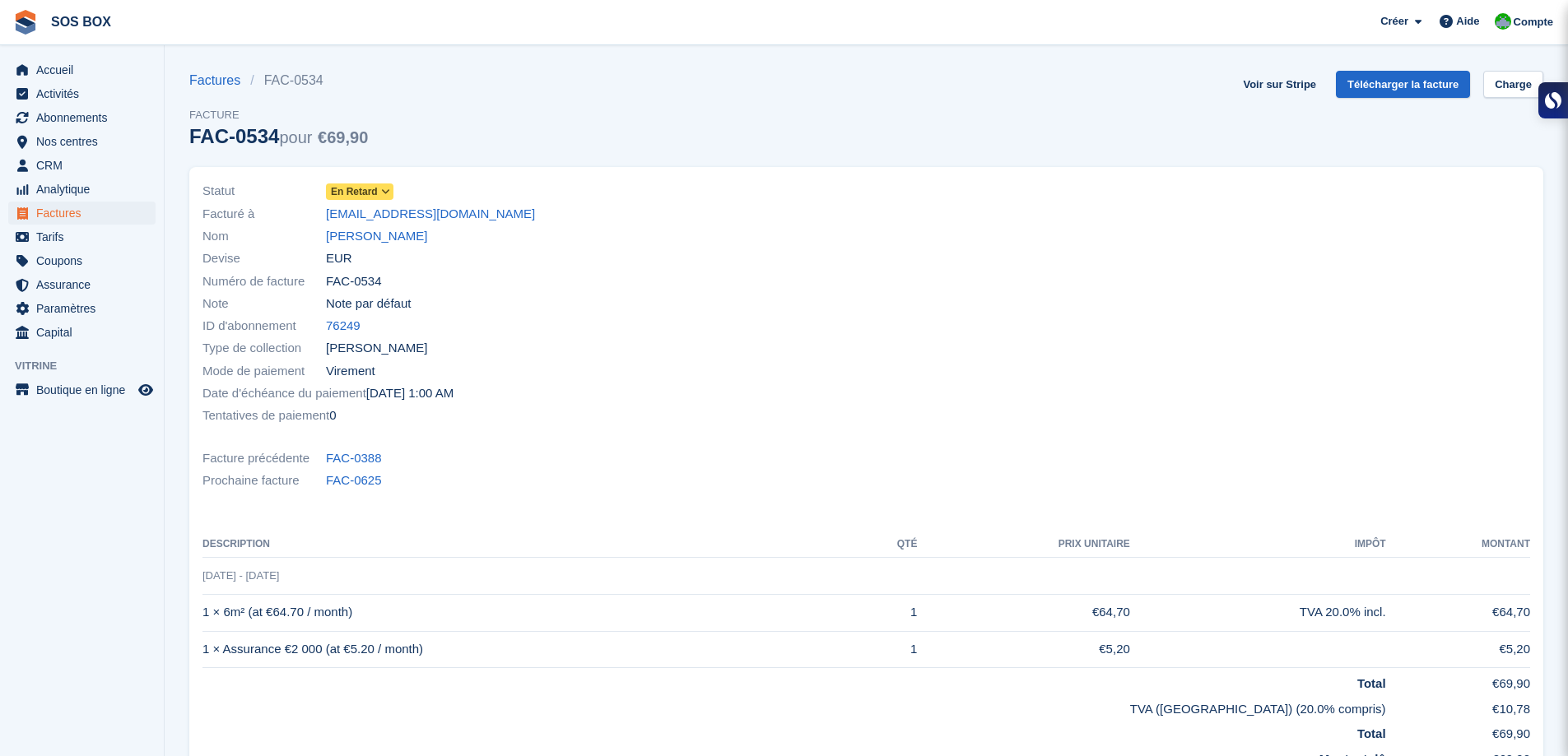
click at [383, 191] on icon at bounding box center [386, 191] width 9 height 10
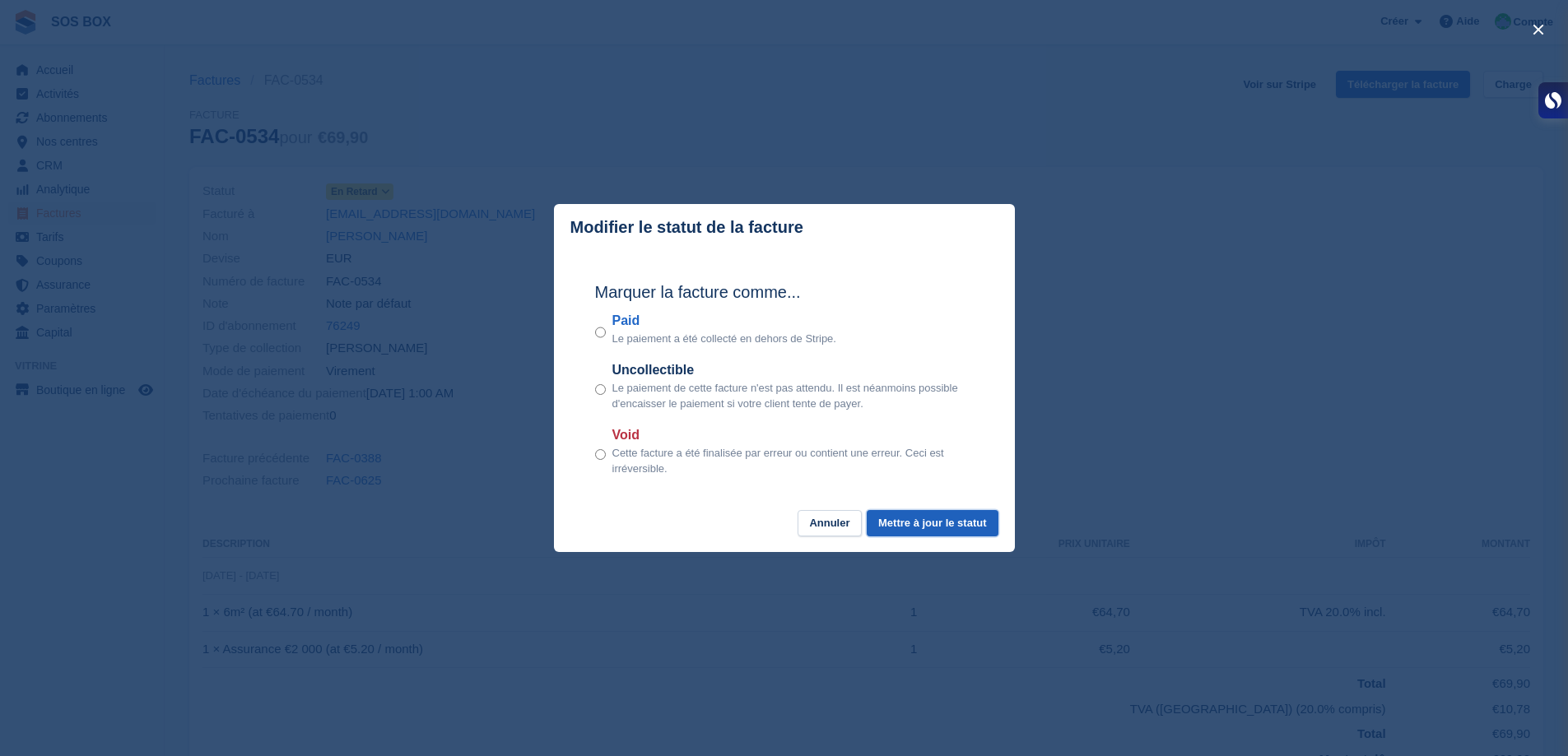
click at [915, 521] on button "Mettre à jour le statut" at bounding box center [932, 523] width 131 height 27
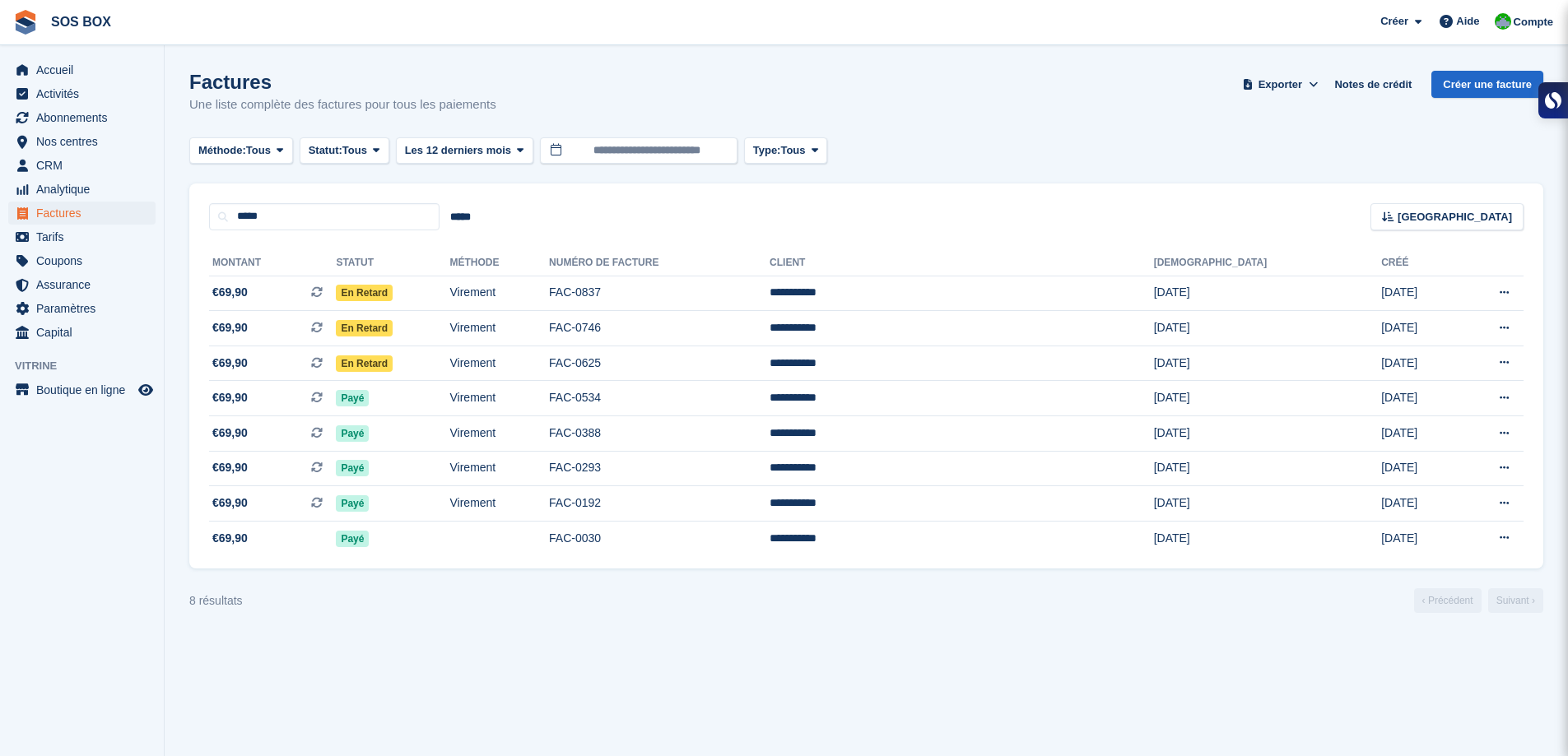
click at [715, 83] on div "Factures Une liste complète des factures pour tous les paiements Exporter Expor…" at bounding box center [866, 102] width 1354 height 63
click at [769, 359] on td "FAC-0625" at bounding box center [659, 363] width 221 height 36
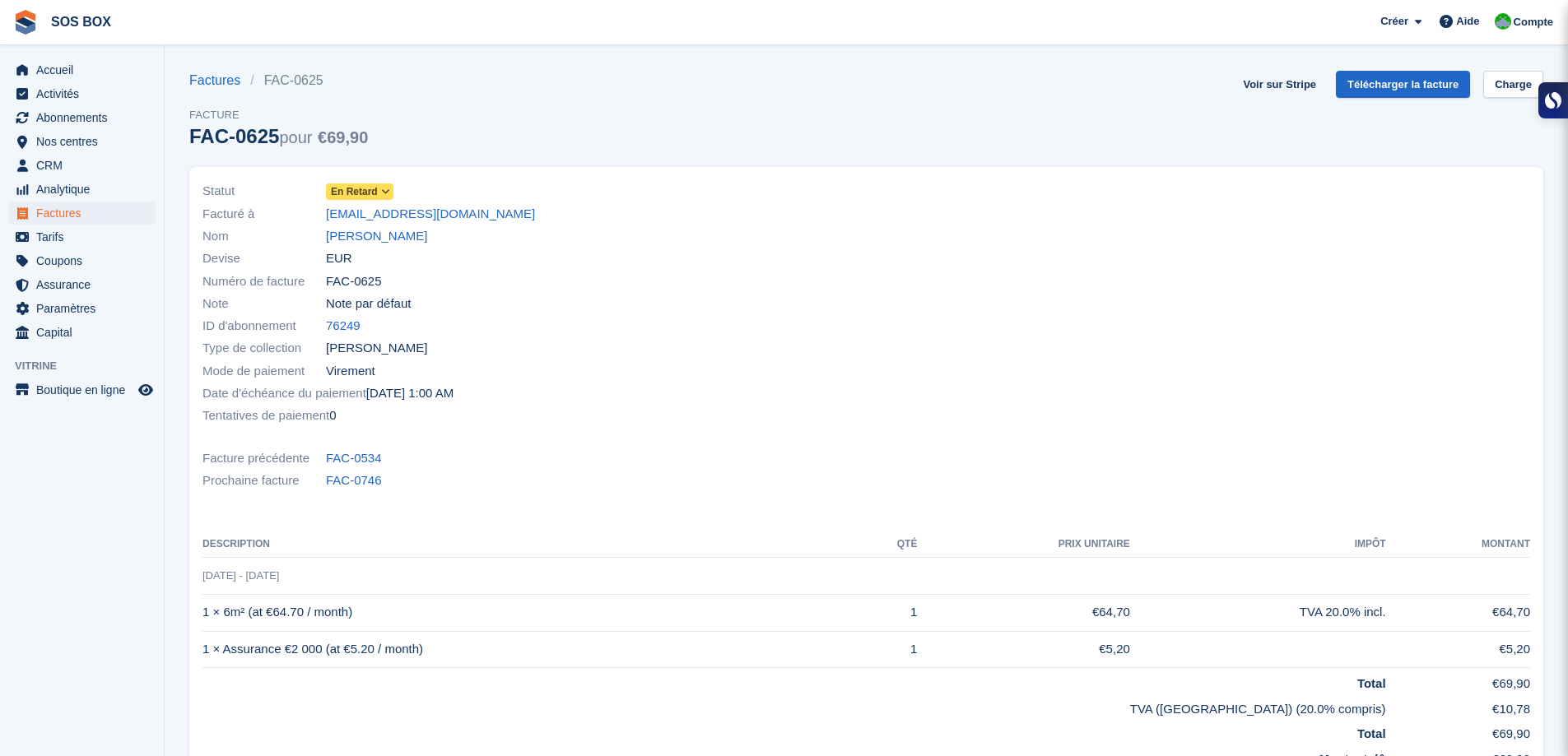
click at [381, 193] on icon at bounding box center [386, 191] width 9 height 10
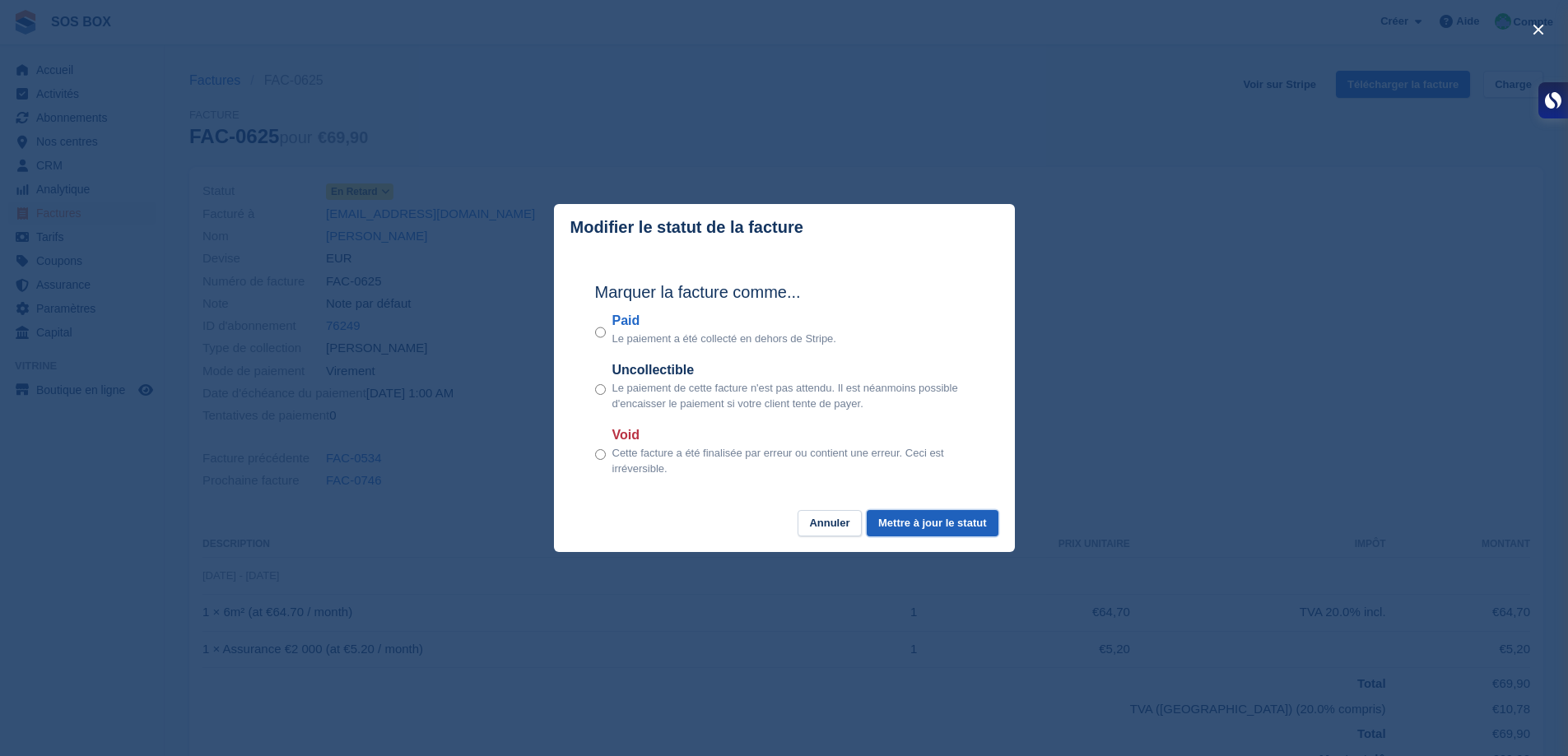
click at [917, 530] on button "Mettre à jour le statut" at bounding box center [932, 523] width 131 height 27
